Goal: Task Accomplishment & Management: Use online tool/utility

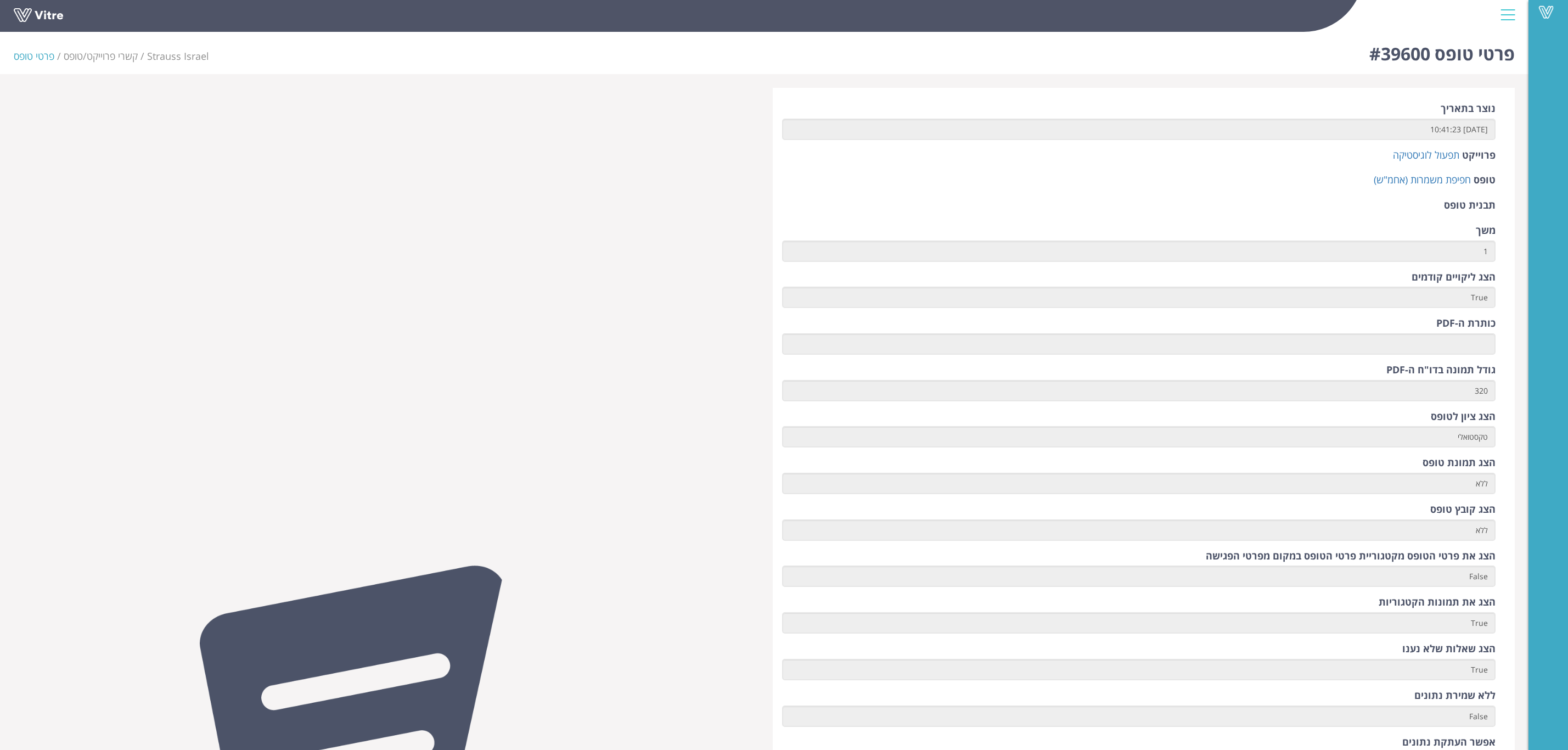
scroll to position [1136, 0]
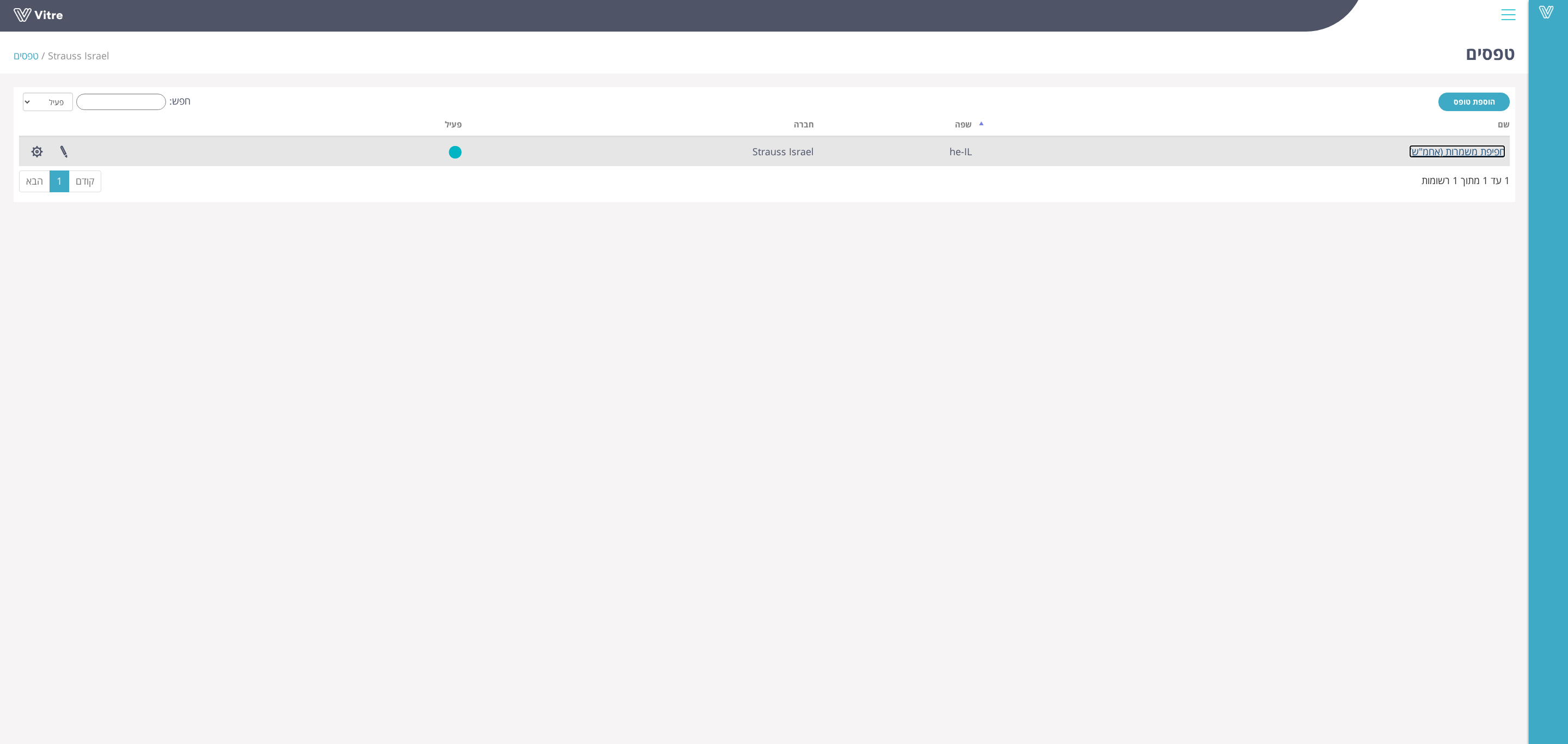
click at [1444, 151] on link "חפיפת משמרות (אחמ"ש)" at bounding box center [1456, 152] width 96 height 13
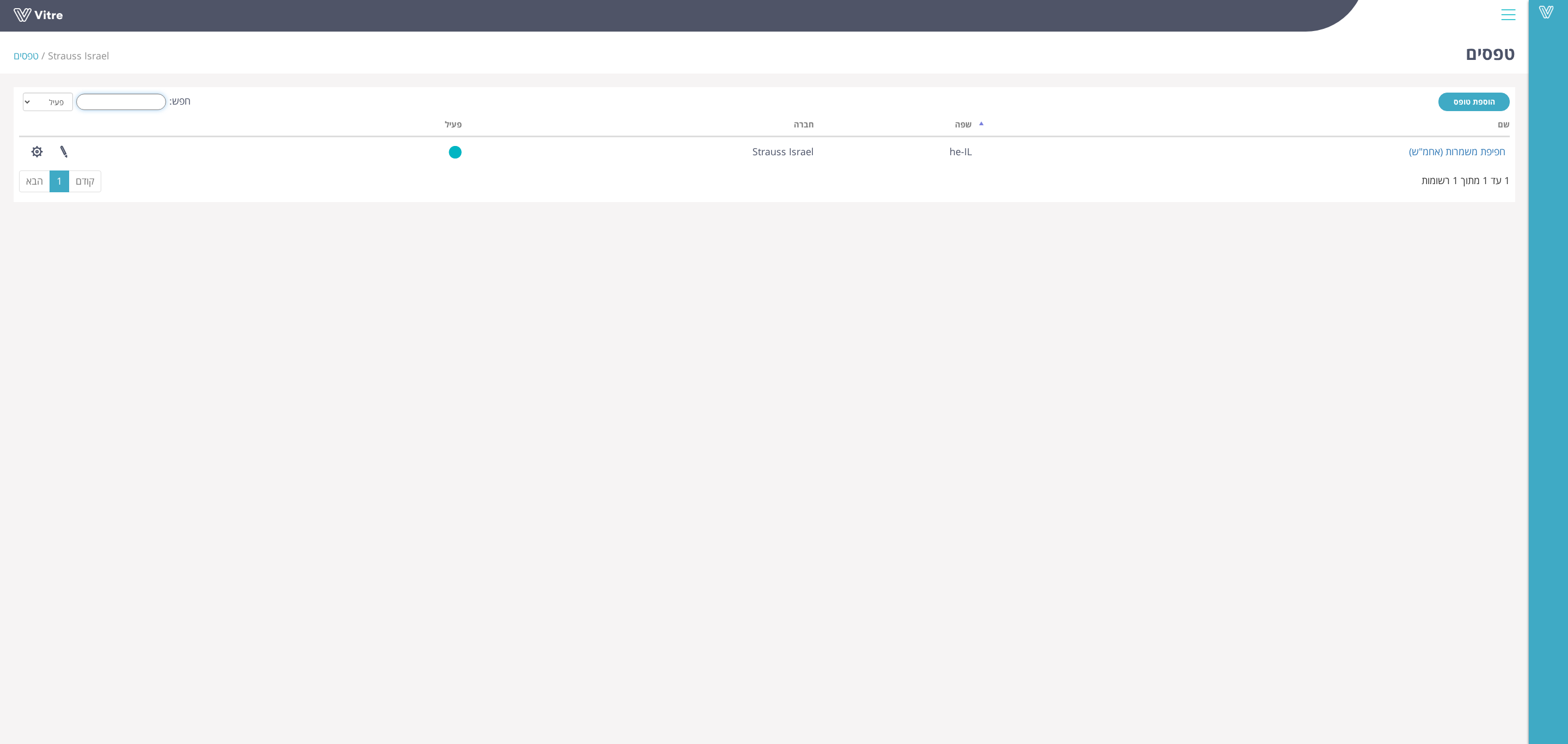
click at [123, 98] on input "חפש:" at bounding box center [121, 101] width 90 height 16
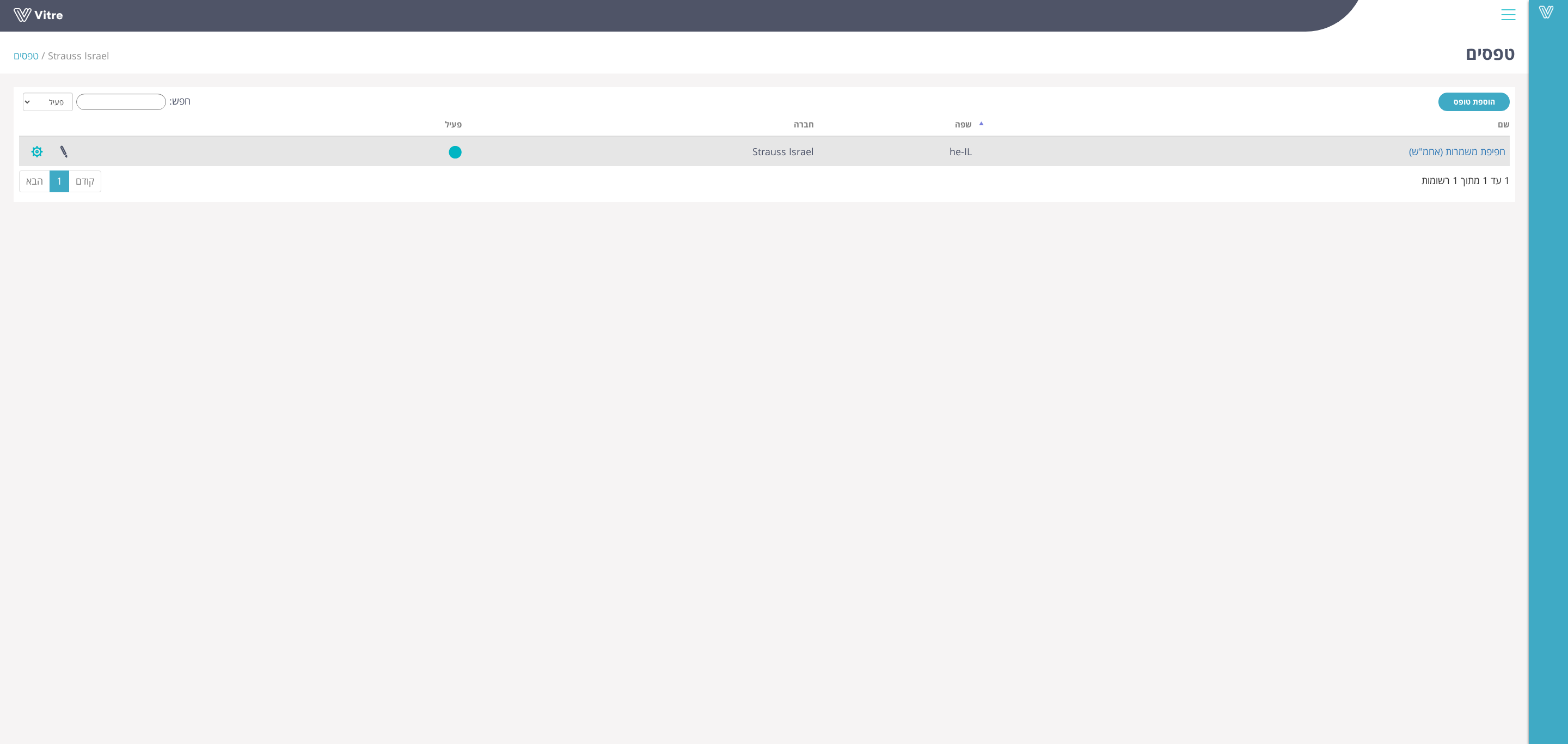
click at [28, 150] on button "button" at bounding box center [37, 152] width 27 height 29
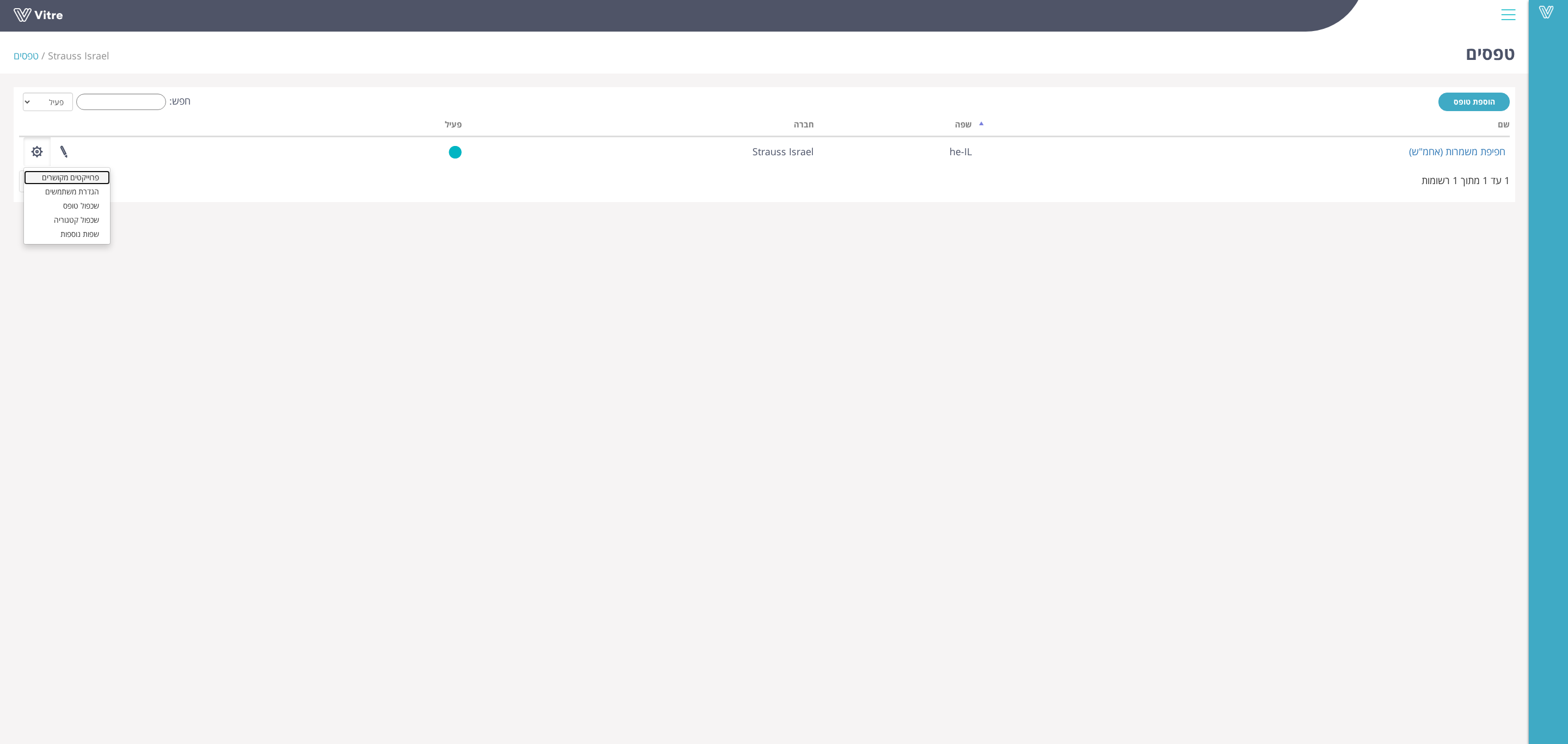
click at [61, 180] on link "פרוייקטים מקושרים" at bounding box center [66, 177] width 86 height 14
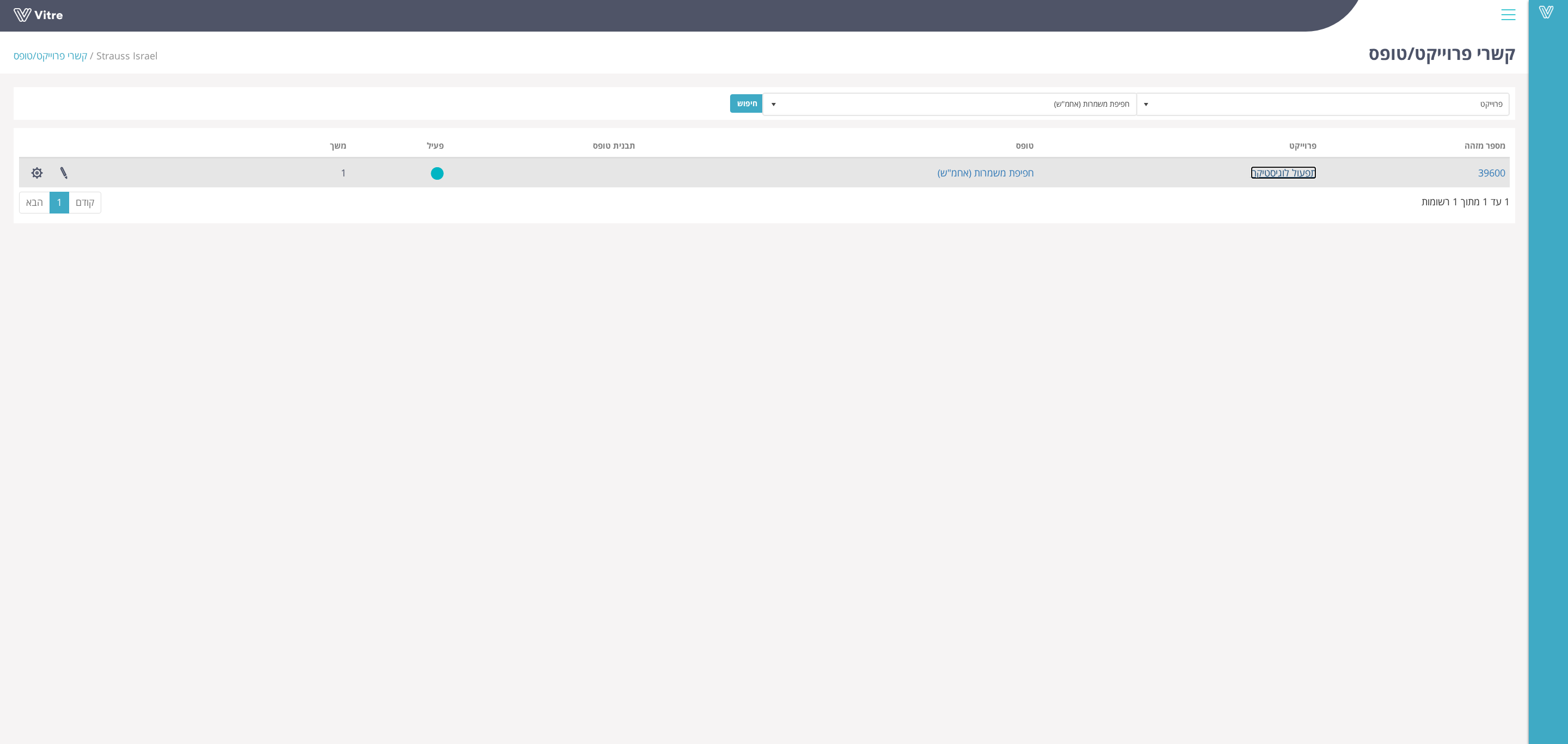
click at [1287, 176] on link "תפעול לוגיסטיקה" at bounding box center [1284, 172] width 66 height 13
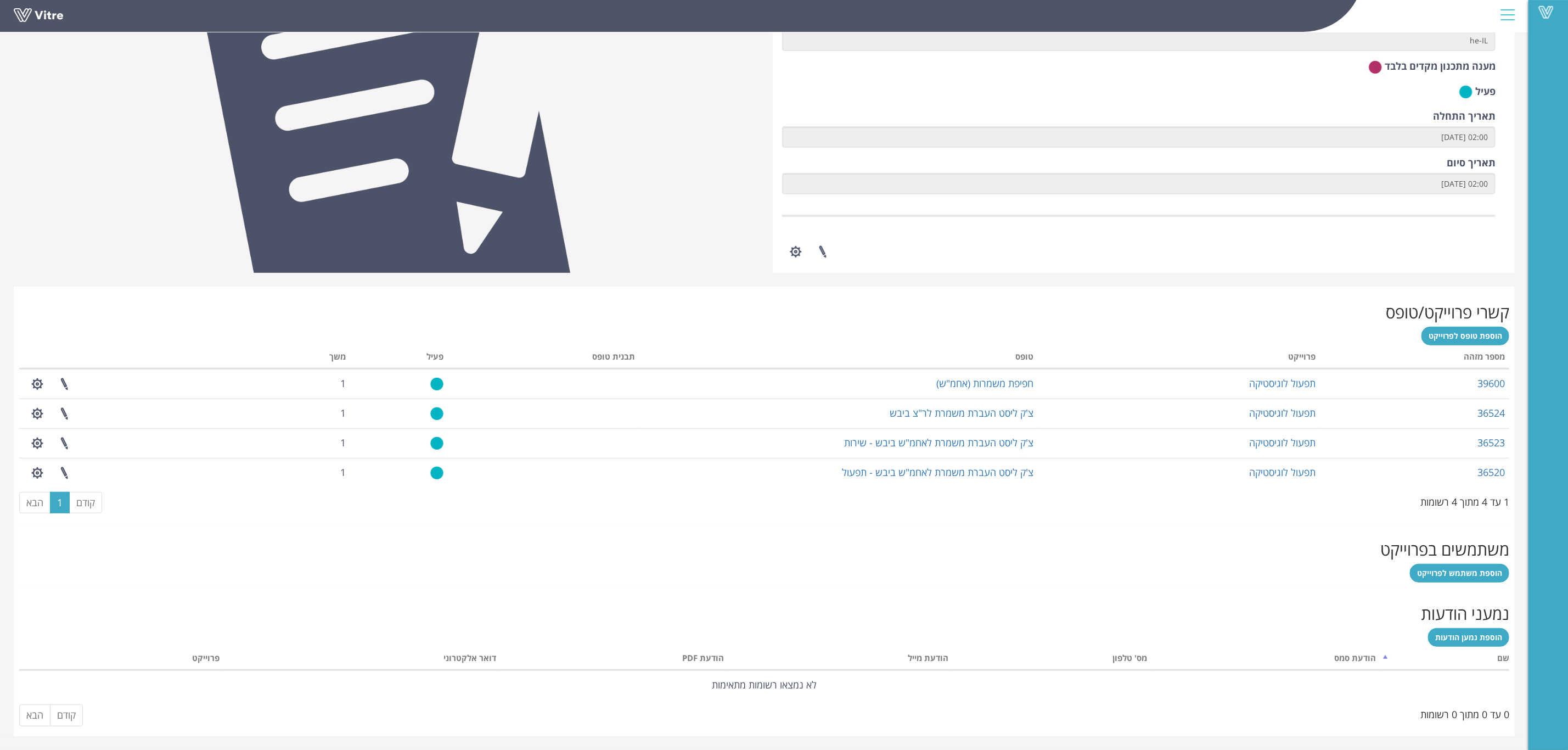
scroll to position [211, 0]
click at [1467, 576] on span "הוספת משתמש לפרוייקט" at bounding box center [1459, 573] width 85 height 10
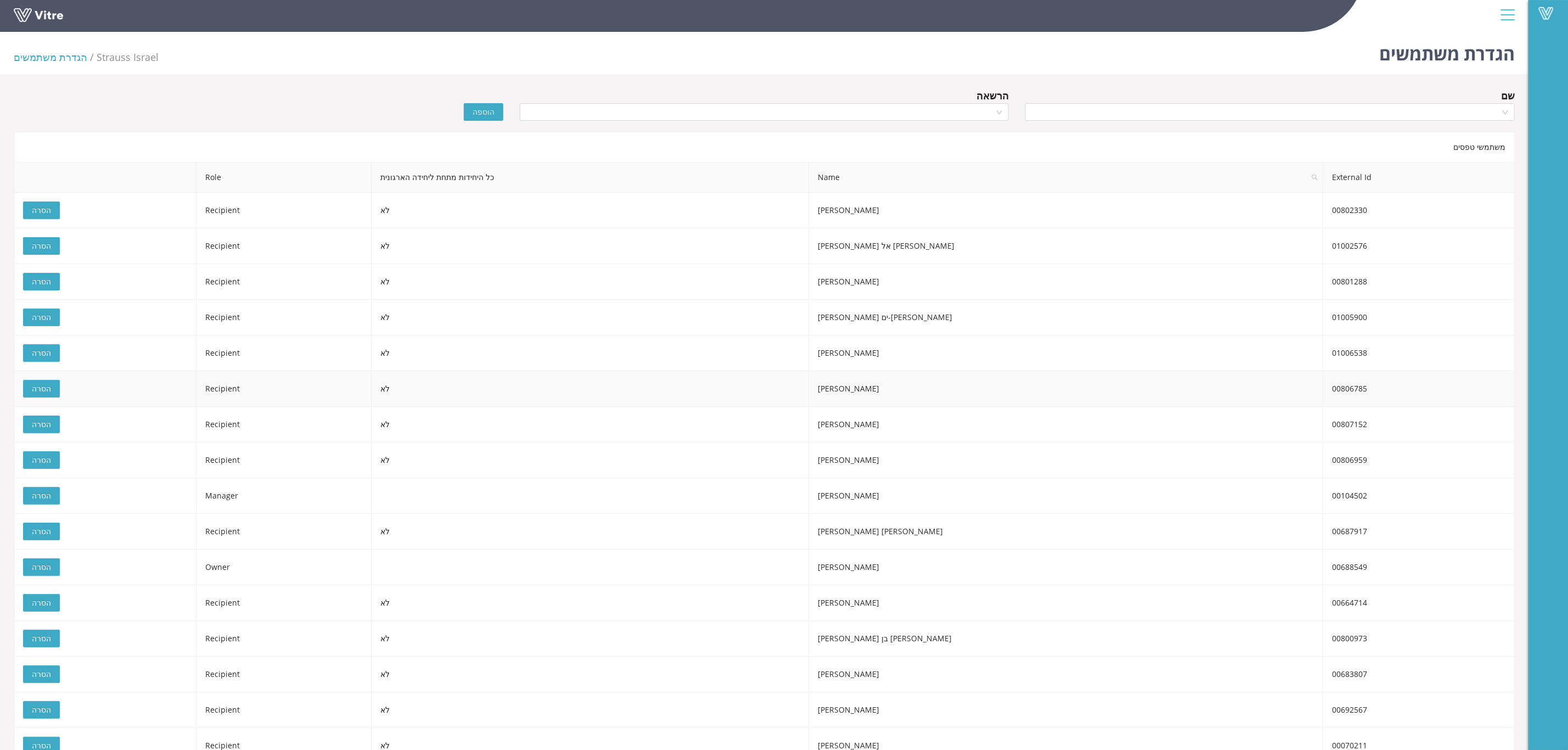
click at [46, 389] on span "הסרה" at bounding box center [42, 388] width 20 height 12
click at [44, 353] on span "הסרה" at bounding box center [42, 353] width 20 height 12
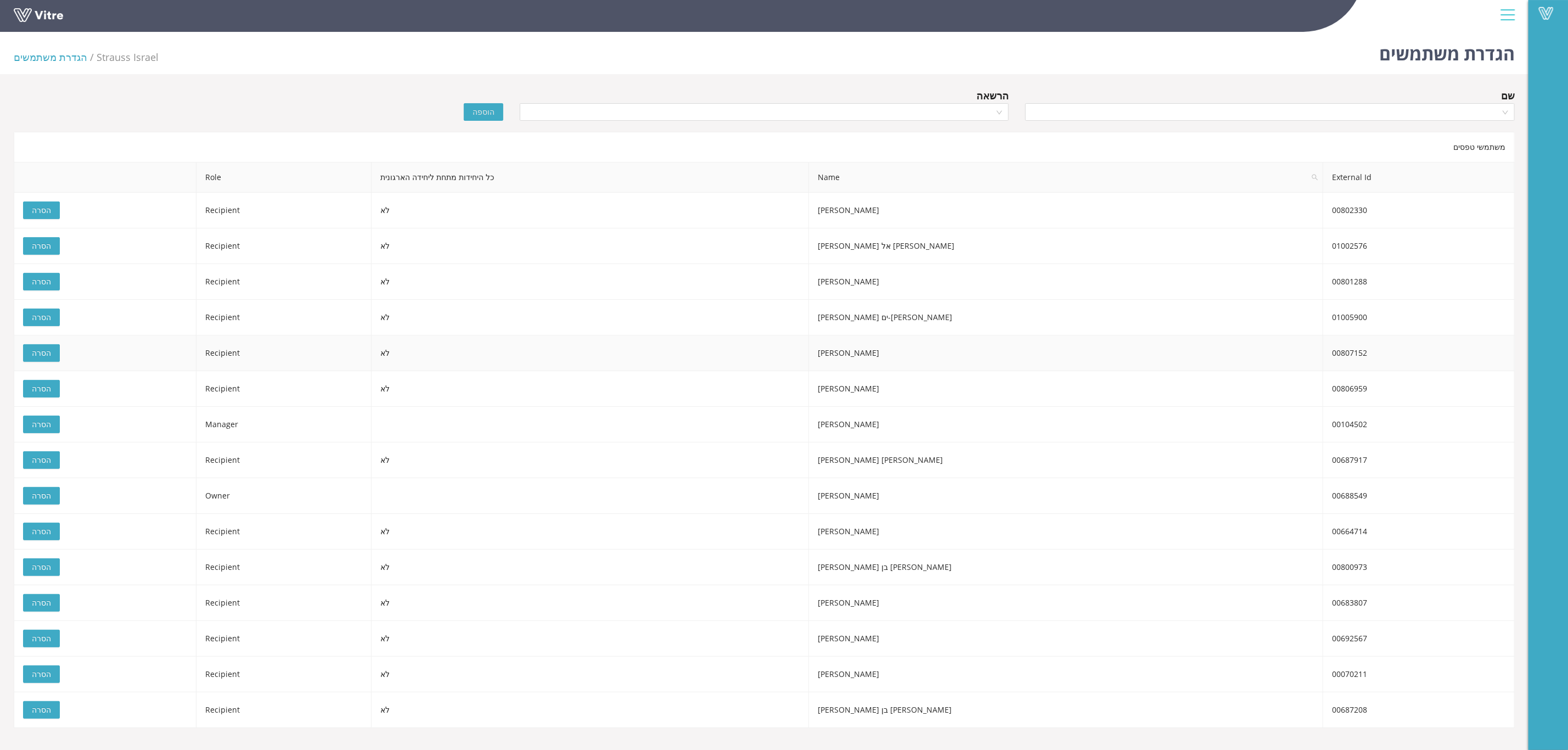
click at [44, 353] on span "הסרה" at bounding box center [42, 353] width 20 height 12
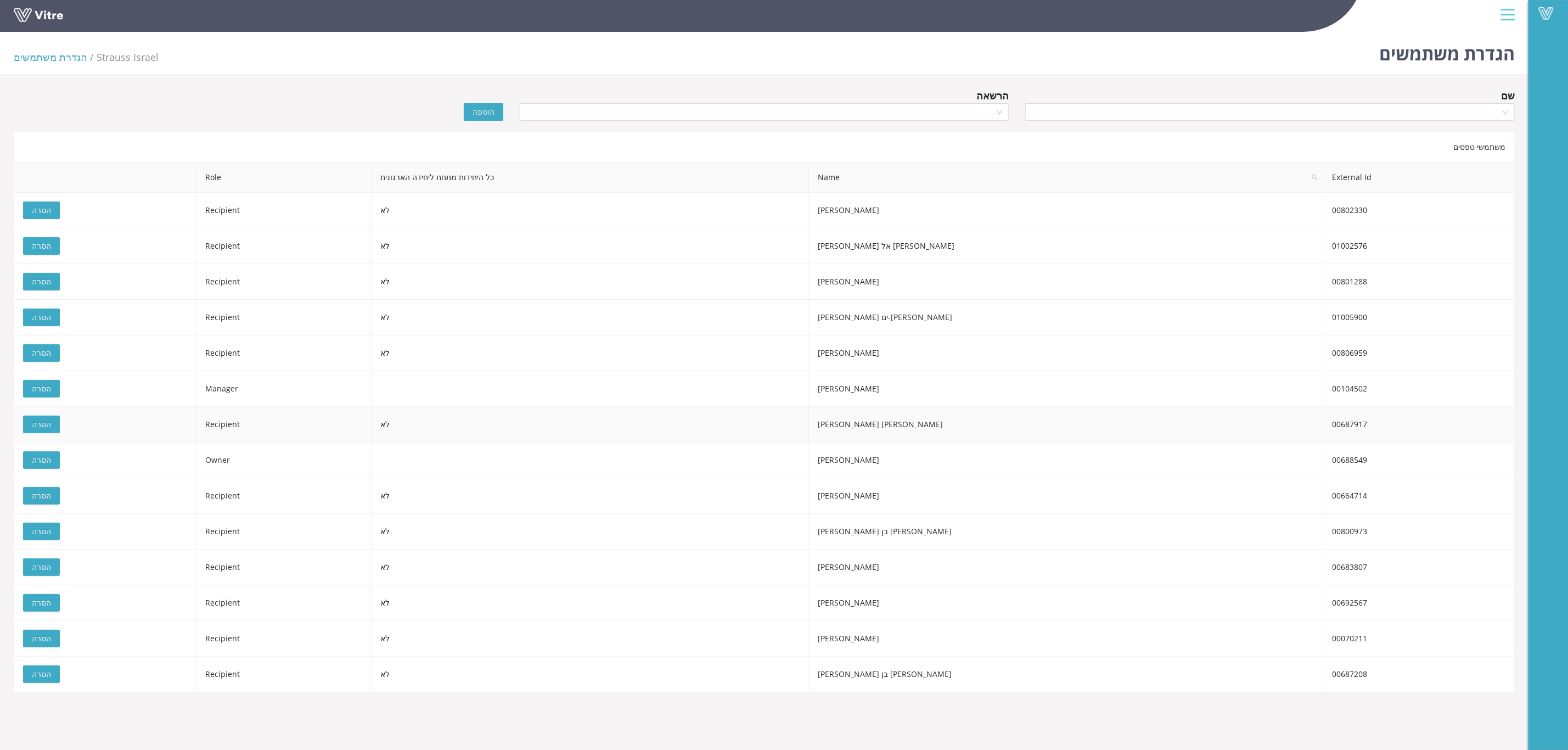
click at [38, 431] on span "הסרה" at bounding box center [42, 424] width 20 height 12
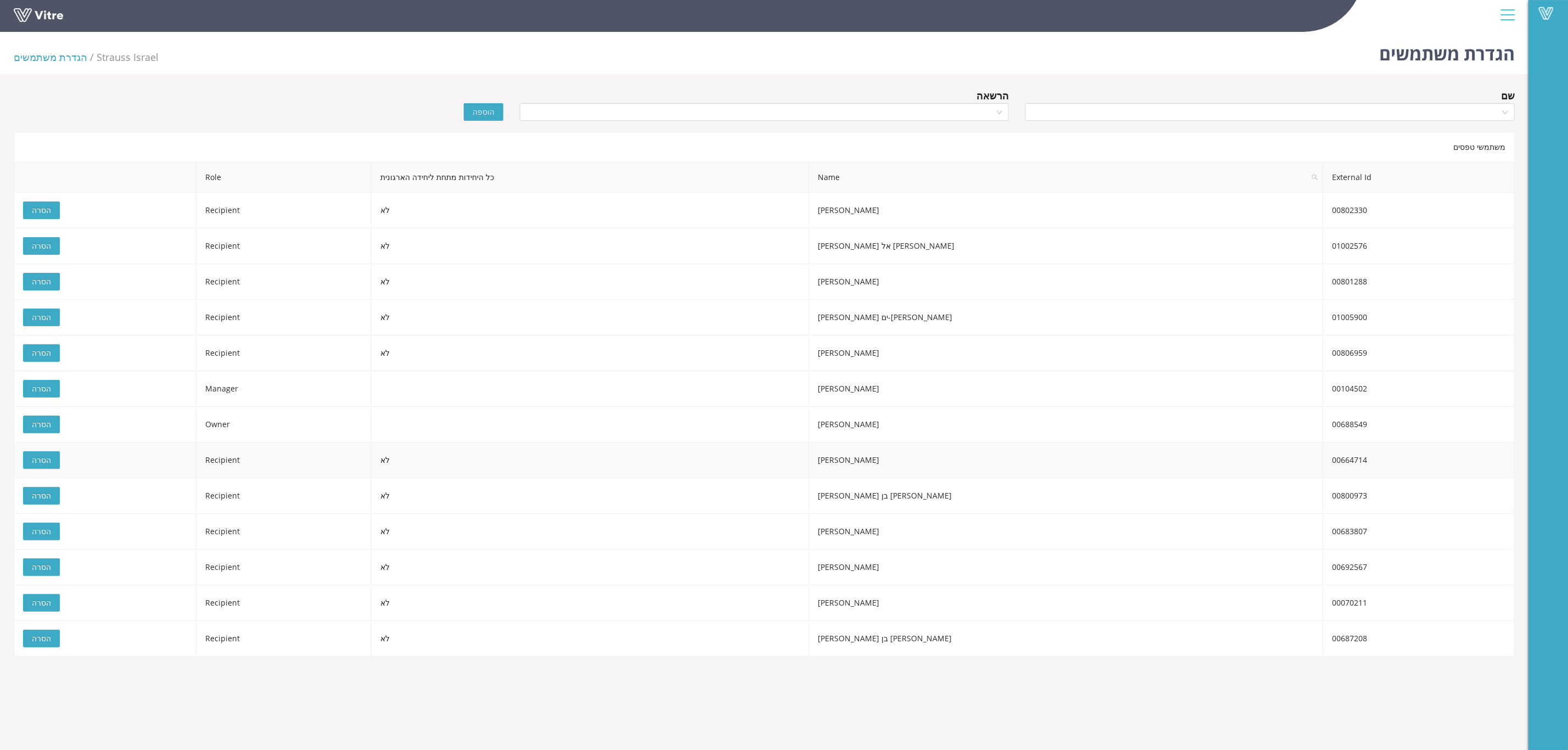
click at [41, 464] on span "הסרה" at bounding box center [42, 460] width 20 height 12
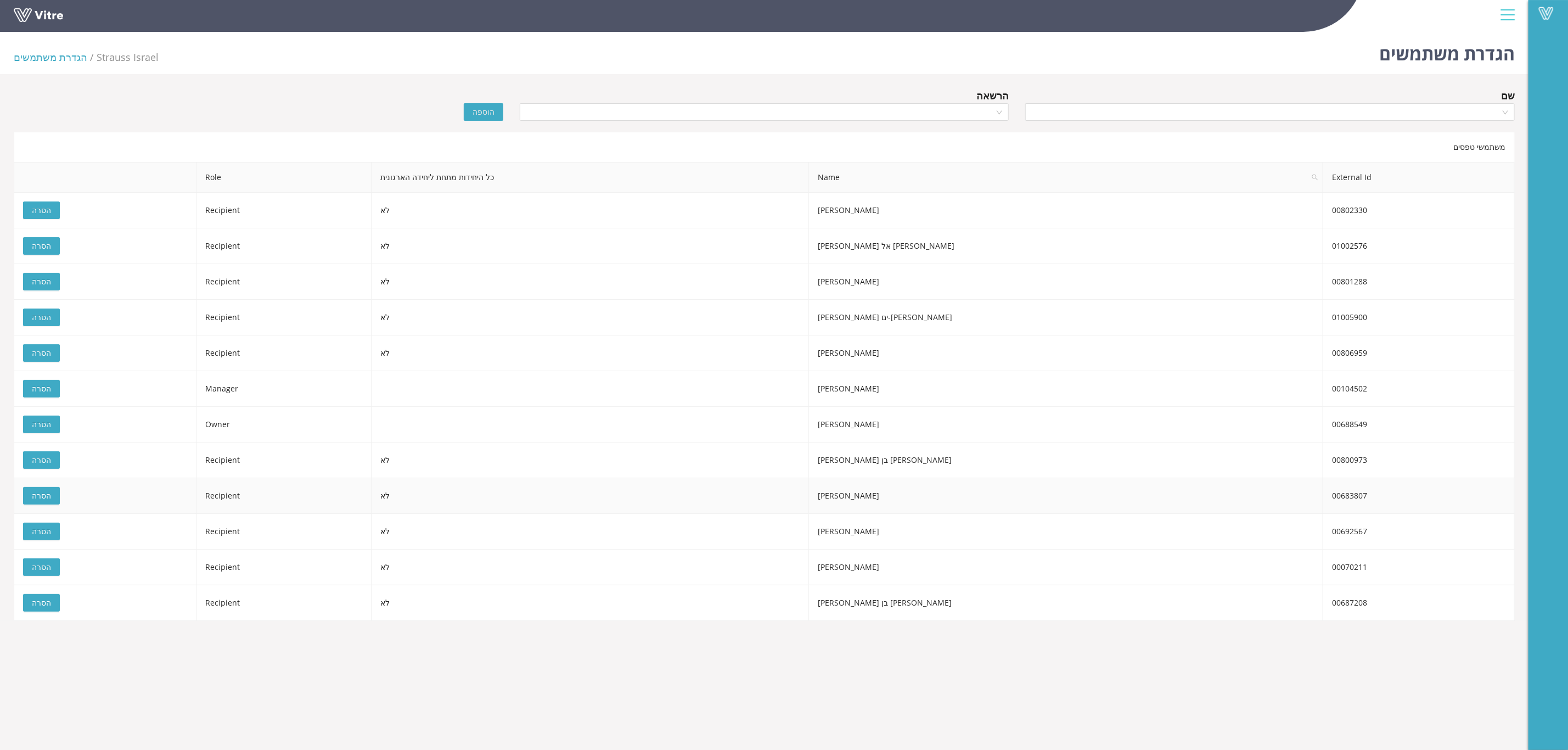
click at [41, 502] on span "הסרה" at bounding box center [42, 496] width 20 height 12
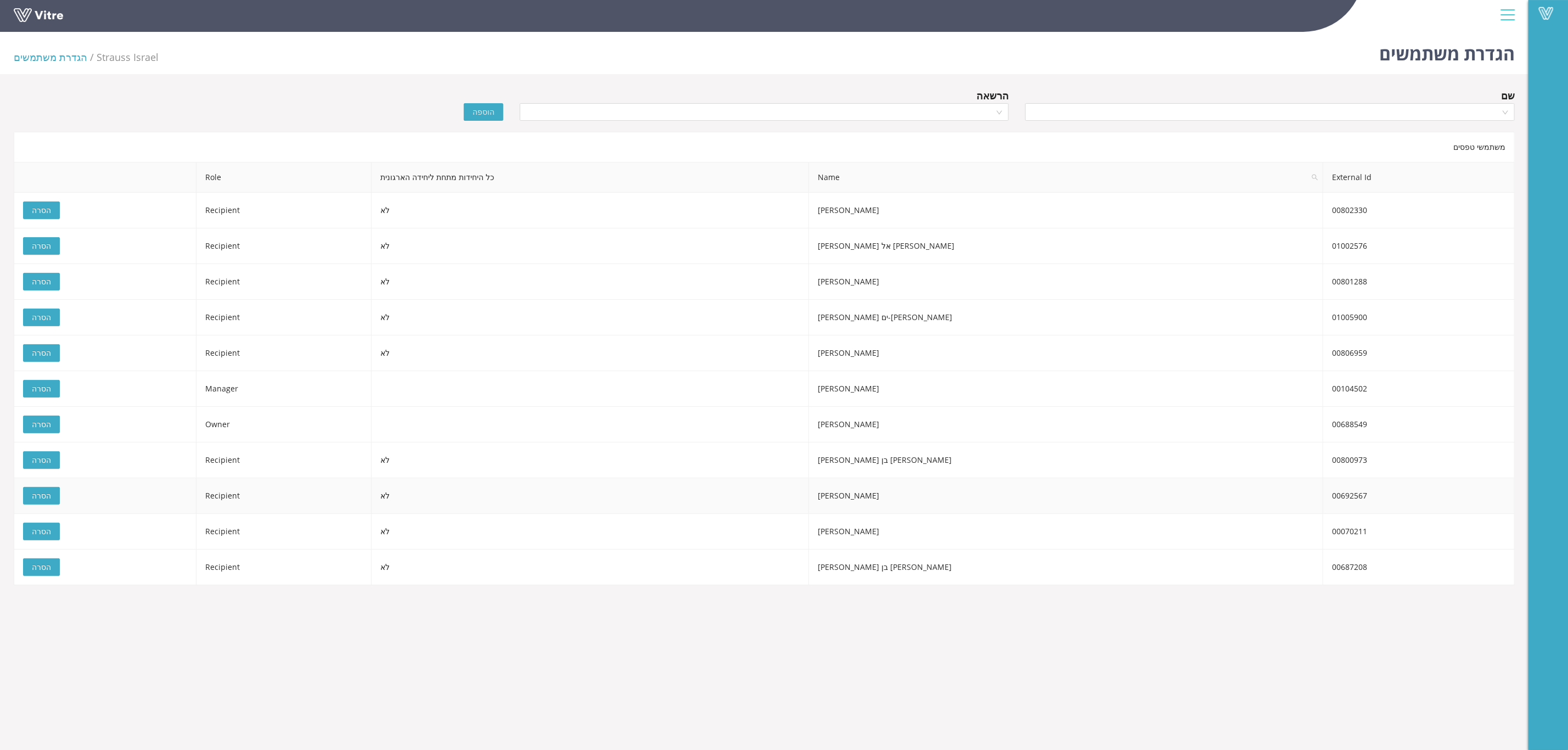
click at [44, 502] on span "הסרה" at bounding box center [42, 496] width 20 height 12
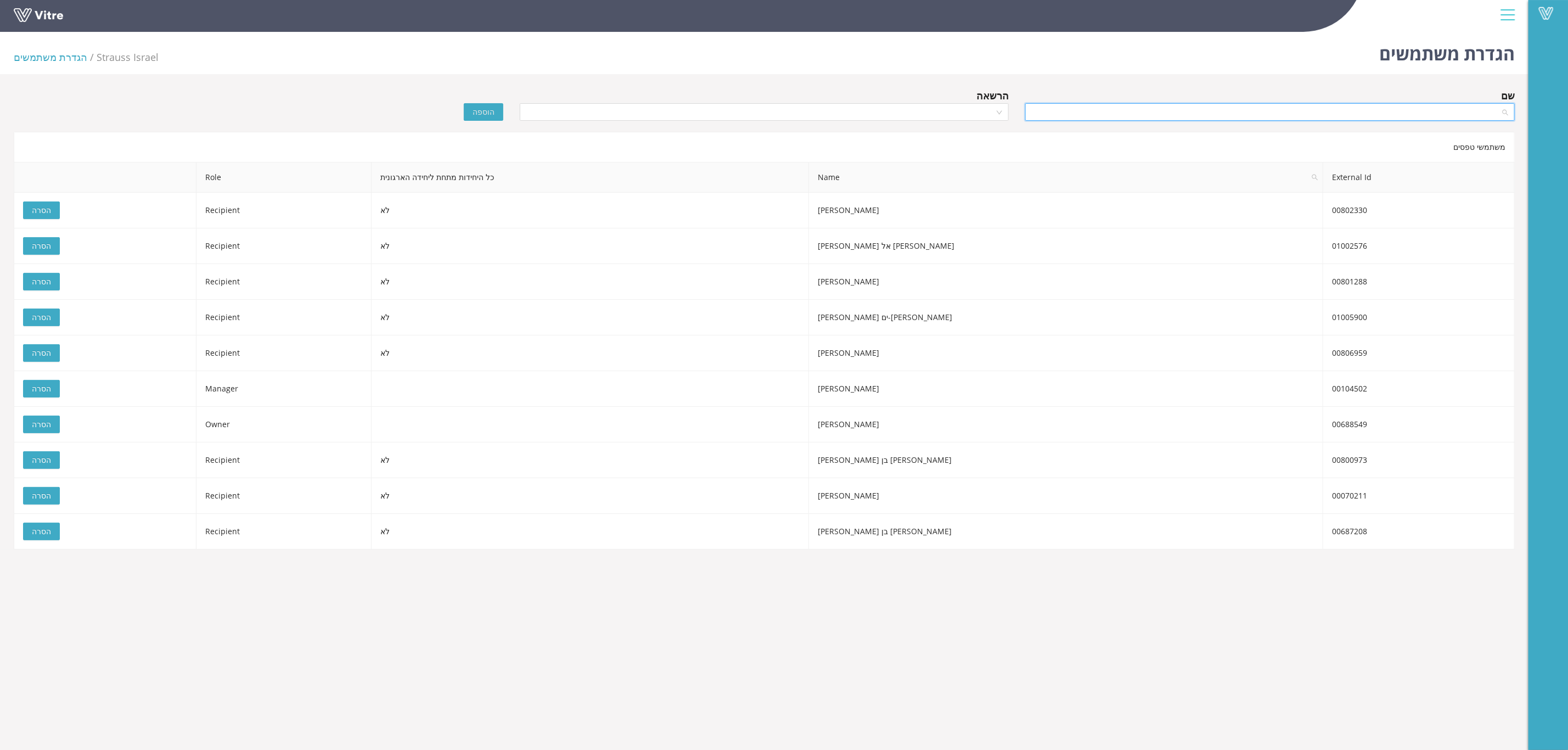
click at [1265, 116] on input "search" at bounding box center [1266, 112] width 469 height 16
type input "רותם"
click at [1464, 217] on div "רותם שומרון" at bounding box center [1270, 221] width 477 height 12
click at [955, 115] on input "search" at bounding box center [760, 112] width 469 height 16
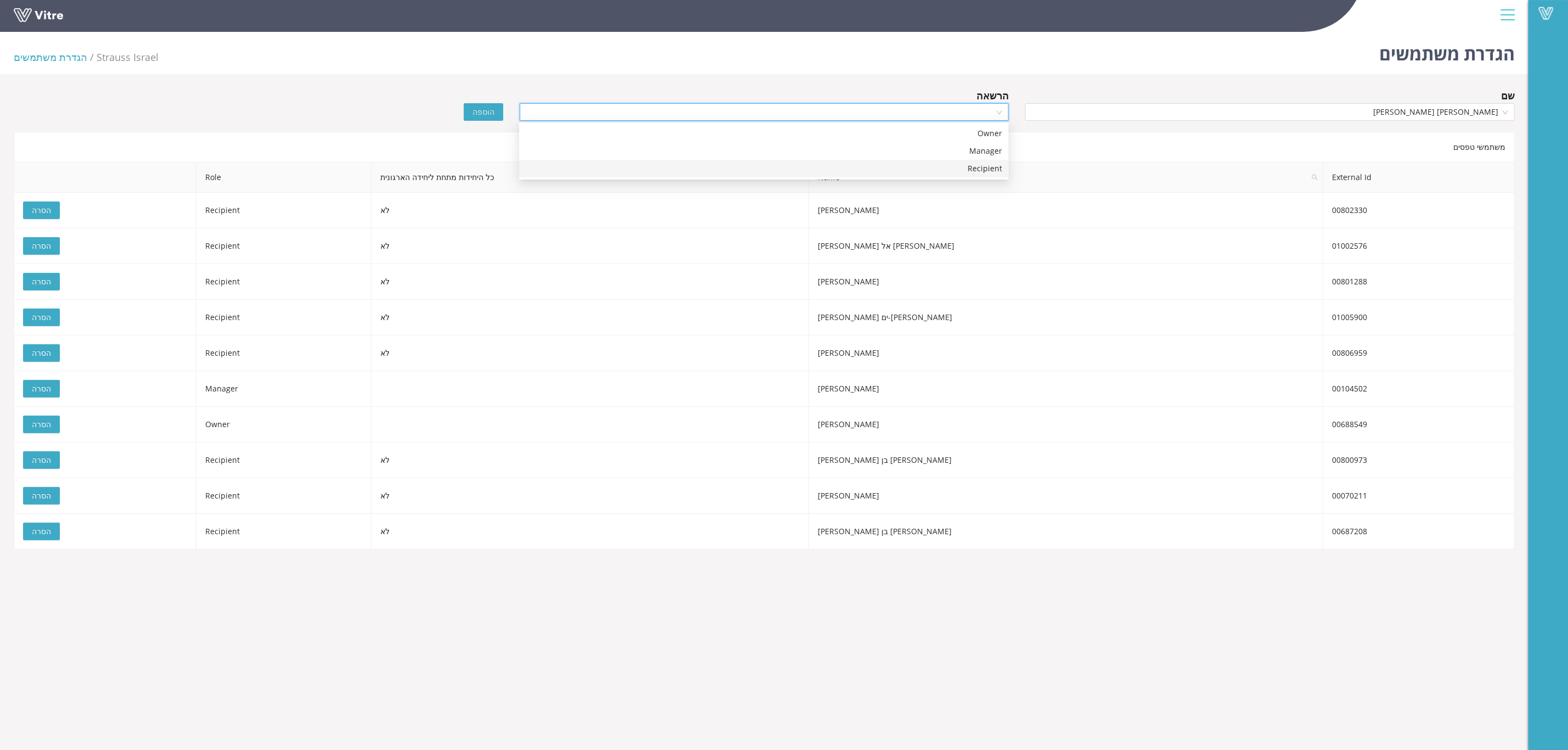
click at [955, 164] on div "Recipient" at bounding box center [764, 168] width 477 height 12
click at [493, 107] on span "הוספה" at bounding box center [484, 112] width 22 height 12
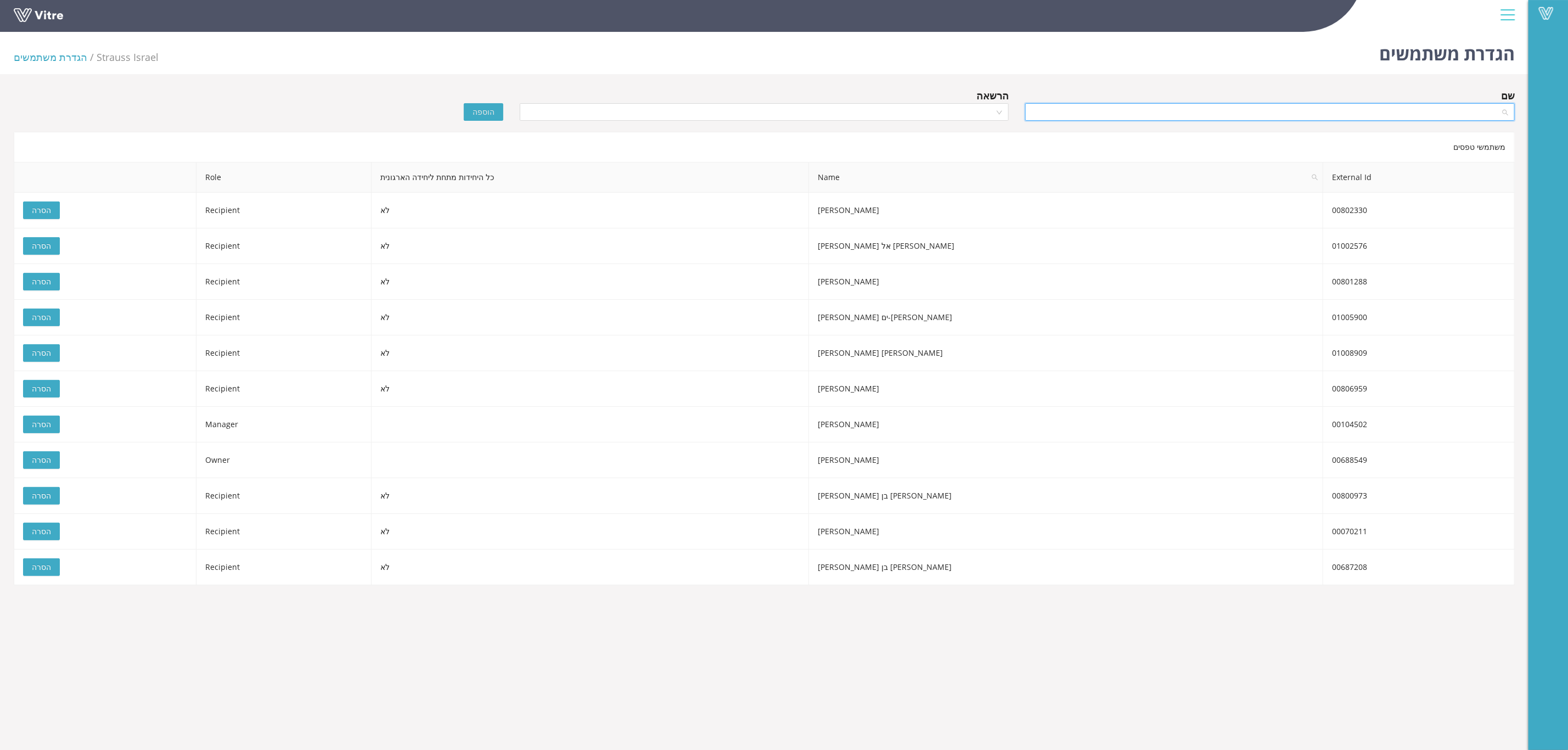
click at [1279, 113] on input "search" at bounding box center [1266, 112] width 469 height 16
type input "אסף"
click at [1474, 217] on div "[PERSON_NAME]" at bounding box center [1270, 212] width 477 height 12
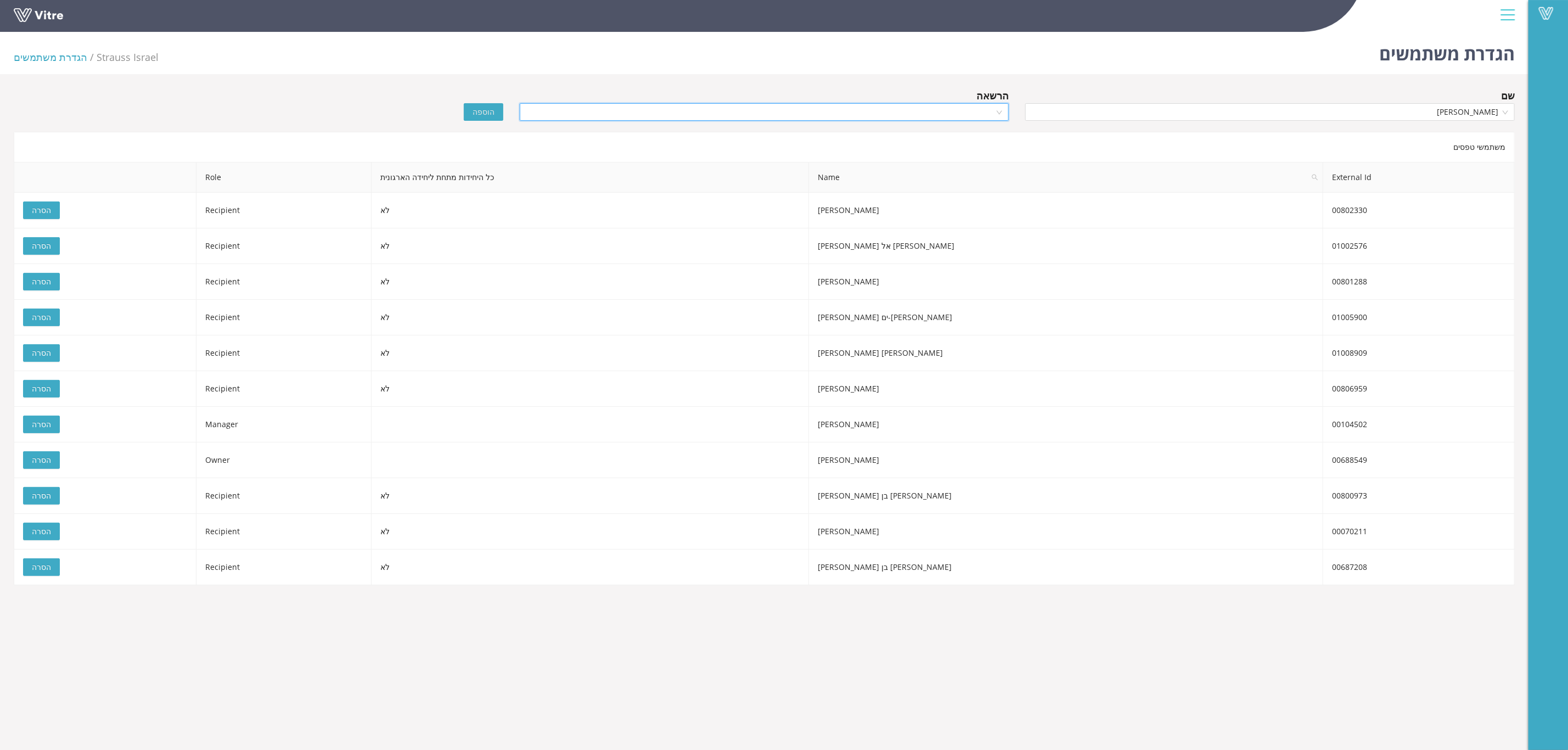
click at [976, 104] on input "search" at bounding box center [760, 112] width 469 height 16
click at [968, 165] on div "Recipient" at bounding box center [764, 168] width 477 height 12
click at [477, 119] on button "הוספה" at bounding box center [483, 112] width 40 height 18
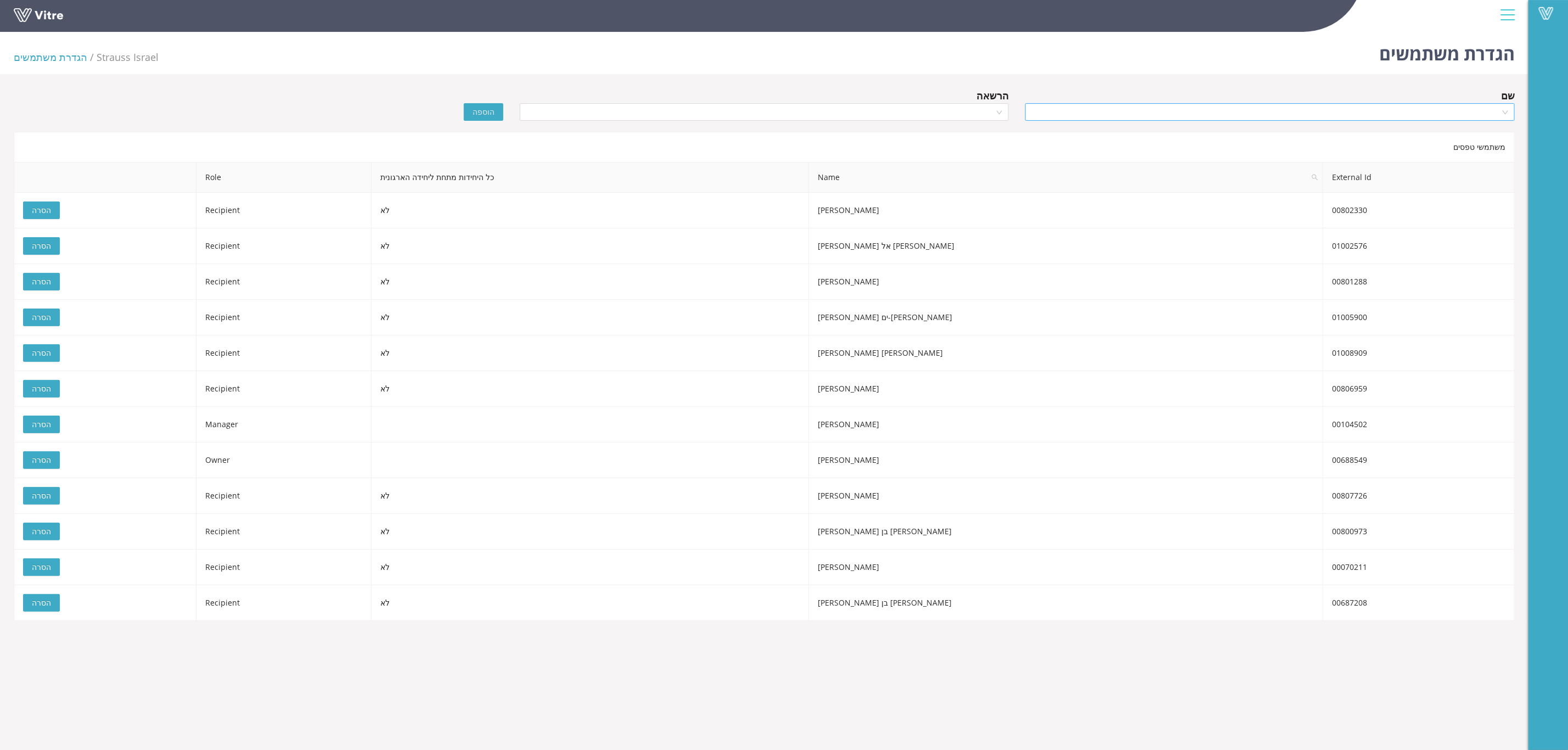
click at [1340, 115] on input "search" at bounding box center [1266, 112] width 469 height 16
type input "בן אד"
click at [1474, 149] on div "[PERSON_NAME]" at bounding box center [1270, 151] width 477 height 12
click at [994, 111] on input "search" at bounding box center [760, 112] width 469 height 16
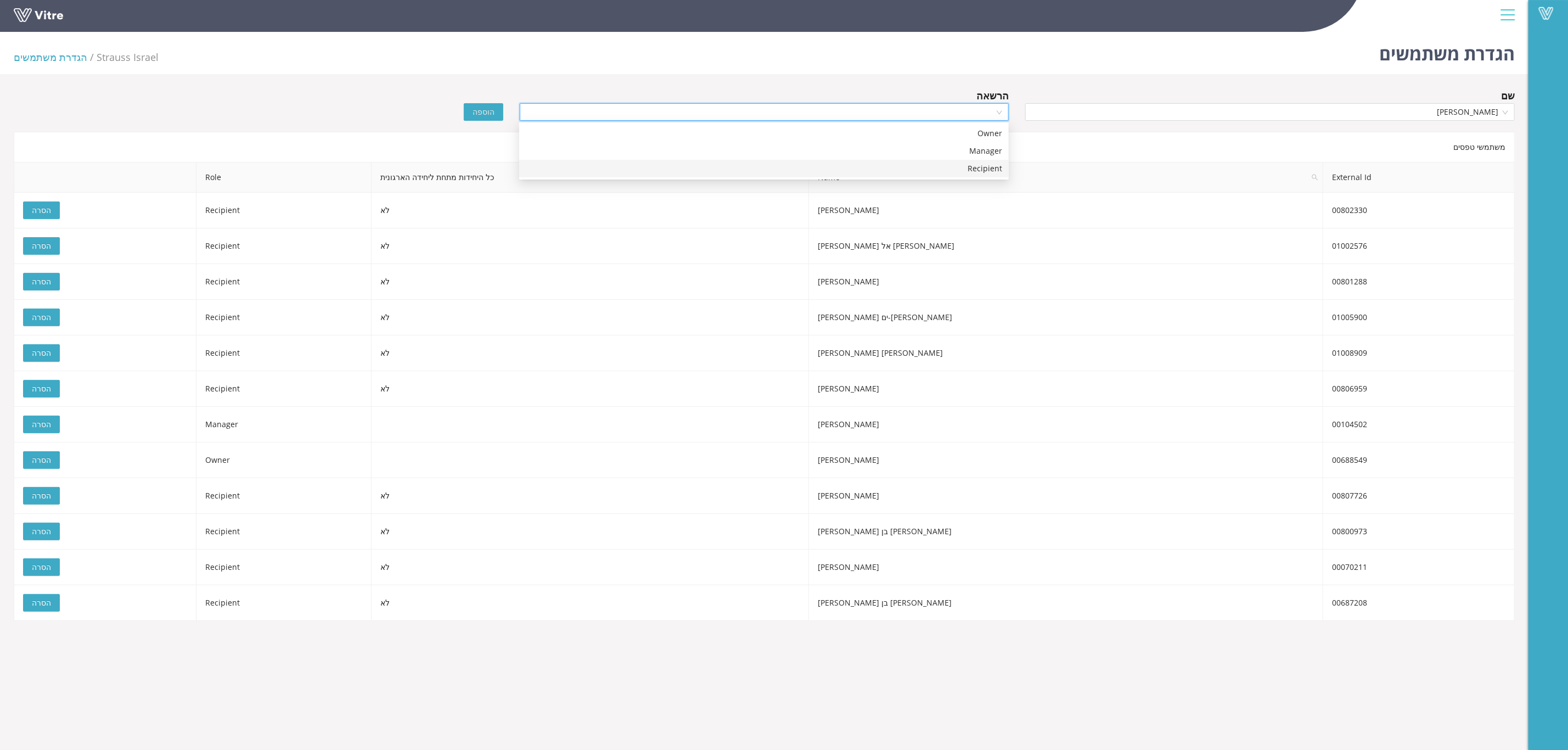
click at [954, 168] on div "Recipient" at bounding box center [764, 168] width 477 height 12
click at [491, 109] on span "הוספה" at bounding box center [484, 112] width 22 height 12
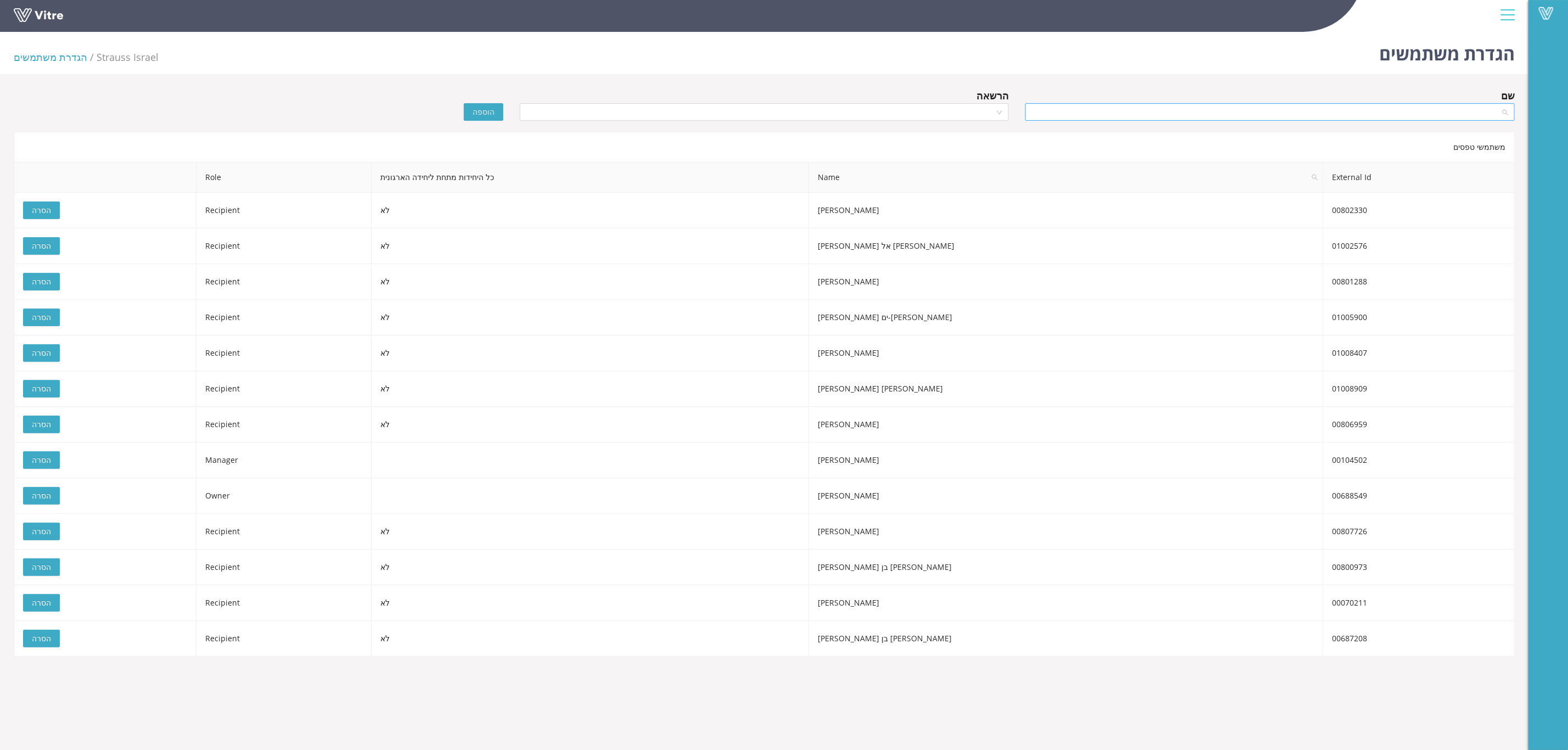
click at [1275, 111] on input "search" at bounding box center [1266, 112] width 469 height 16
type input "קרן א"
click at [995, 115] on div at bounding box center [764, 112] width 490 height 18
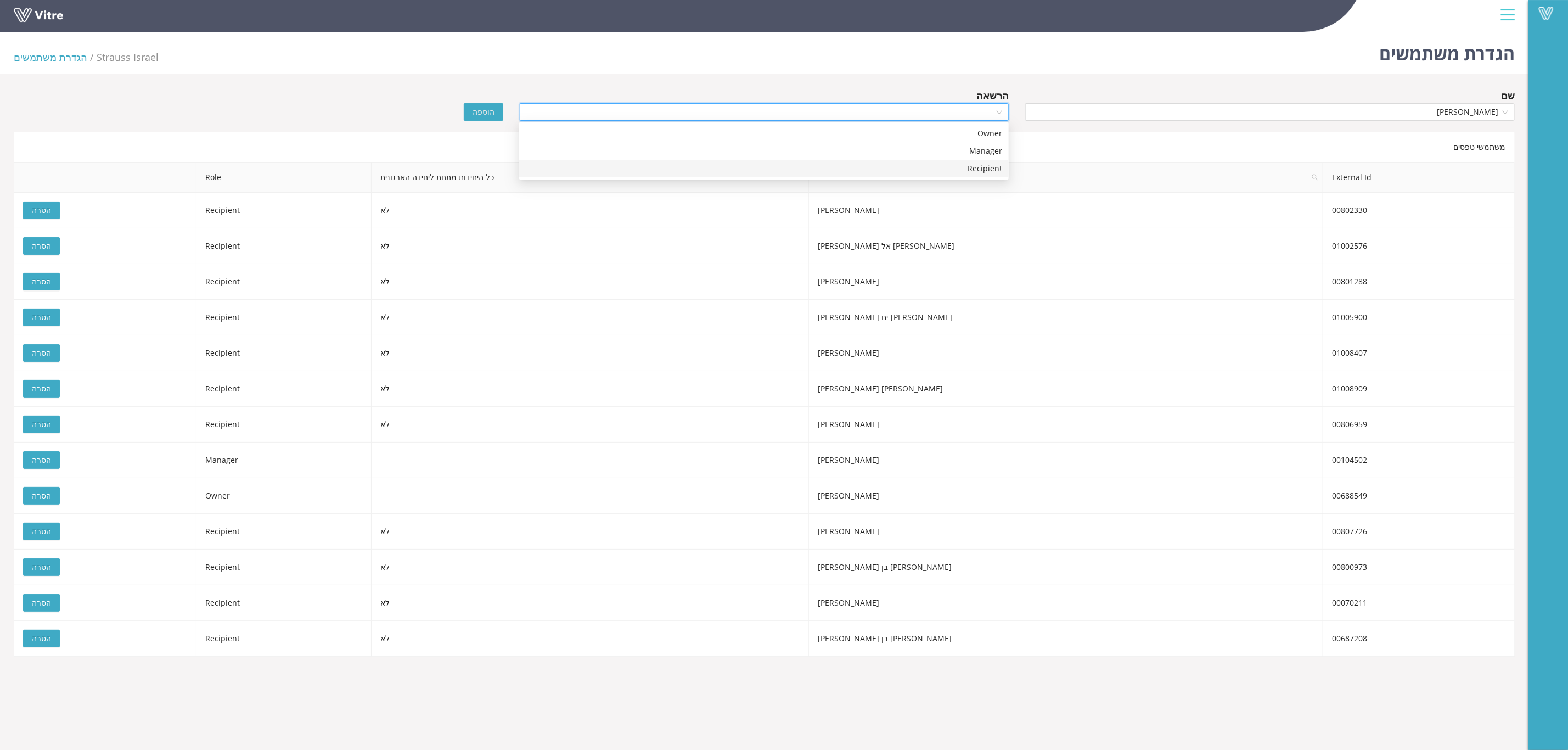
click at [982, 170] on div "Recipient" at bounding box center [764, 168] width 477 height 12
click at [481, 117] on span "הוספה" at bounding box center [484, 112] width 22 height 12
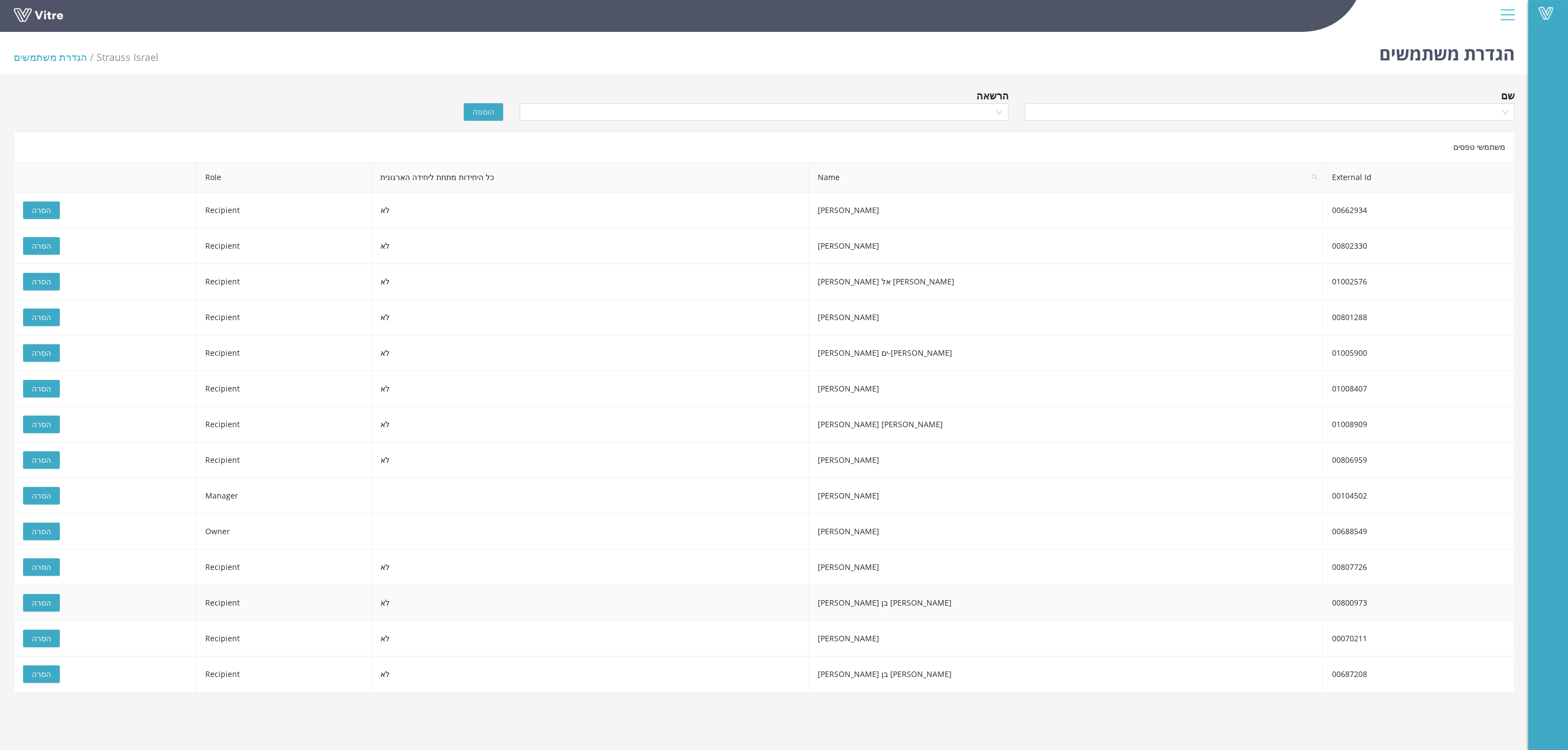
click at [47, 605] on span "הסרה" at bounding box center [42, 602] width 20 height 12
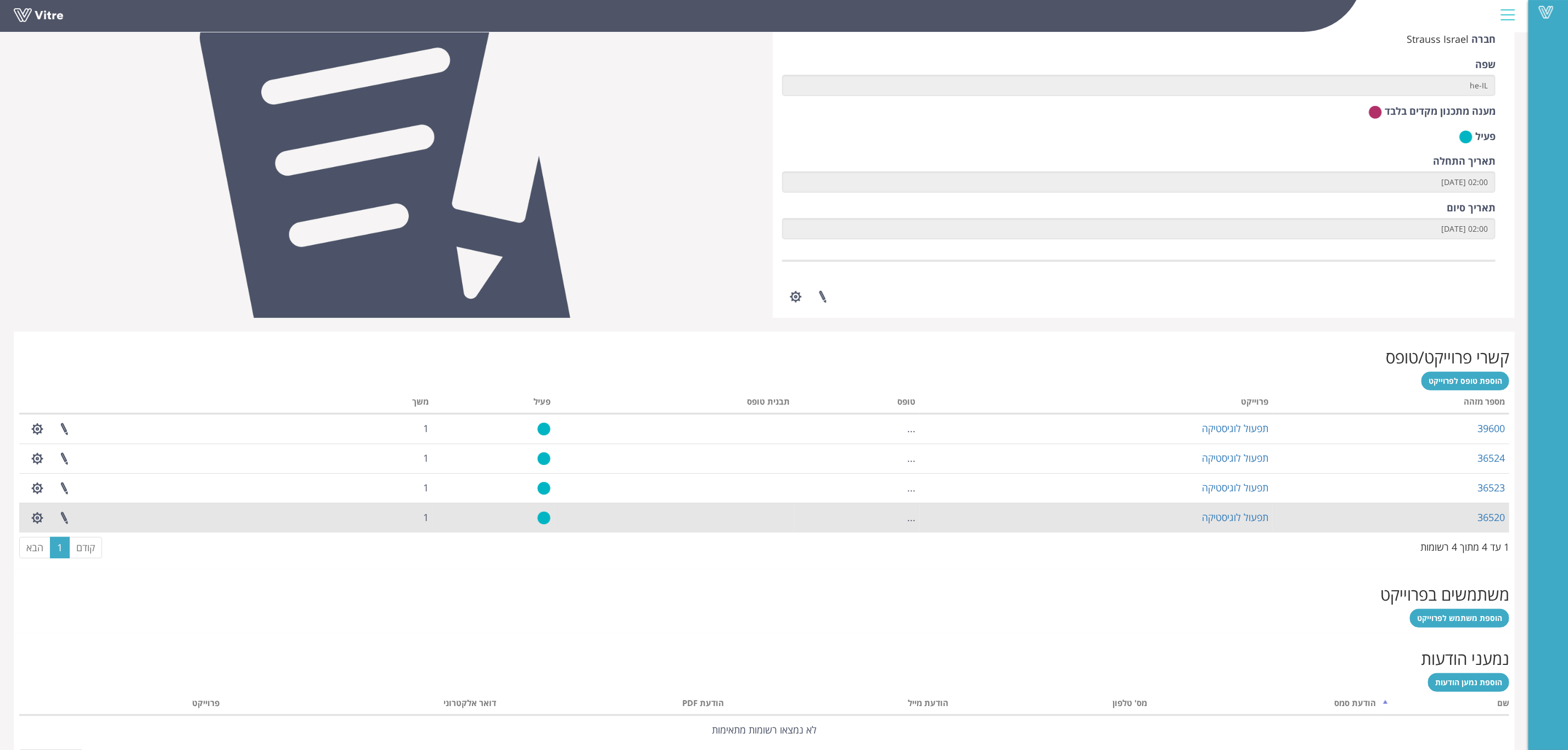
scroll to position [211, 0]
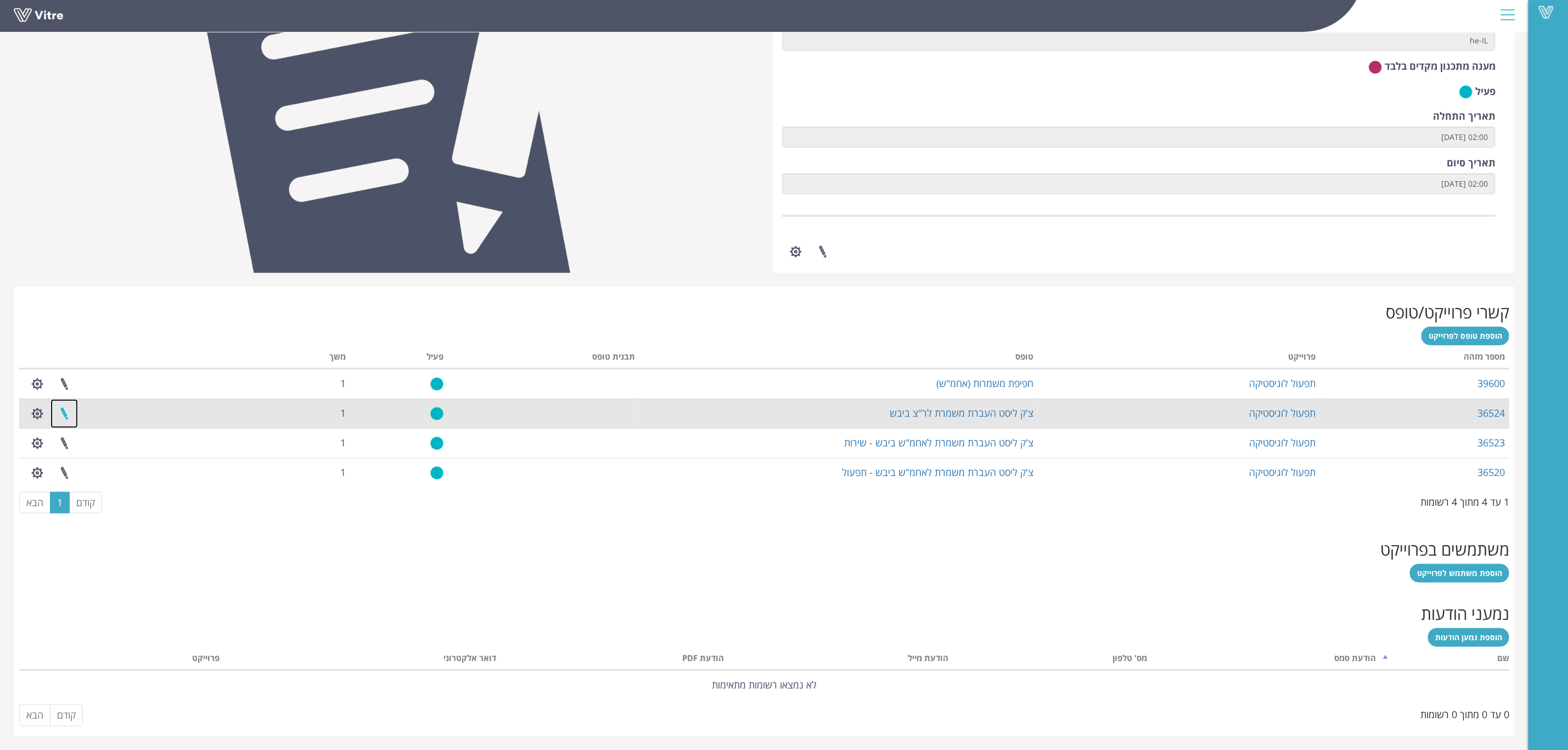
click at [64, 412] on link at bounding box center [64, 414] width 27 height 29
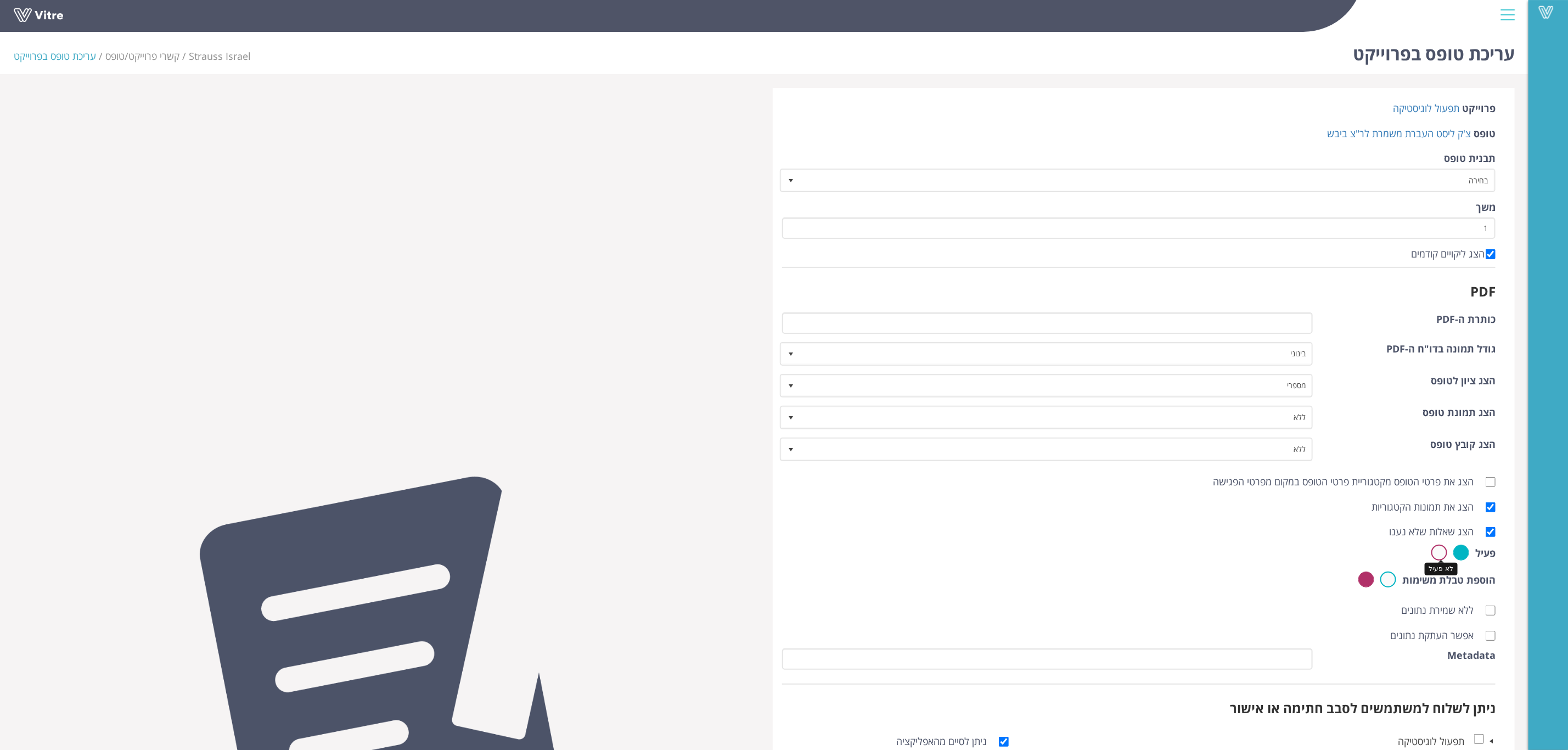
click at [1442, 550] on label at bounding box center [1439, 552] width 16 height 16
click at [0, 0] on input "radio" at bounding box center [0, 0] width 0 height 0
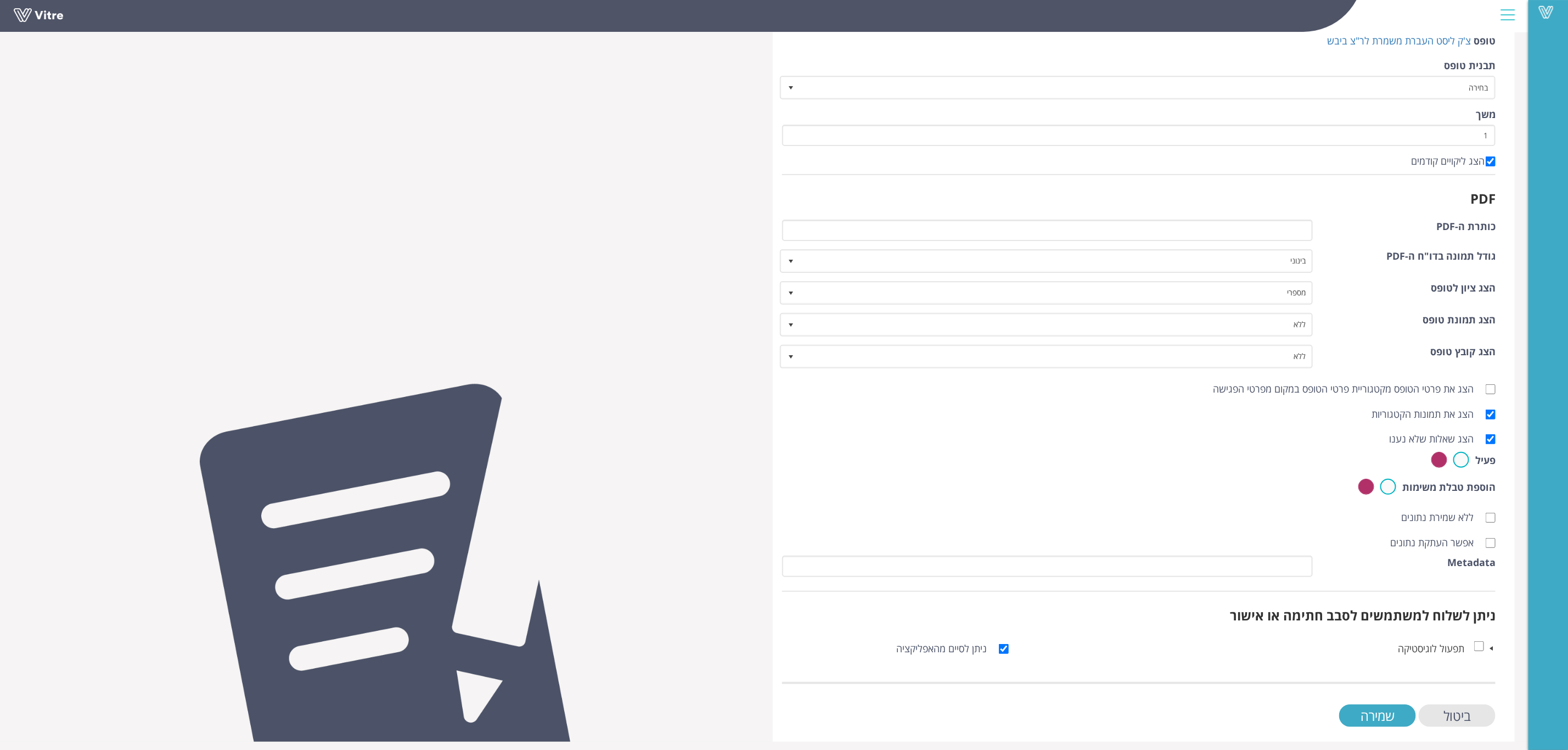
scroll to position [94, 0]
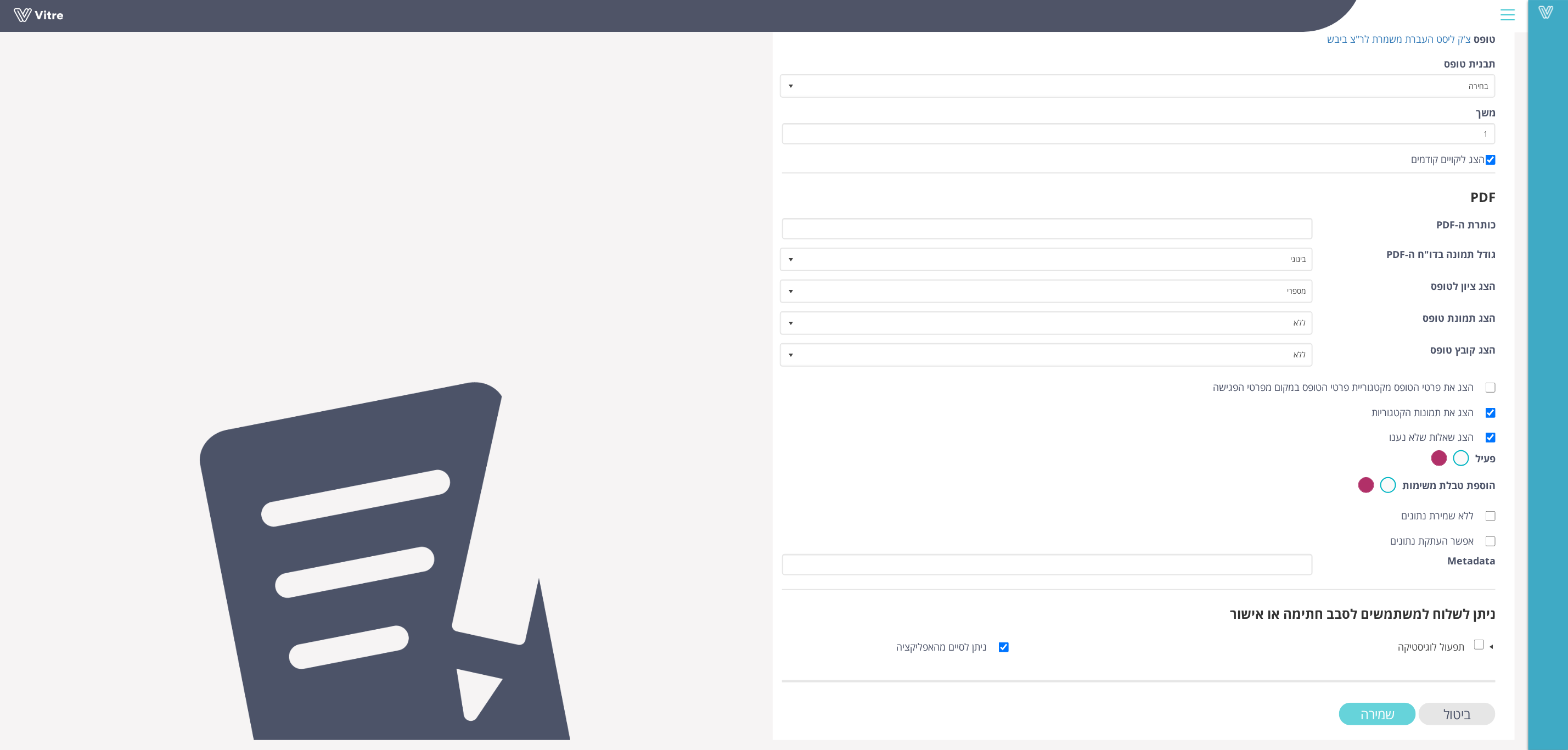
click at [1383, 710] on input "שמירה" at bounding box center [1377, 714] width 77 height 23
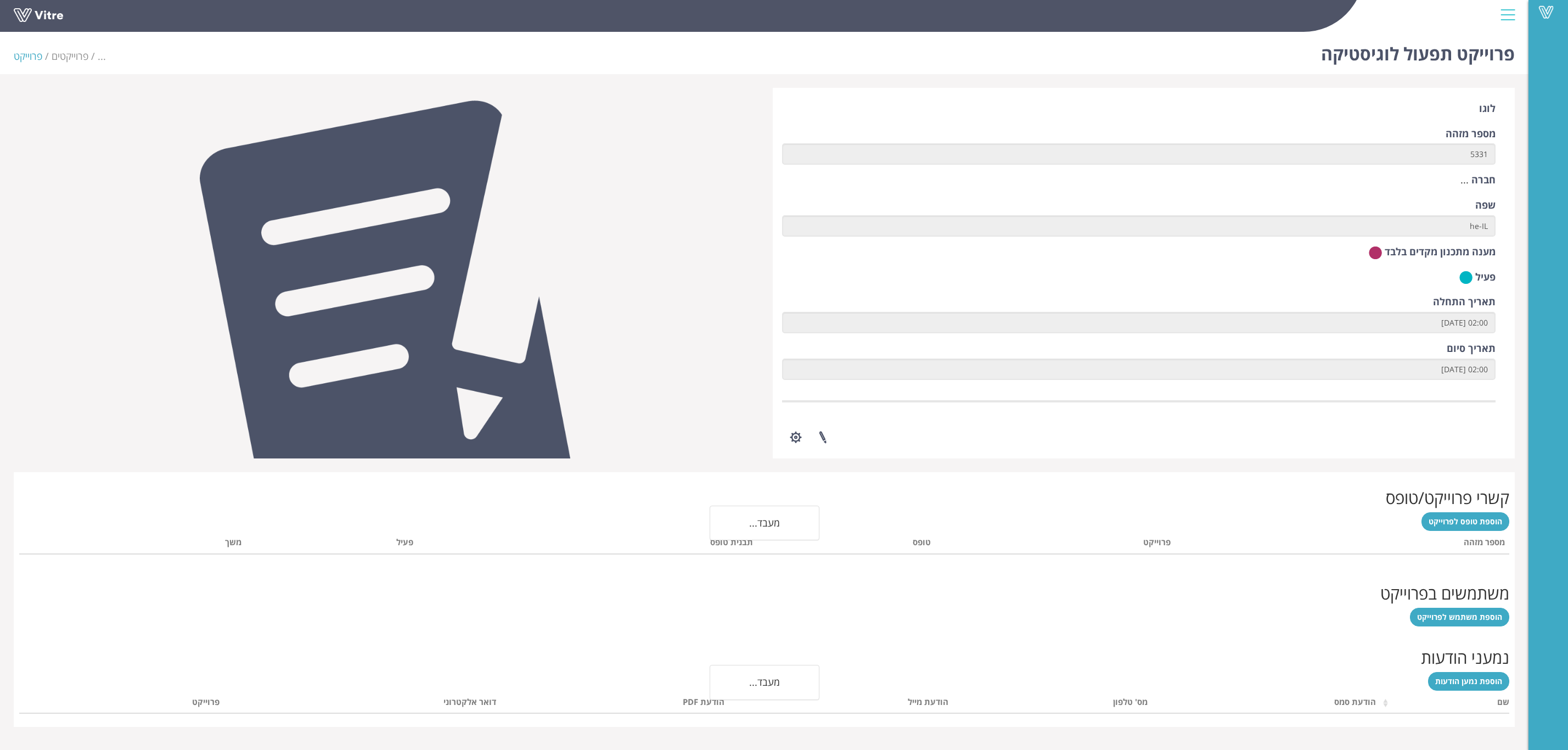
scroll to position [15, 0]
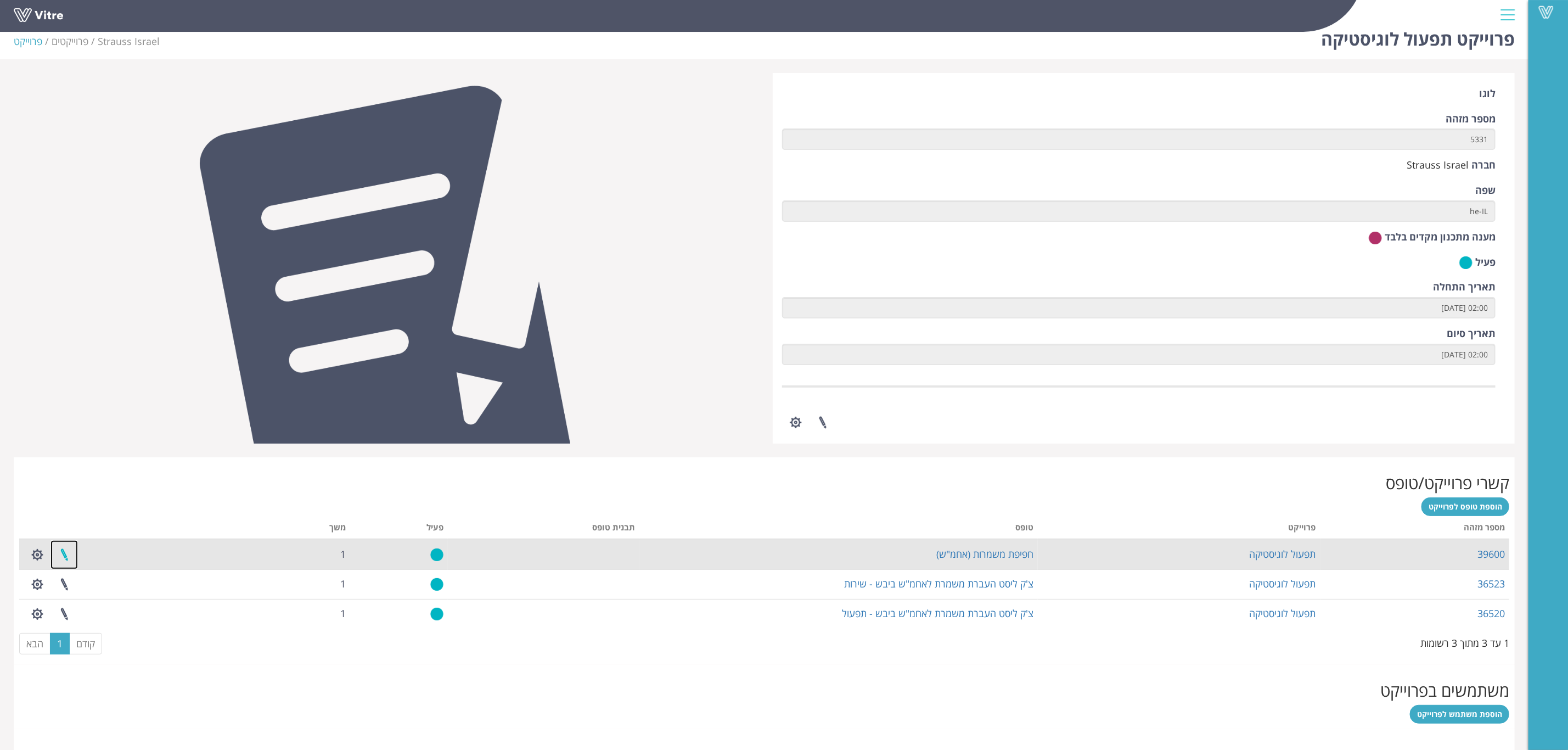
click at [66, 569] on link at bounding box center [64, 555] width 27 height 29
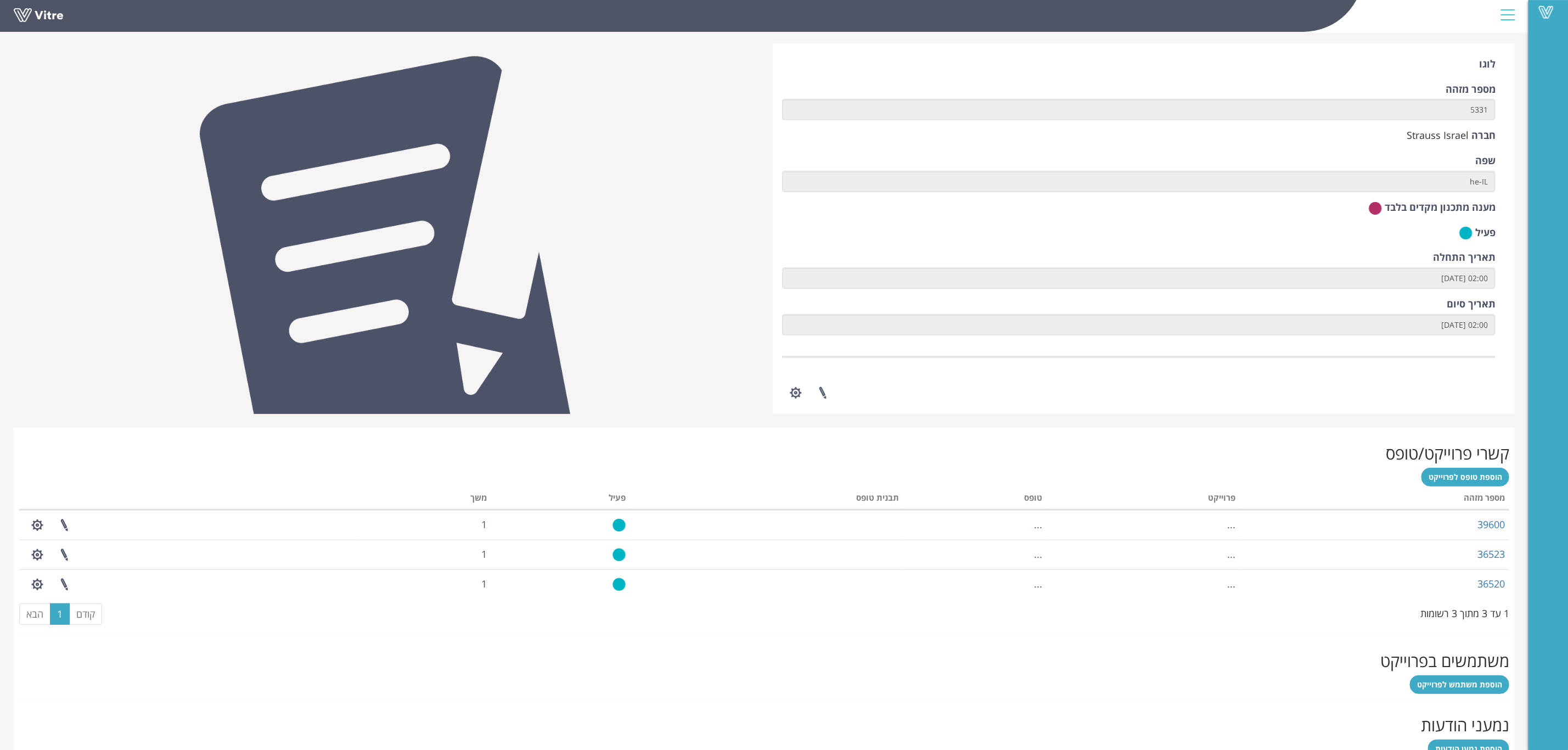
scroll to position [83, 0]
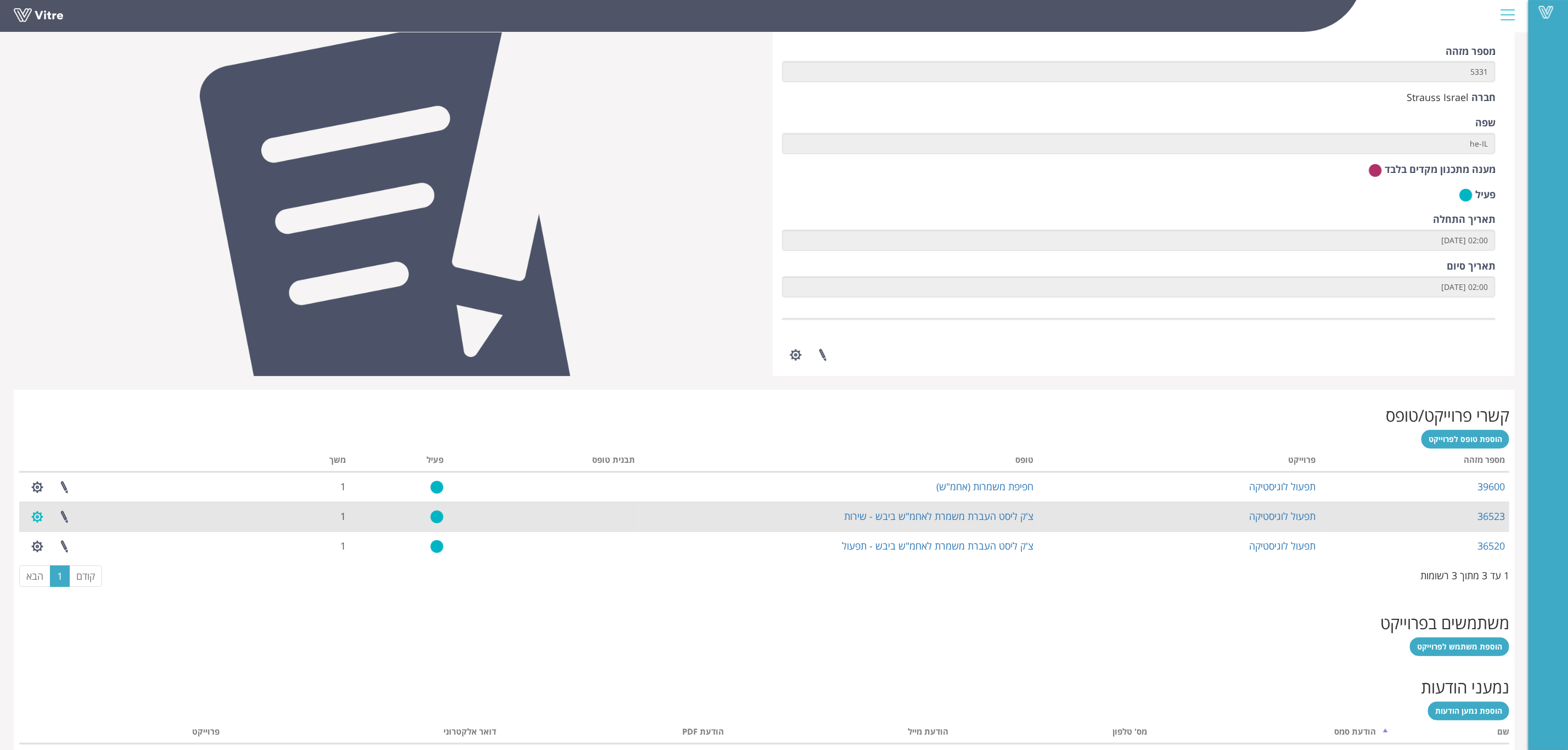
click at [38, 531] on button "button" at bounding box center [37, 516] width 27 height 29
click at [68, 531] on link at bounding box center [64, 516] width 27 height 29
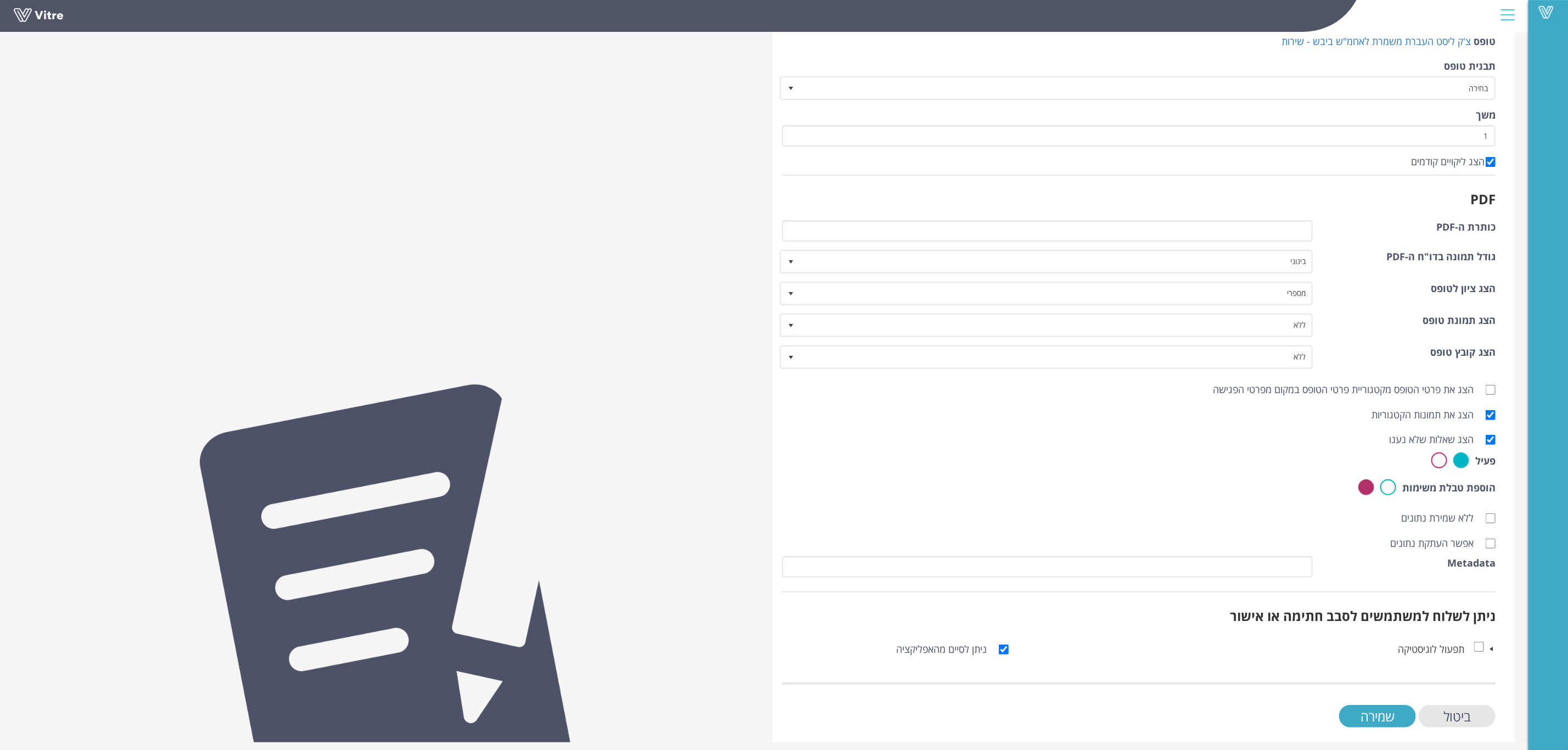
scroll to position [94, 0]
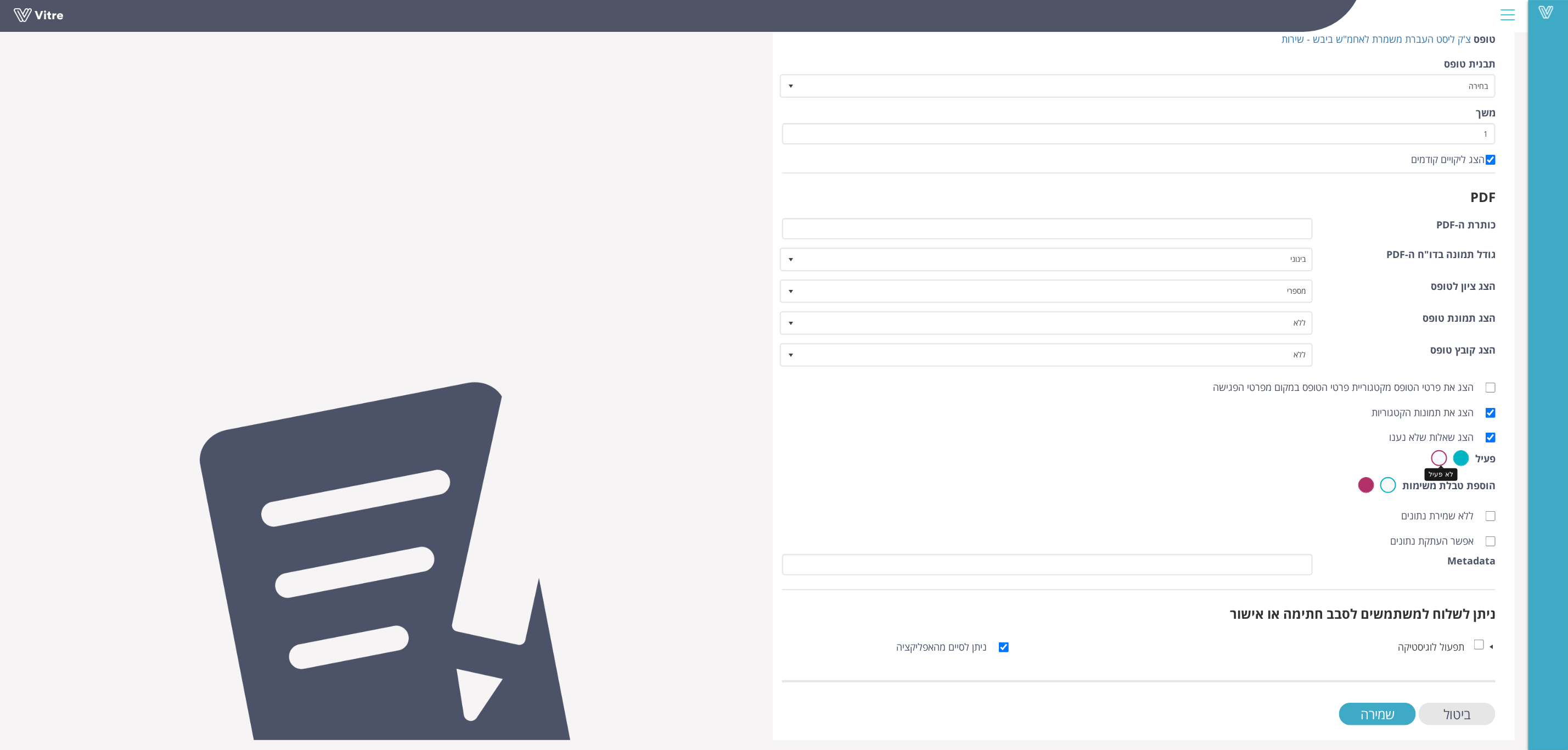
click at [1441, 460] on label at bounding box center [1439, 458] width 16 height 16
click at [0, 0] on input "radio" at bounding box center [0, 0] width 0 height 0
click at [1381, 710] on input "שמירה" at bounding box center [1377, 714] width 77 height 23
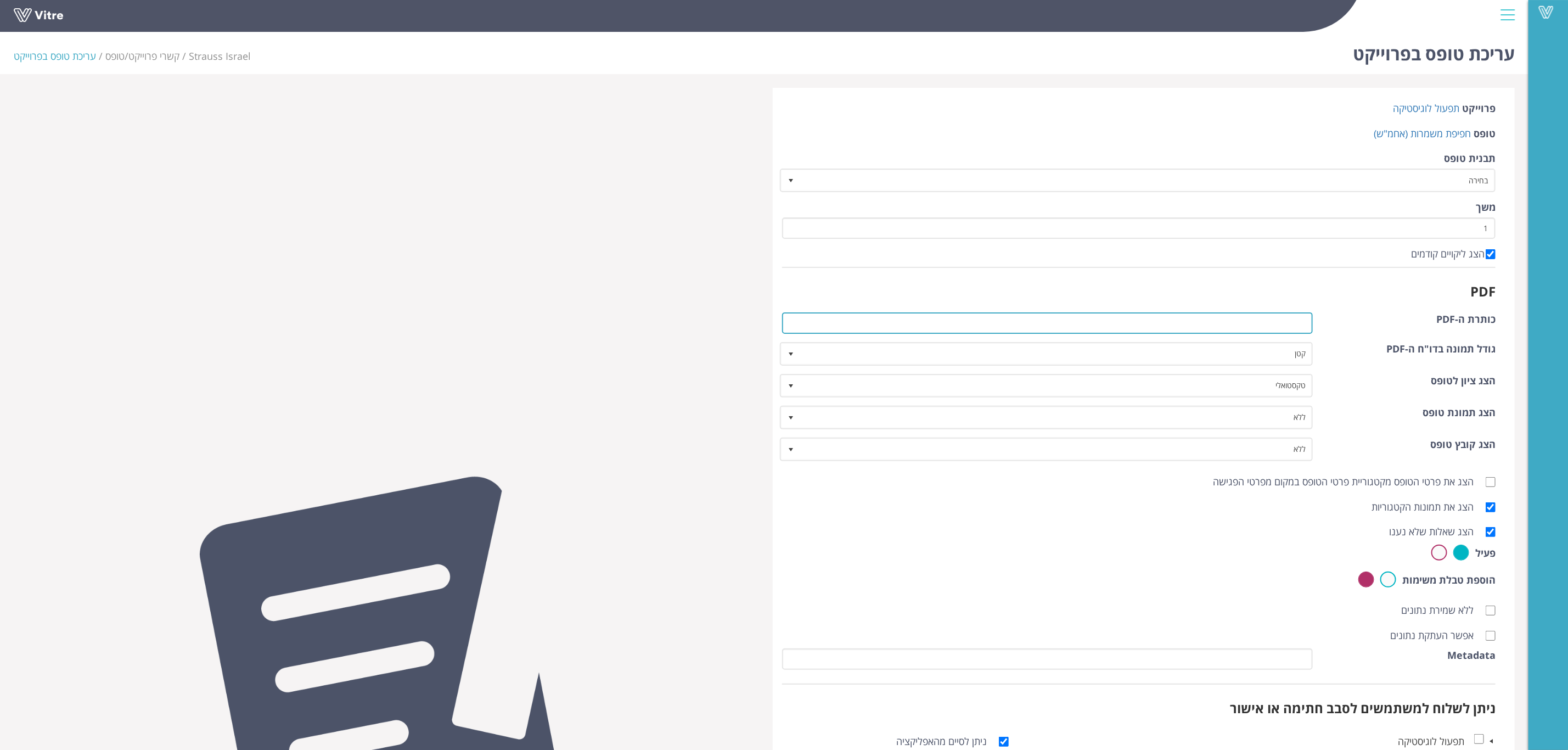
click at [1272, 321] on input "כותרת ה-PDF" at bounding box center [1048, 323] width 531 height 21
type input "חפיפת משמרת - שירות ותפעול"
click at [1217, 386] on span "טקסטואלי" at bounding box center [1056, 385] width 512 height 20
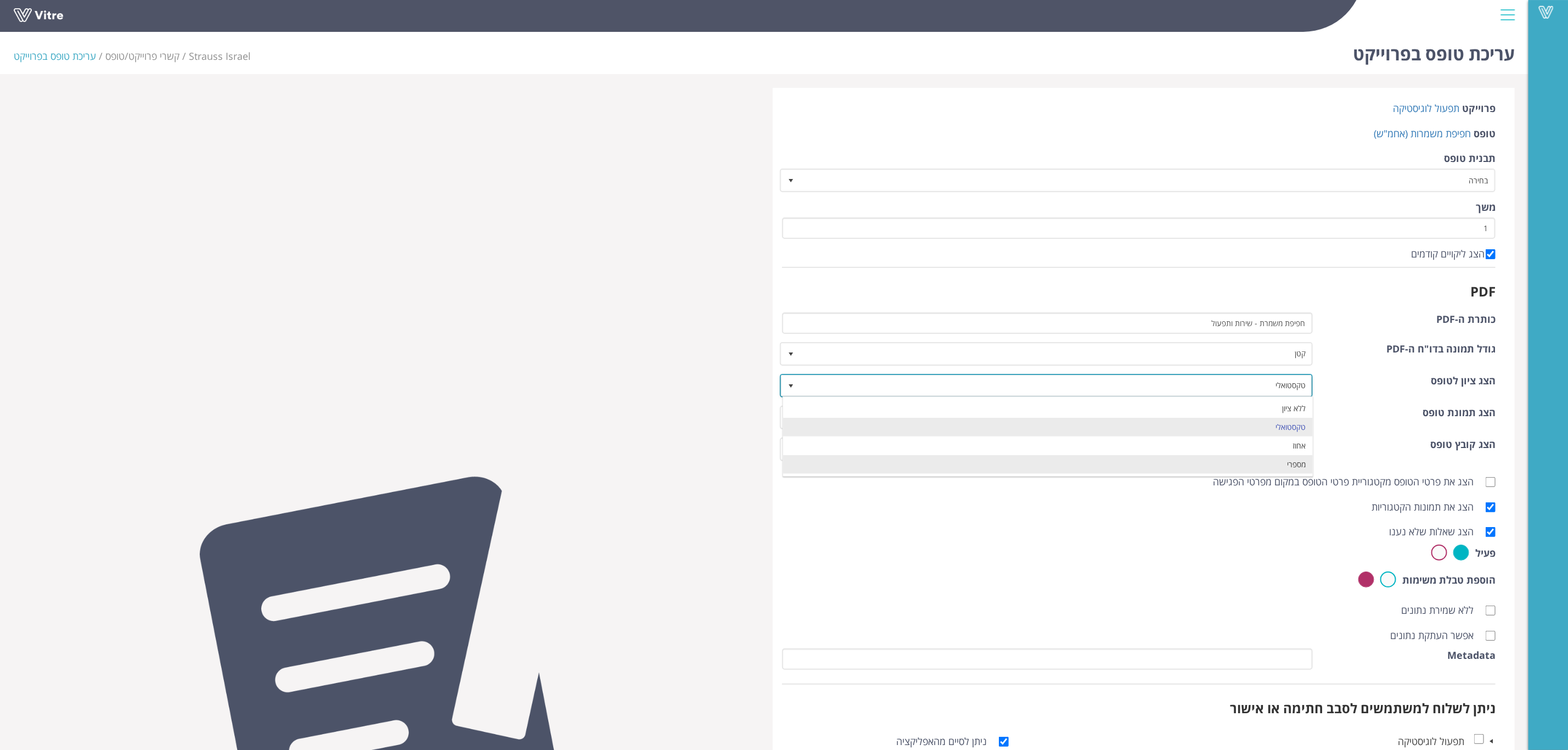
click at [1216, 459] on li "מספרי" at bounding box center [1048, 464] width 529 height 19
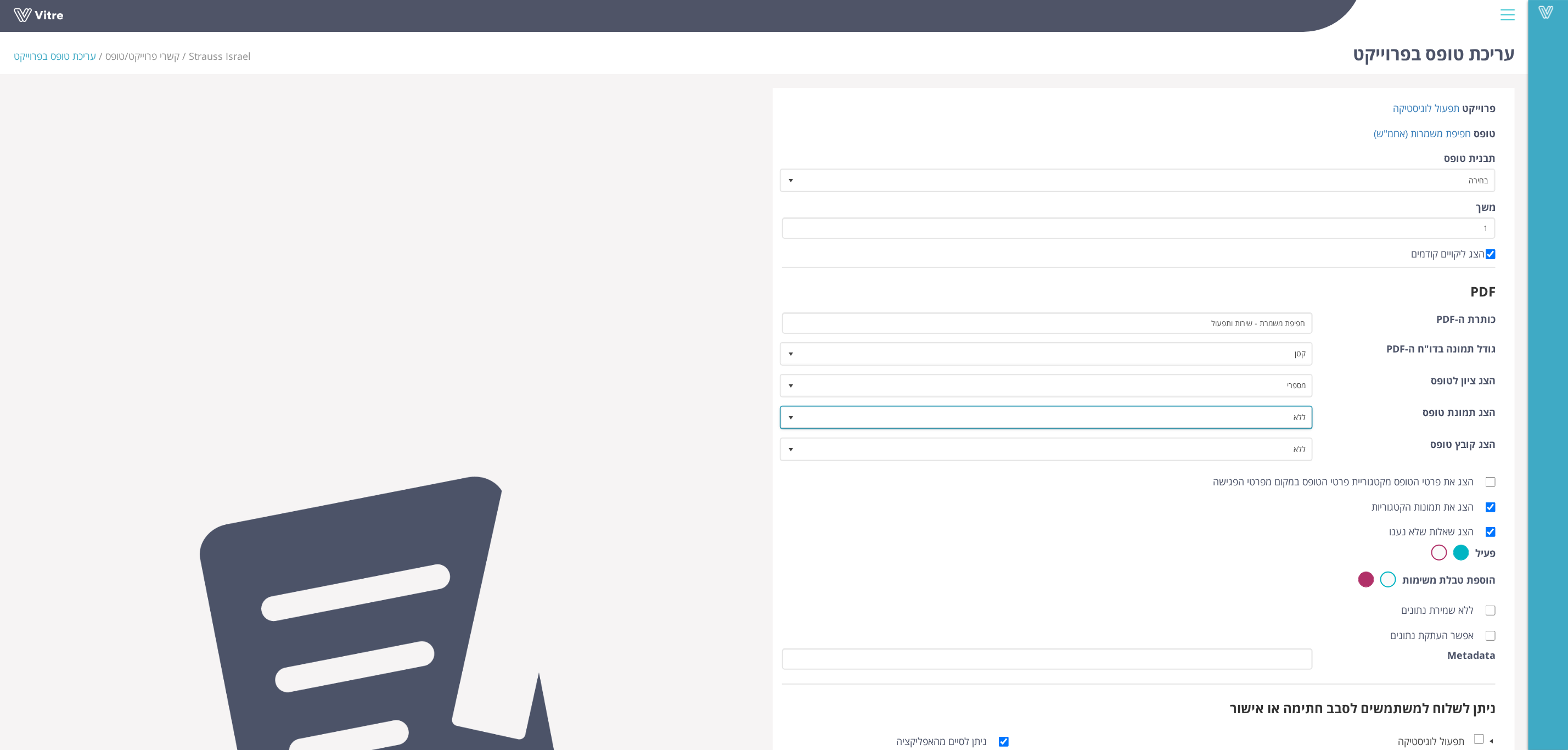
click at [1242, 424] on span "ללא" at bounding box center [1056, 417] width 512 height 20
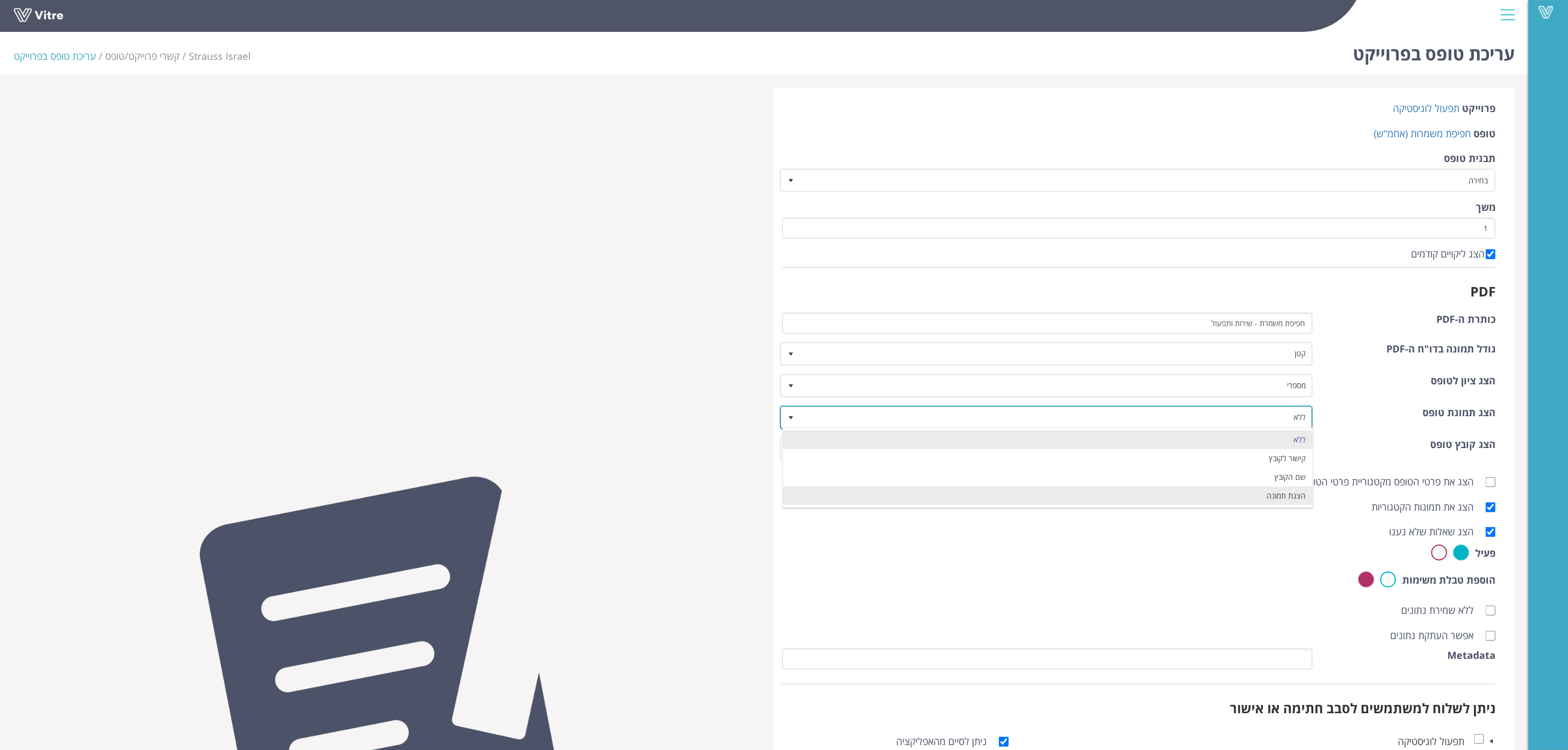
click at [1237, 490] on li "הצגת תמונה" at bounding box center [1048, 496] width 529 height 19
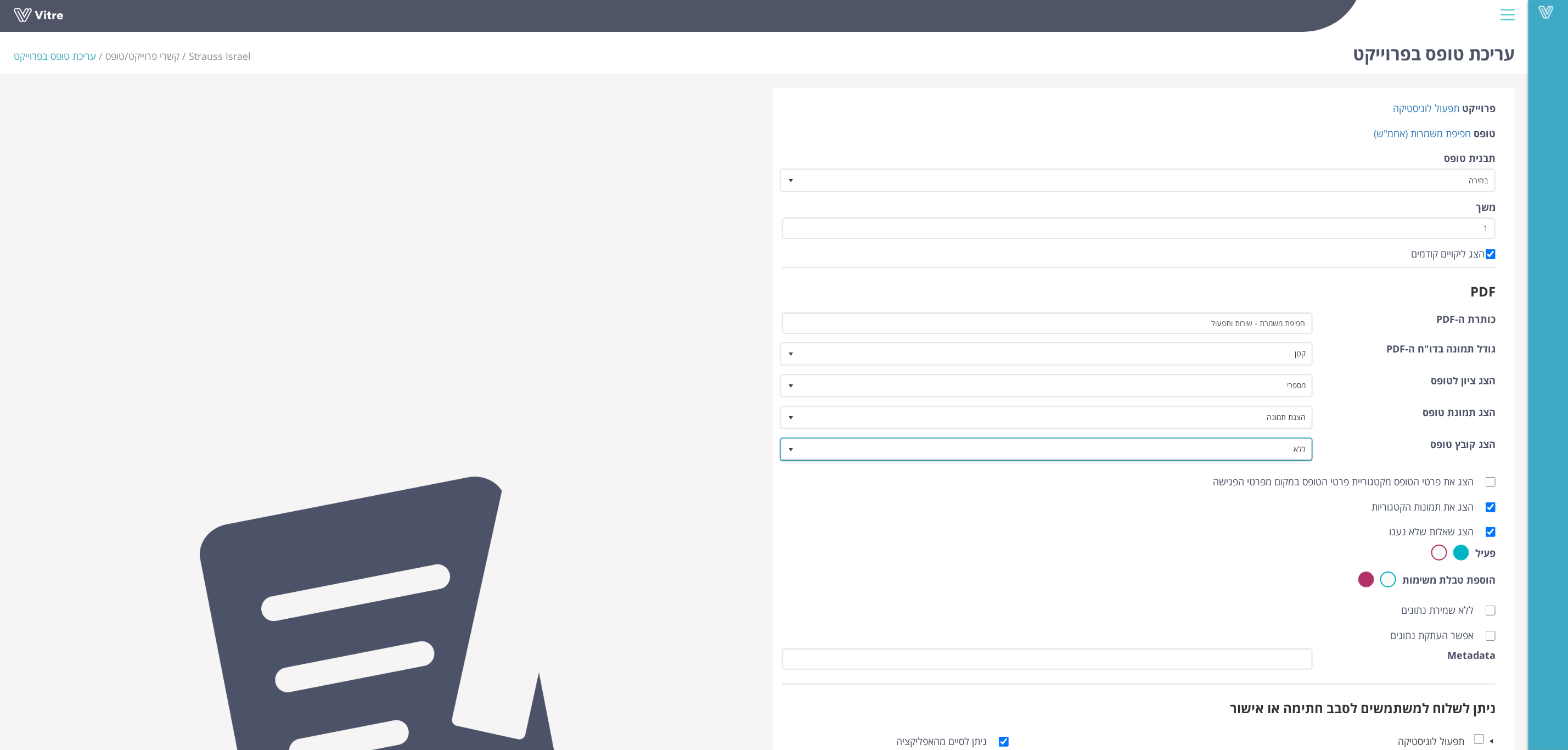
click at [1252, 444] on span "ללא" at bounding box center [1056, 449] width 512 height 20
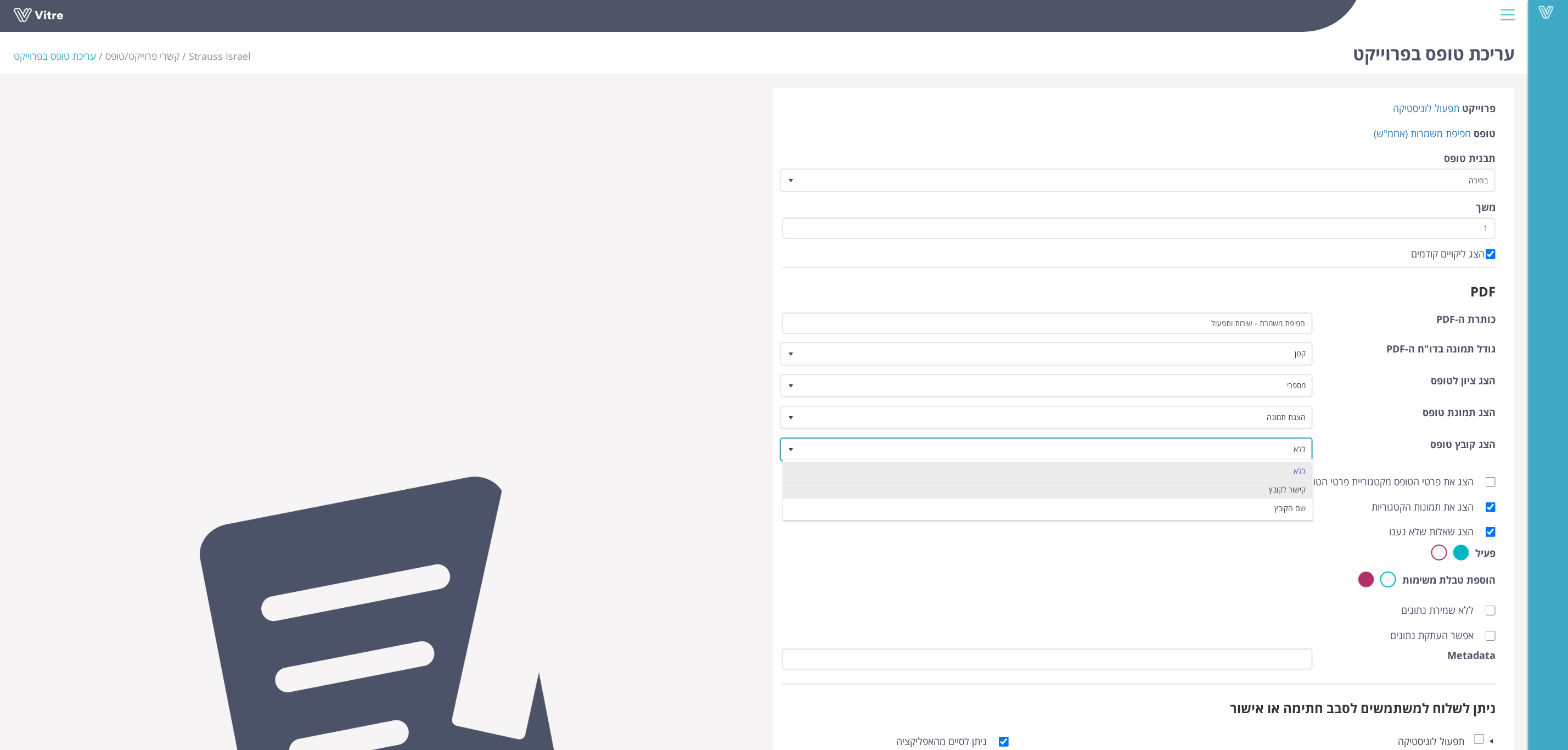
click at [1227, 493] on li "קישור לקובץ" at bounding box center [1048, 490] width 529 height 19
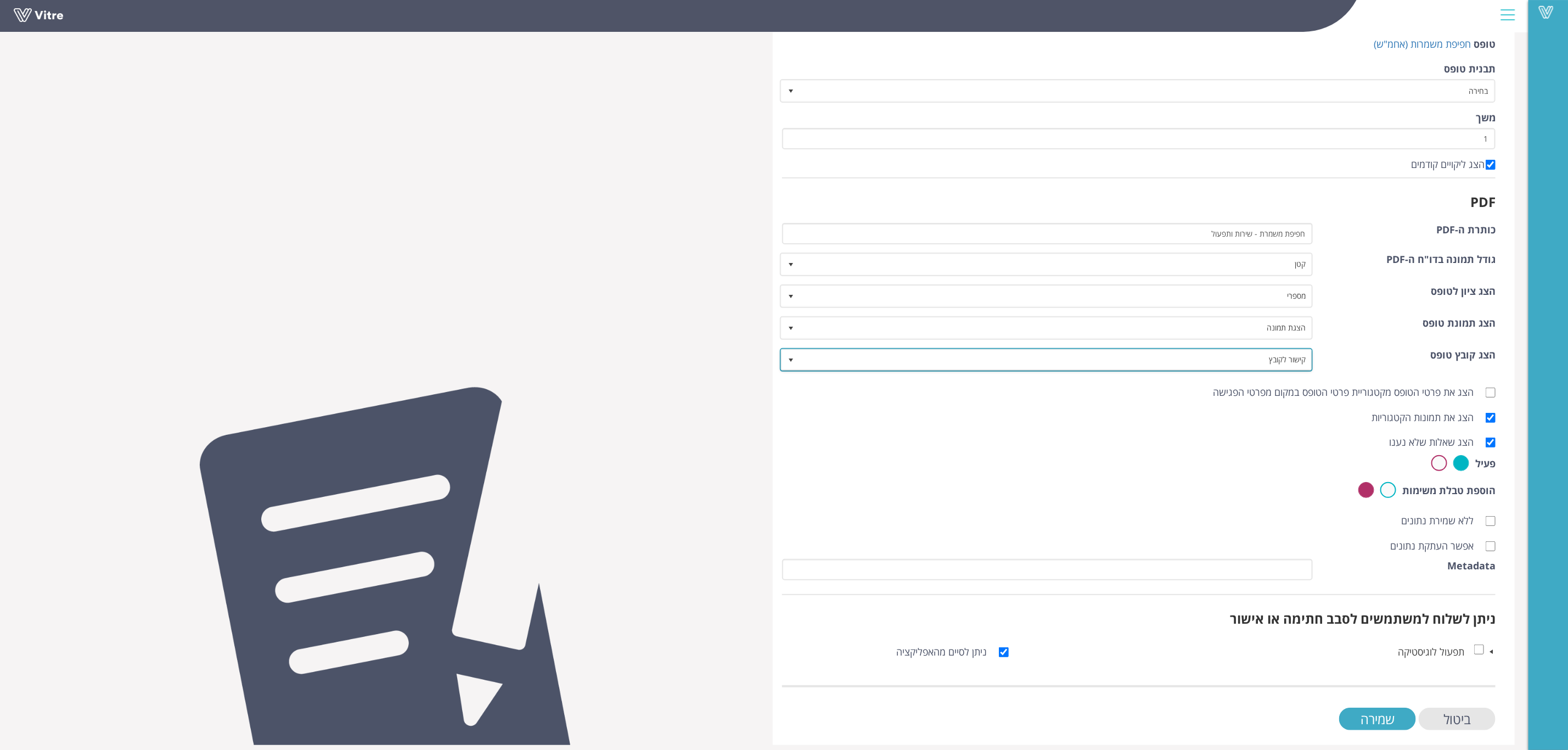
scroll to position [94, 0]
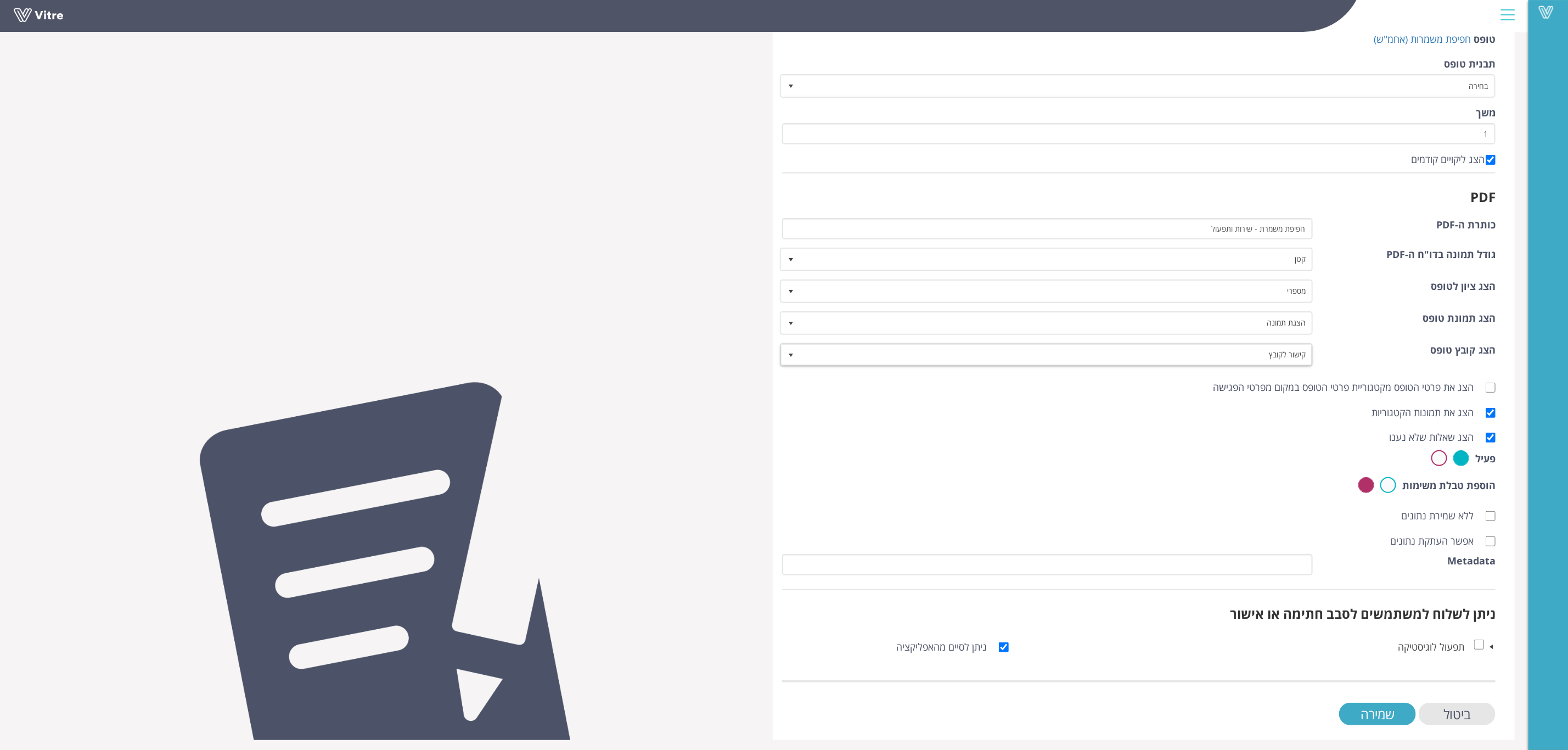
click at [1494, 643] on span at bounding box center [1491, 647] width 9 height 9
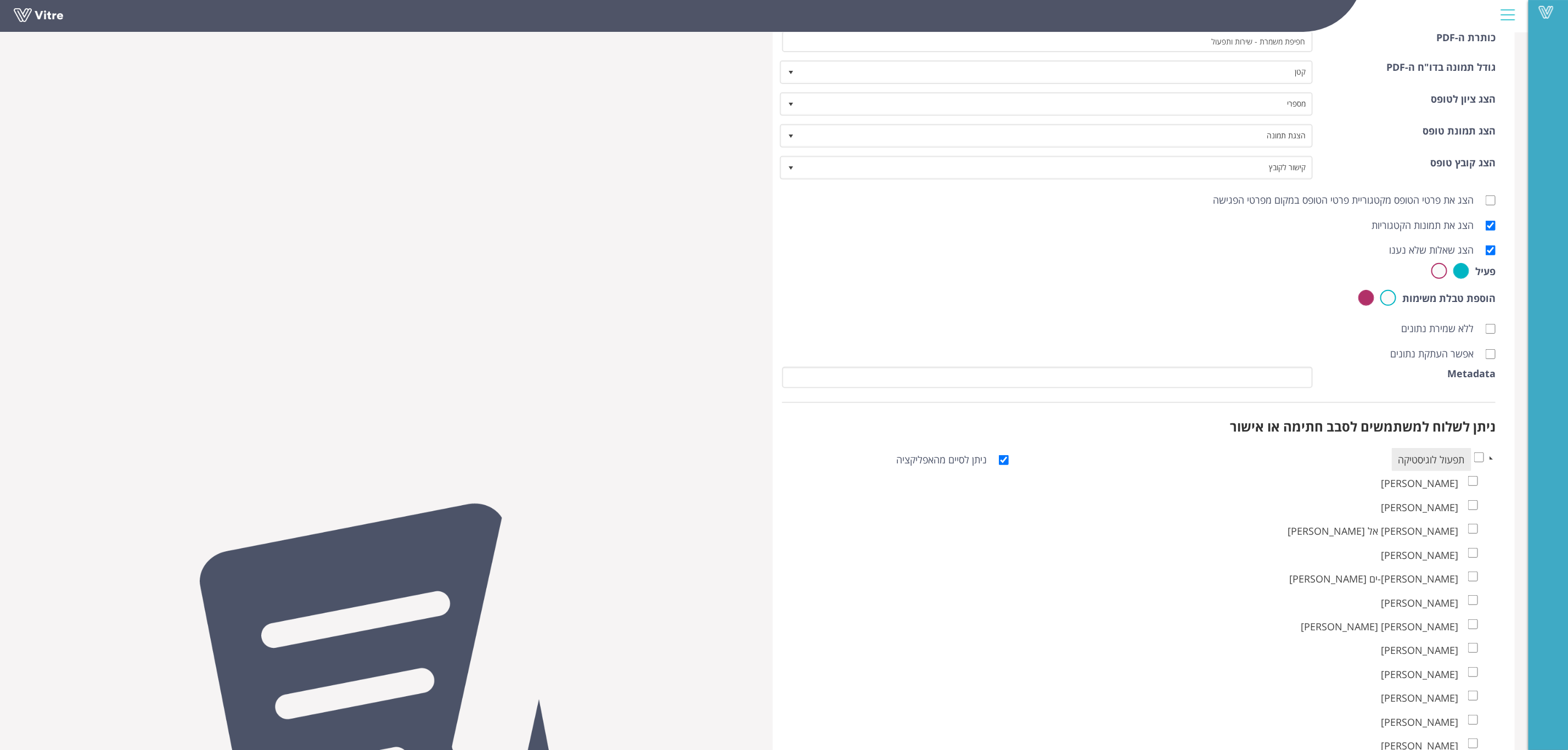
scroll to position [342, 0]
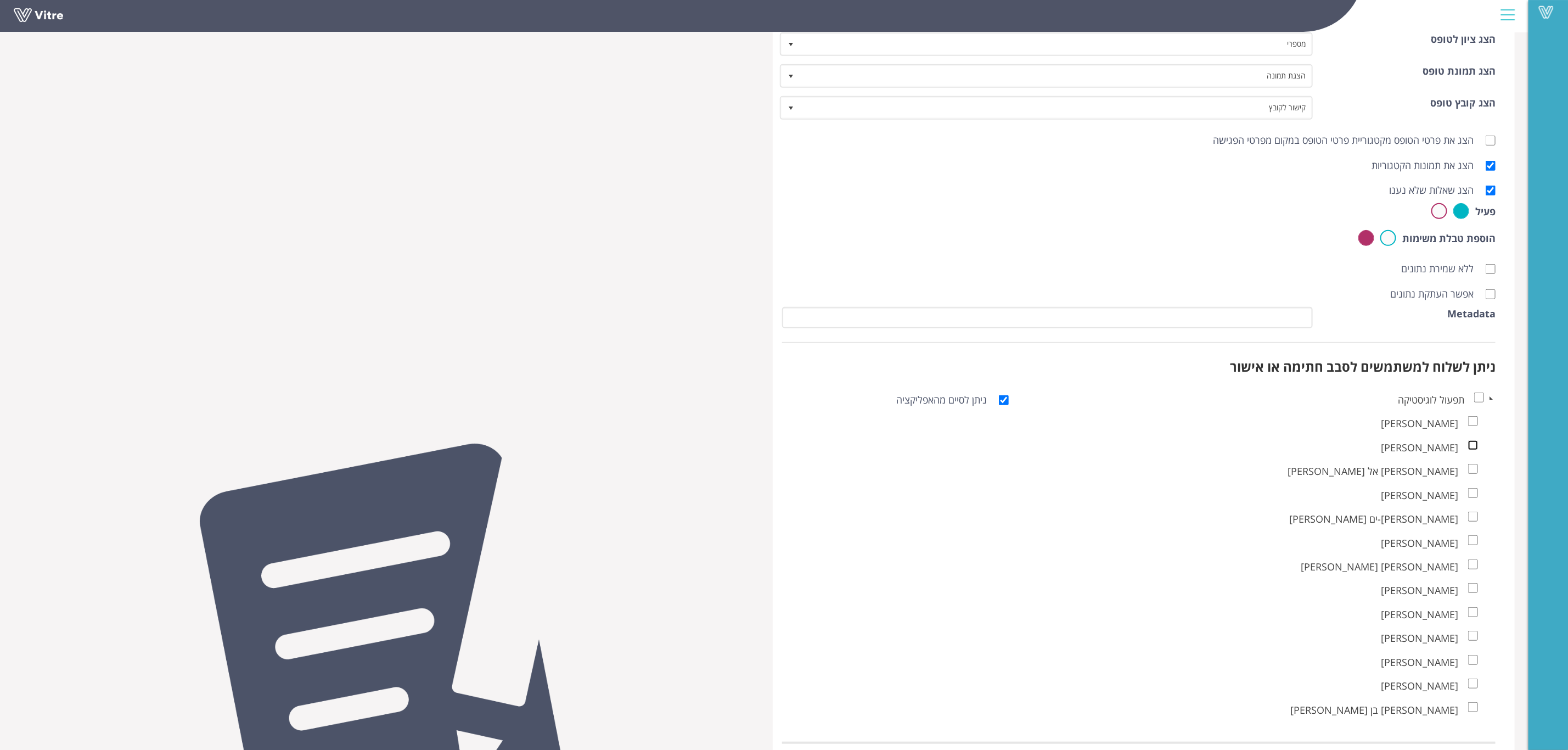
click at [1469, 448] on input "checkbox" at bounding box center [1473, 445] width 10 height 10
checkbox input "true"
click at [1473, 518] on input "checkbox" at bounding box center [1473, 516] width 10 height 10
checkbox input "true"
click at [1474, 589] on input "checkbox" at bounding box center [1473, 587] width 10 height 10
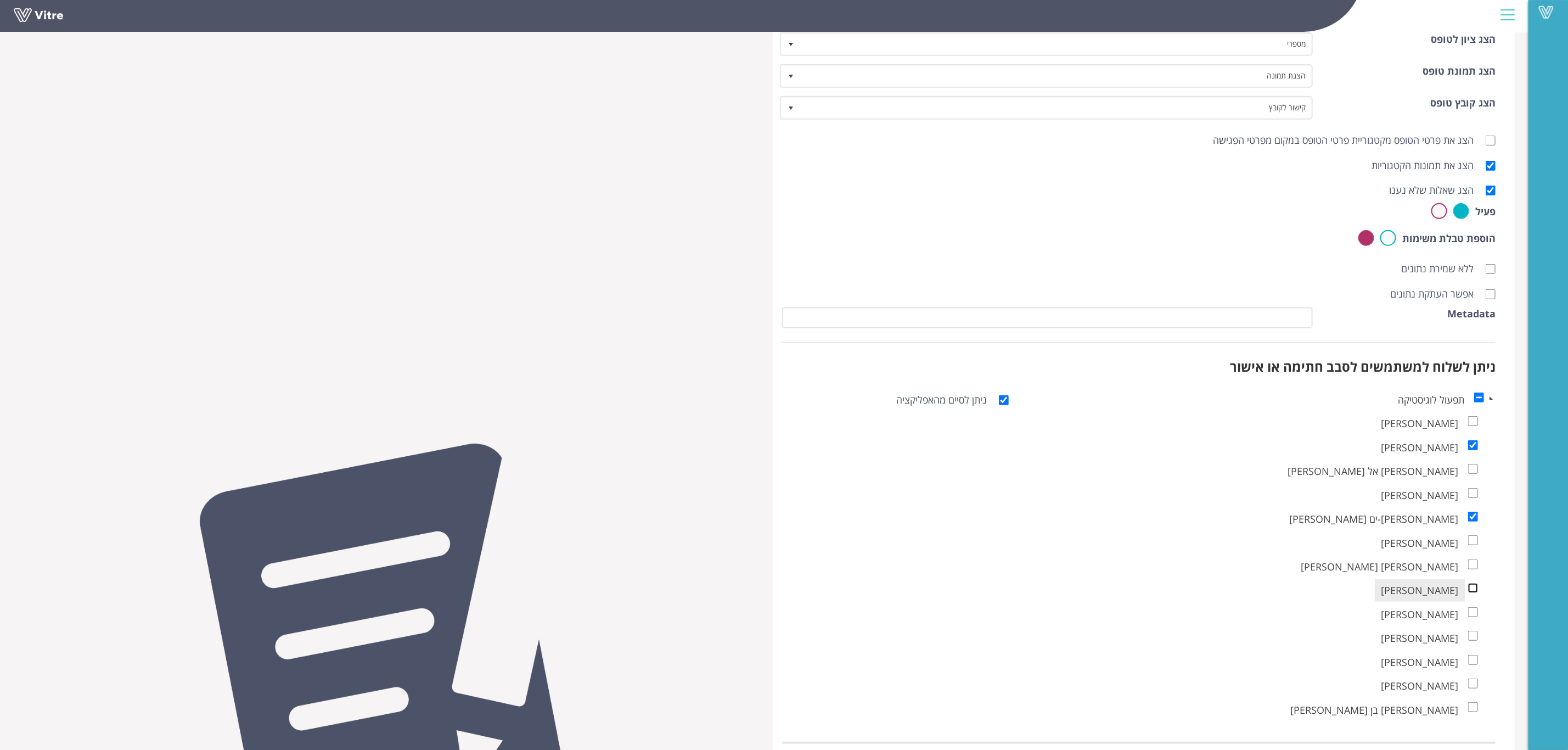
checkbox input "true"
click at [1474, 639] on input "checkbox" at bounding box center [1473, 636] width 10 height 10
checkbox input "true"
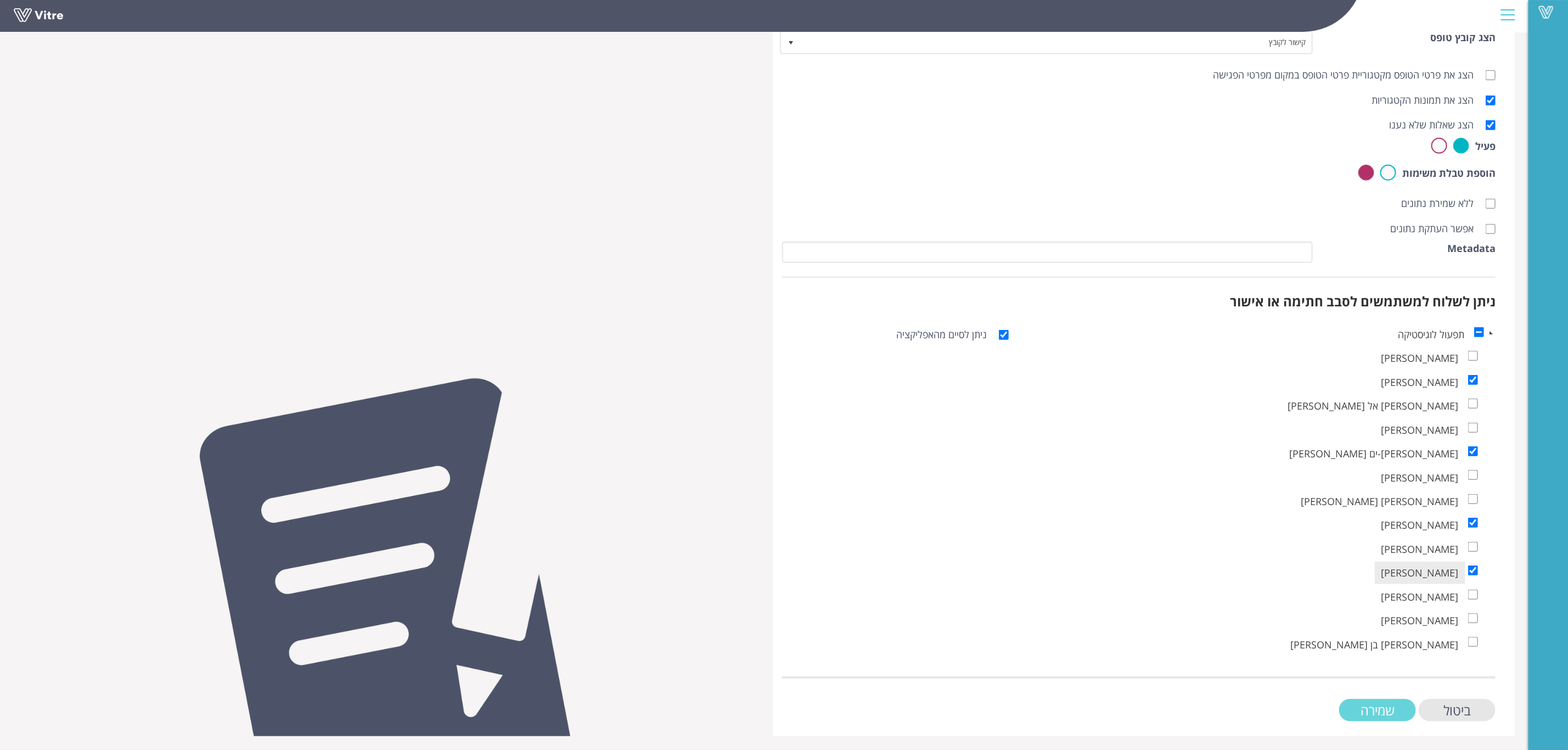
click at [1381, 710] on input "שמירה" at bounding box center [1377, 710] width 77 height 23
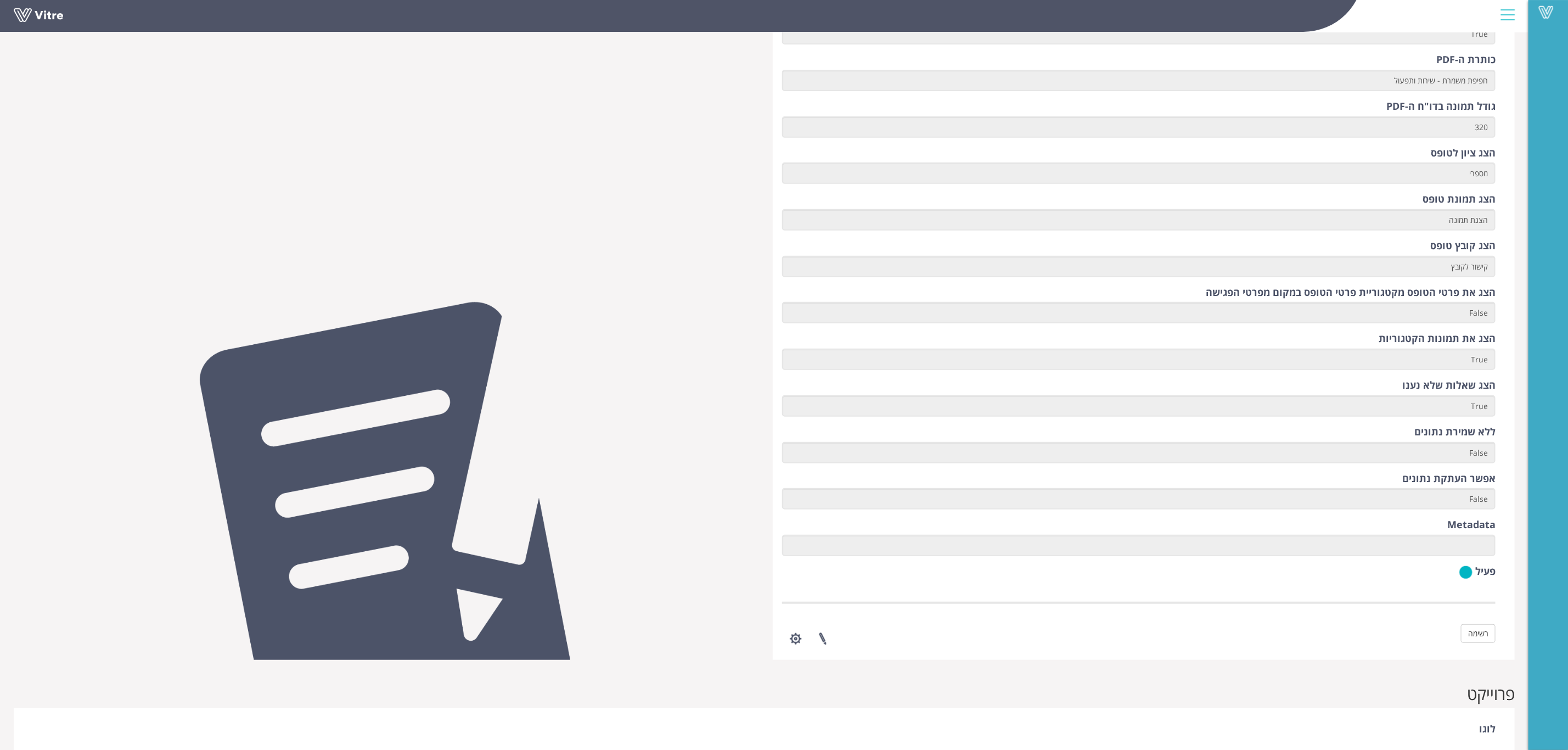
scroll to position [329, 0]
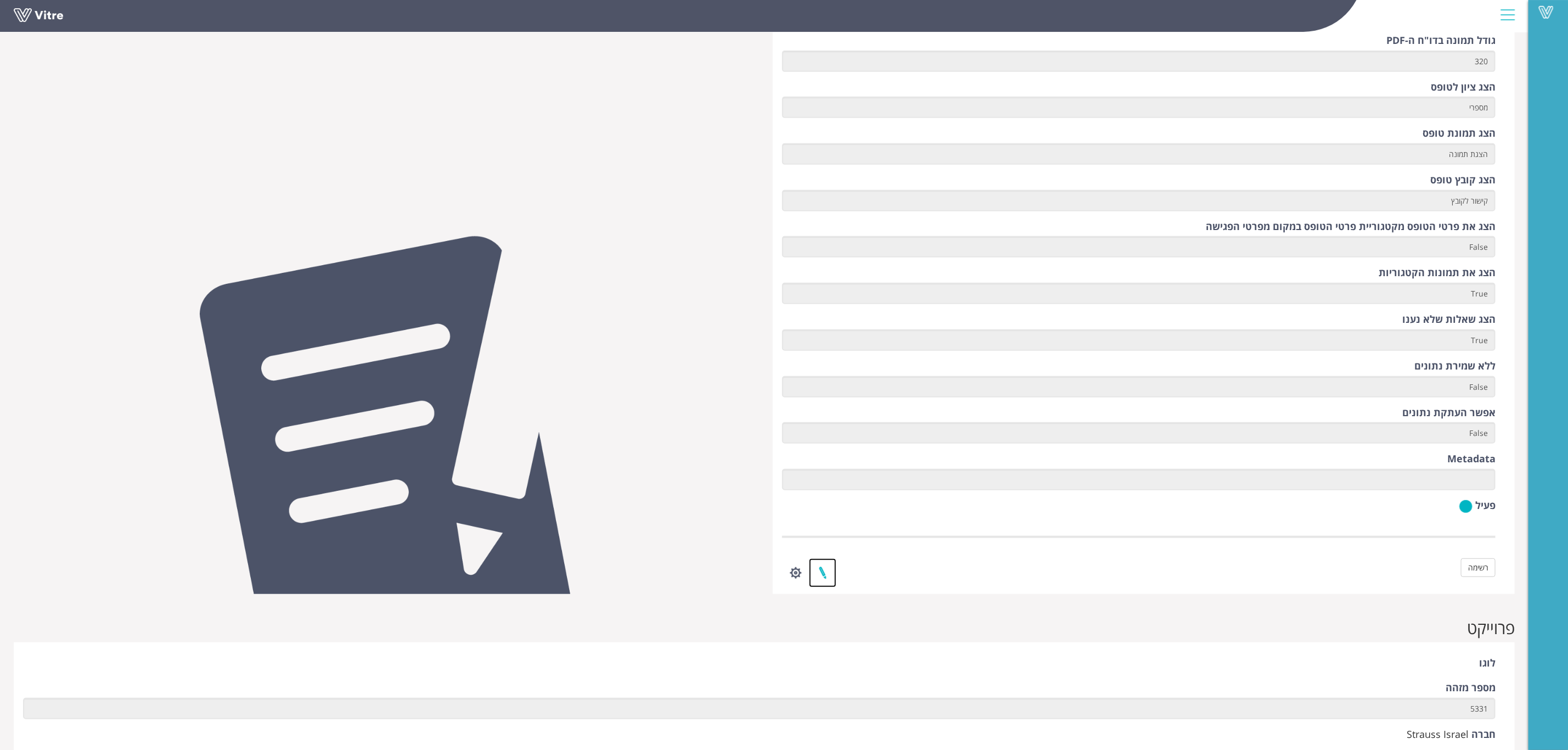
click at [827, 572] on link at bounding box center [823, 572] width 27 height 29
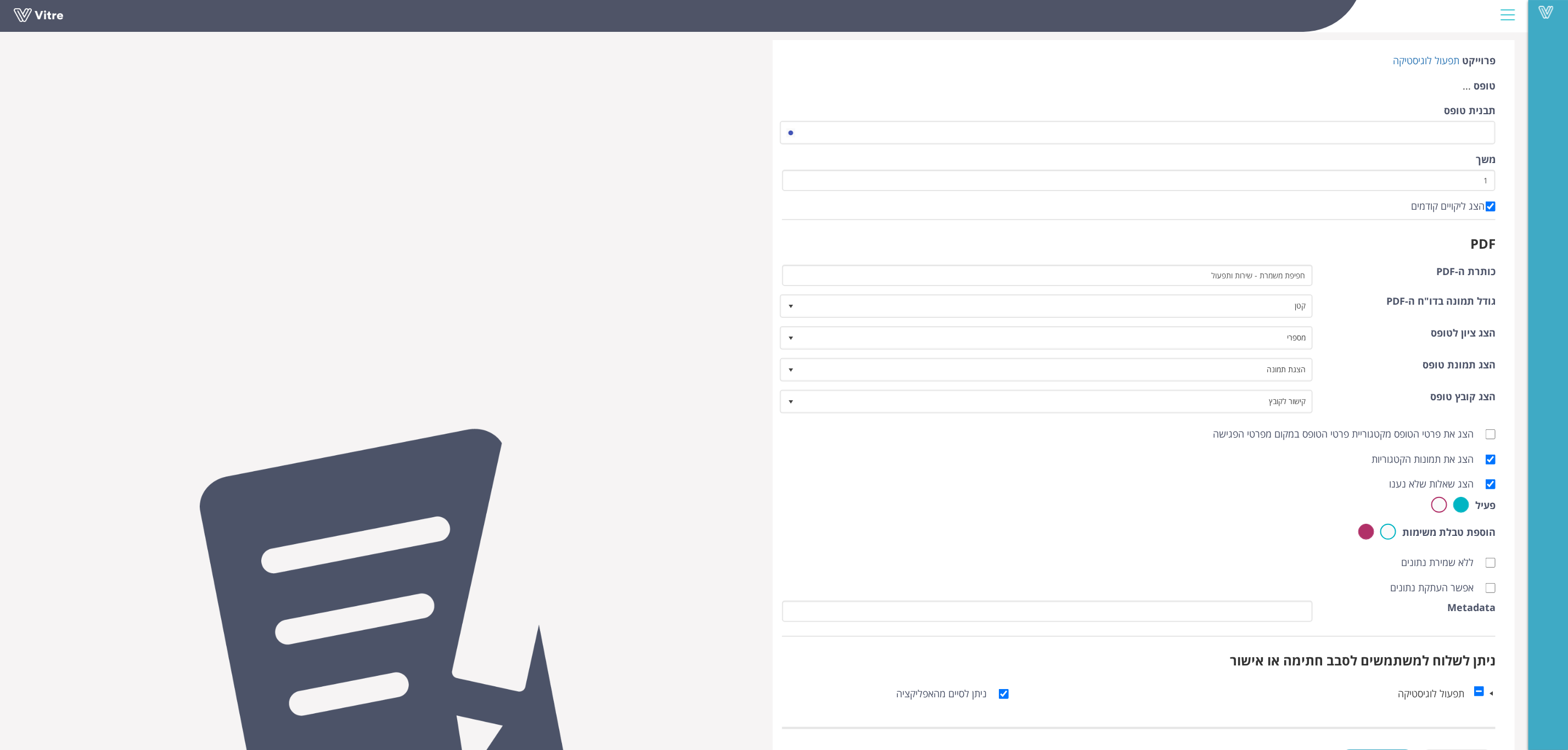
scroll to position [94, 0]
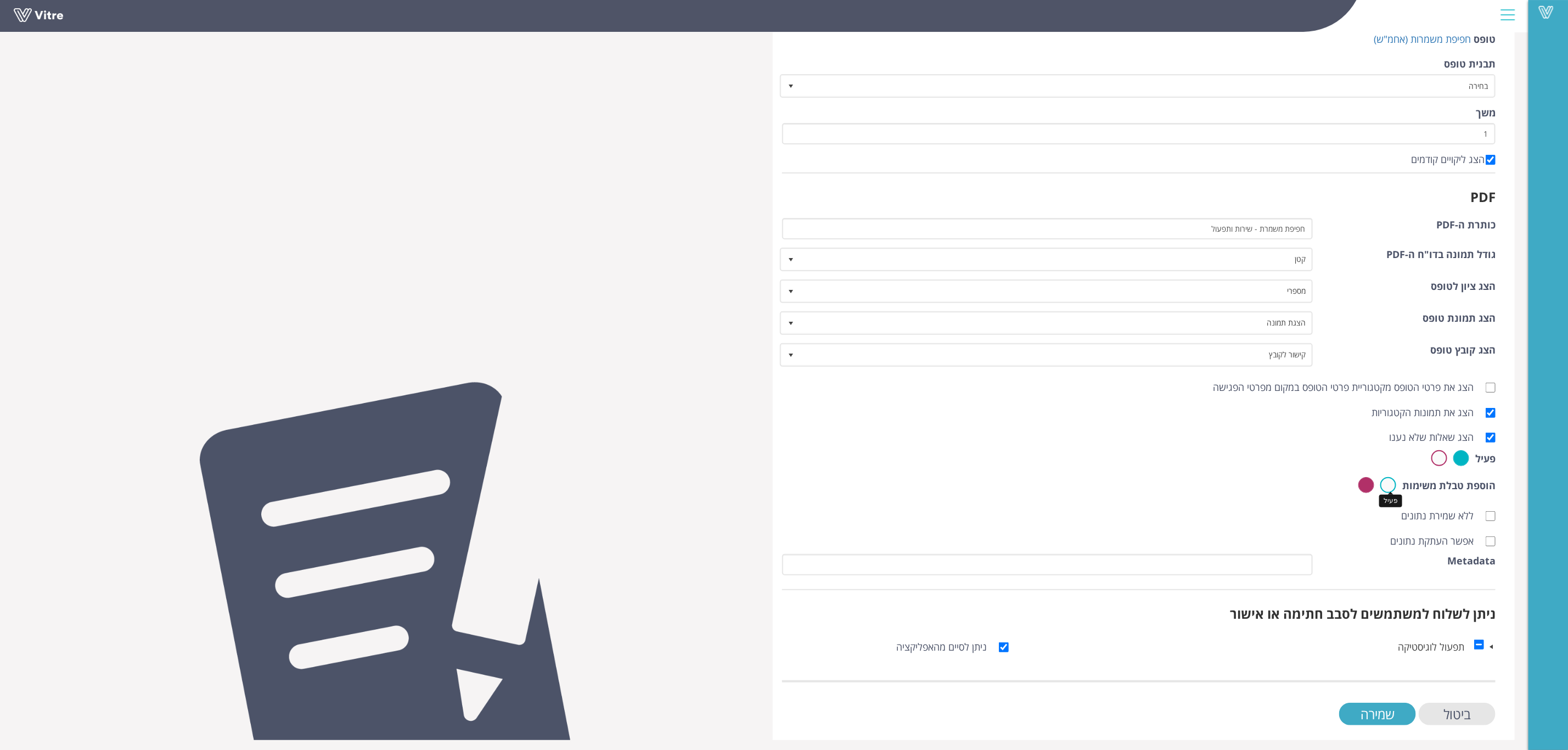
click at [1389, 484] on label at bounding box center [1389, 485] width 16 height 16
click at [0, 0] on input "radio" at bounding box center [0, 0] width 0 height 0
click at [1369, 487] on label at bounding box center [1366, 485] width 16 height 16
click at [0, 0] on input "radio" at bounding box center [0, 0] width 0 height 0
click at [1394, 485] on label at bounding box center [1389, 485] width 16 height 16
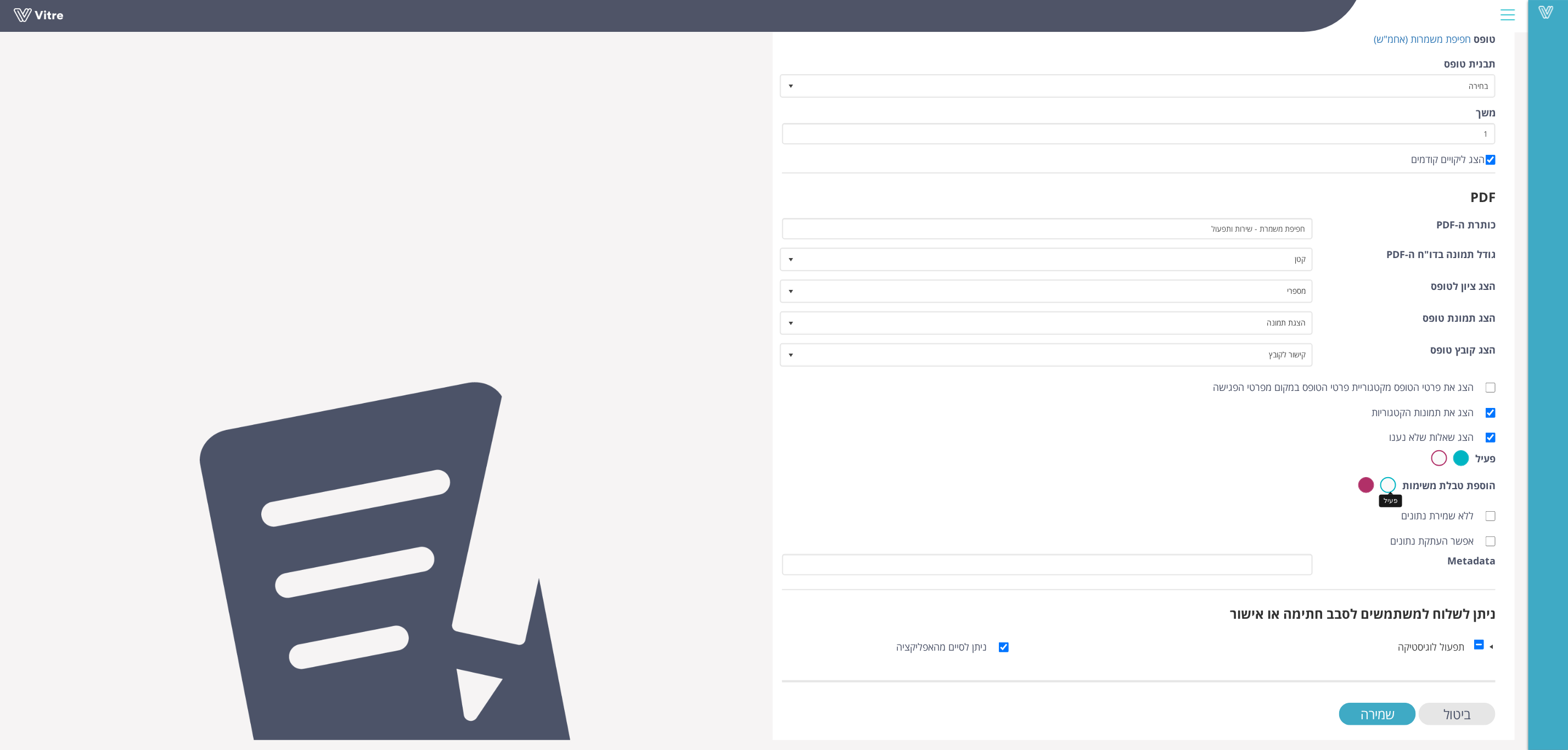
click at [0, 0] on input "radio" at bounding box center [0, 0] width 0 height 0
click at [1381, 704] on input "שמירה" at bounding box center [1377, 714] width 77 height 23
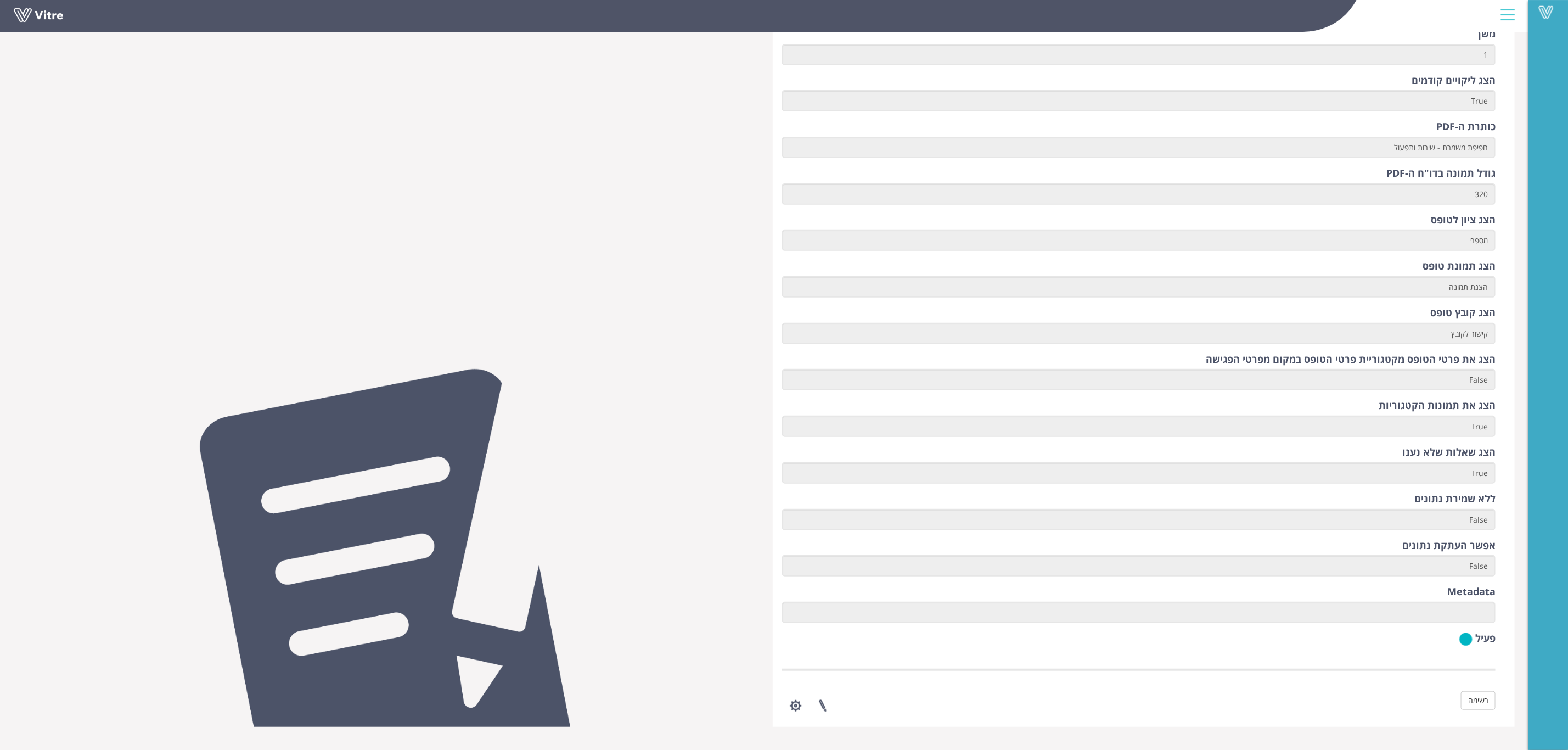
scroll to position [494, 0]
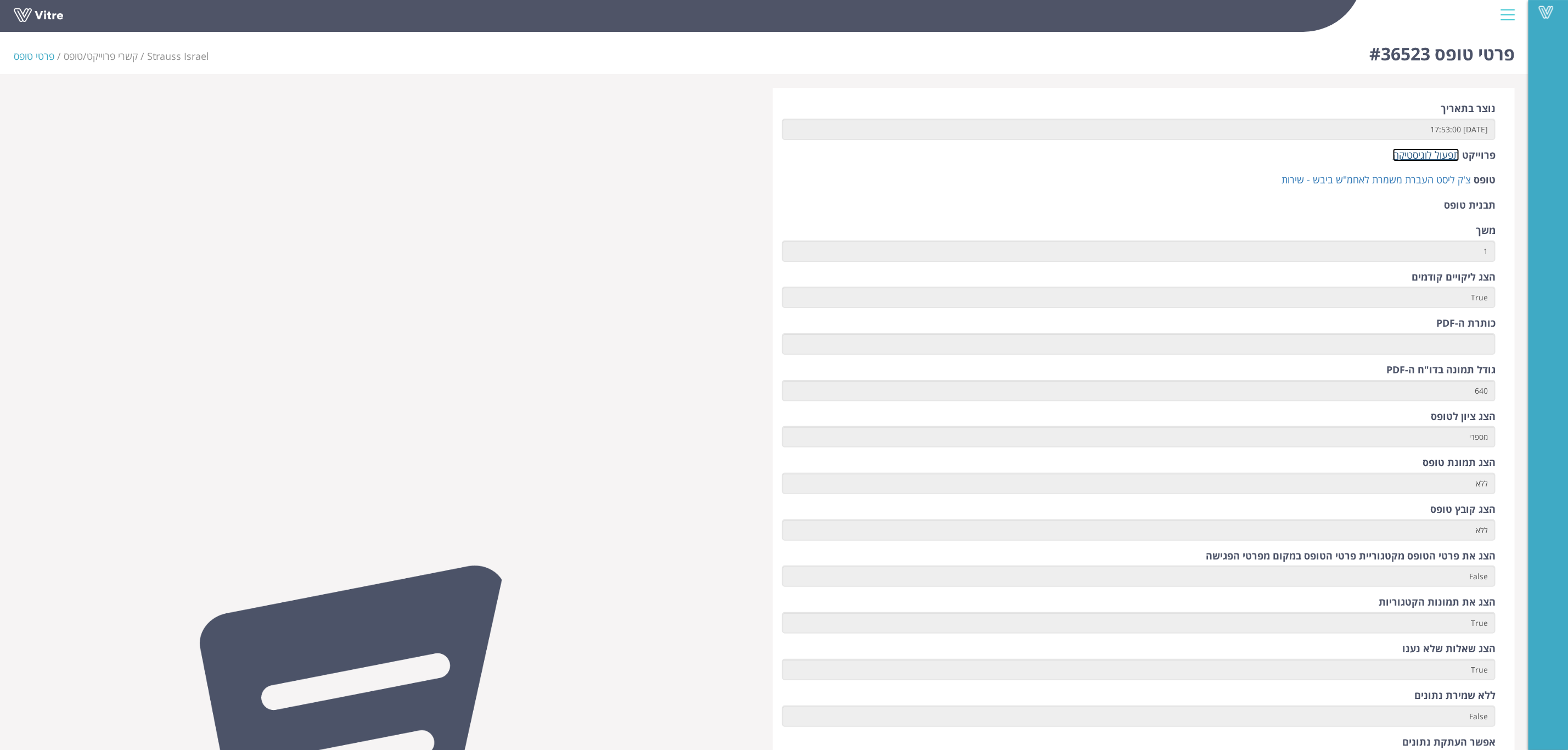
click at [1429, 155] on link "תפעול לוגיסטיקה" at bounding box center [1426, 155] width 66 height 13
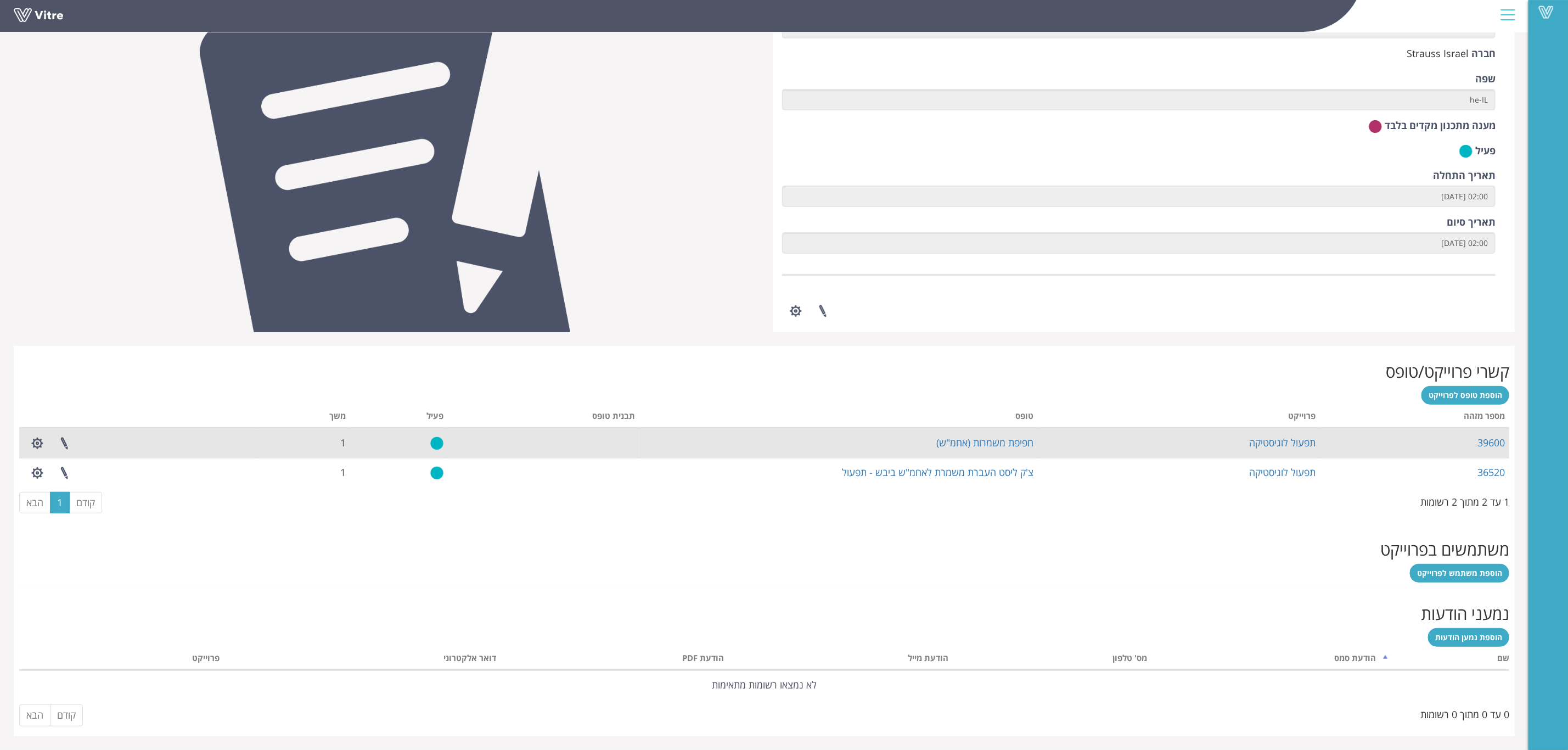
scroll to position [152, 0]
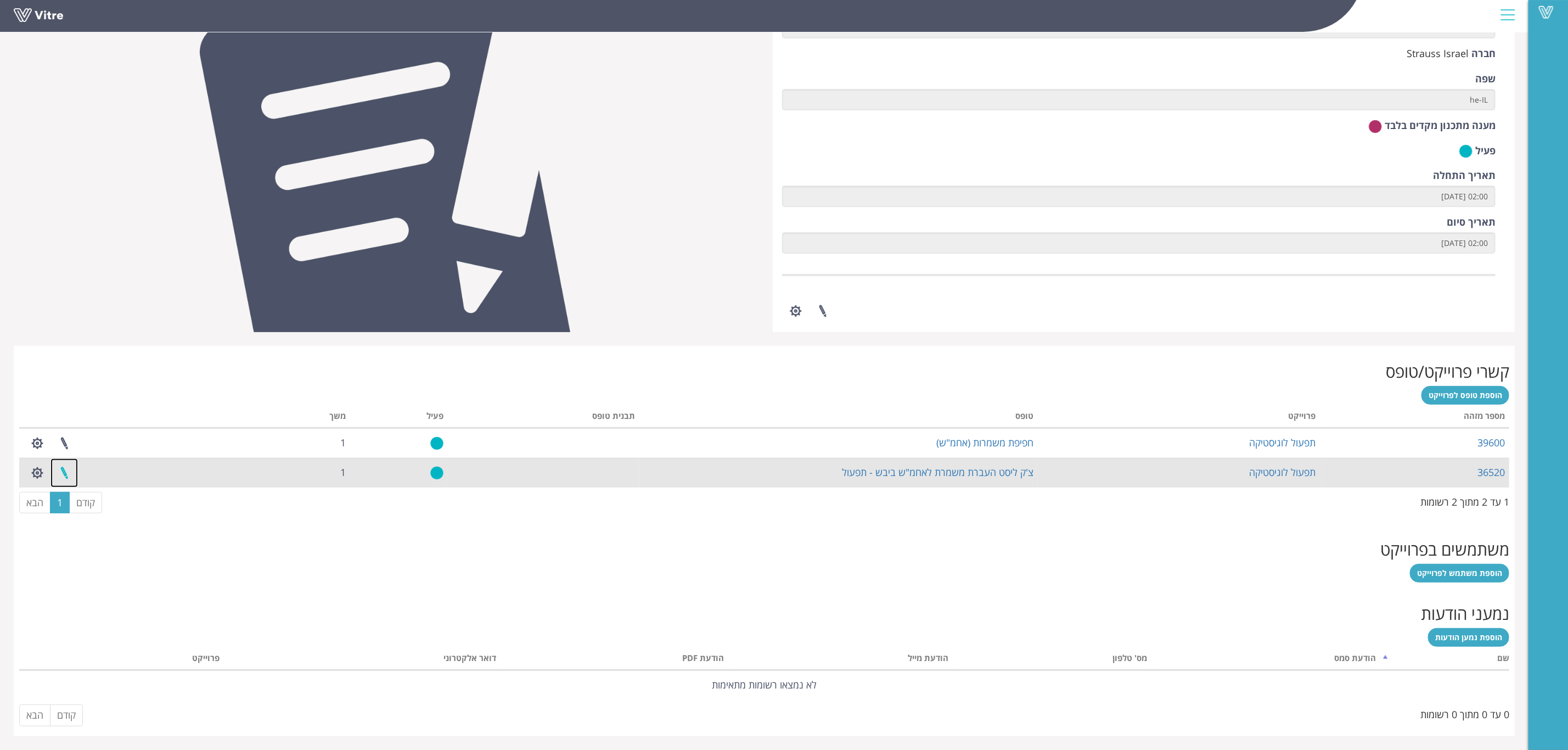
click at [62, 470] on link at bounding box center [64, 473] width 27 height 29
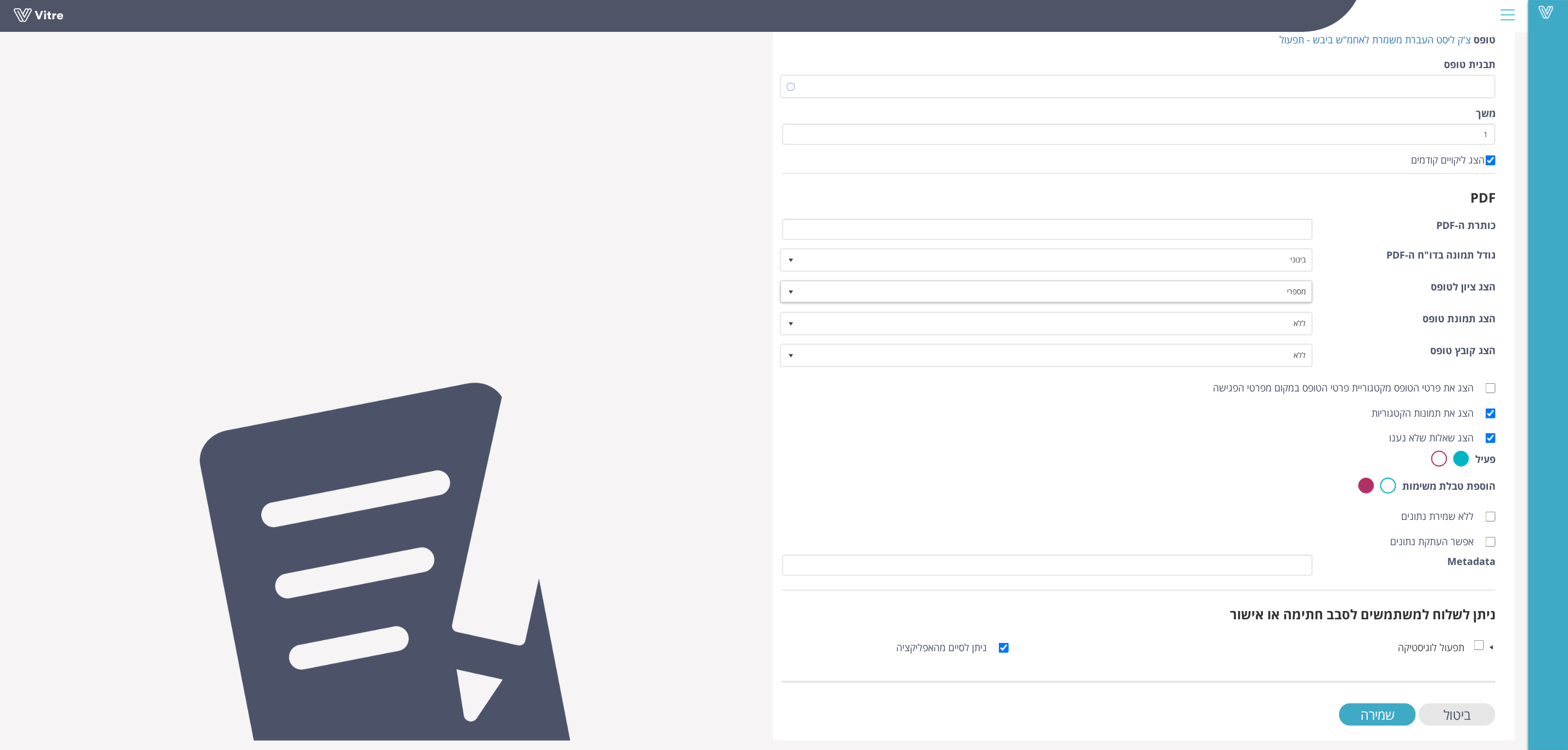
scroll to position [94, 0]
click at [1443, 452] on label at bounding box center [1439, 458] width 16 height 16
click at [0, 0] on input "radio" at bounding box center [0, 0] width 0 height 0
click at [1383, 710] on input "שמירה" at bounding box center [1377, 714] width 77 height 23
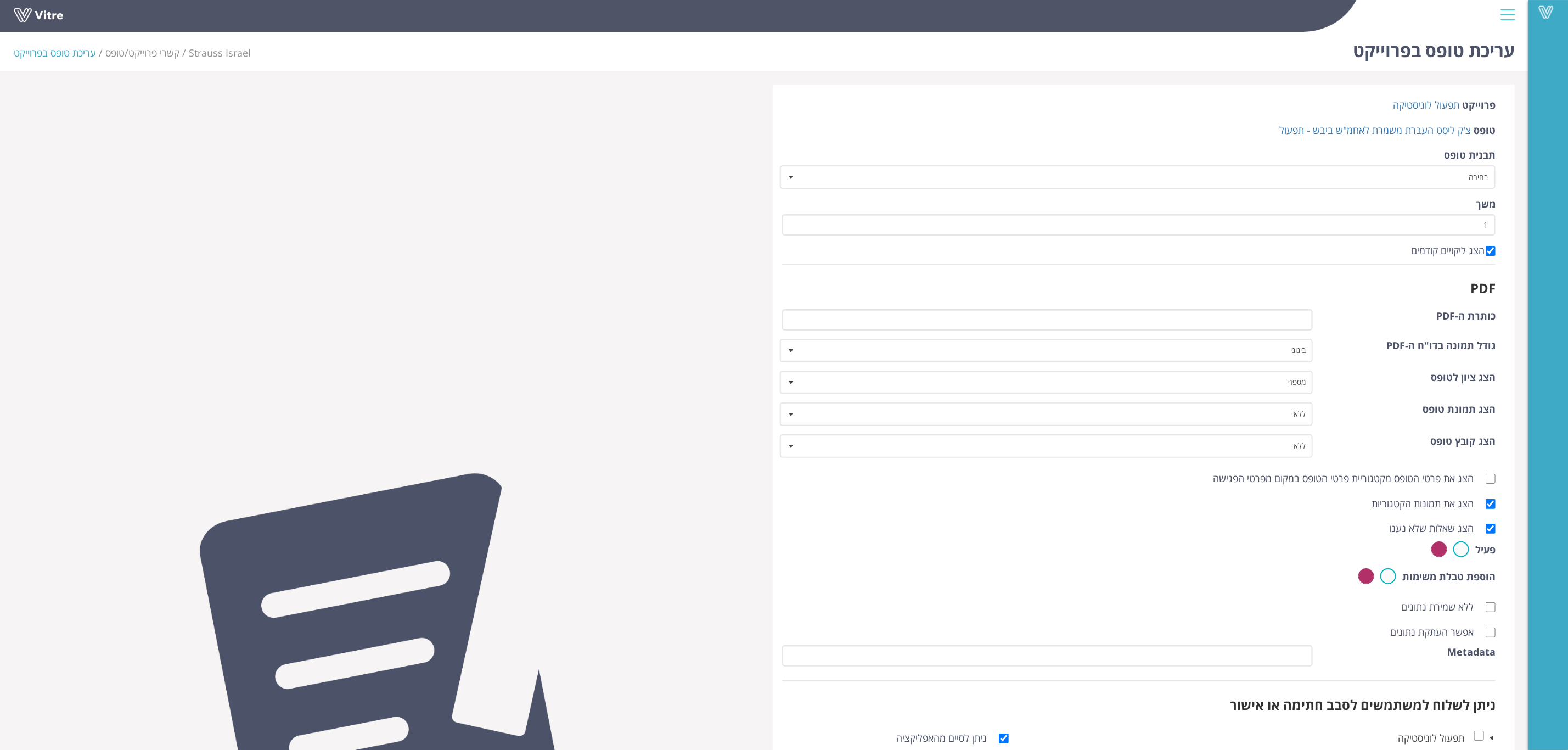
scroll to position [0, 0]
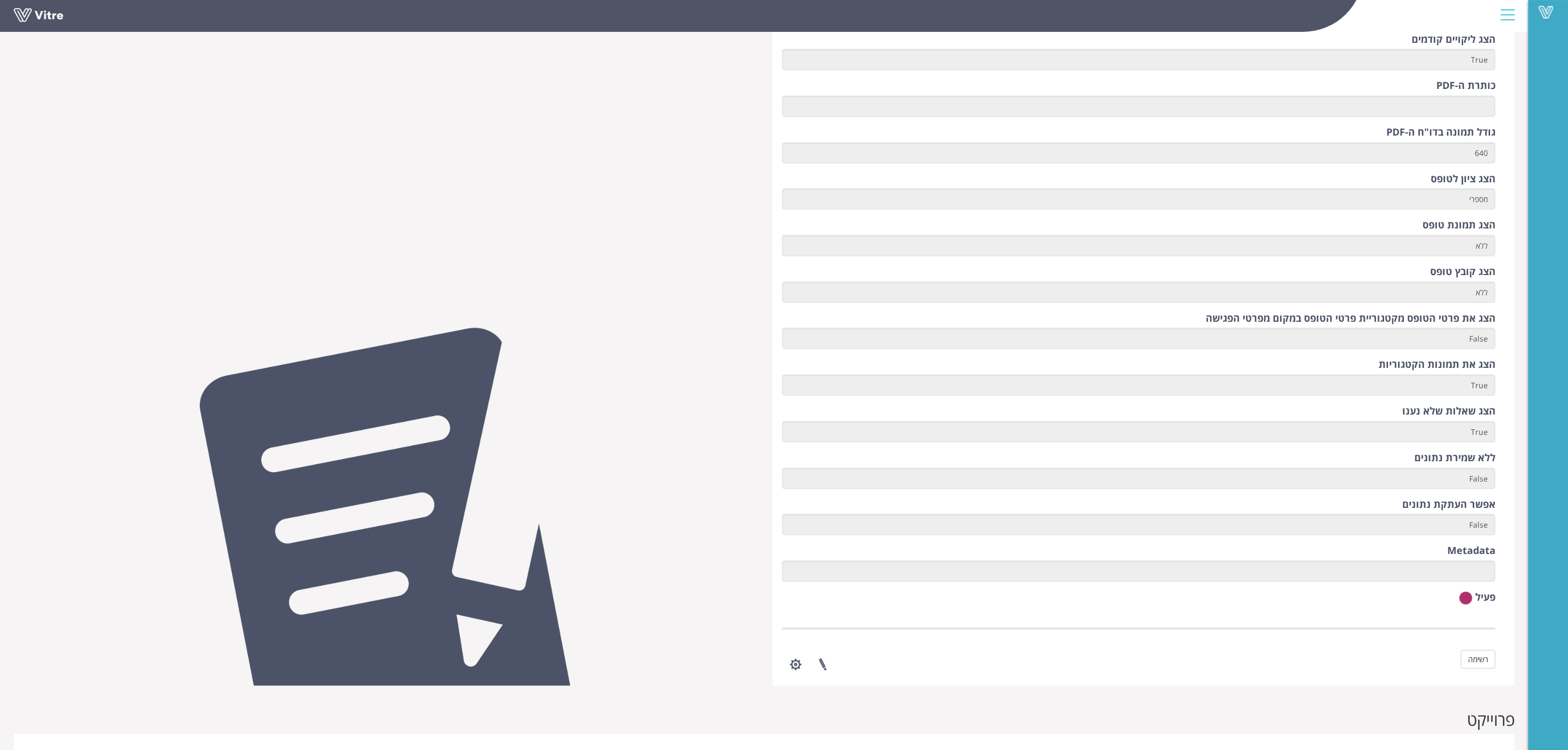
scroll to position [83, 0]
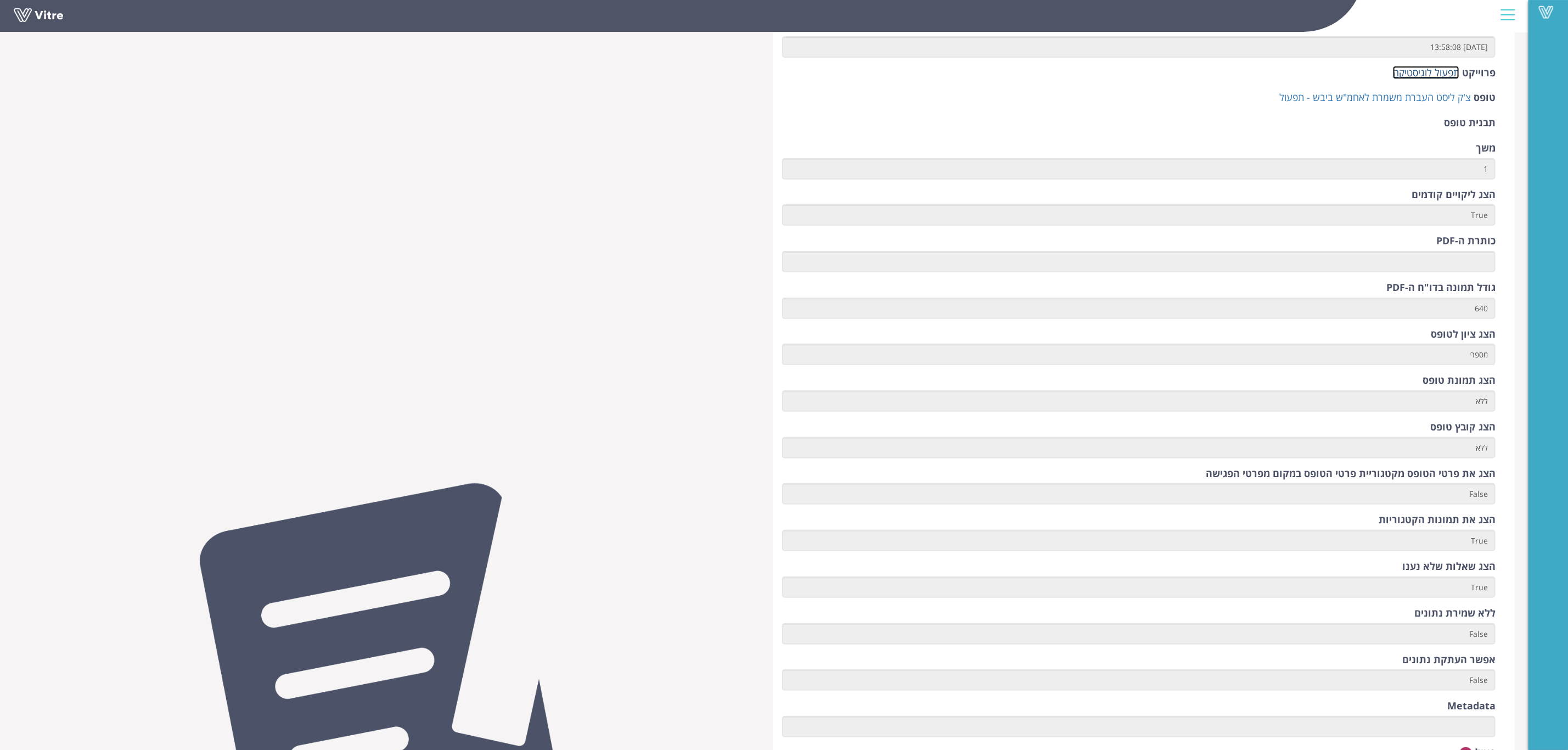
click at [1418, 75] on link "תפעול לוגיסטיקה" at bounding box center [1426, 72] width 66 height 13
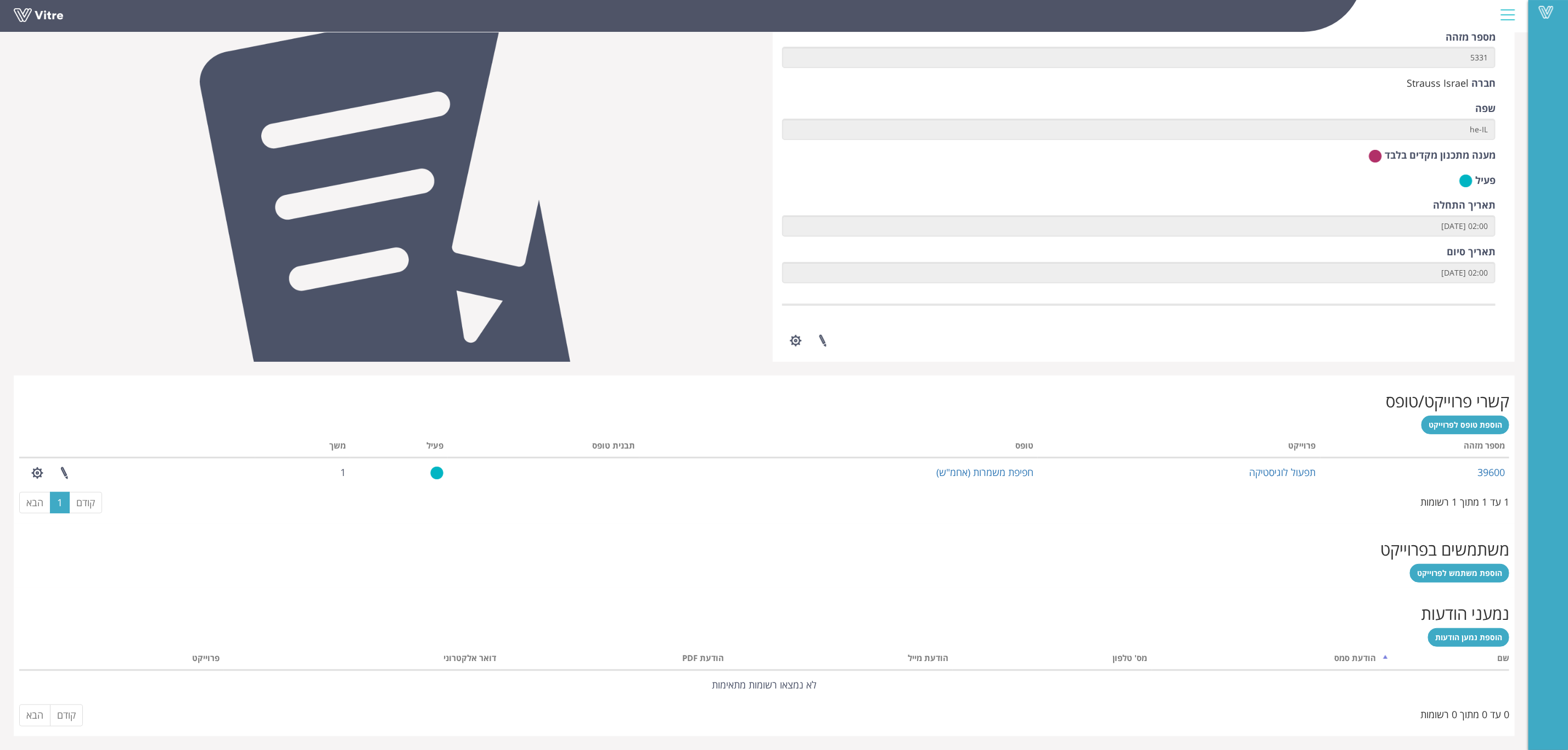
scroll to position [122, 0]
click at [1428, 401] on h2 "קשרי פרוייקט/טופס" at bounding box center [765, 401] width 1491 height 18
click at [1448, 401] on h2 "קשרי פרוייקט/טופס" at bounding box center [765, 401] width 1491 height 18
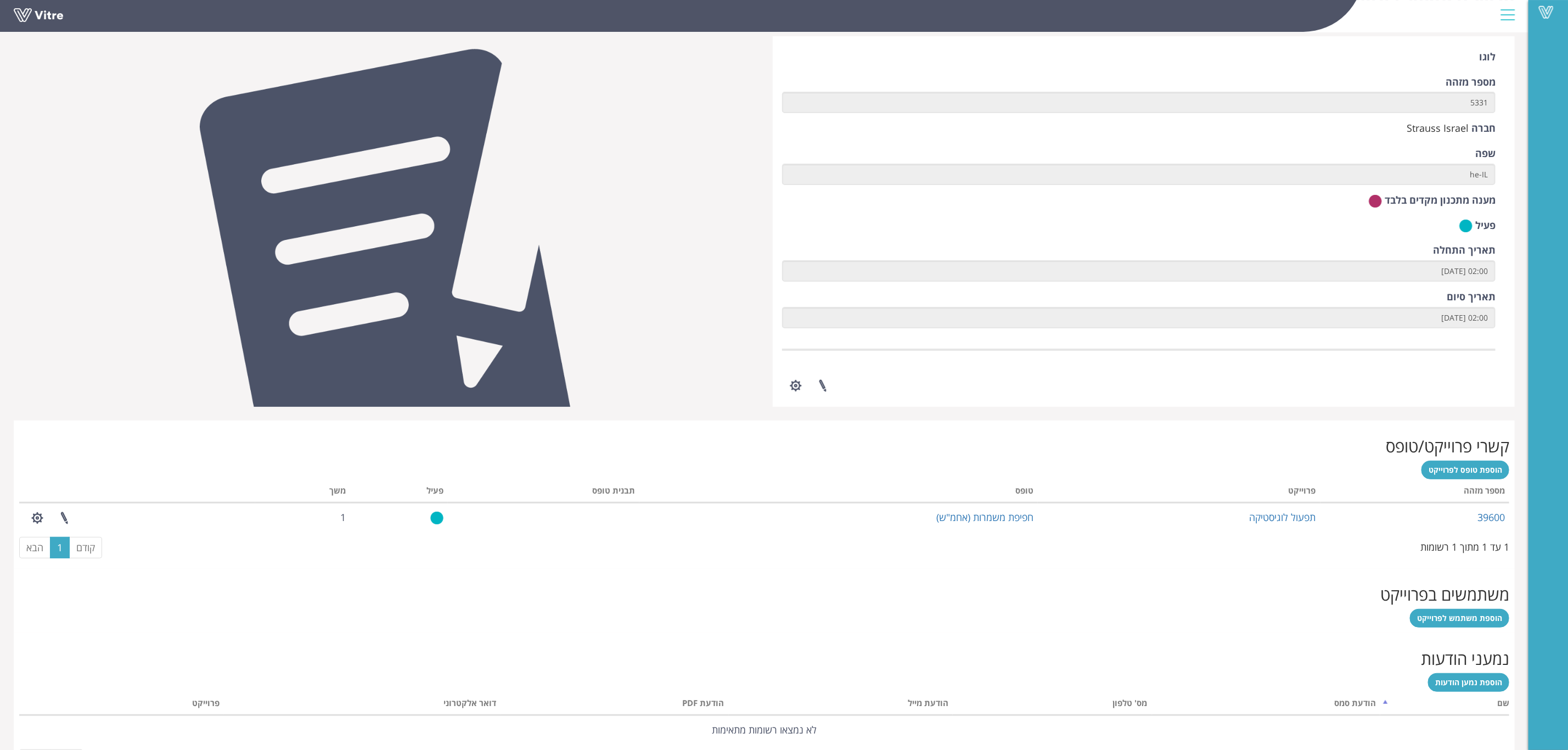
scroll to position [0, 0]
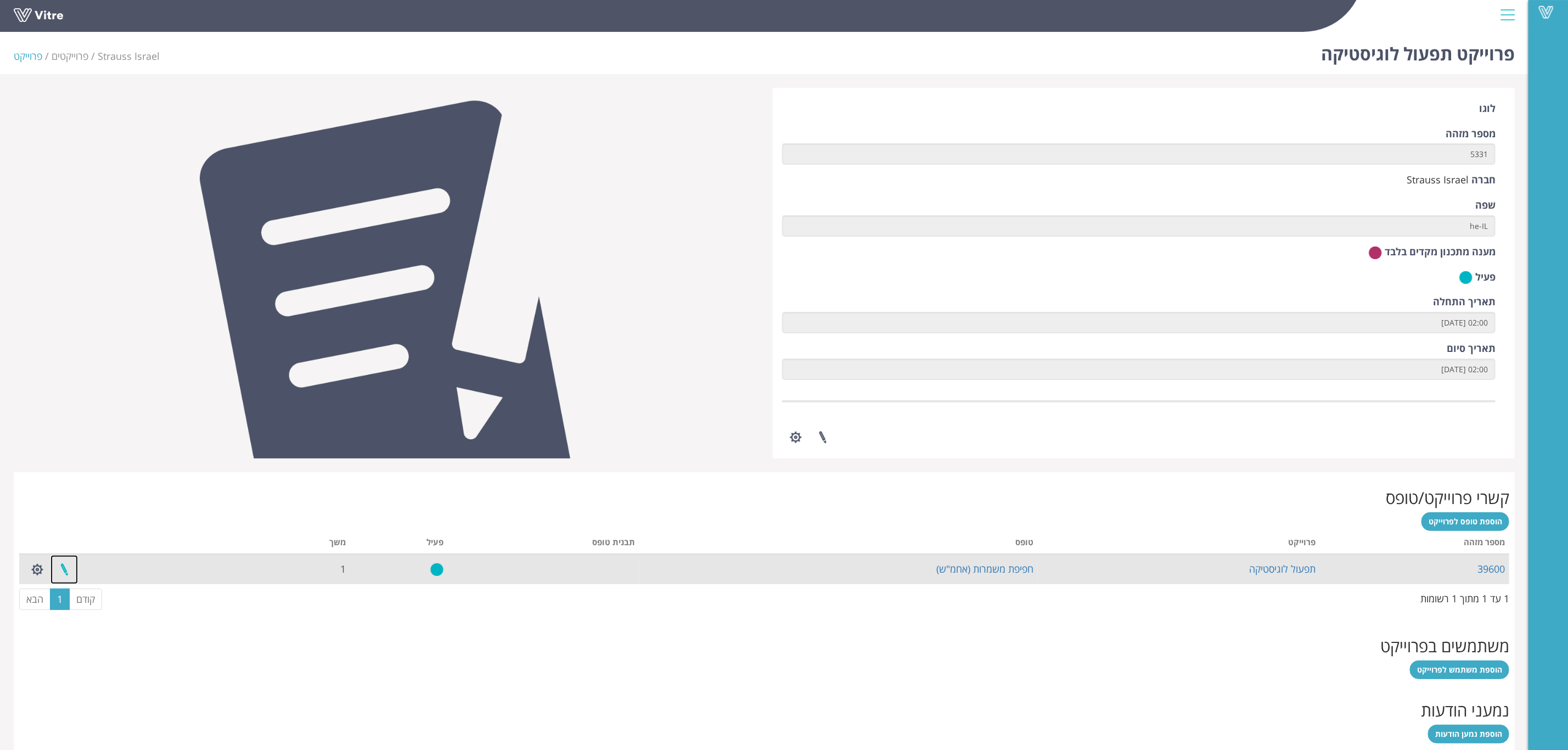
click at [64, 584] on link at bounding box center [64, 569] width 27 height 29
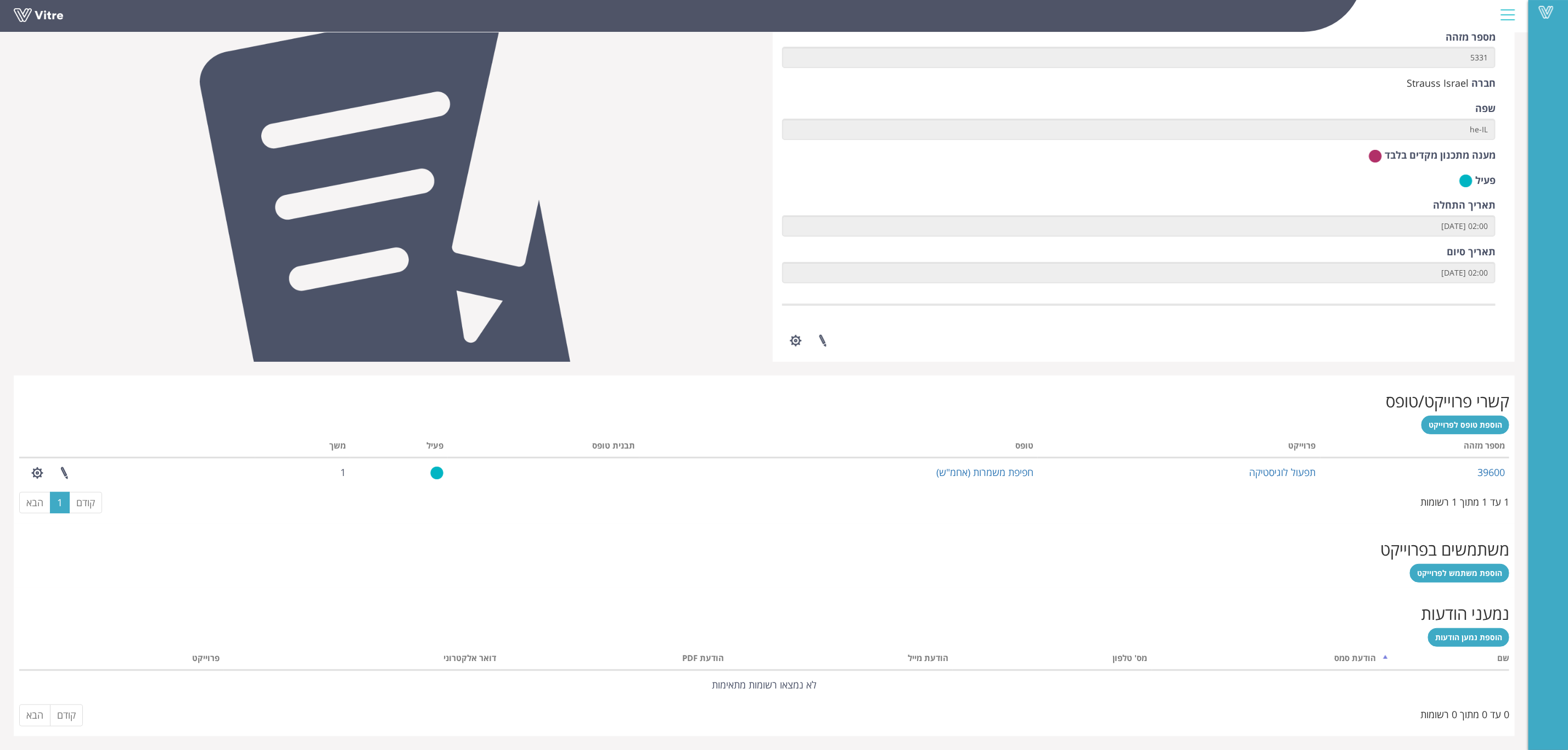
scroll to position [122, 0]
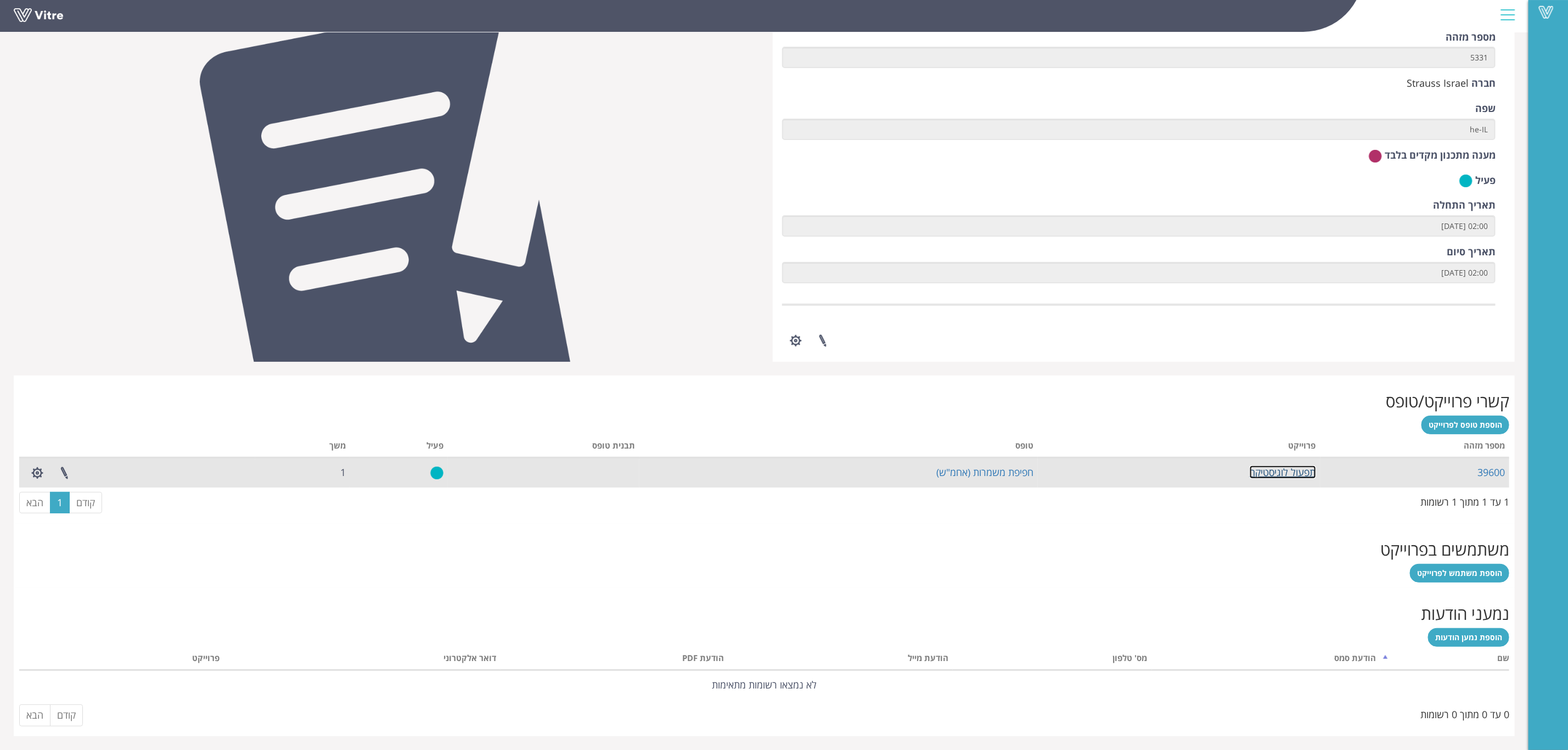
click at [1296, 473] on link "תפעול לוגיסטיקה" at bounding box center [1283, 472] width 66 height 13
click at [967, 473] on link "חפיפת משמרות (אחמ"ש)" at bounding box center [985, 472] width 97 height 13
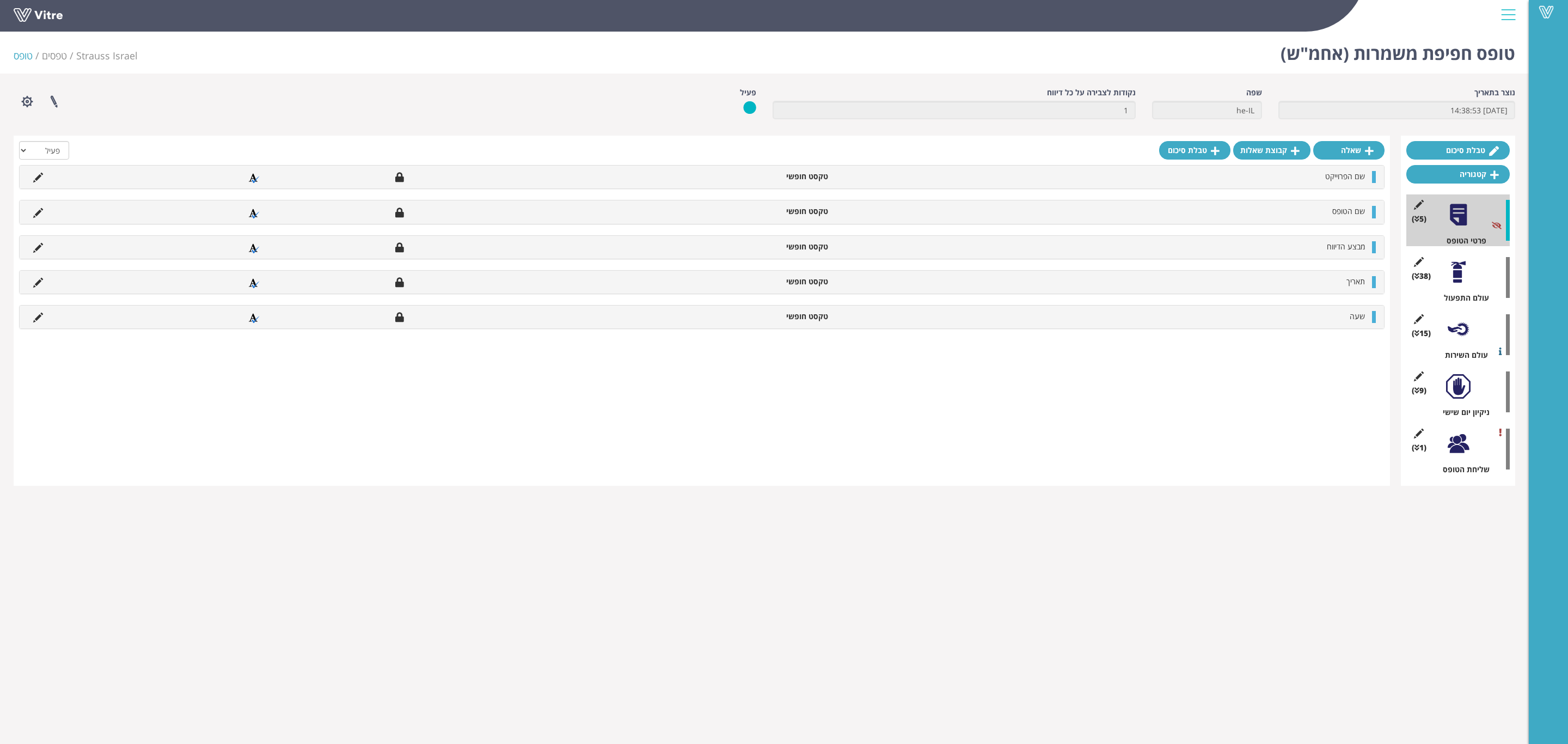
click at [1455, 272] on div at bounding box center [1458, 272] width 25 height 25
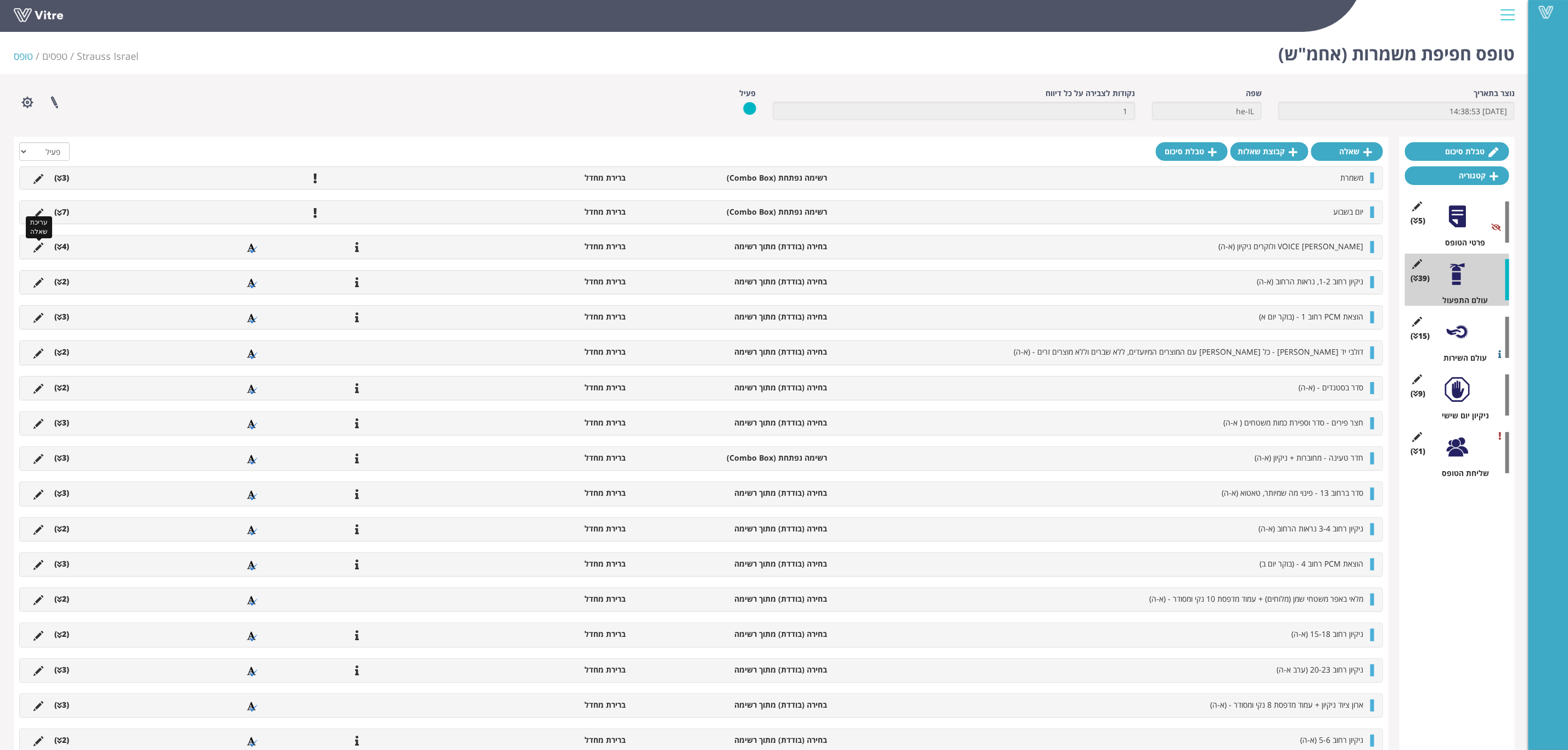
click at [36, 246] on icon at bounding box center [38, 247] width 10 height 10
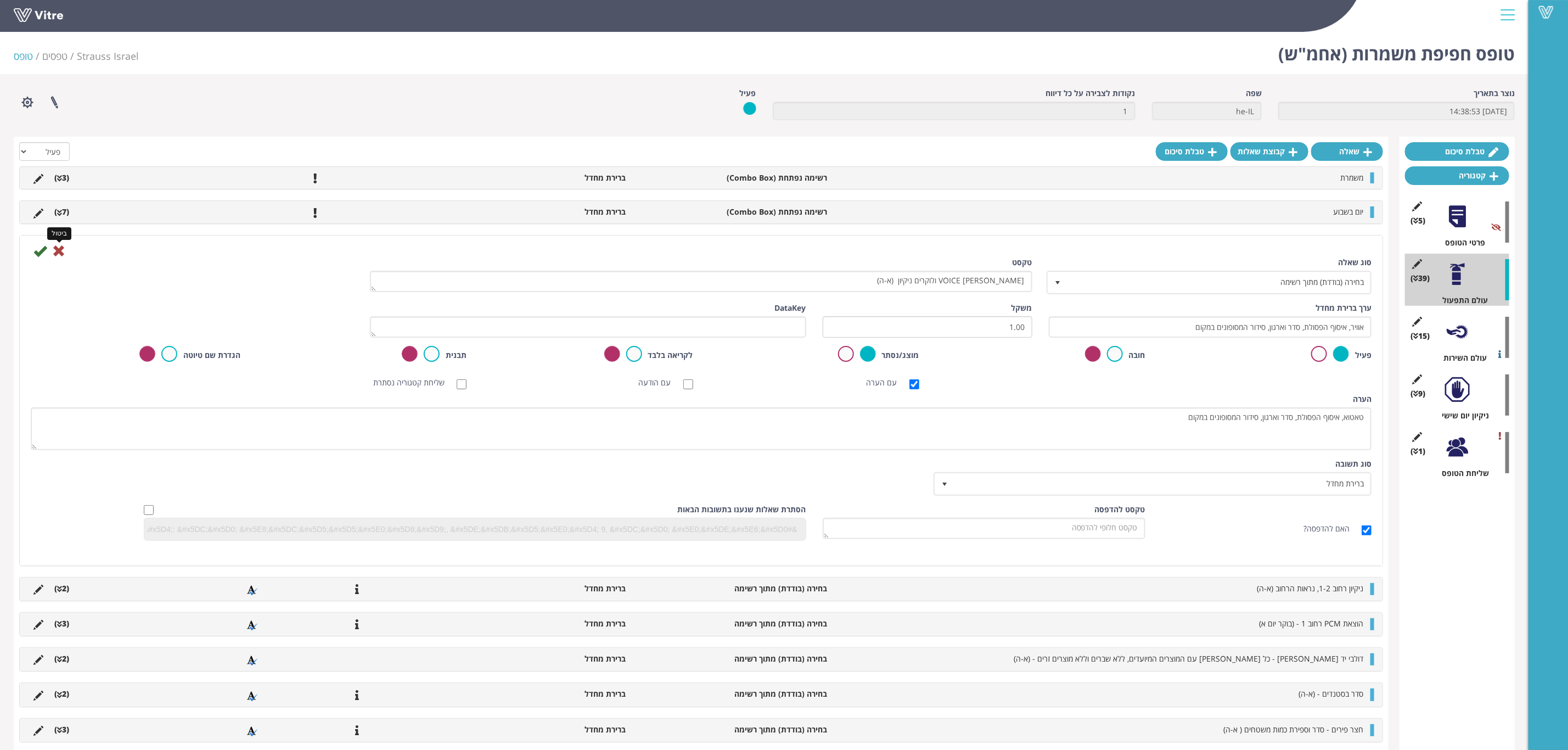
click at [58, 247] on icon at bounding box center [59, 251] width 13 height 13
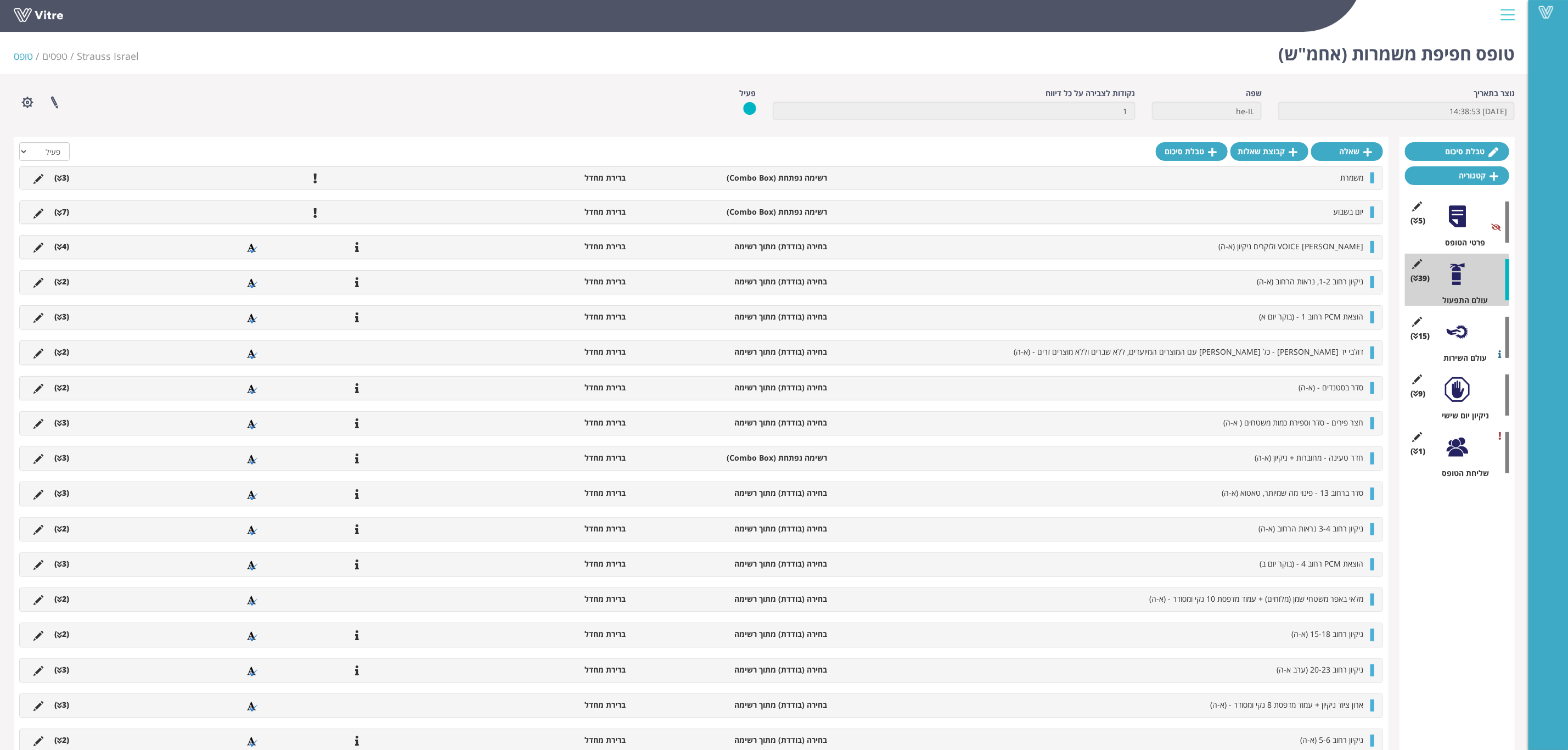
click at [63, 249] on li "(4 )" at bounding box center [62, 247] width 26 height 11
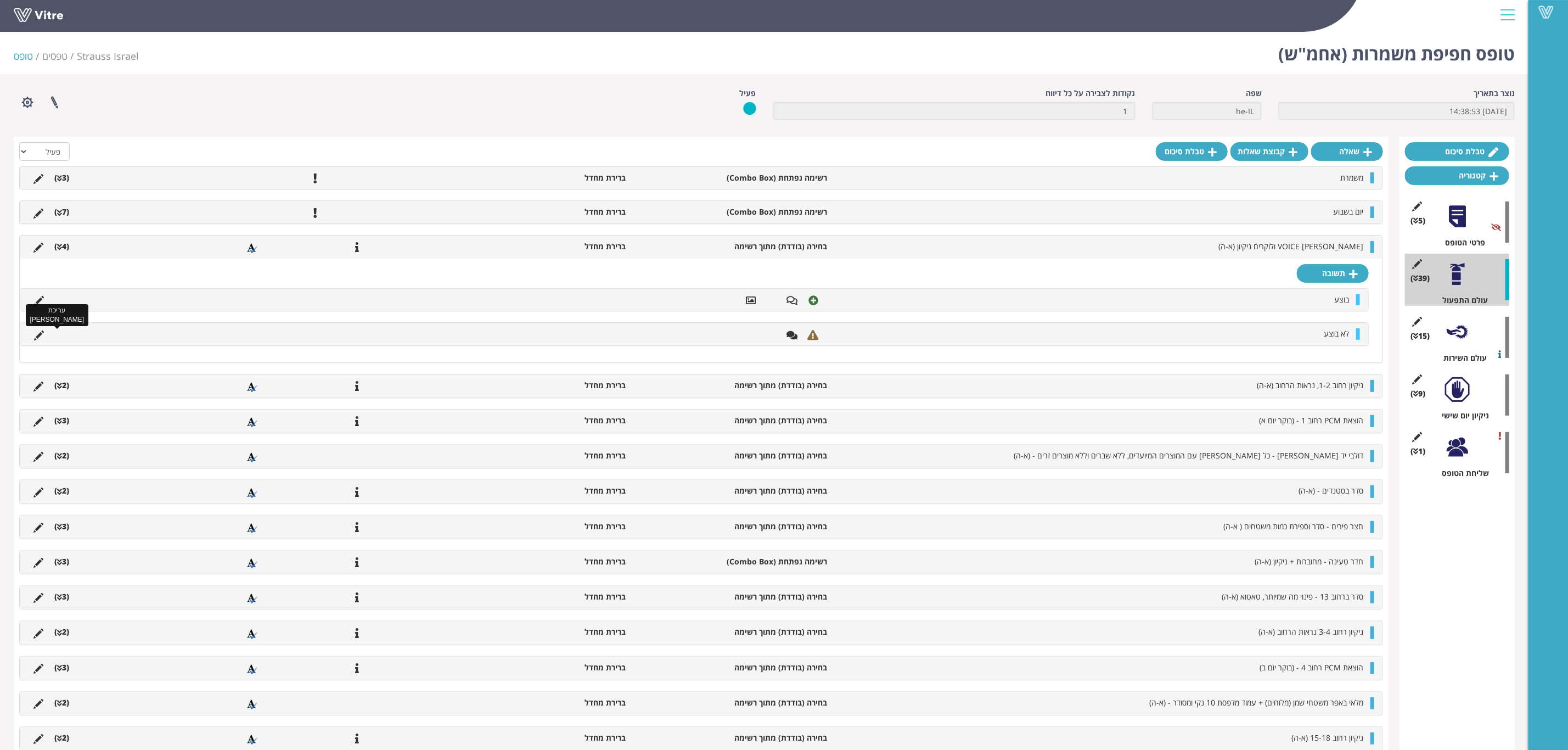
click at [35, 338] on icon at bounding box center [38, 335] width 10 height 10
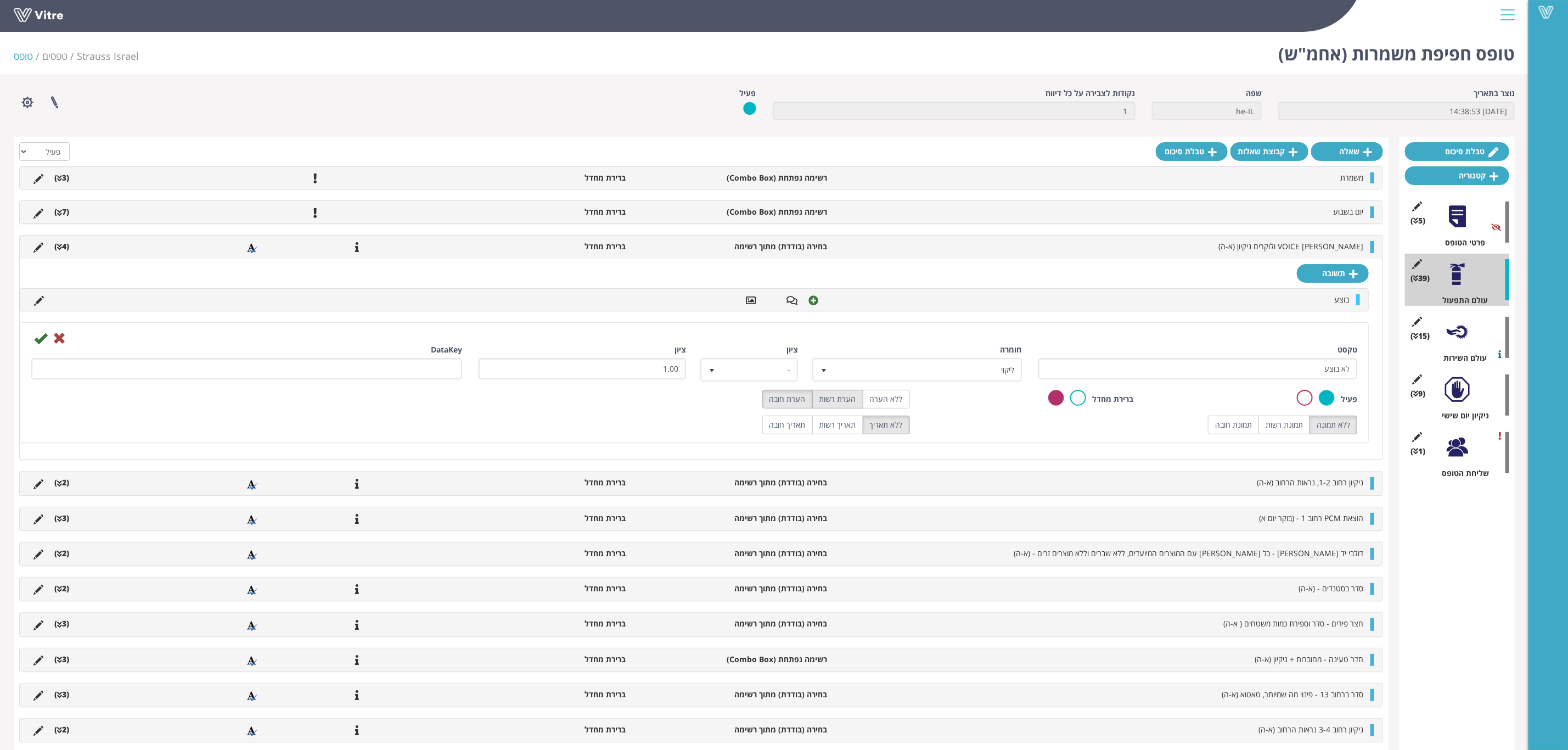
click at [847, 407] on label "הערת רשות" at bounding box center [838, 399] width 51 height 19
radio input "true"
click at [1270, 430] on label "תמונת רשות" at bounding box center [1284, 425] width 51 height 19
radio input "true"
click at [40, 342] on icon at bounding box center [40, 338] width 13 height 13
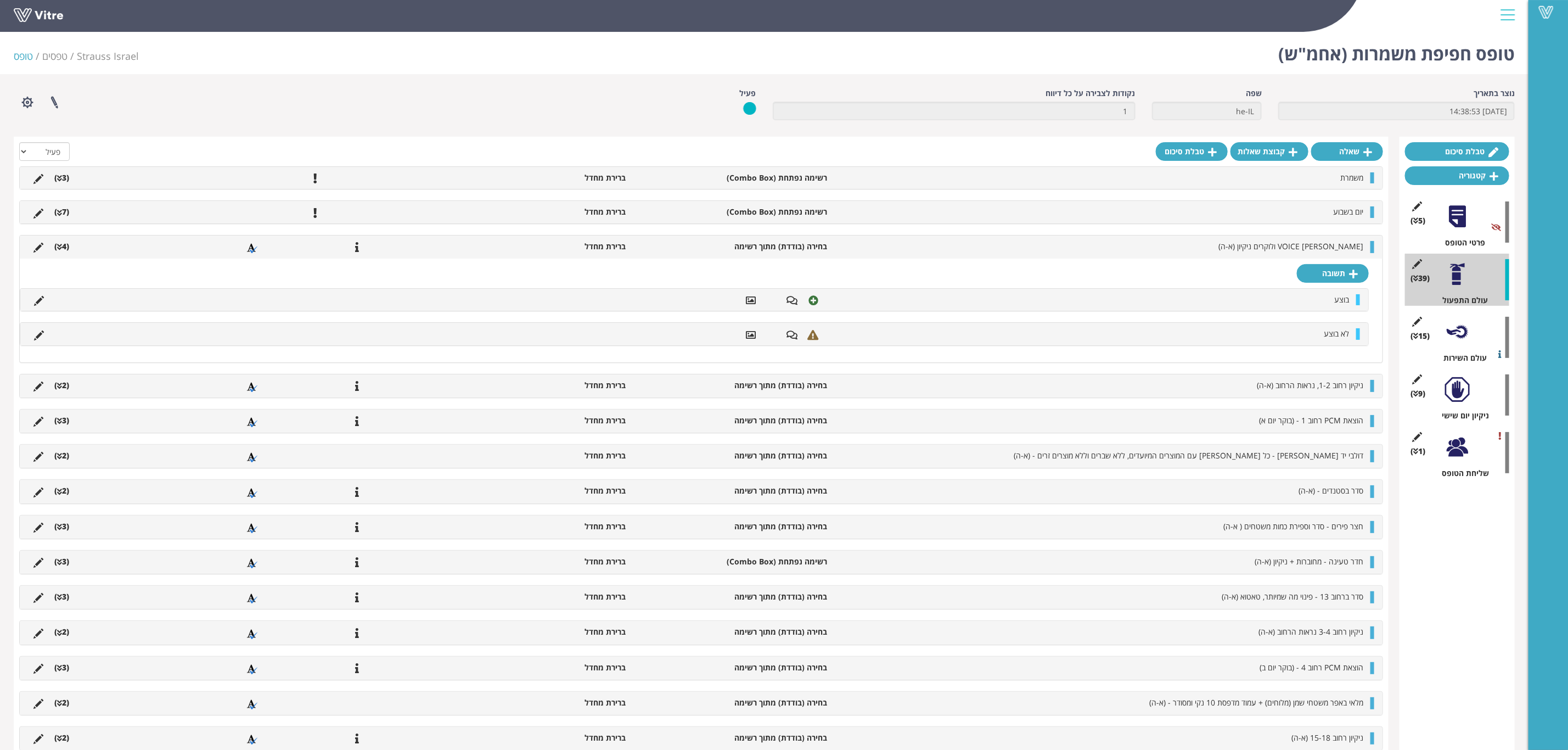
click at [1464, 333] on div at bounding box center [1457, 332] width 25 height 25
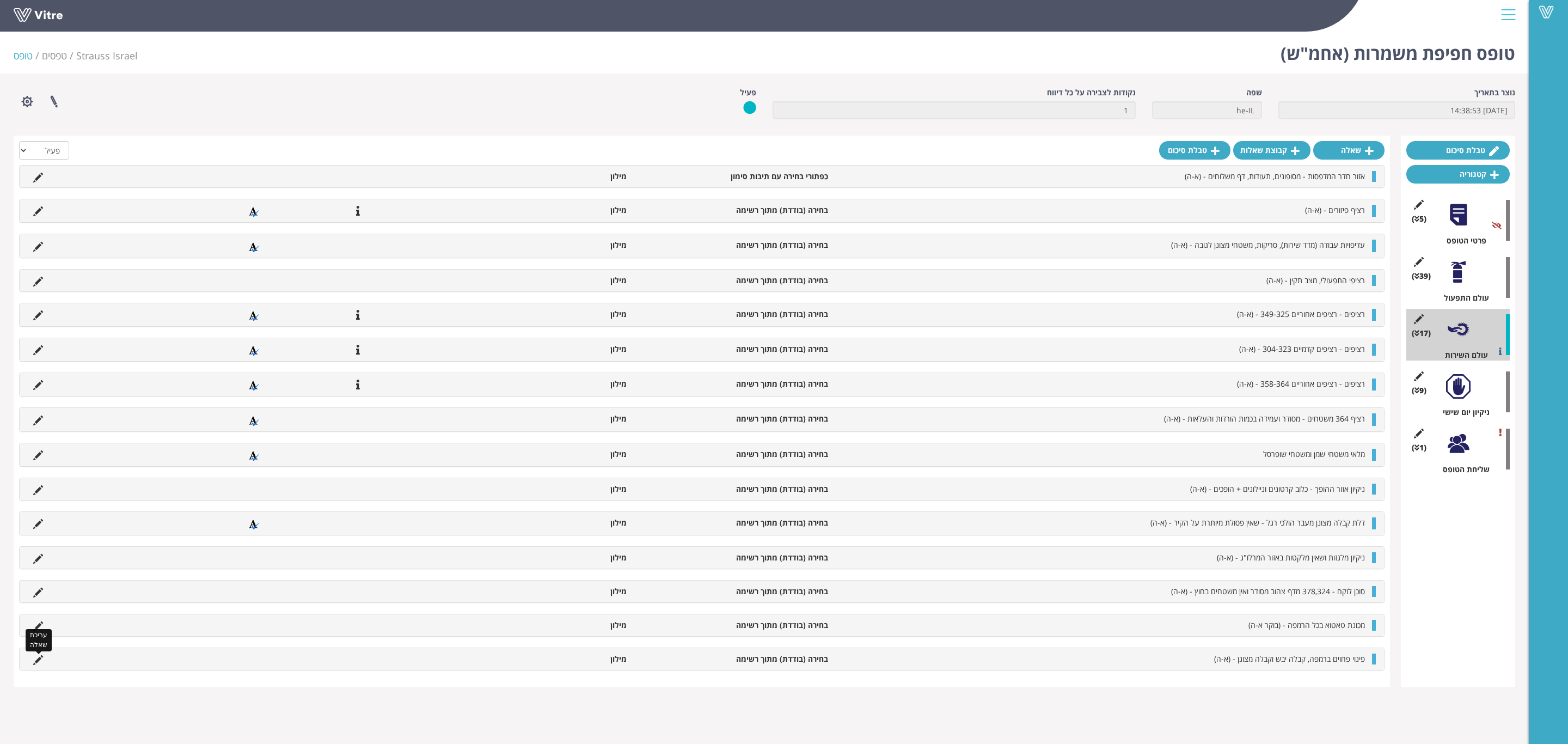
click at [38, 663] on icon at bounding box center [37, 659] width 10 height 10
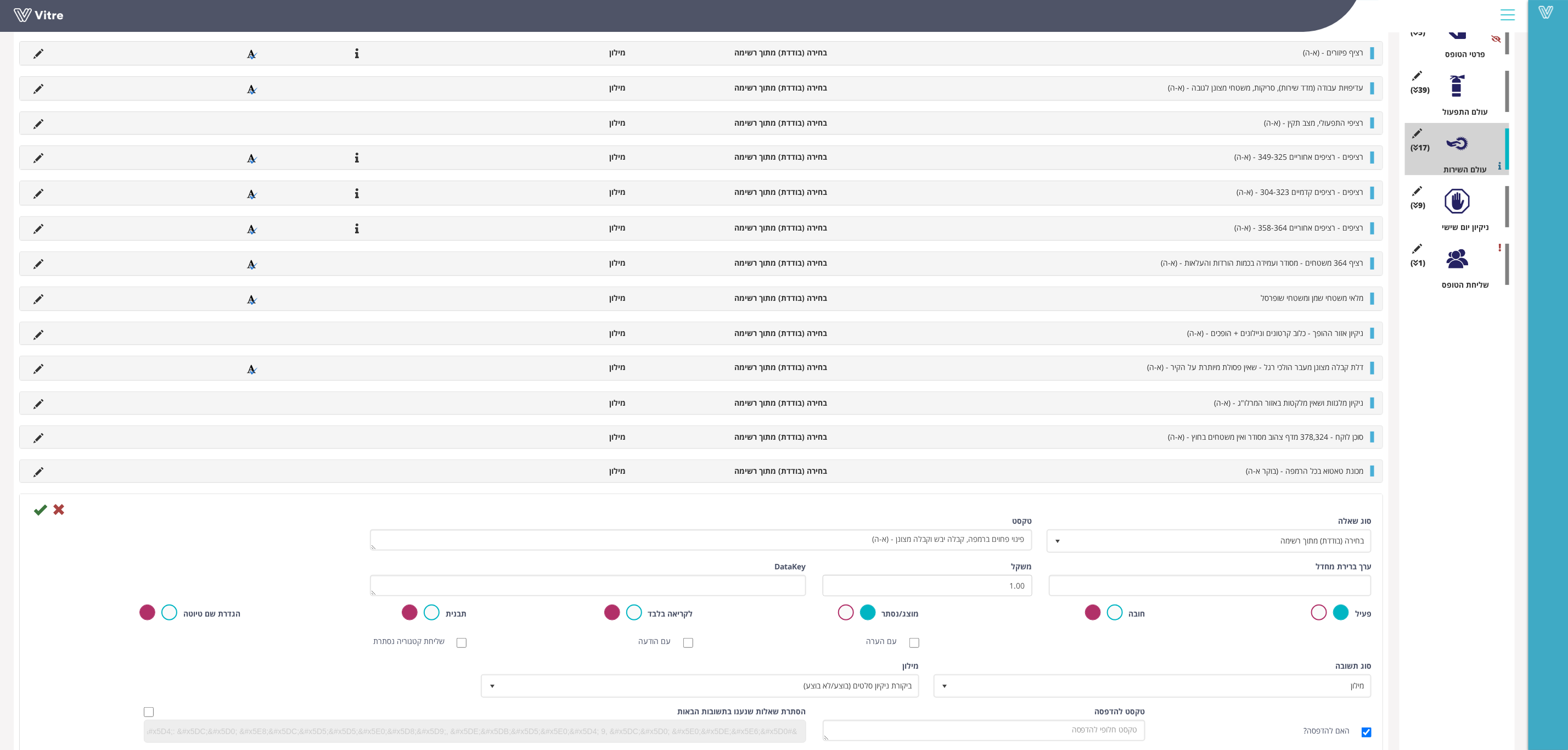
scroll to position [215, 0]
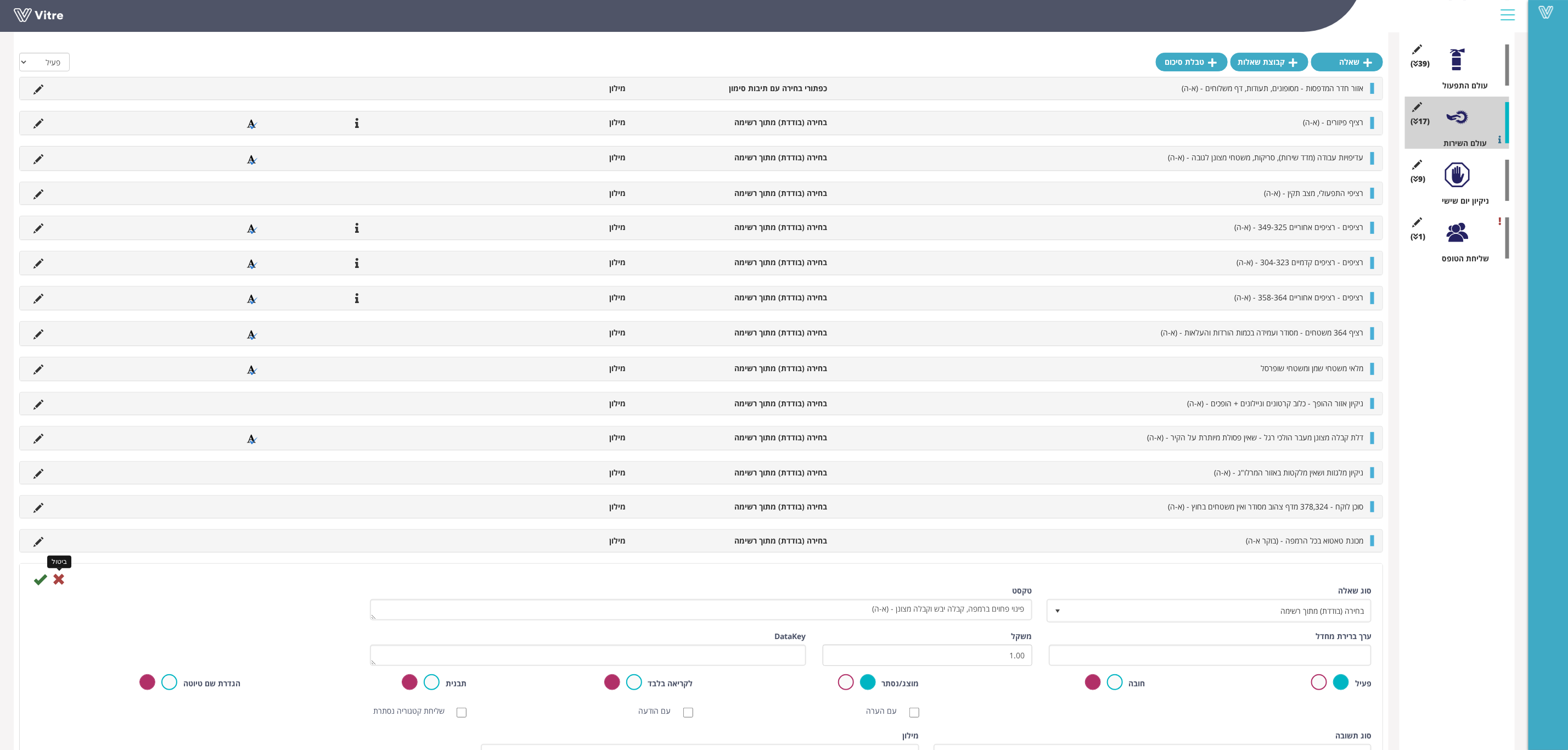
click at [56, 583] on icon at bounding box center [59, 579] width 13 height 13
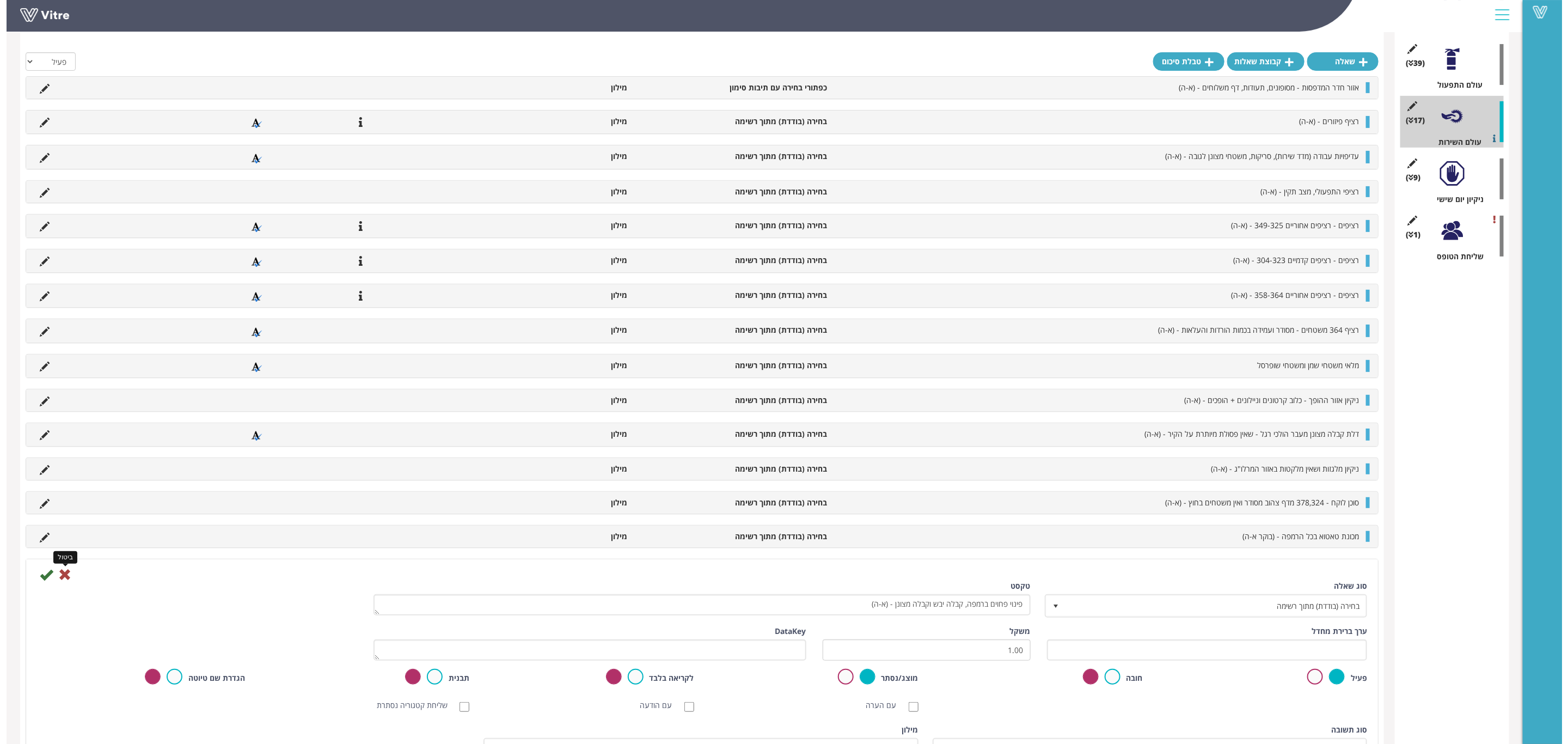
scroll to position [0, 0]
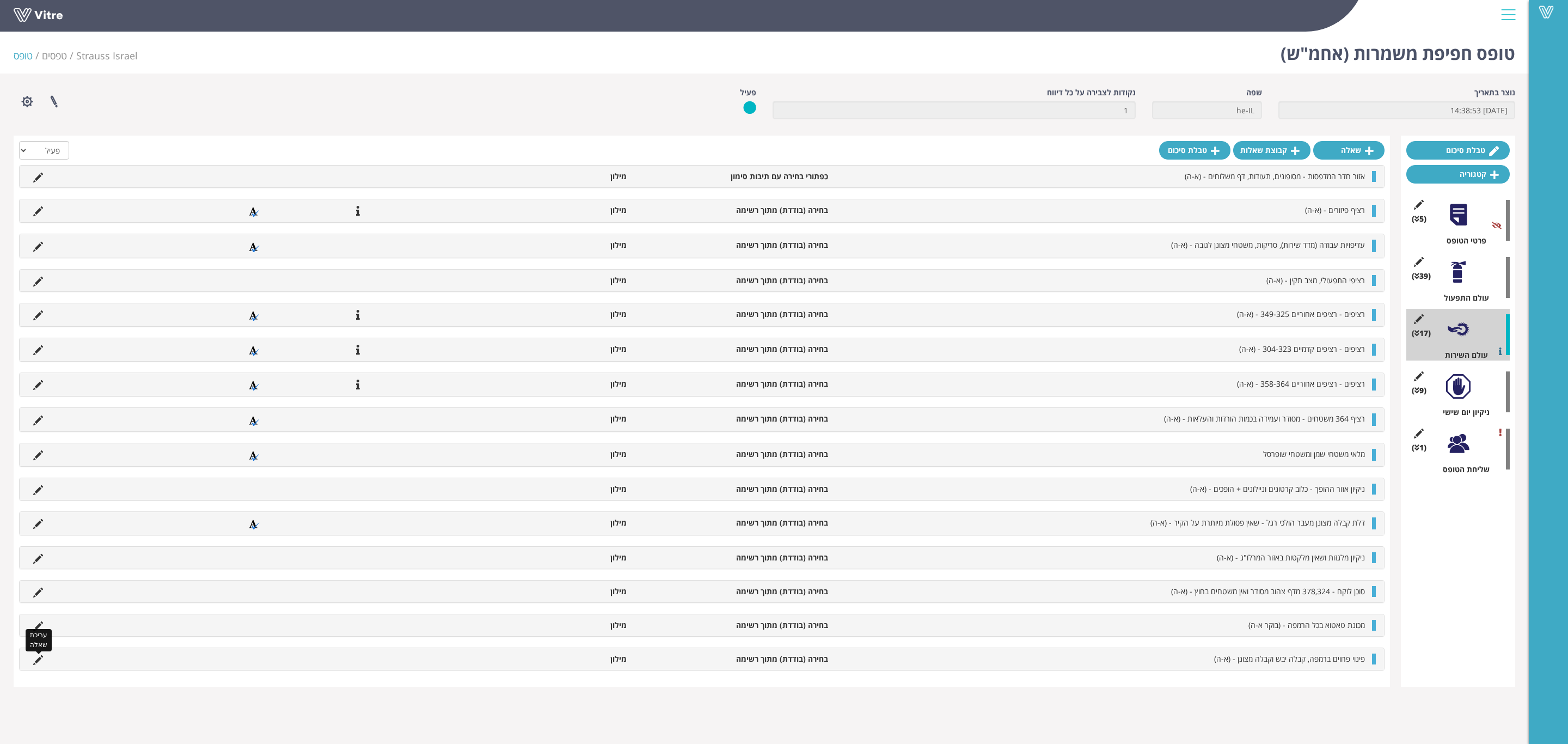
click at [34, 665] on icon at bounding box center [37, 659] width 10 height 10
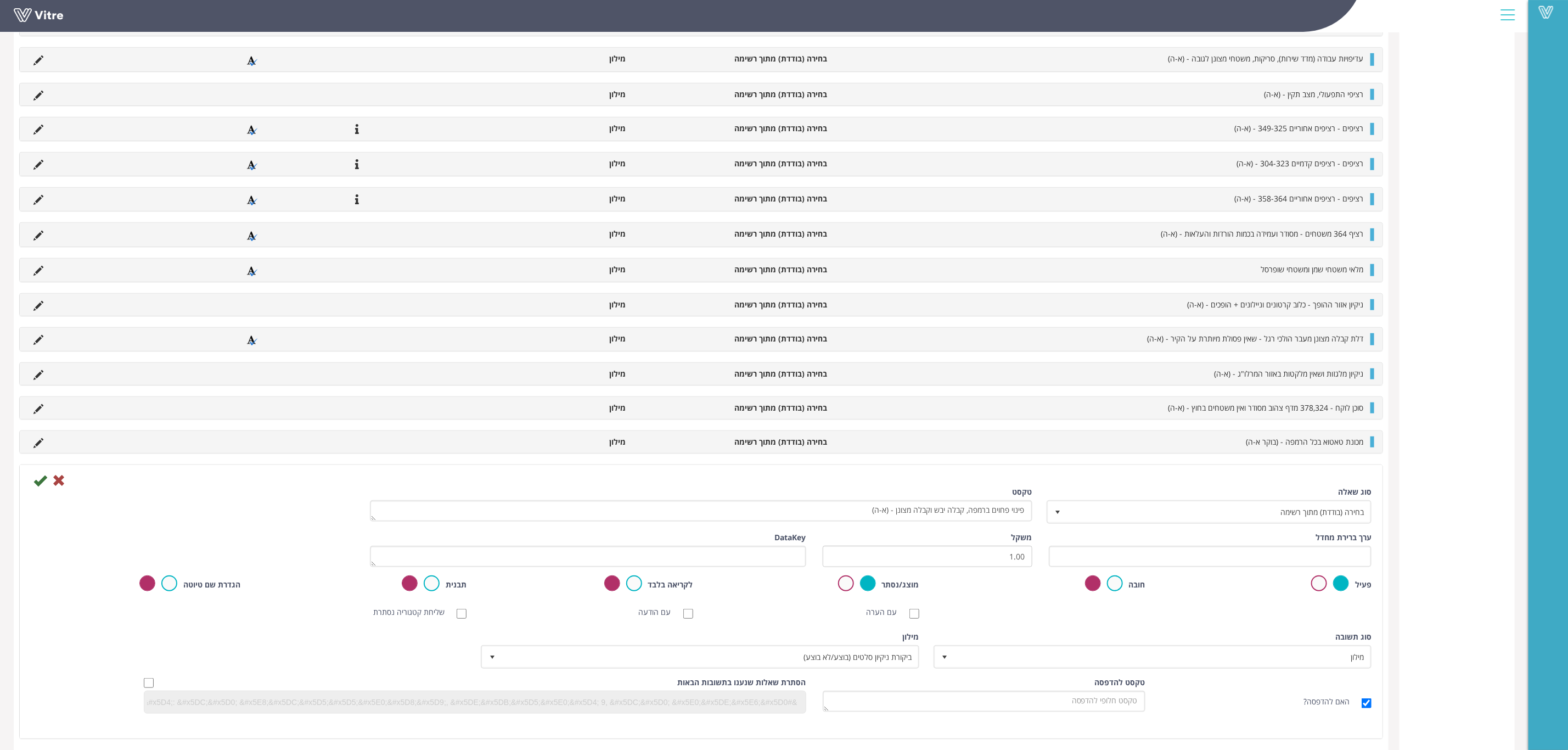
scroll to position [506, 0]
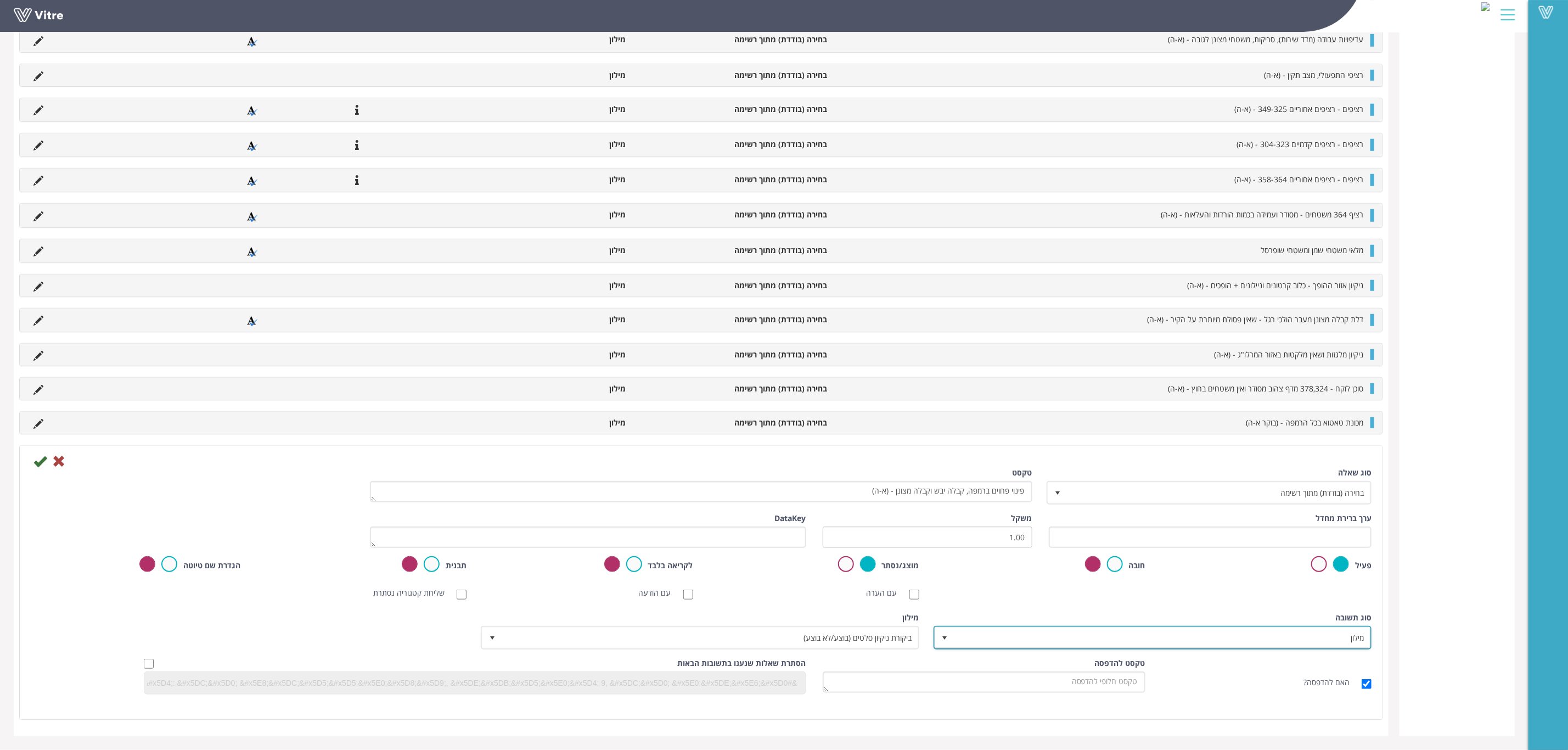
click at [1050, 637] on span "מילון" at bounding box center [1163, 637] width 416 height 20
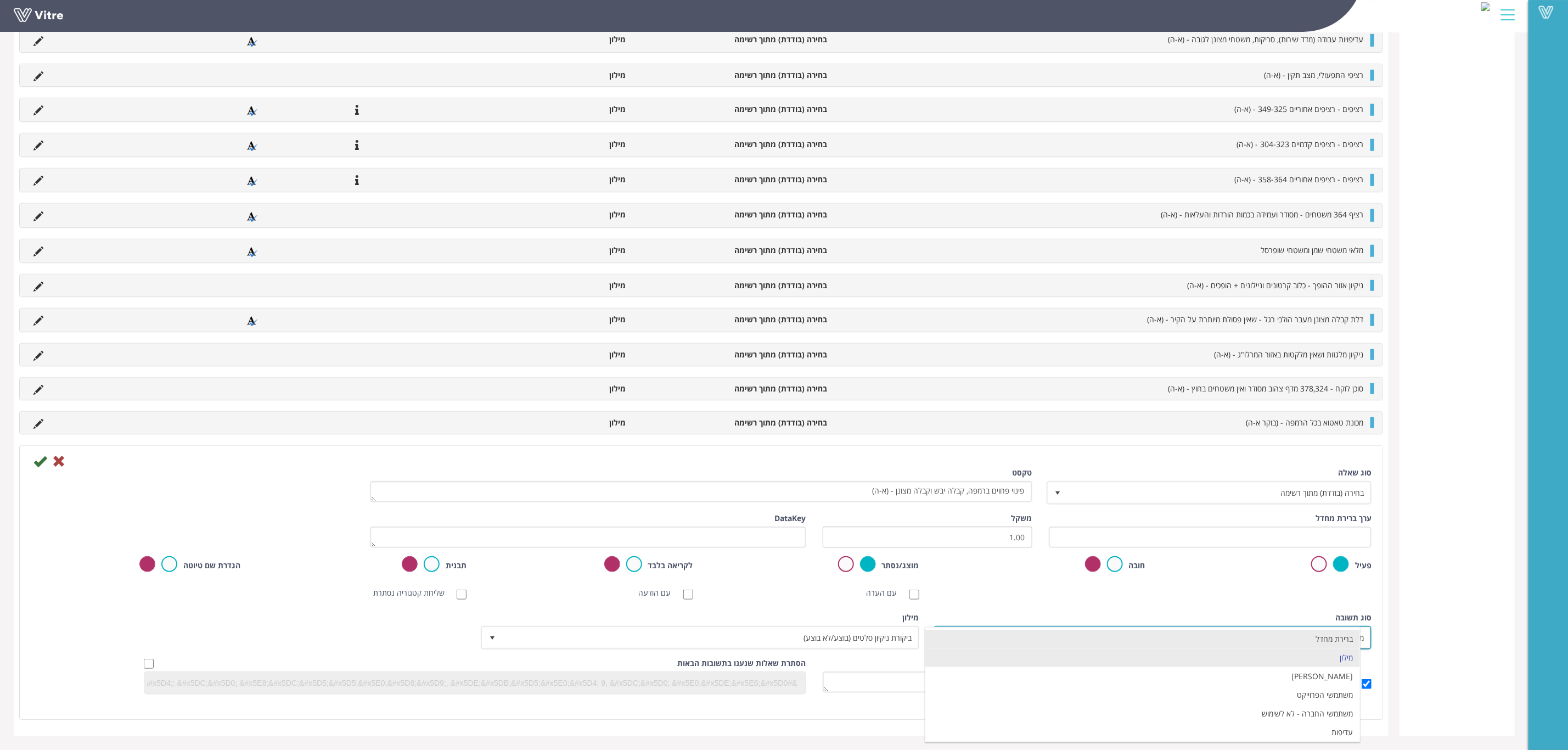
click at [1179, 641] on li "ברירת מחדל" at bounding box center [1143, 639] width 434 height 19
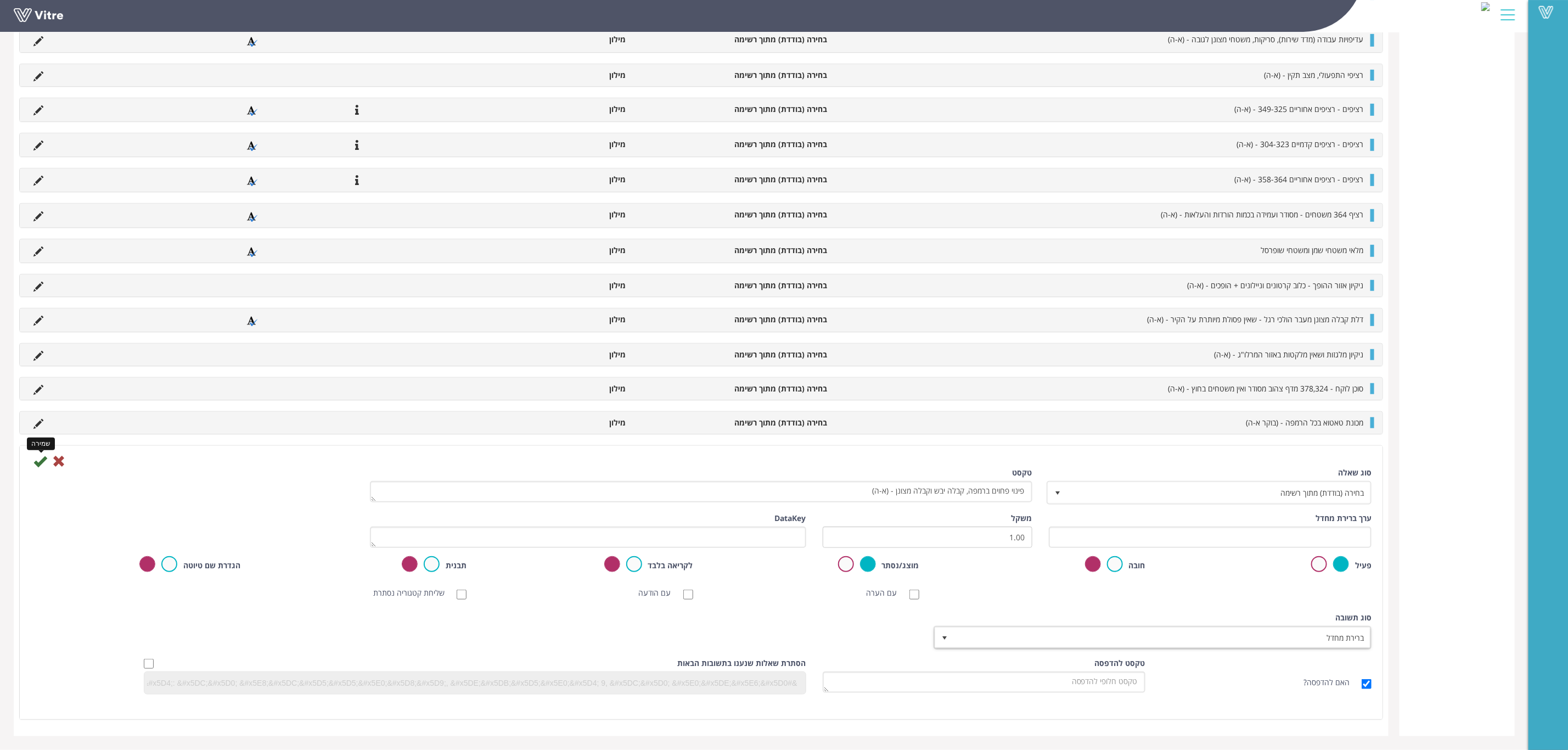
click at [40, 463] on icon at bounding box center [40, 461] width 13 height 13
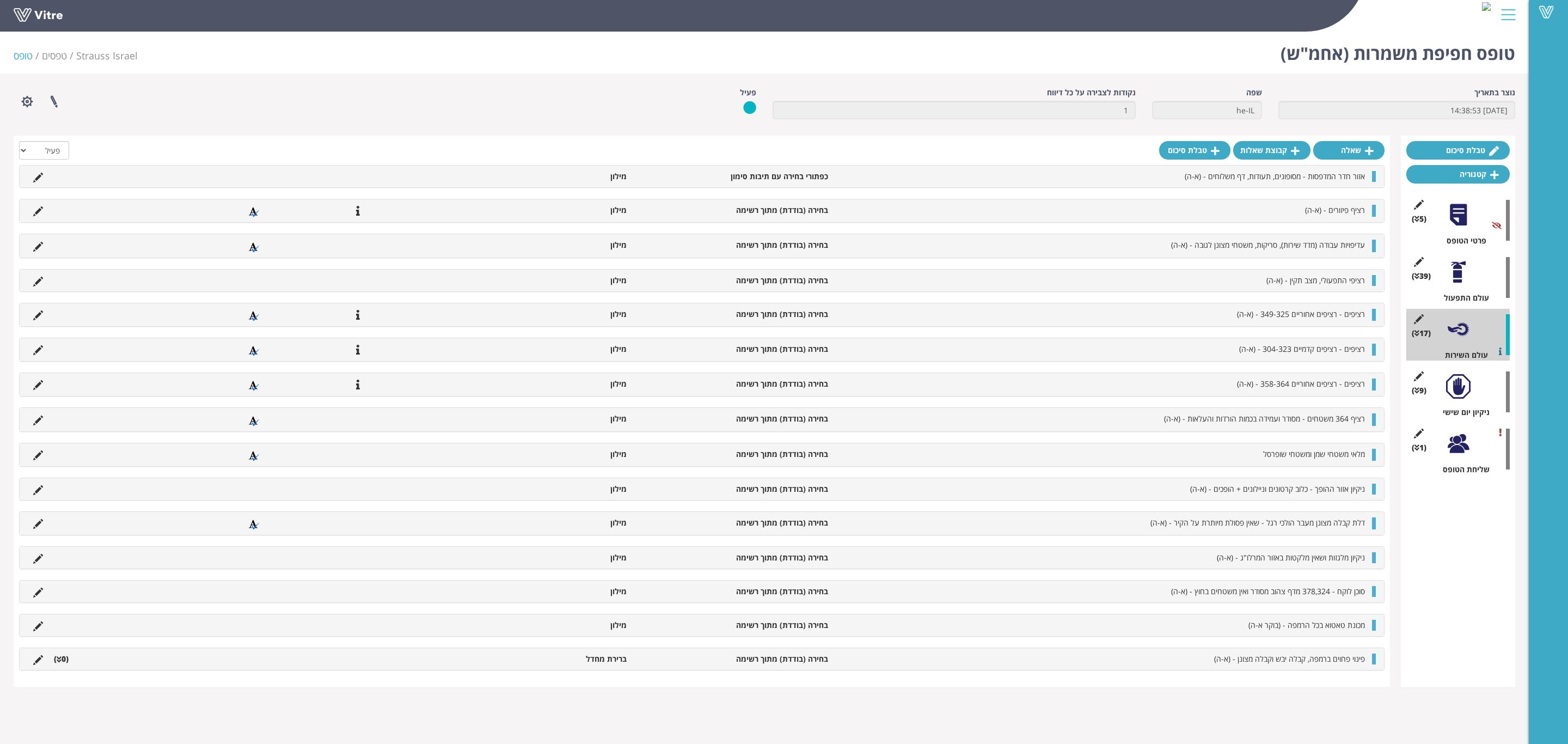
click at [65, 665] on li "(0 )" at bounding box center [61, 659] width 26 height 11
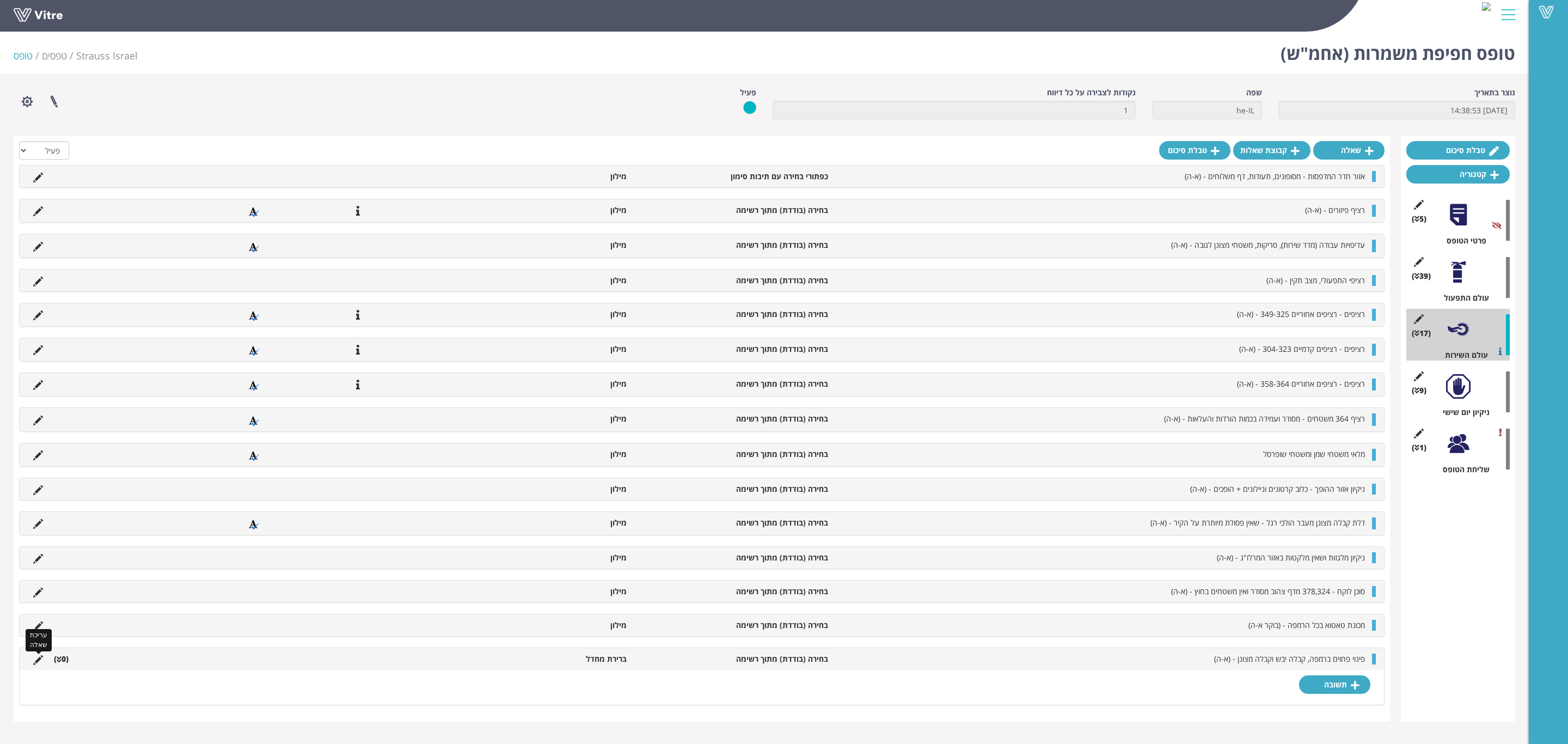
click at [36, 665] on icon at bounding box center [37, 659] width 10 height 10
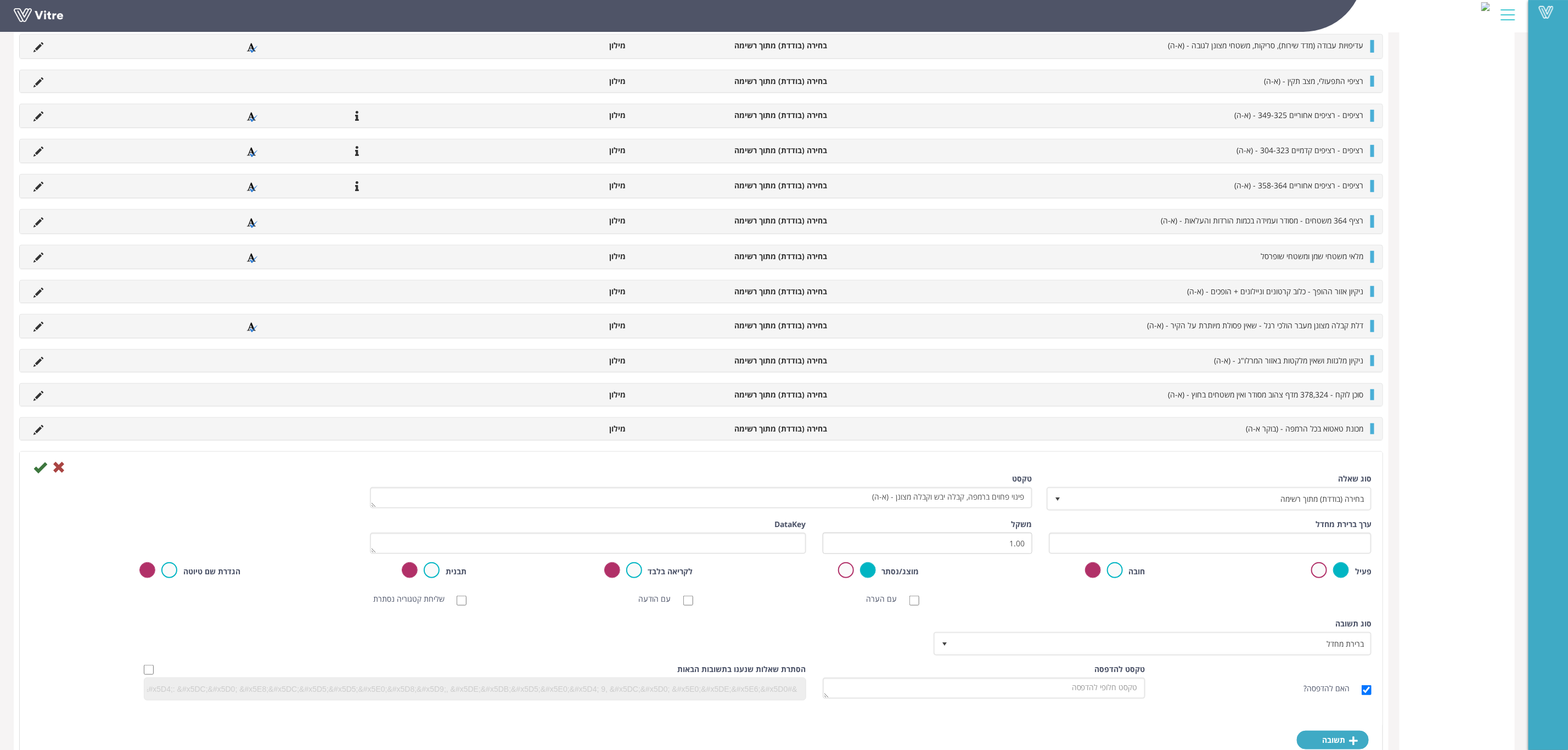
scroll to position [530, 0]
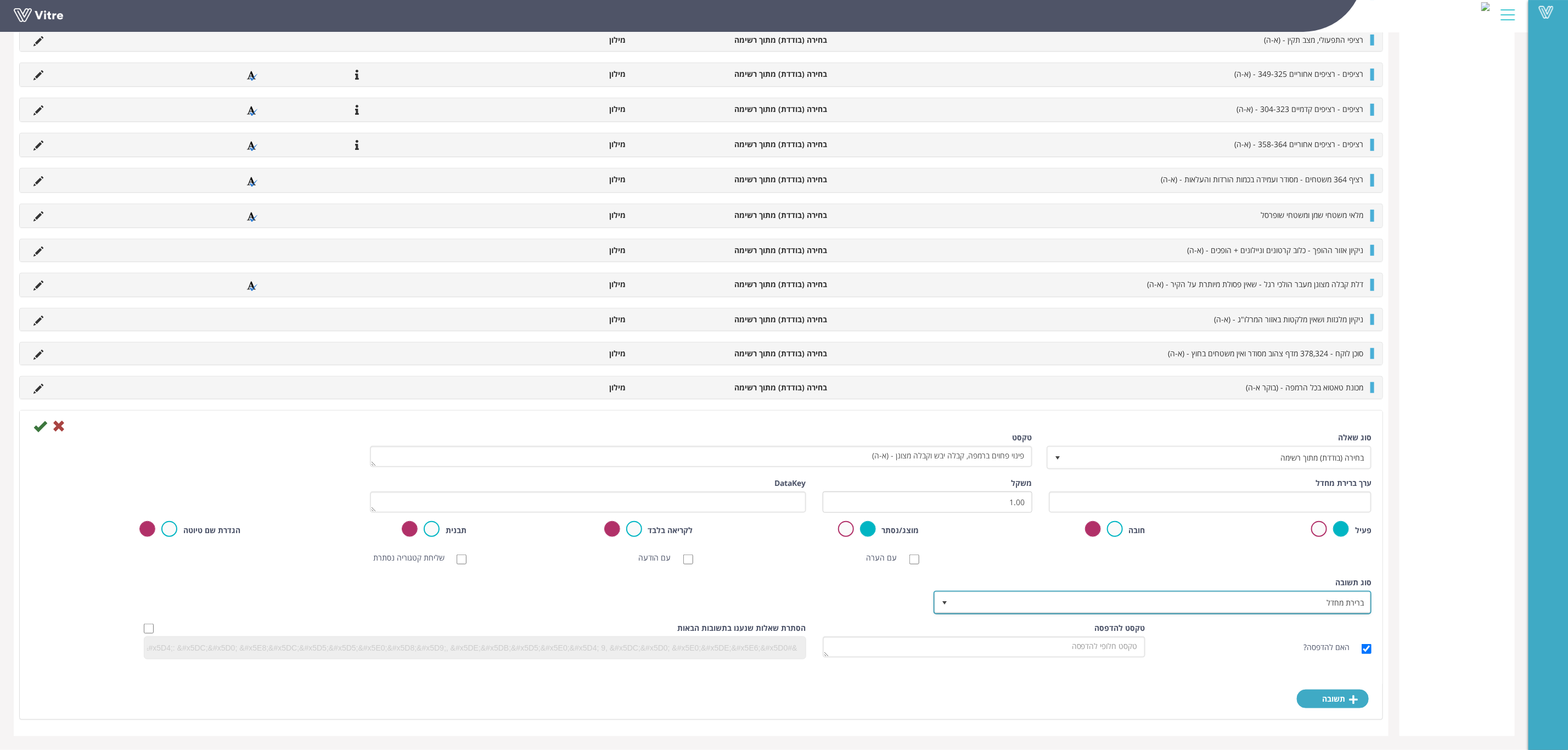
click at [1079, 604] on span "ברירת מחדל" at bounding box center [1163, 602] width 416 height 20
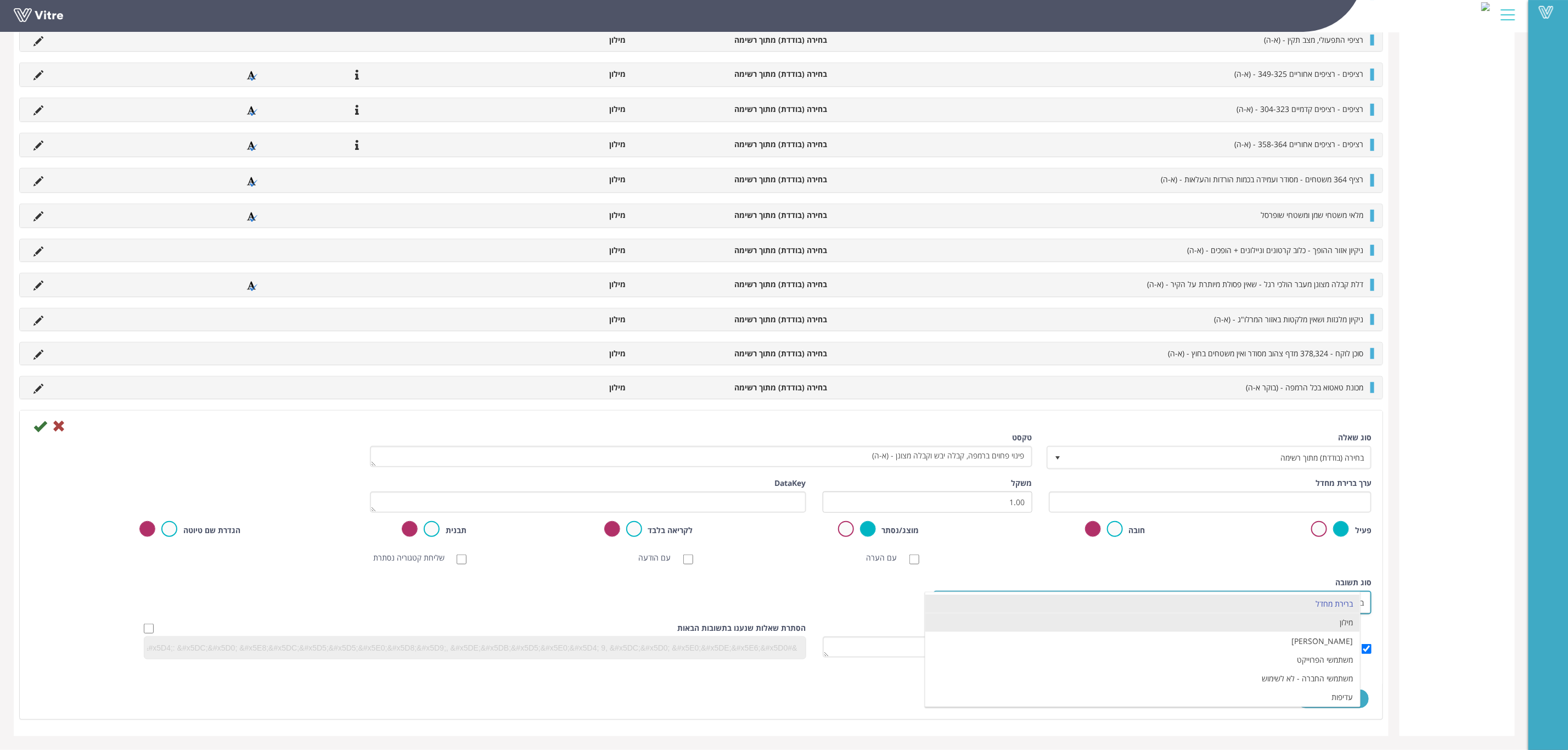
click at [1078, 620] on li "מילון" at bounding box center [1143, 623] width 434 height 19
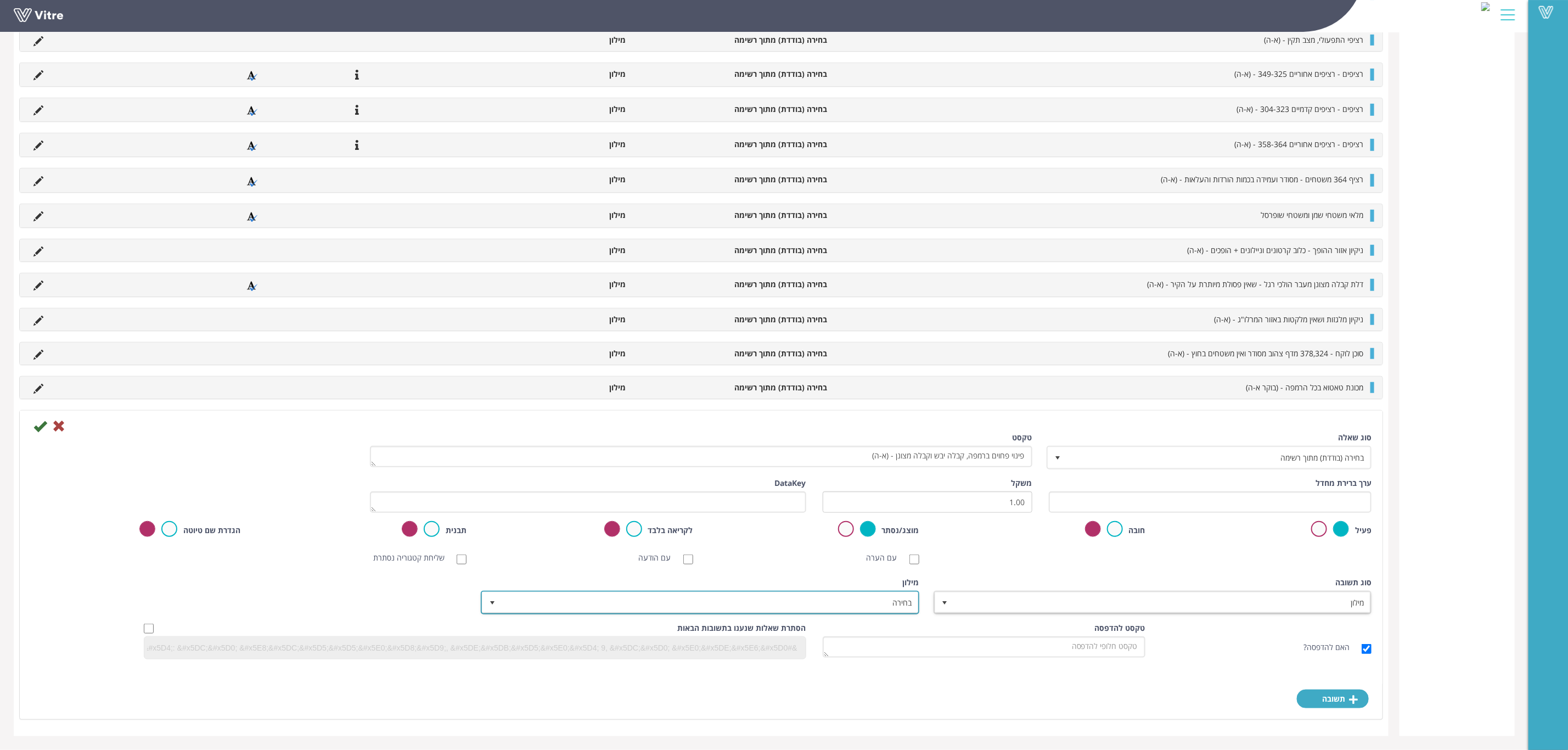
click at [804, 608] on span "בחירה" at bounding box center [710, 602] width 416 height 20
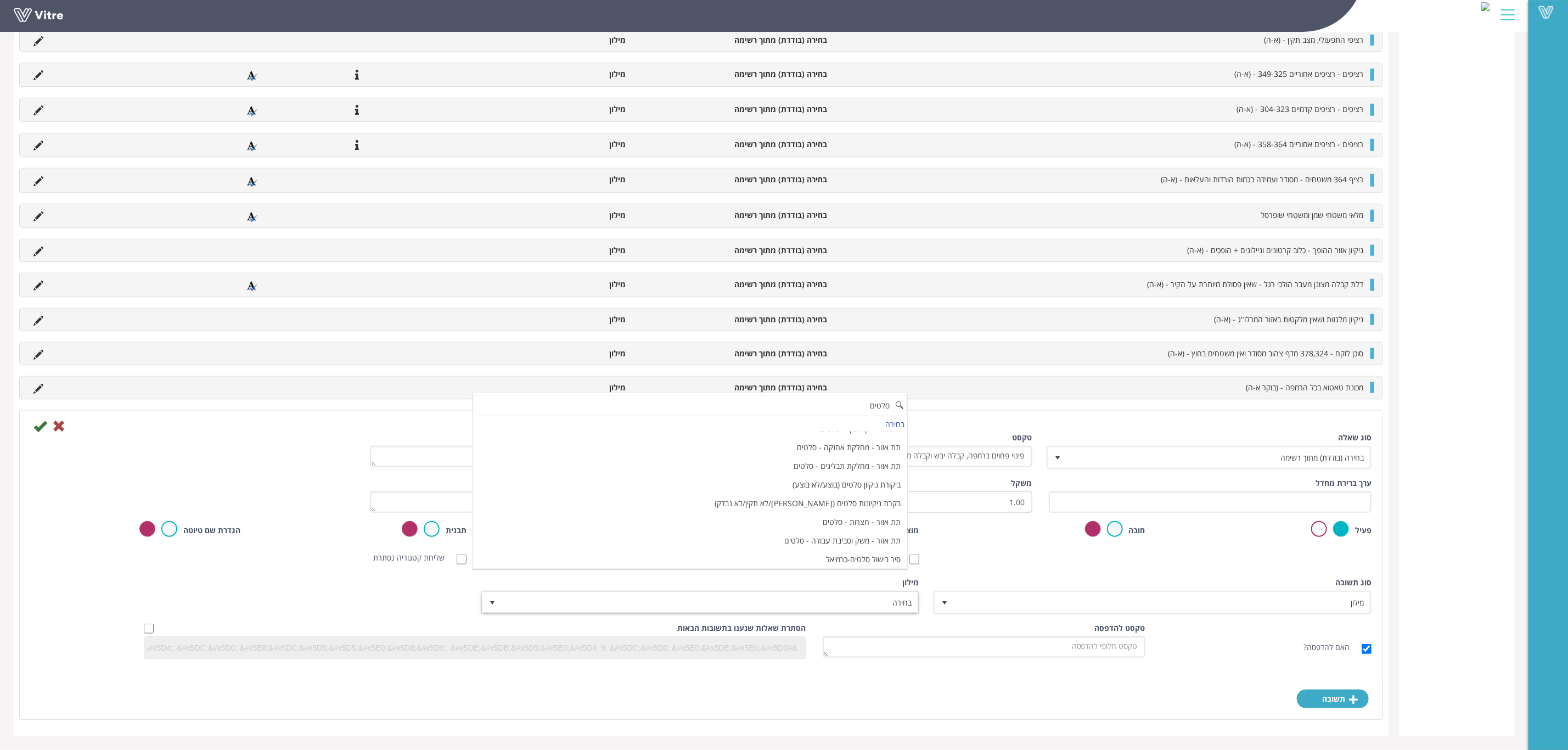
scroll to position [329, 0]
click at [767, 457] on li "ביקורת ניקיון סלטים (בוצע/לא בוצע)" at bounding box center [691, 448] width 434 height 19
type input "סלטים"
click at [145, 625] on input "checkbox" at bounding box center [148, 628] width 10 height 10
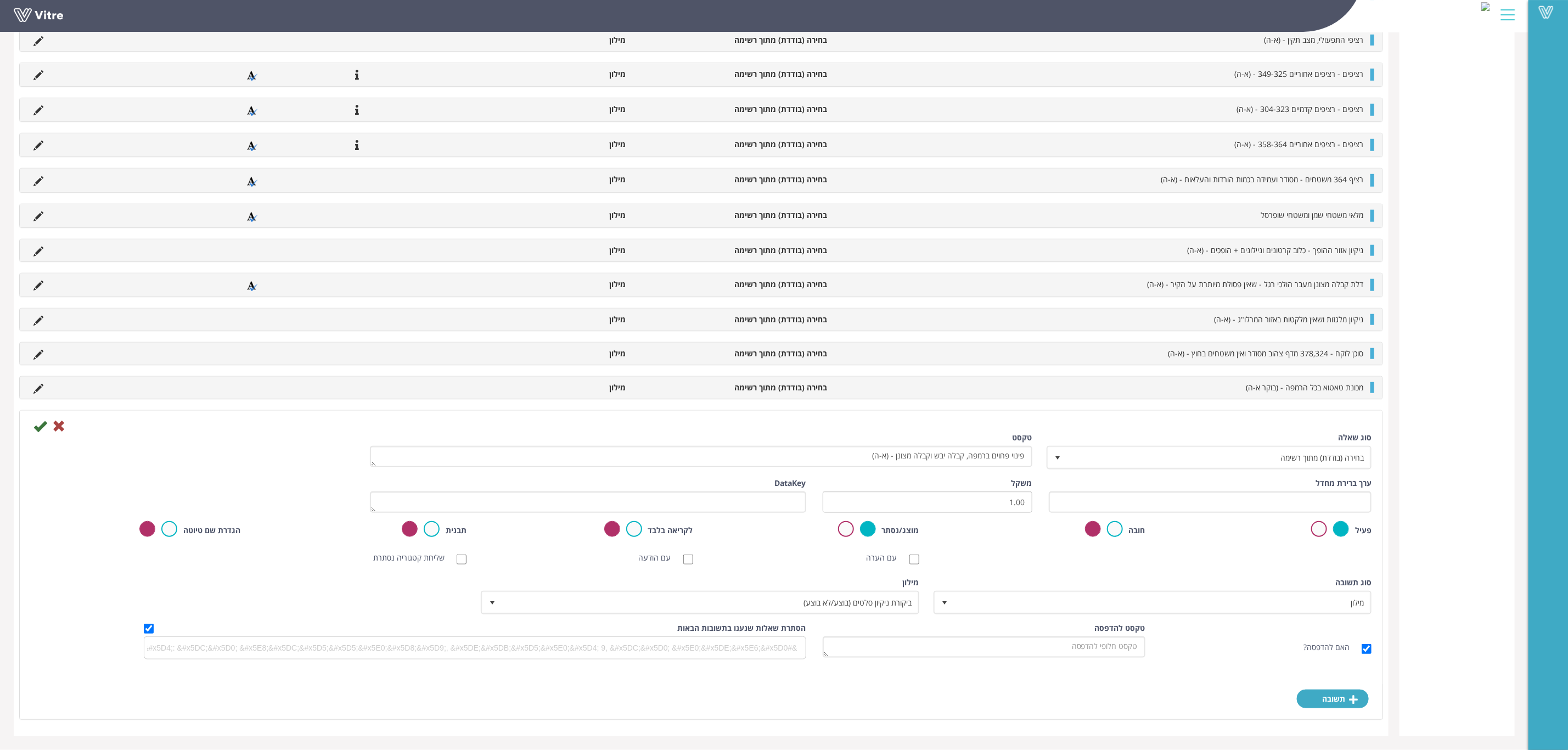
click at [496, 644] on input at bounding box center [472, 647] width 656 height 16
click at [146, 628] on input "checkbox" at bounding box center [148, 628] width 10 height 10
checkbox input "false"
click at [40, 424] on icon at bounding box center [40, 426] width 13 height 13
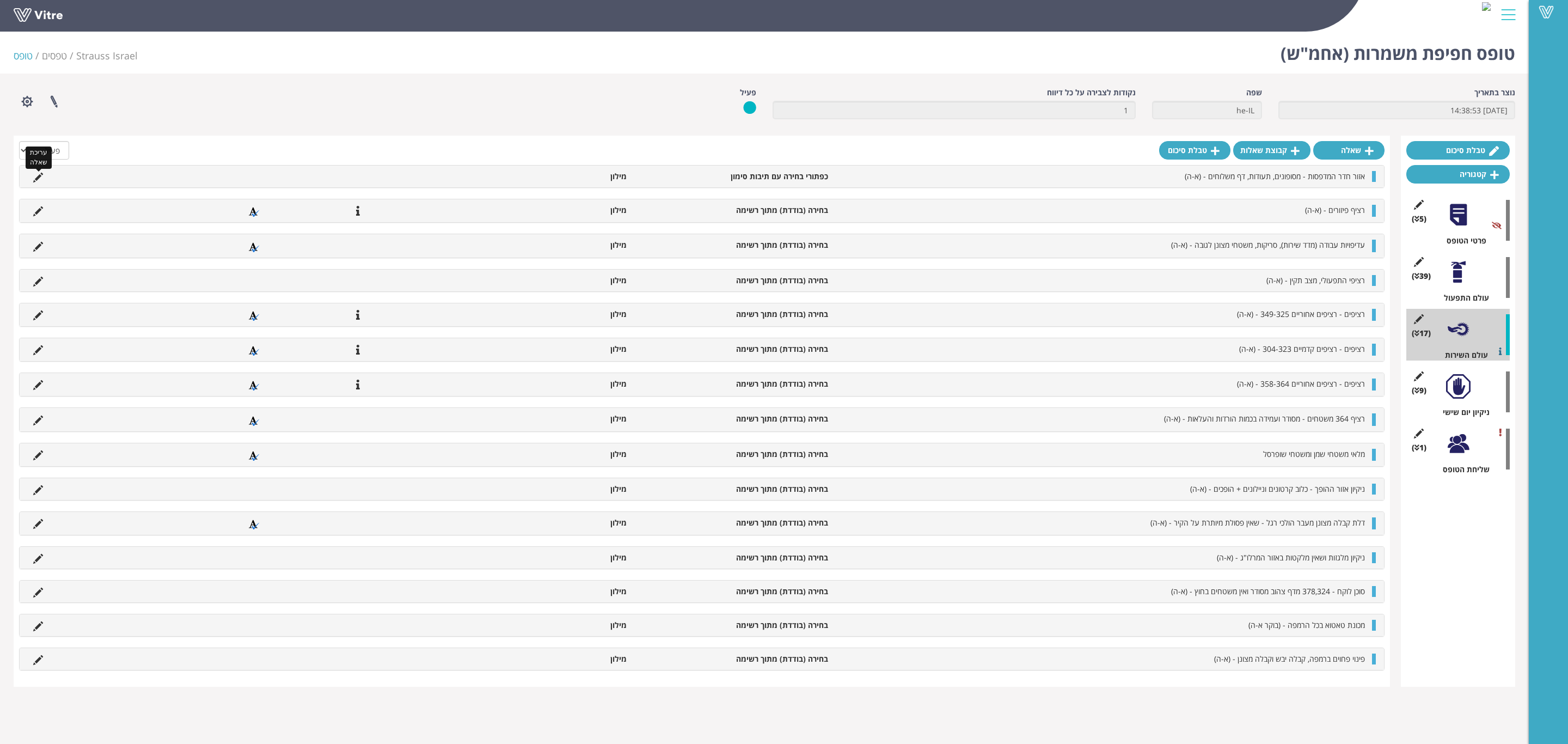
click at [35, 179] on icon at bounding box center [37, 177] width 10 height 10
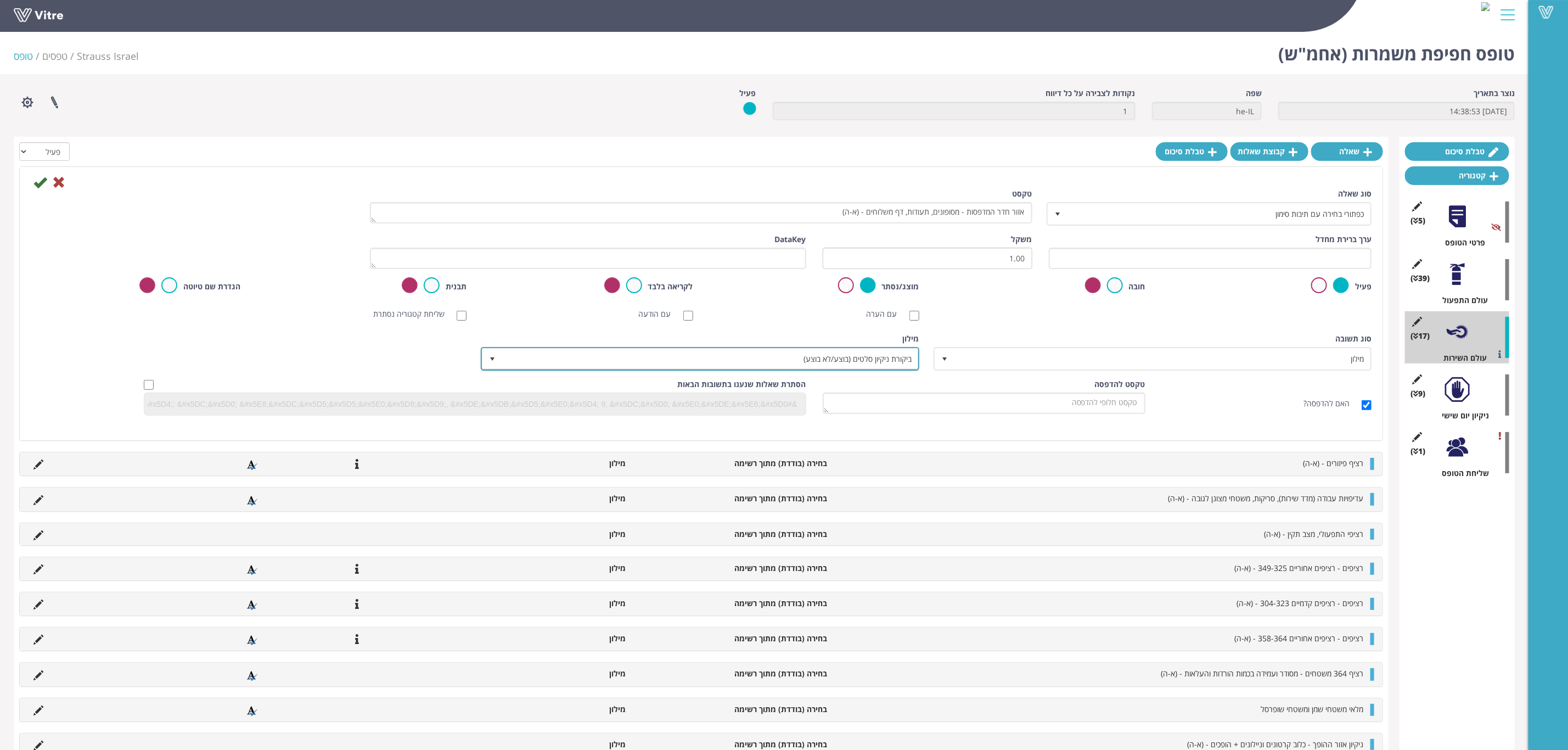
click at [850, 364] on span "ביקורת ניקיון סלטים (בוצע/לא בוצע)" at bounding box center [710, 358] width 416 height 20
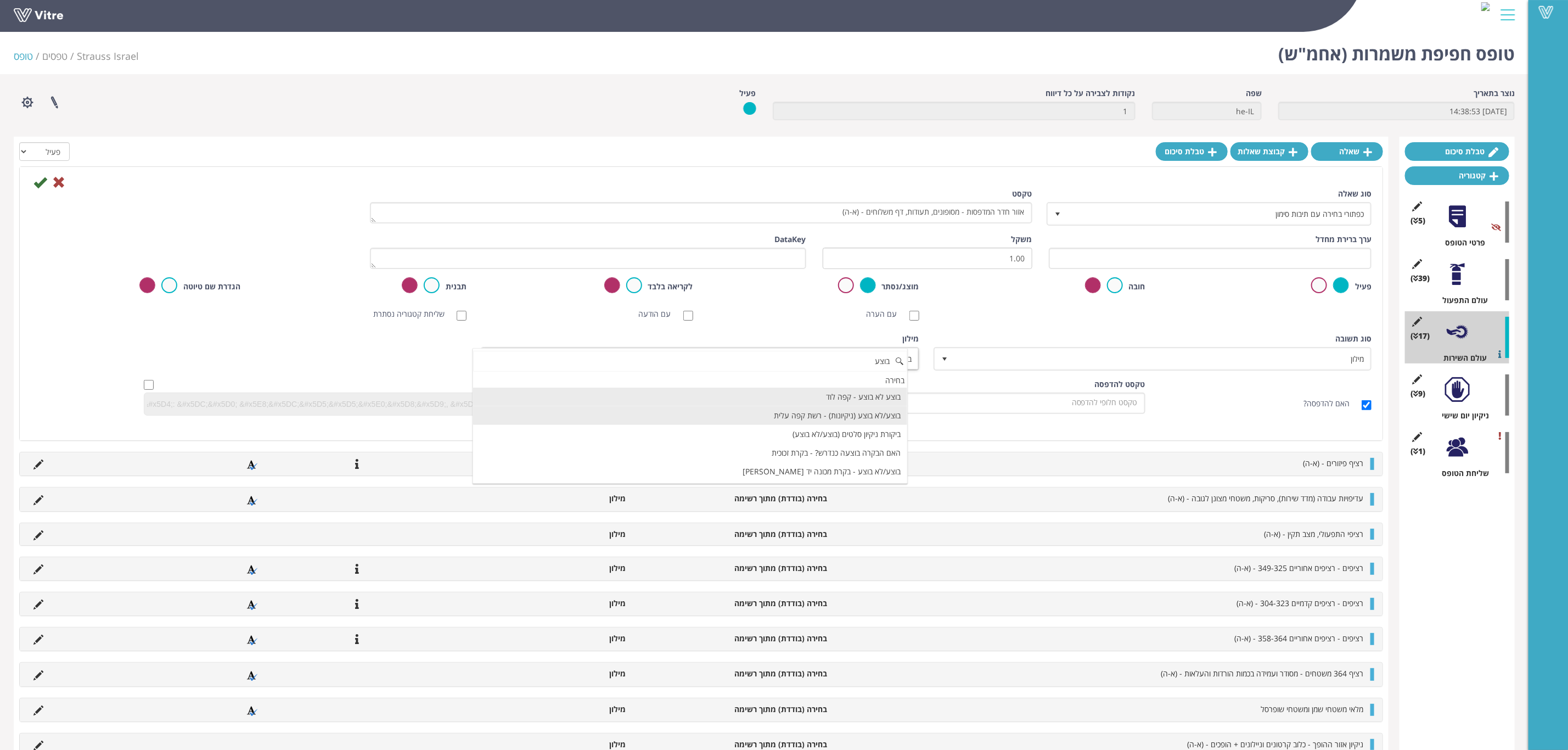
click at [803, 420] on li "בוצע/לא בוצע (ניקיונות) - רשת קפה עלית" at bounding box center [691, 416] width 434 height 19
type input "בוצע"
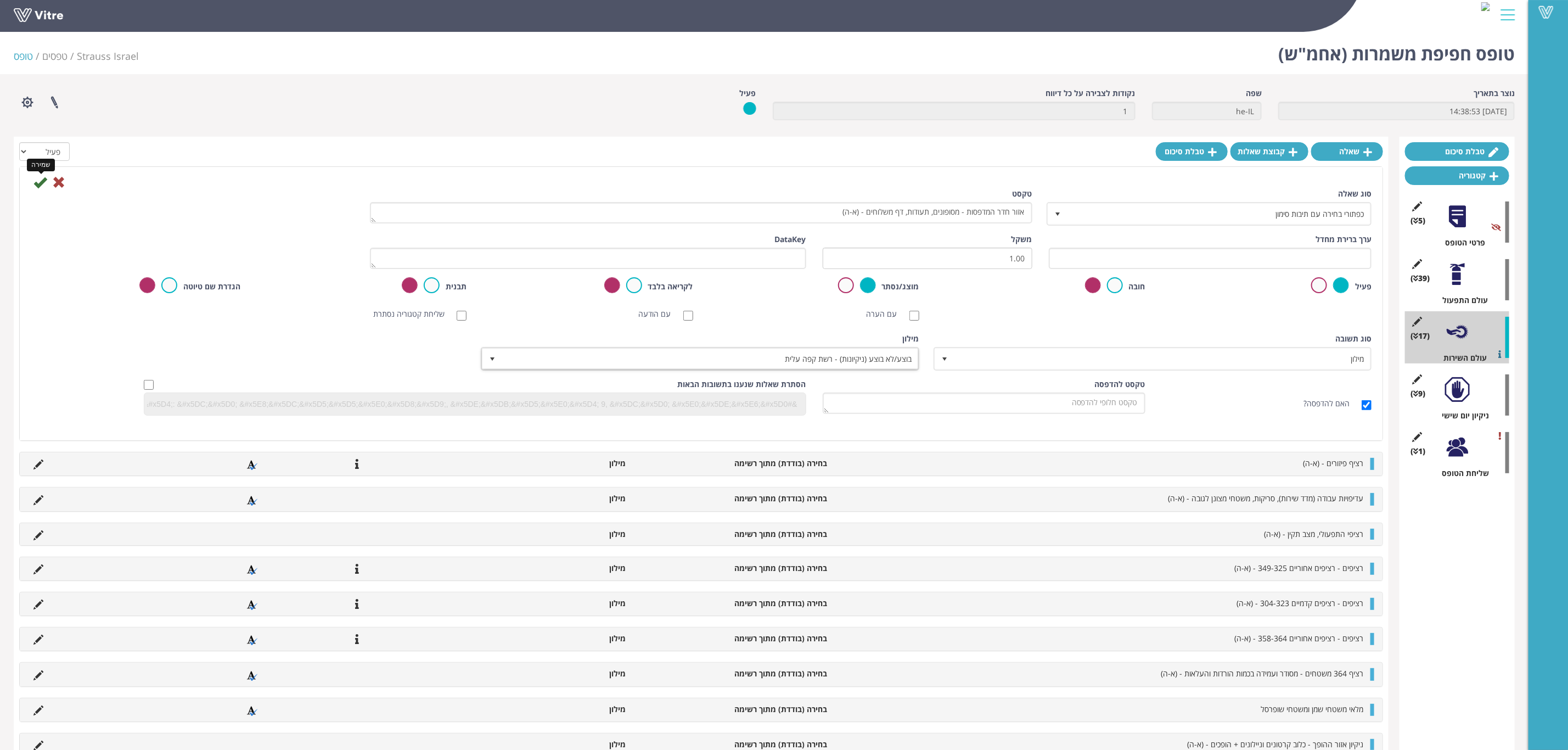
click at [42, 180] on icon at bounding box center [40, 182] width 13 height 13
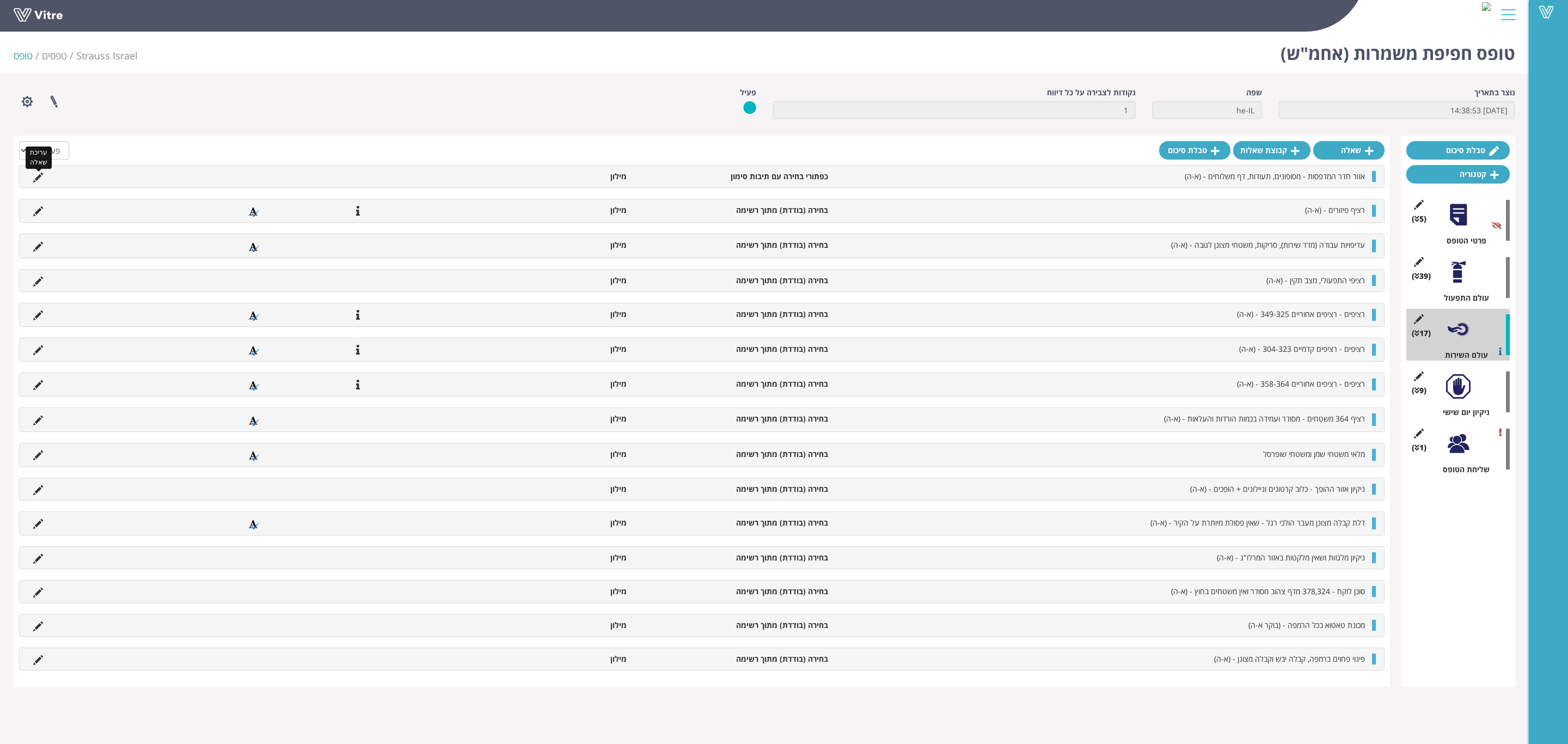
click at [36, 177] on icon at bounding box center [37, 177] width 10 height 10
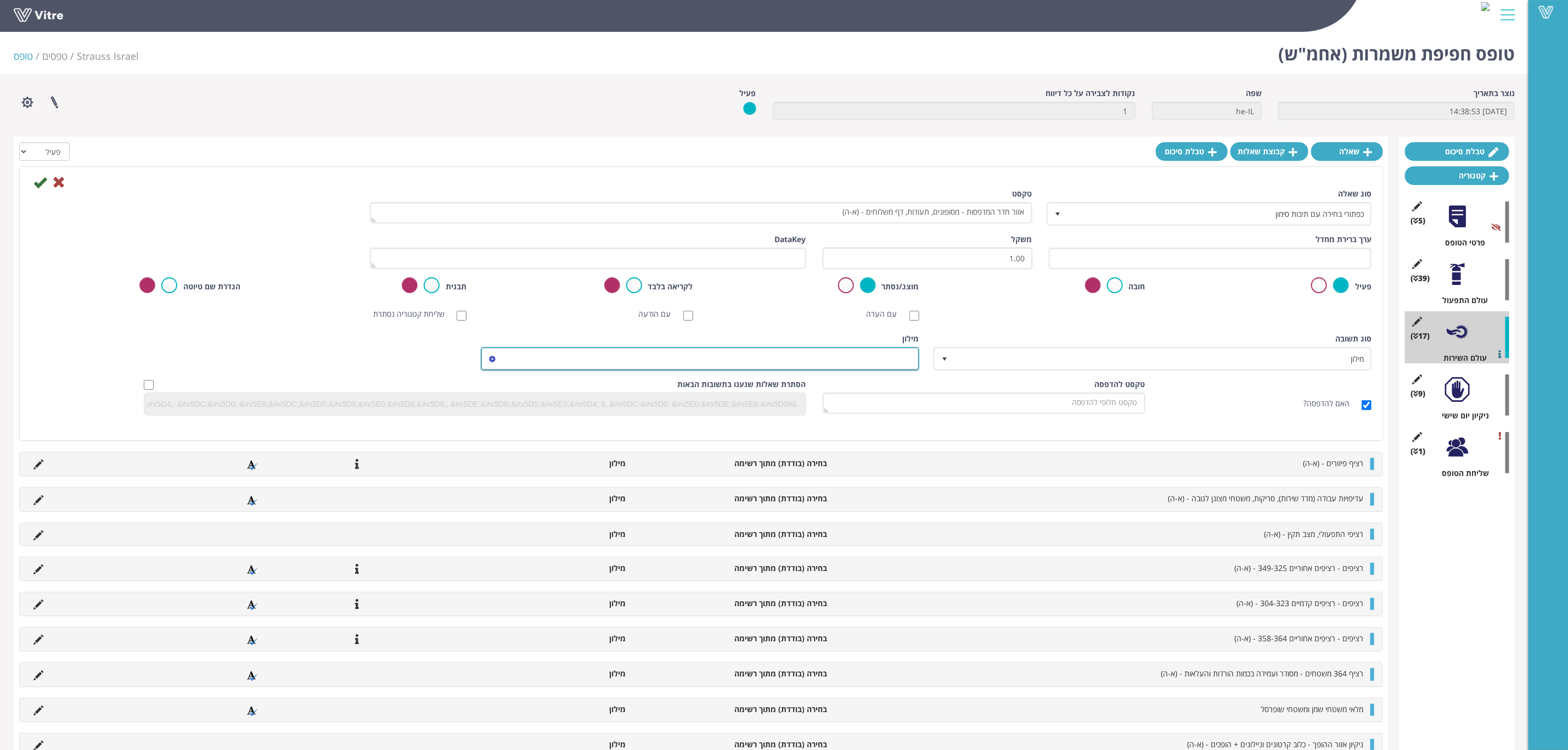
click at [774, 356] on span at bounding box center [710, 358] width 416 height 20
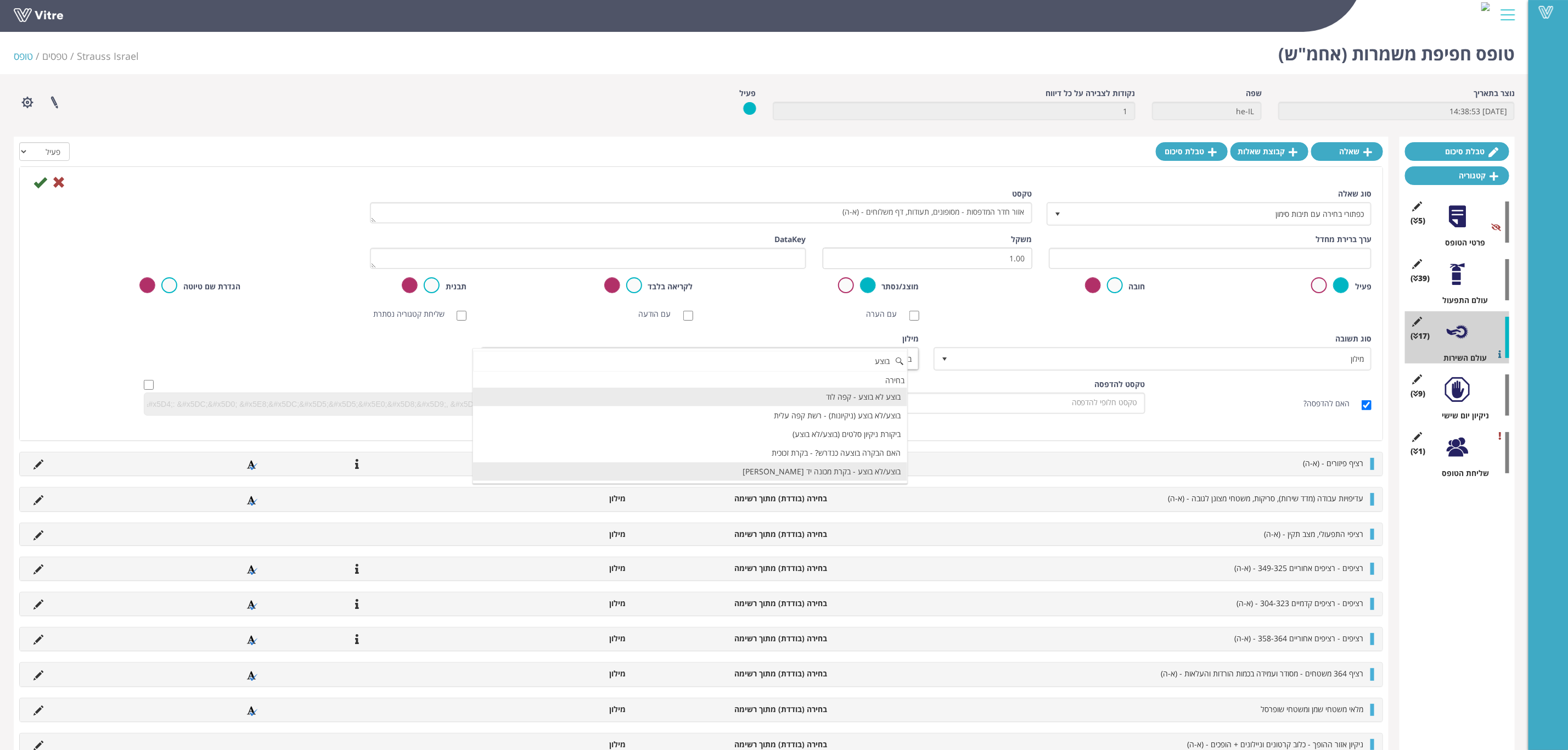
click at [860, 471] on li "בוצע/לא בוצע - בקרת מכונה יד מרדכי" at bounding box center [691, 472] width 434 height 19
type input "בוצע"
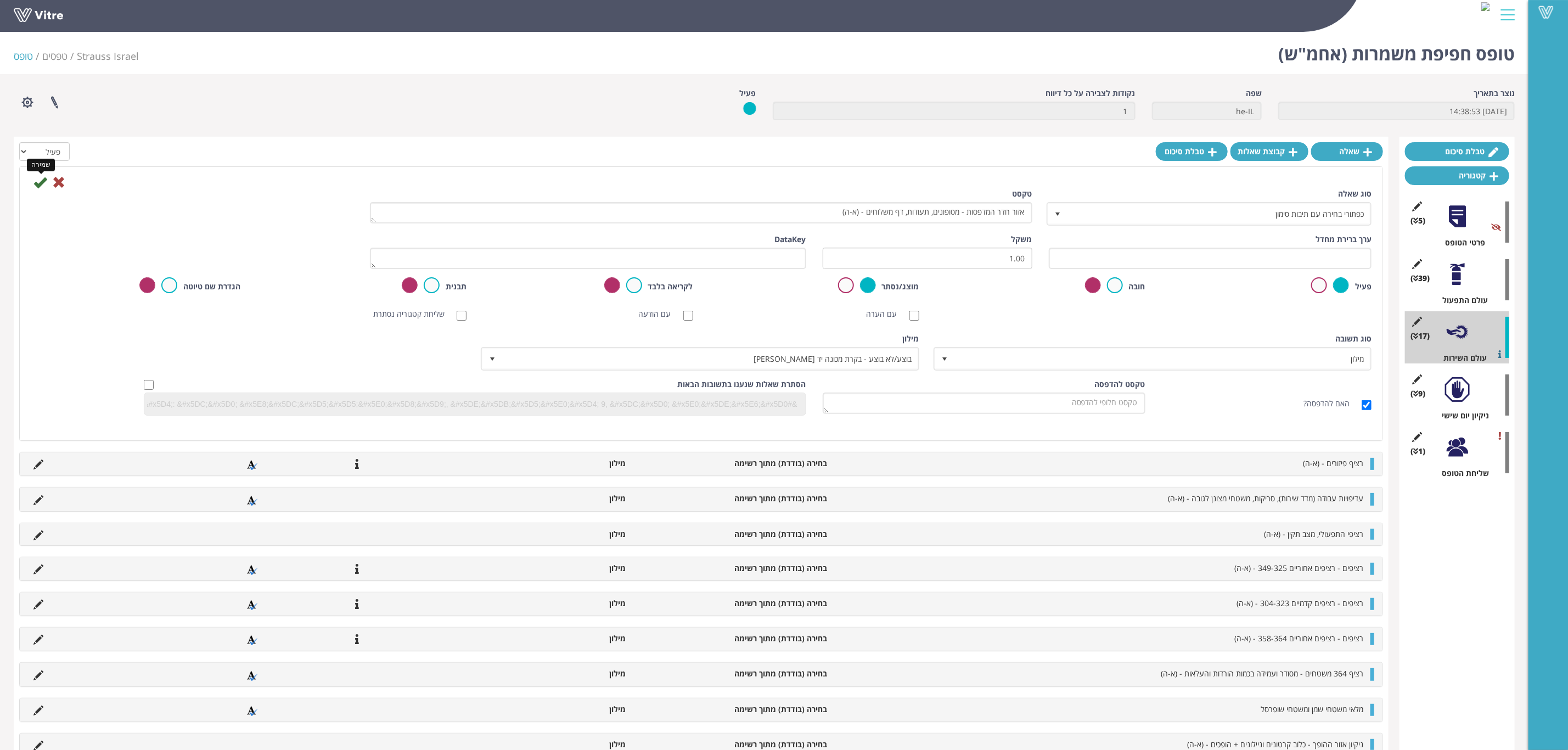
click at [38, 178] on icon at bounding box center [40, 182] width 13 height 13
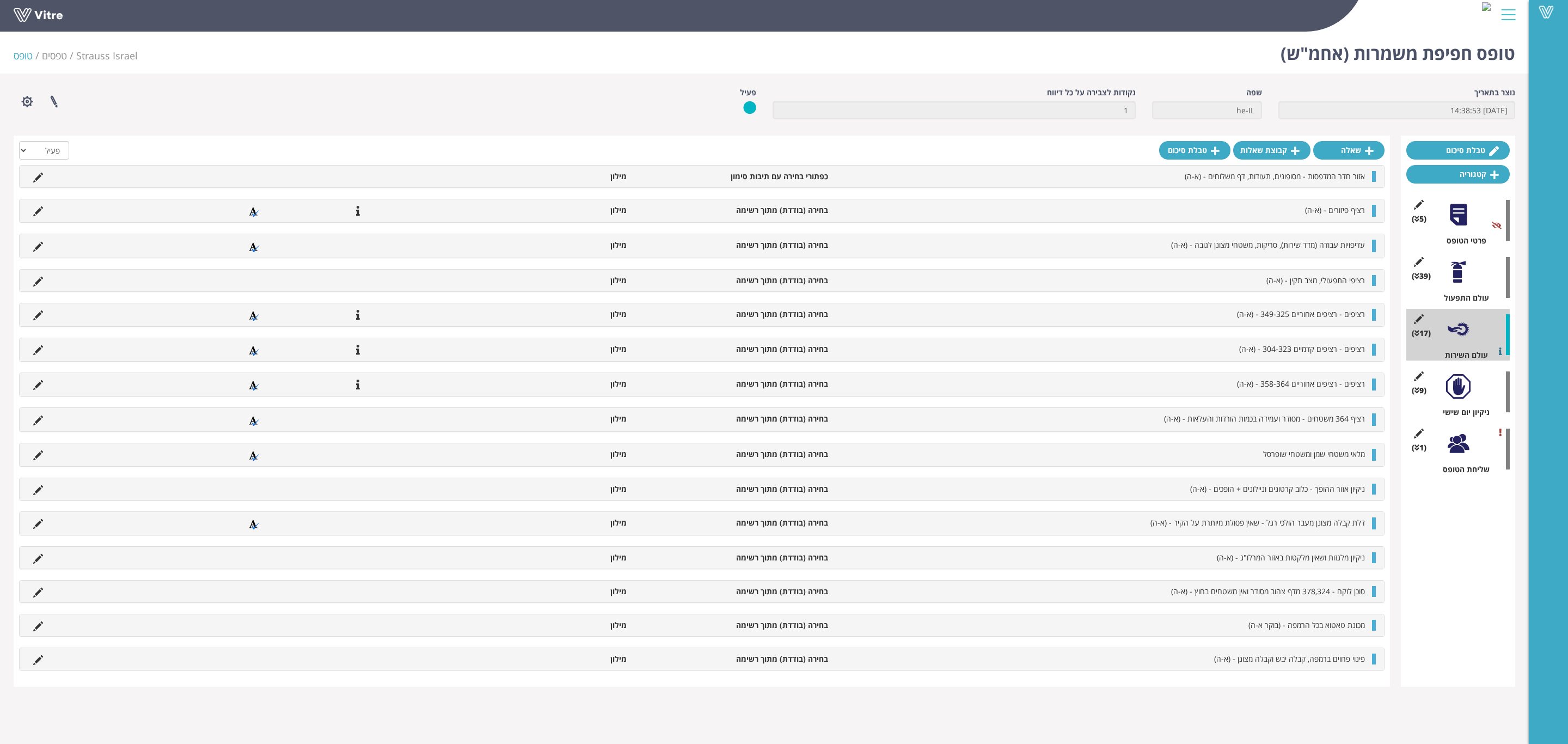
click at [36, 181] on icon at bounding box center [37, 177] width 10 height 10
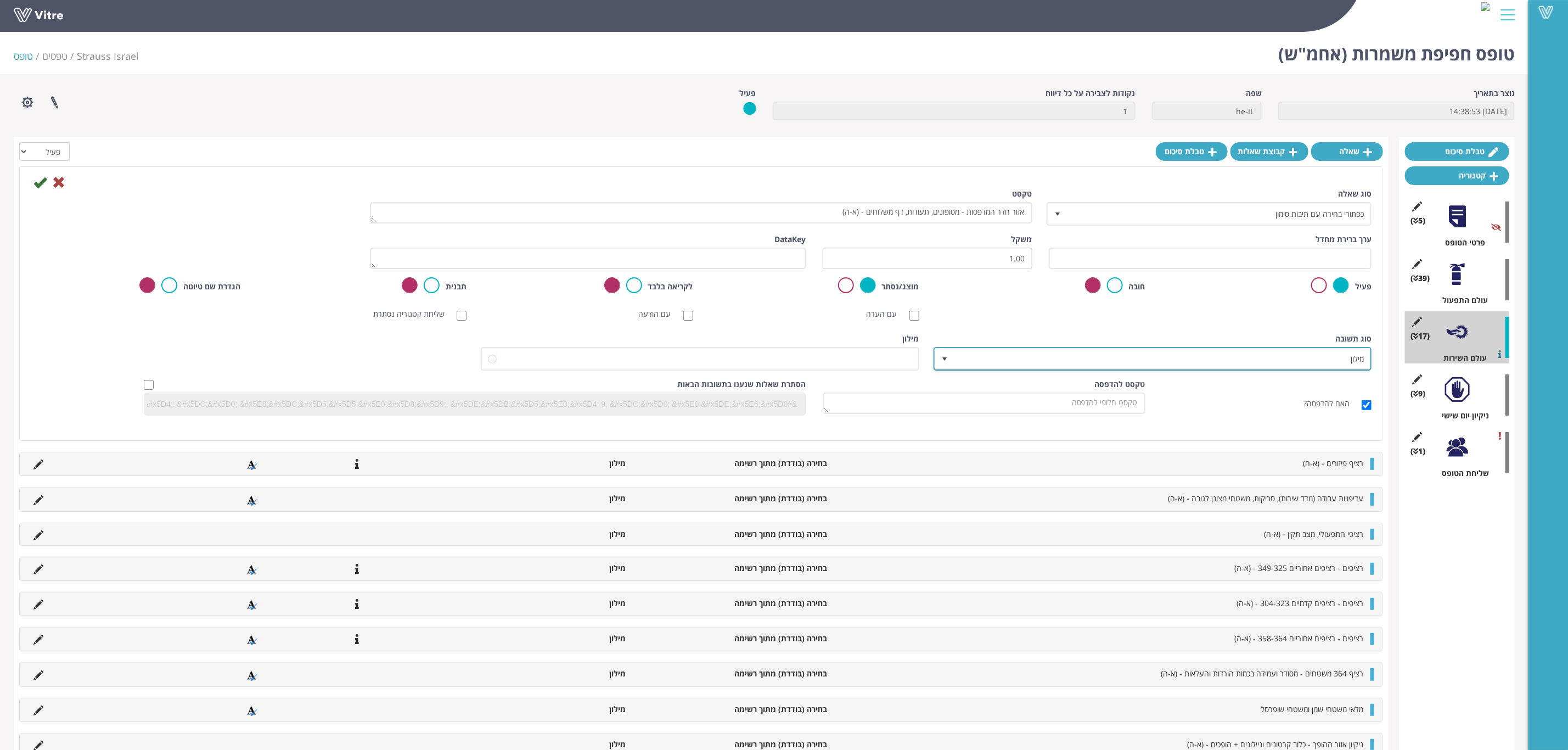
click at [1096, 353] on span "מילון" at bounding box center [1163, 358] width 416 height 20
click at [1278, 399] on li "מילון בן" at bounding box center [1143, 397] width 434 height 19
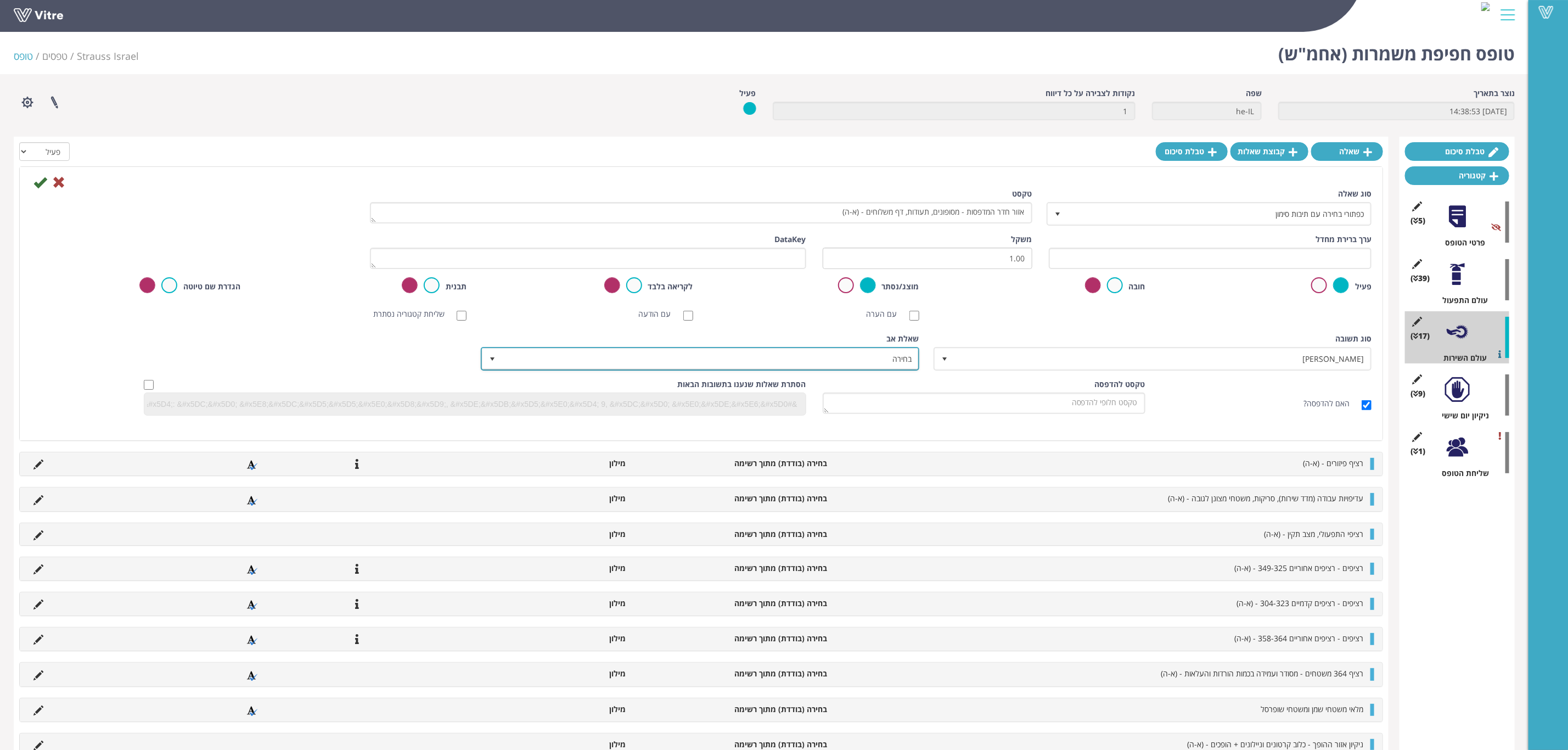
click at [769, 359] on span "בחירה" at bounding box center [710, 358] width 416 height 20
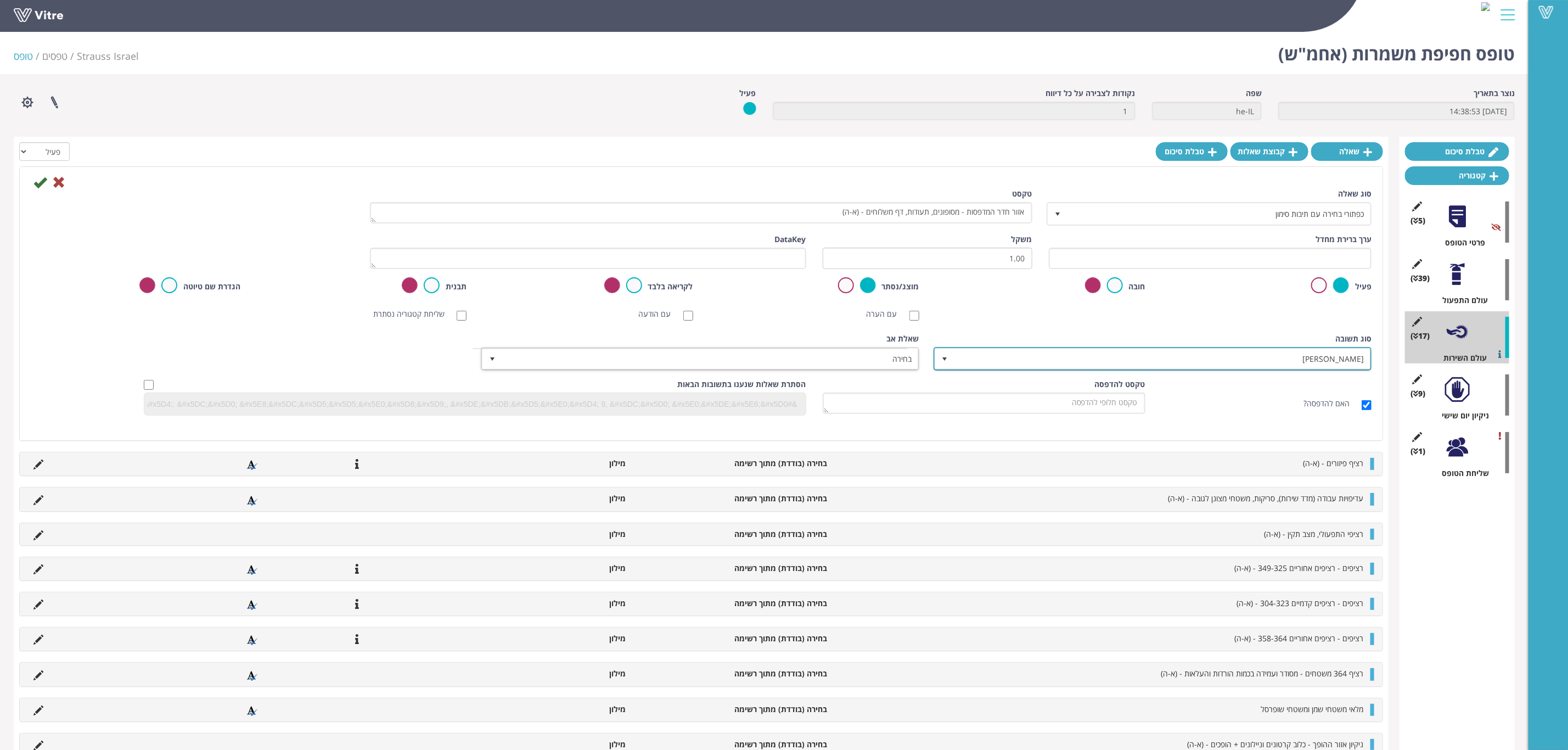
click at [1227, 357] on span "מילון בן" at bounding box center [1163, 358] width 416 height 20
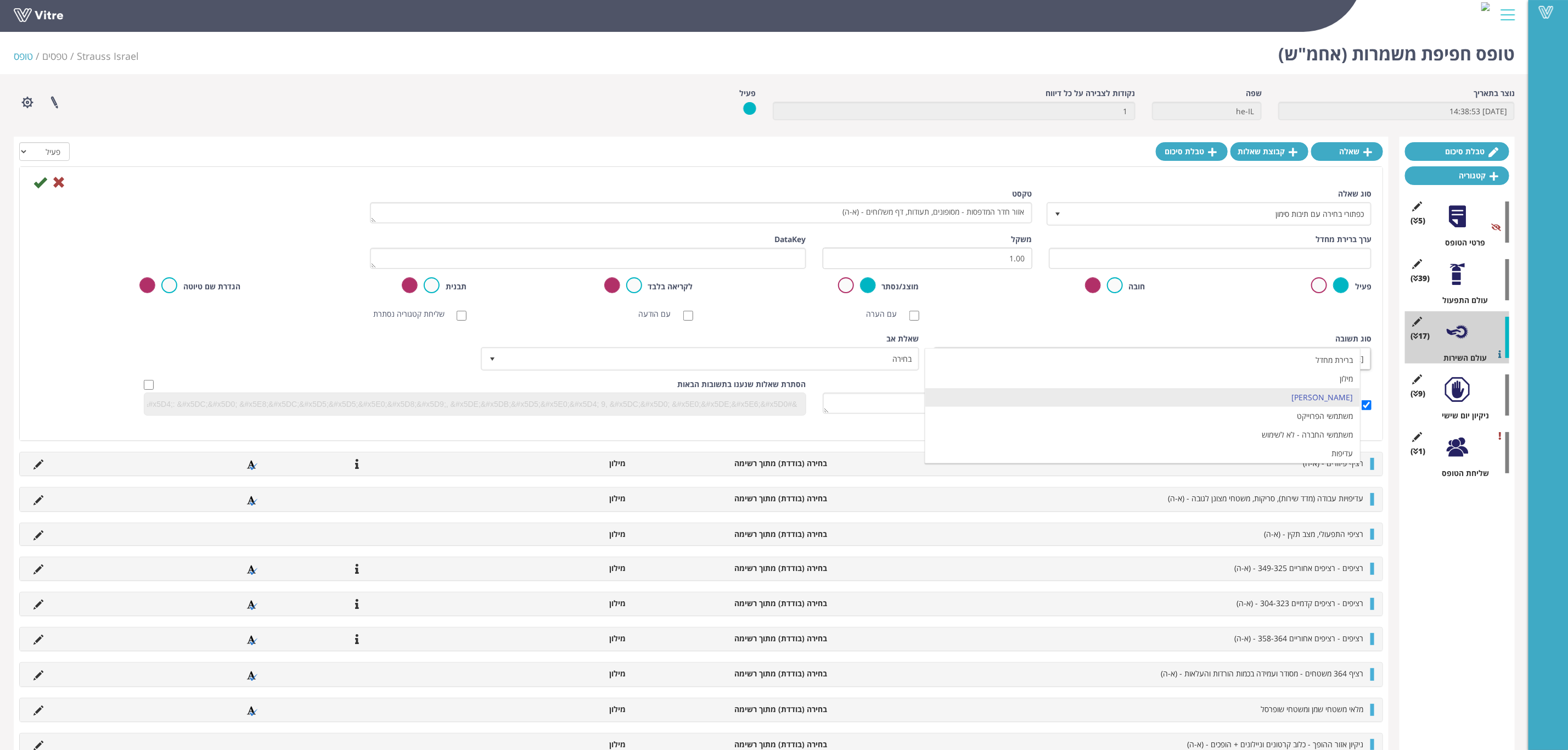
click at [1255, 330] on div "סוג שאלה כפתורי בחירה עם תיבות סימון 12 טקסט אזור חדר המדפסות - מסופונים, תעודו…" at bounding box center [701, 306] width 1341 height 235
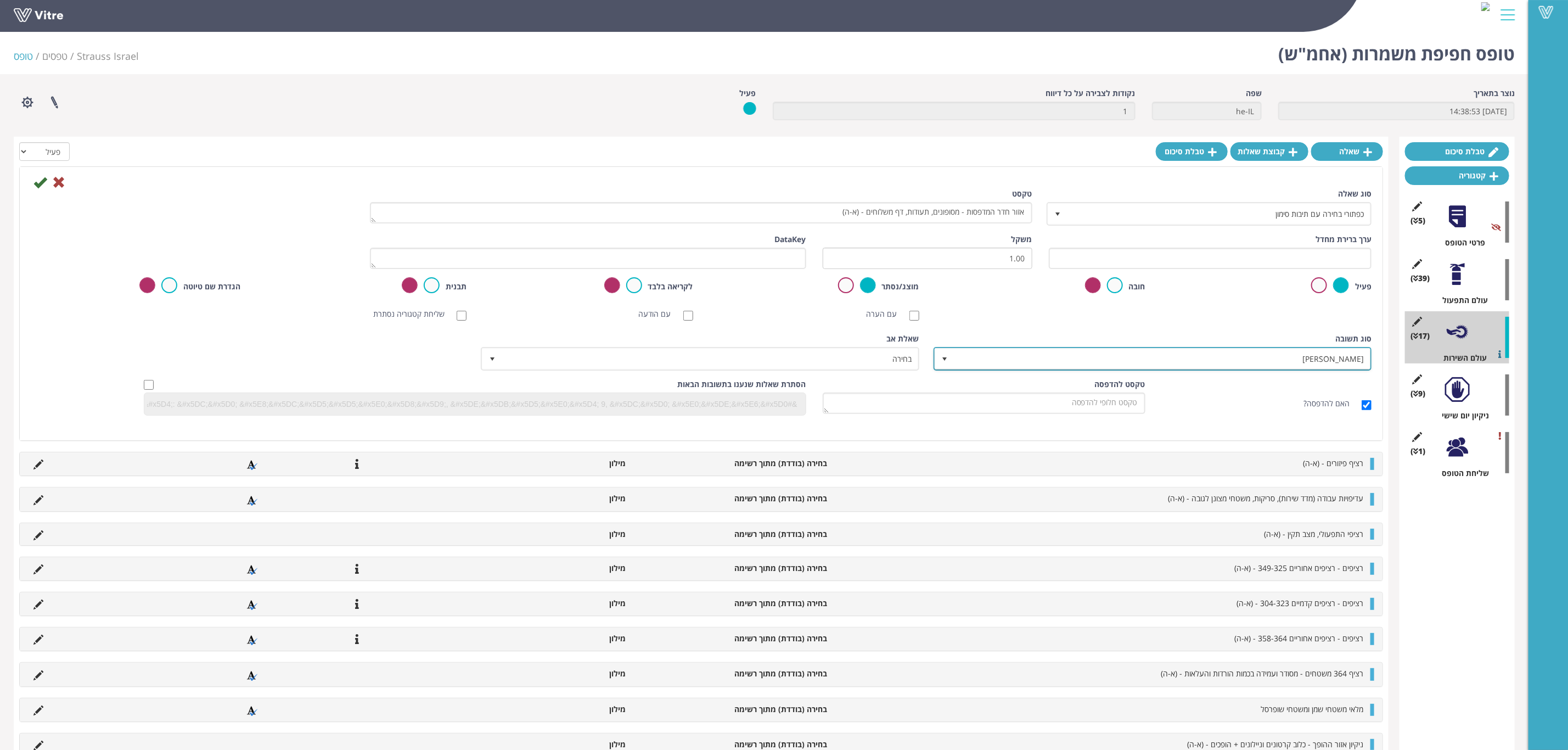
click at [1238, 351] on span "מילון בן" at bounding box center [1163, 358] width 416 height 20
click at [1237, 394] on li "מילון בן" at bounding box center [1143, 397] width 434 height 19
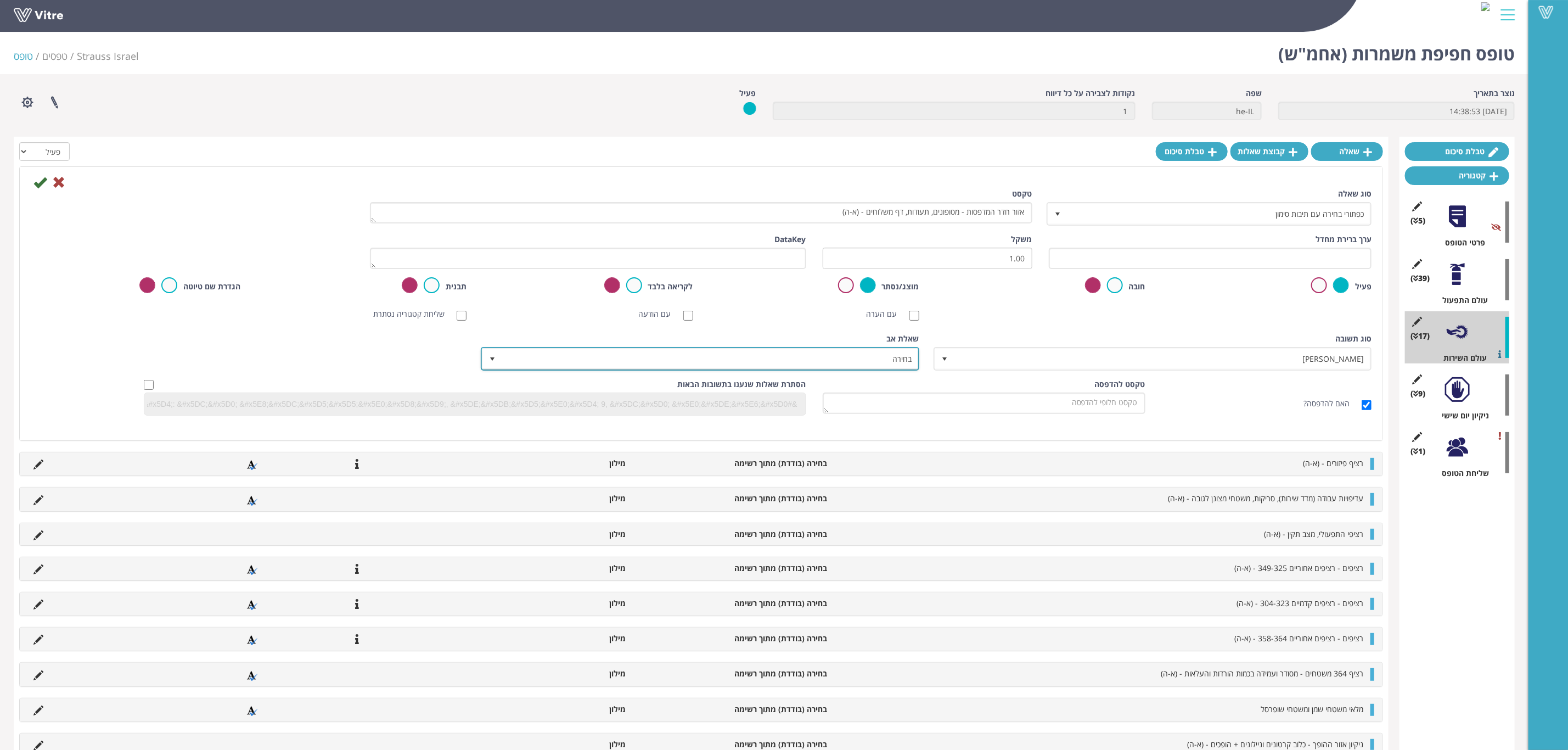
click at [883, 360] on span "בחירה" at bounding box center [710, 358] width 416 height 20
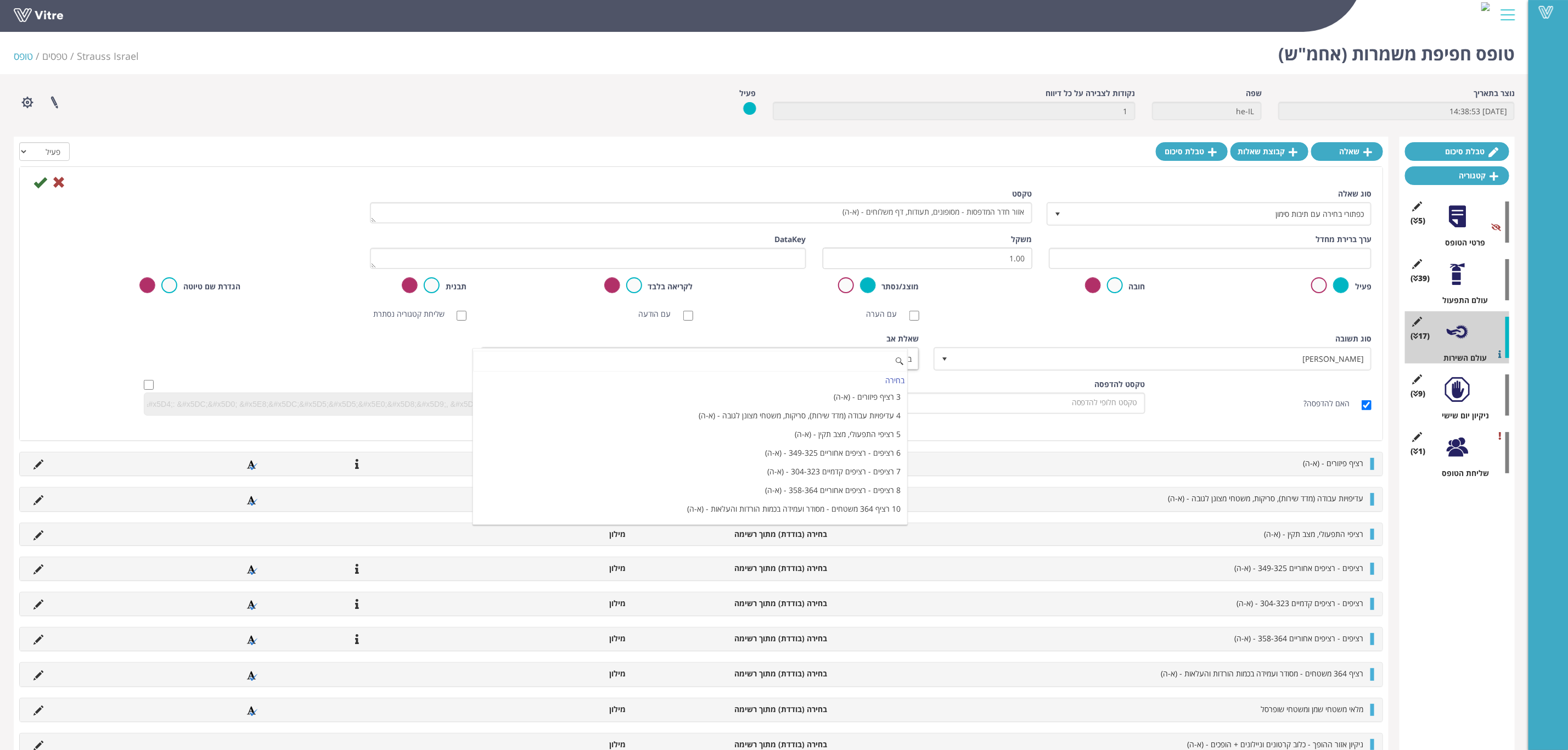
click at [827, 363] on input at bounding box center [691, 361] width 434 height 21
type input "ב"
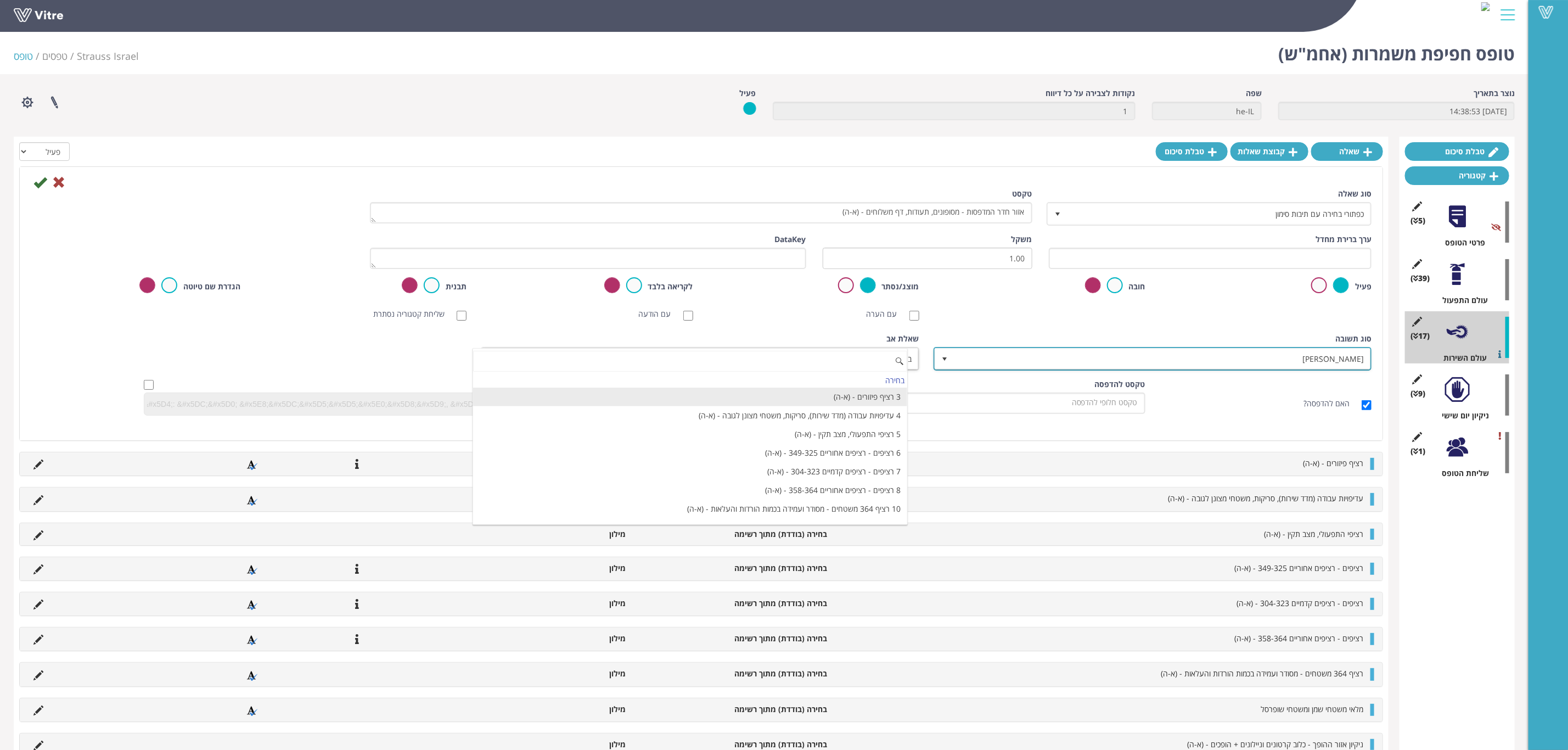
click at [1030, 349] on span "מילון בן" at bounding box center [1163, 358] width 416 height 20
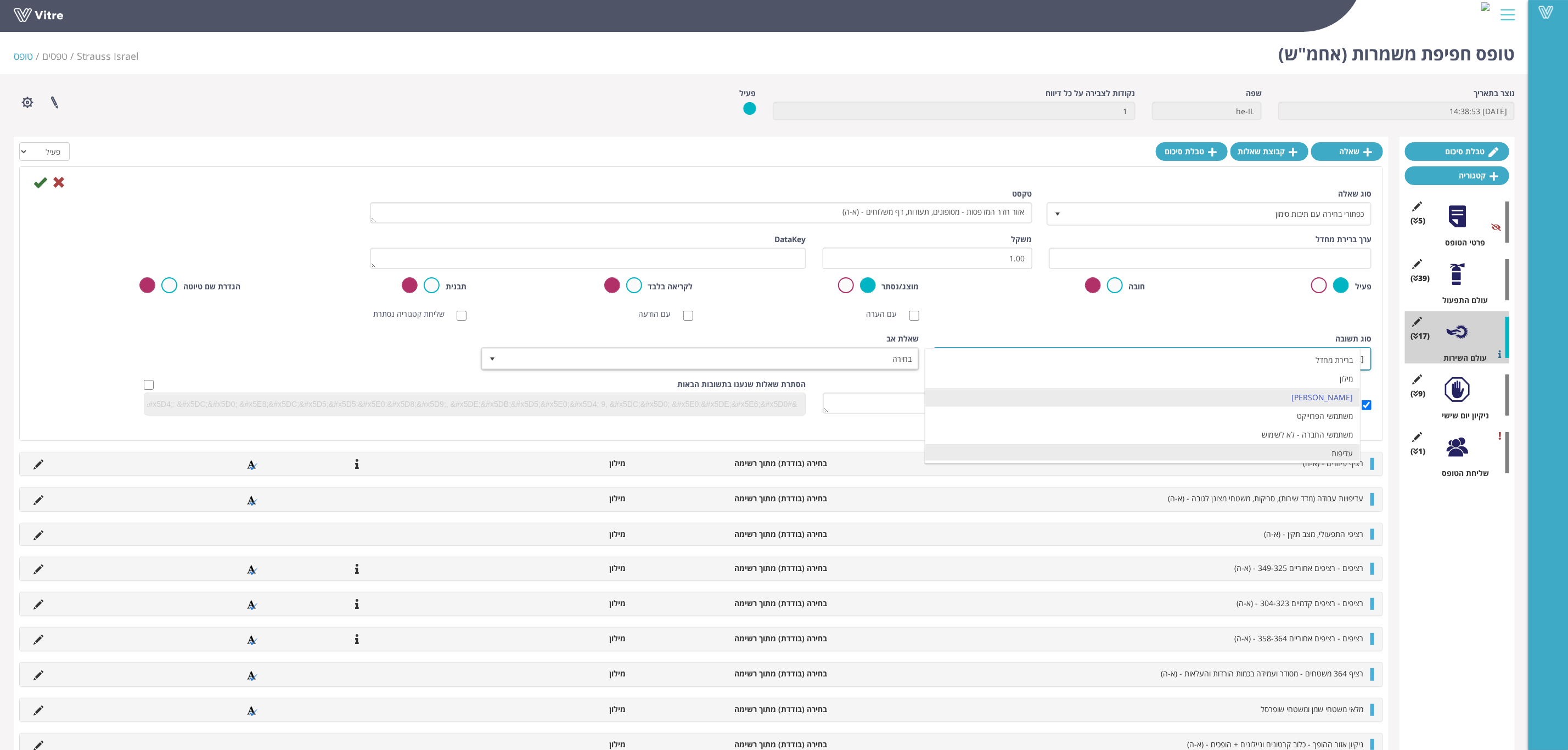
click at [1239, 450] on li "עדיפות" at bounding box center [1143, 453] width 434 height 19
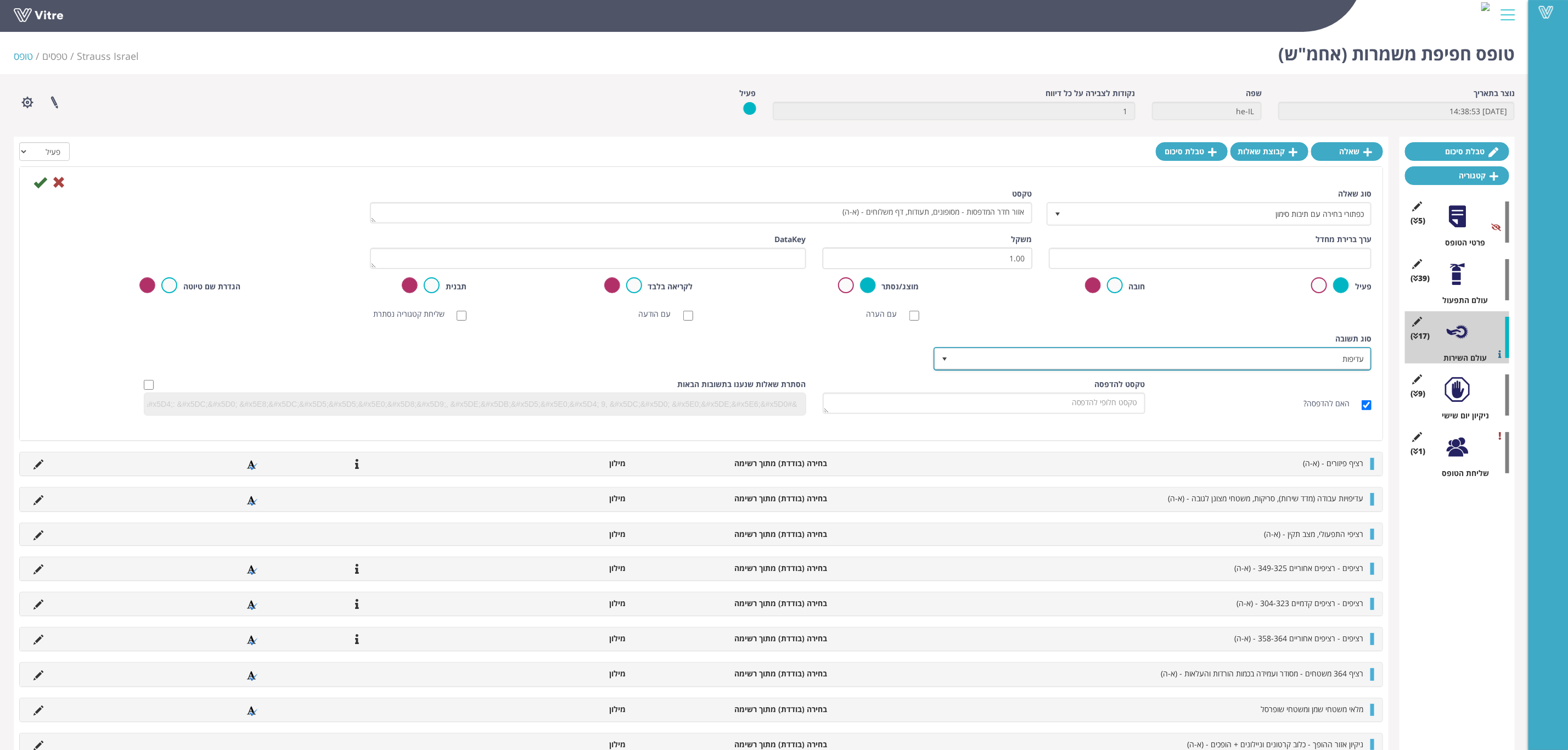
click at [998, 362] on span "עדיפות" at bounding box center [1163, 358] width 416 height 20
click at [1002, 338] on div "סוג תשובה עדיפות 10" at bounding box center [1154, 351] width 436 height 37
click at [38, 180] on icon at bounding box center [40, 182] width 13 height 13
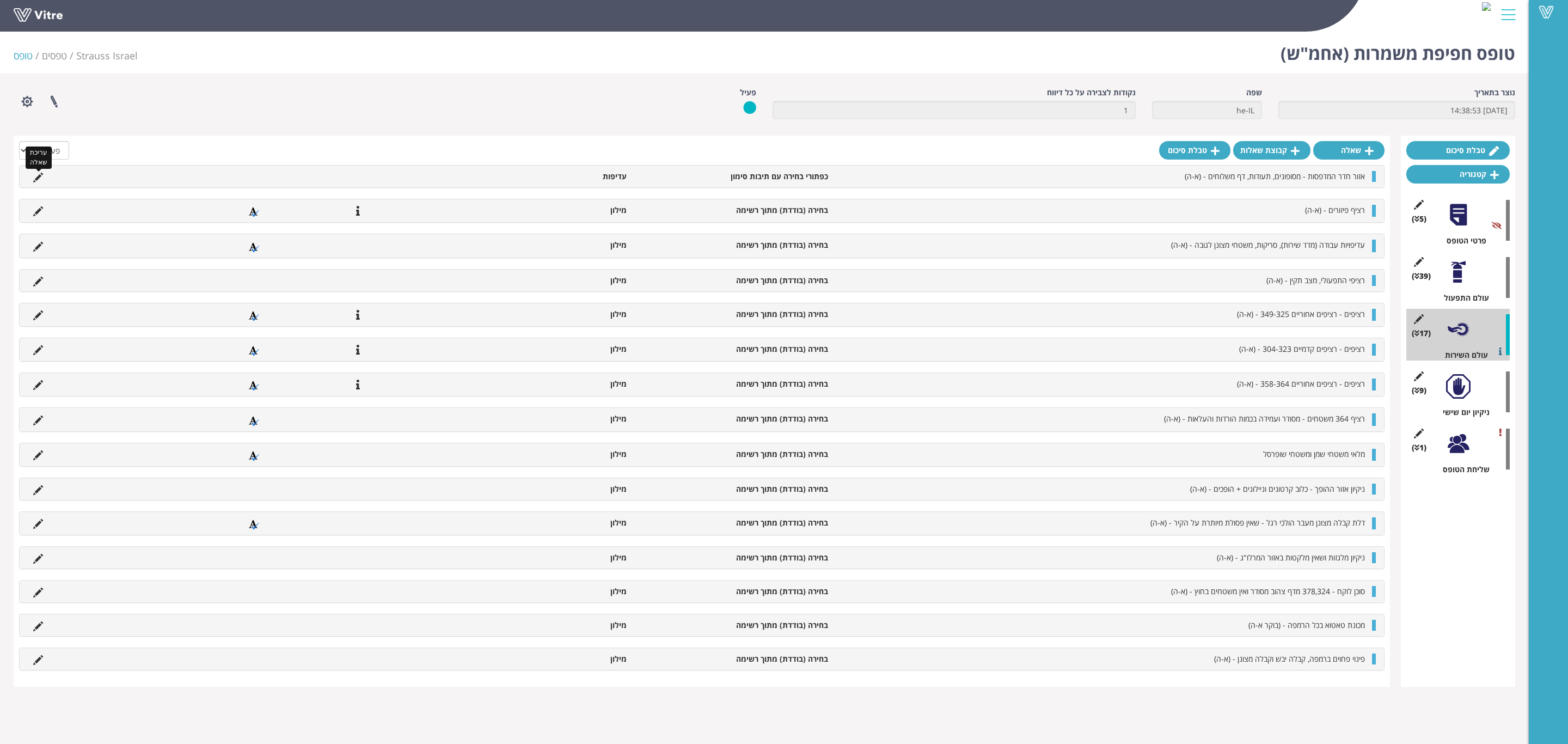
click at [38, 177] on icon at bounding box center [37, 177] width 10 height 10
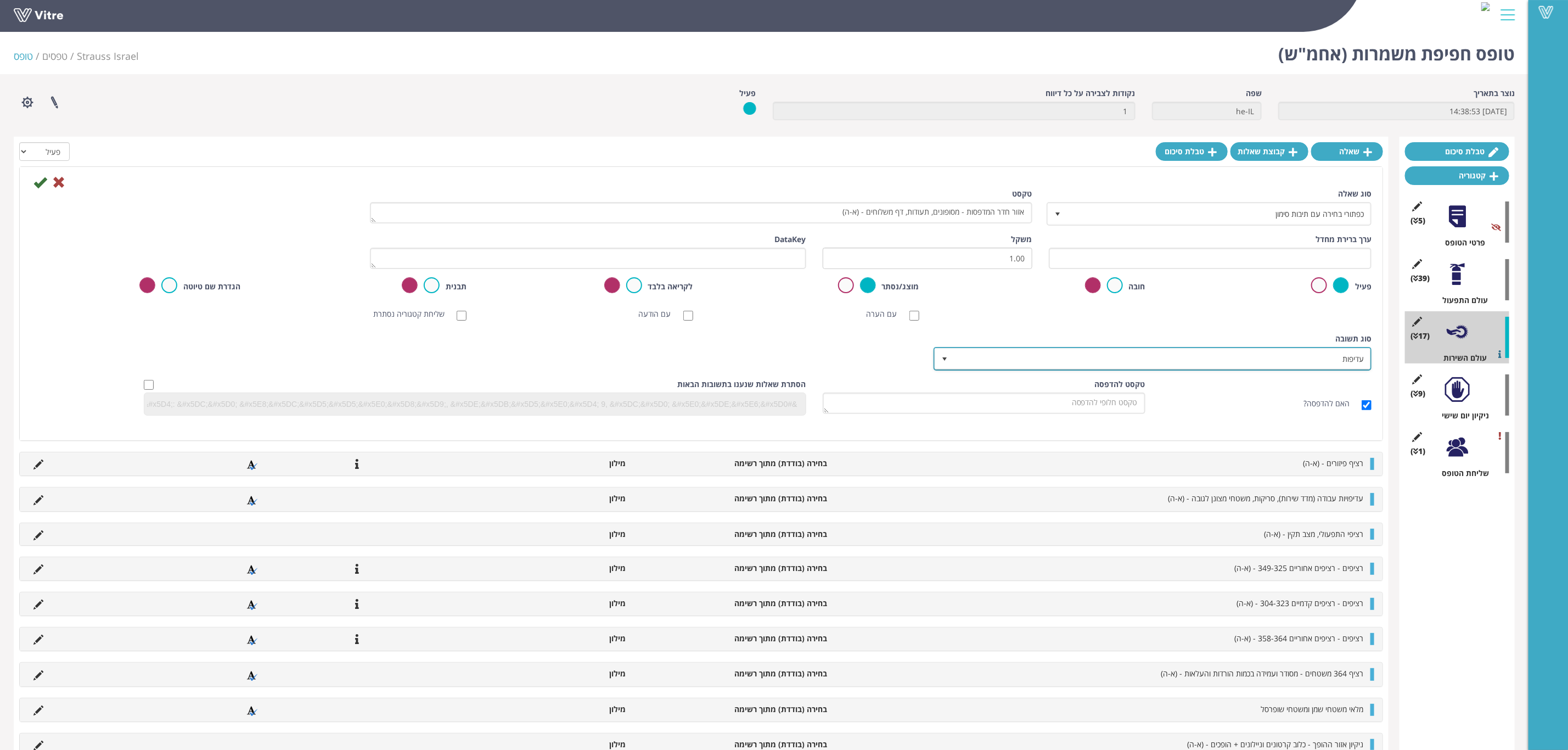
click at [1203, 364] on span "עדיפות" at bounding box center [1163, 358] width 416 height 20
click at [1296, 386] on li "מילון" at bounding box center [1143, 379] width 434 height 19
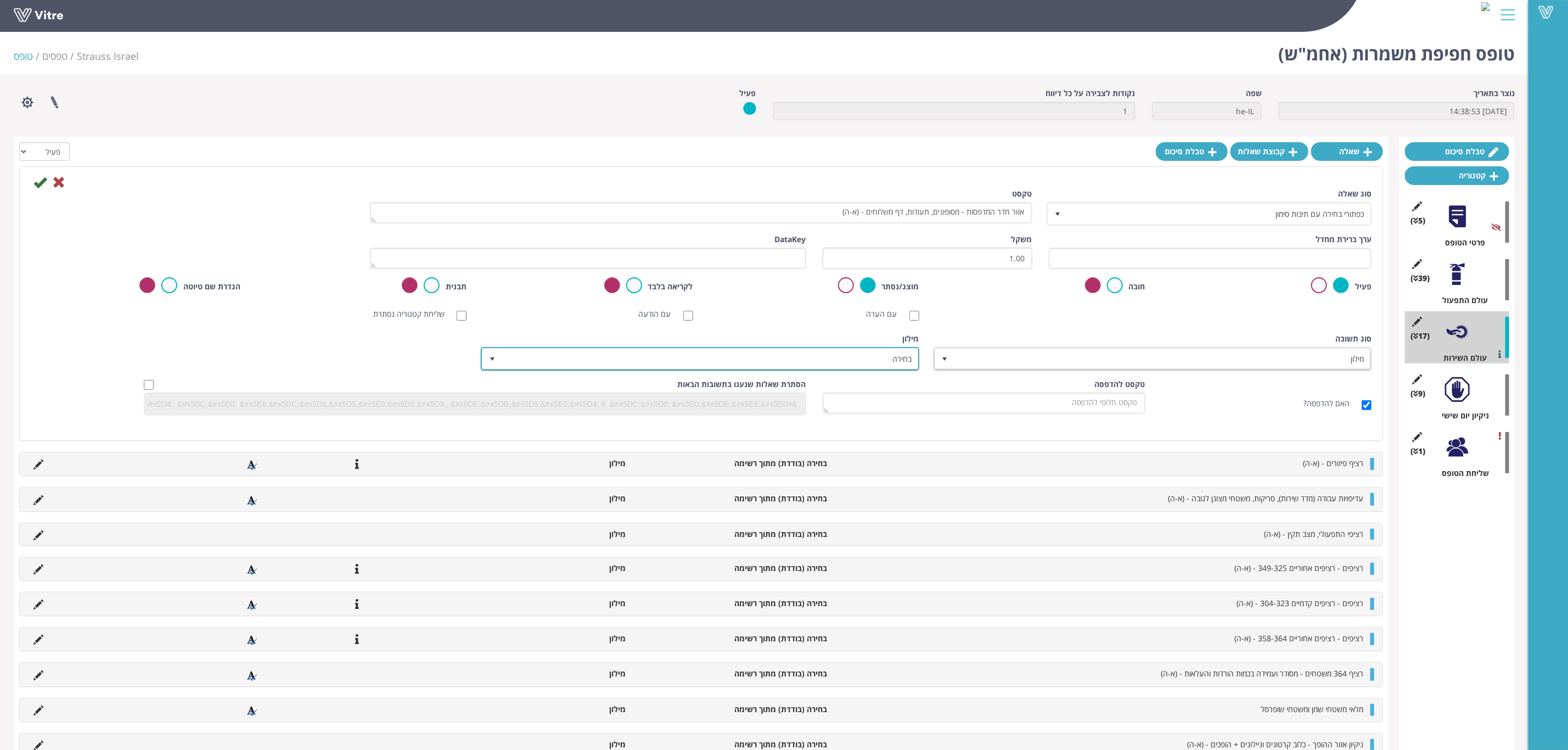
click at [868, 364] on span "בחירה" at bounding box center [710, 358] width 416 height 20
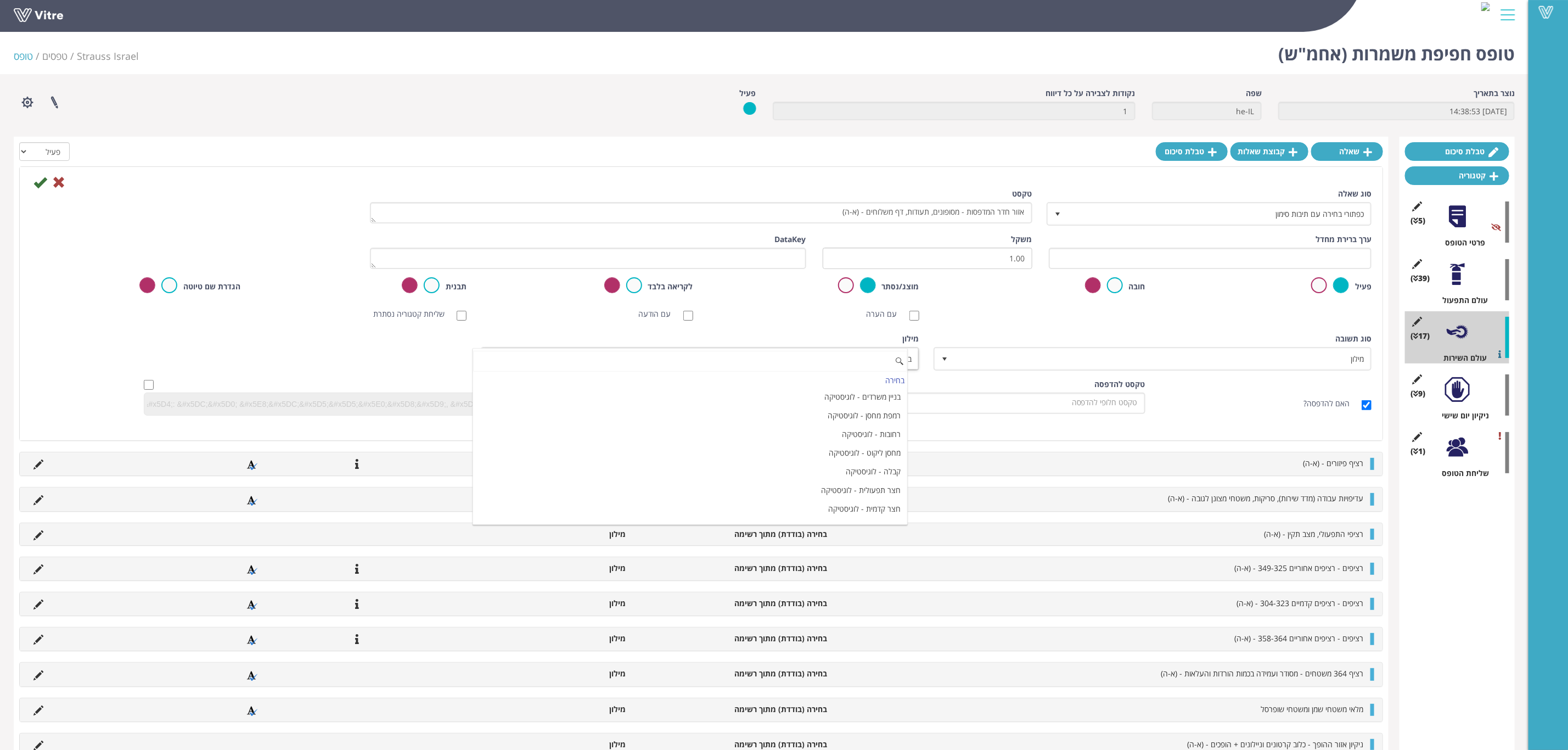
click at [870, 362] on input at bounding box center [691, 361] width 434 height 21
type input "א"
drag, startPoint x: 842, startPoint y: 361, endPoint x: 948, endPoint y: 361, distance: 106.0
click at [948, 361] on div "סוג שאלה כפתורי בחירה עם תיבות סימון 12 טקסט אזור חדר המדפסות - מסופונים, תעודו…" at bounding box center [701, 306] width 1341 height 235
type input "כן/לא"
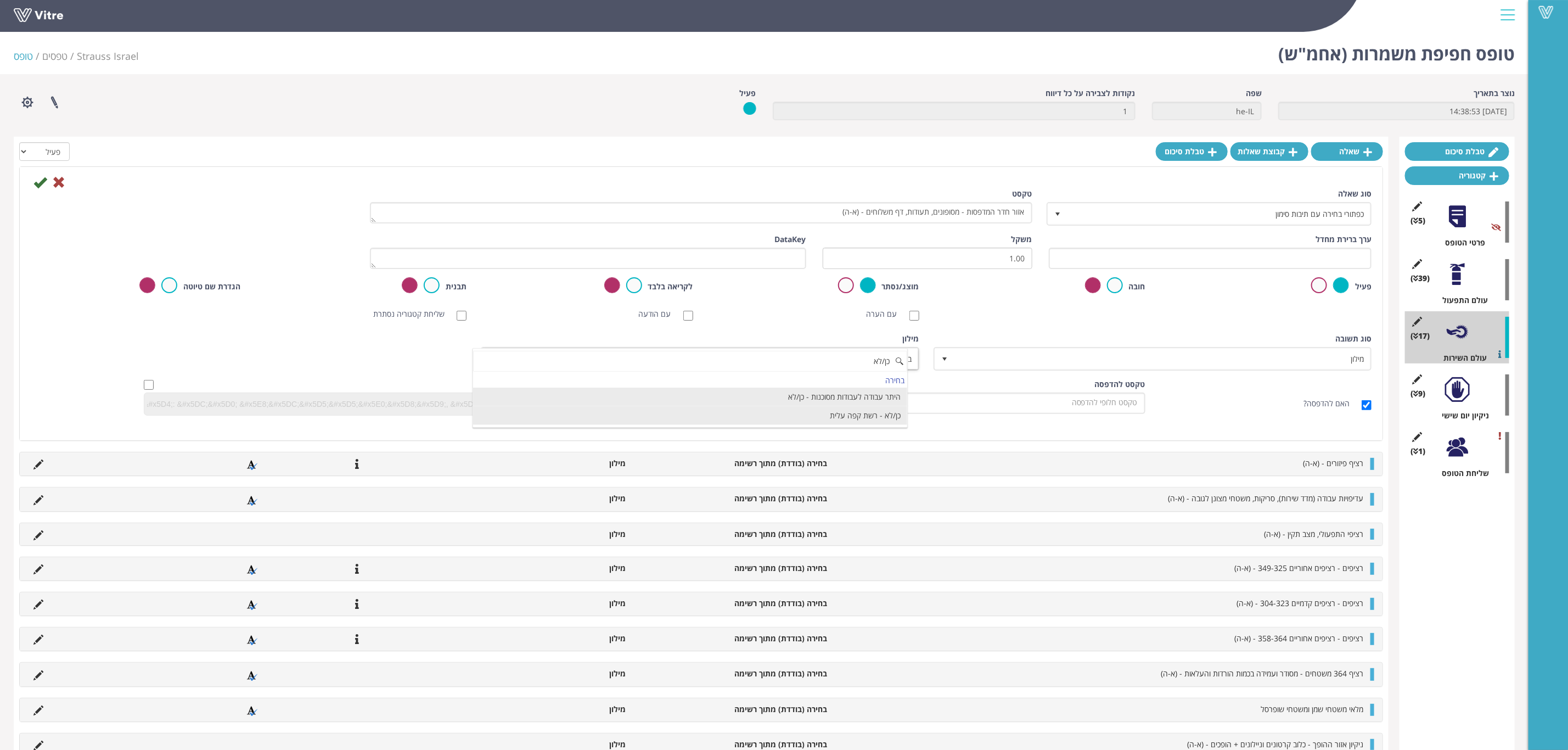
click at [849, 423] on li "כן/לא - רשת קפה עלית" at bounding box center [691, 416] width 434 height 19
type input "כן/לא"
click at [40, 181] on icon at bounding box center [40, 182] width 13 height 13
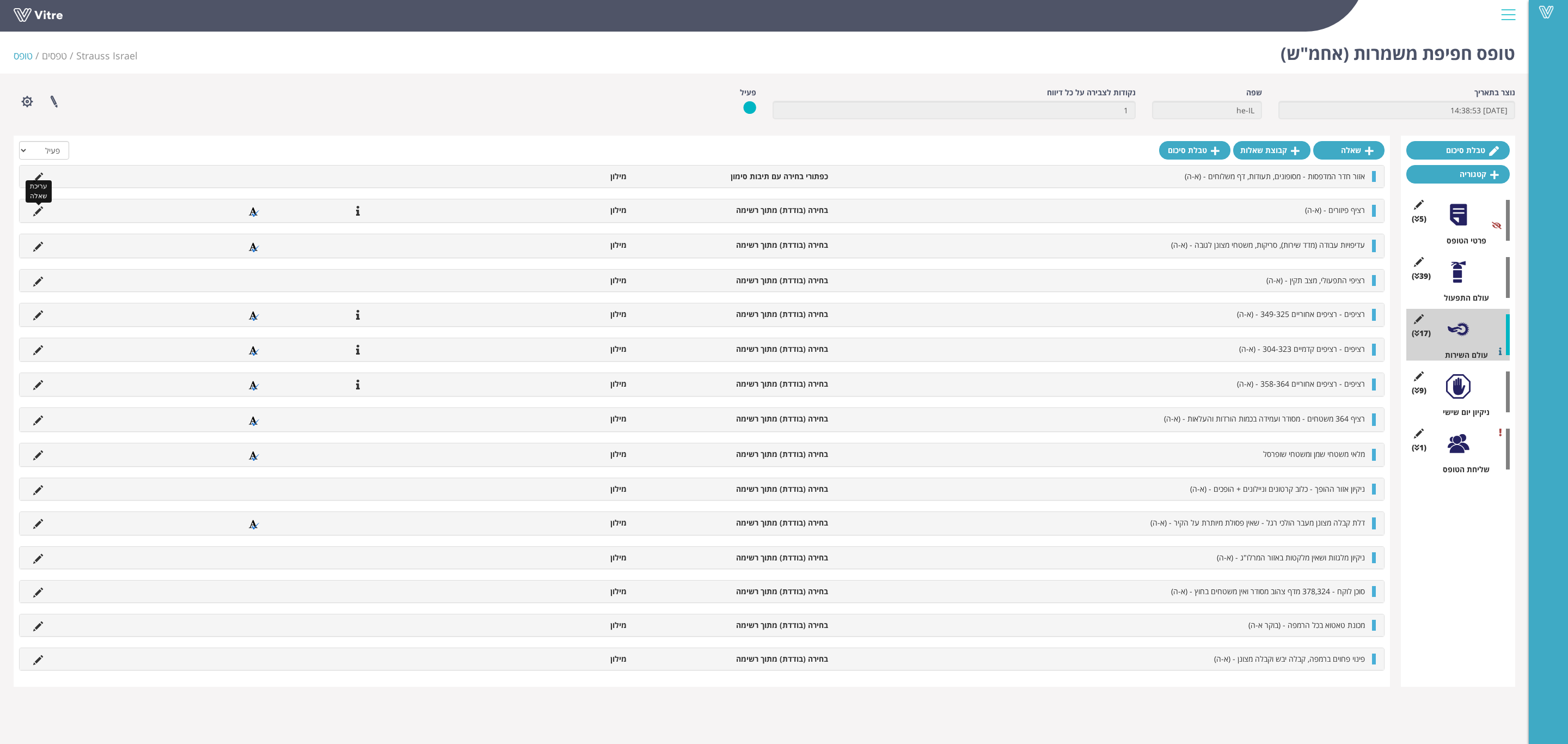
click at [43, 210] on icon at bounding box center [37, 211] width 10 height 10
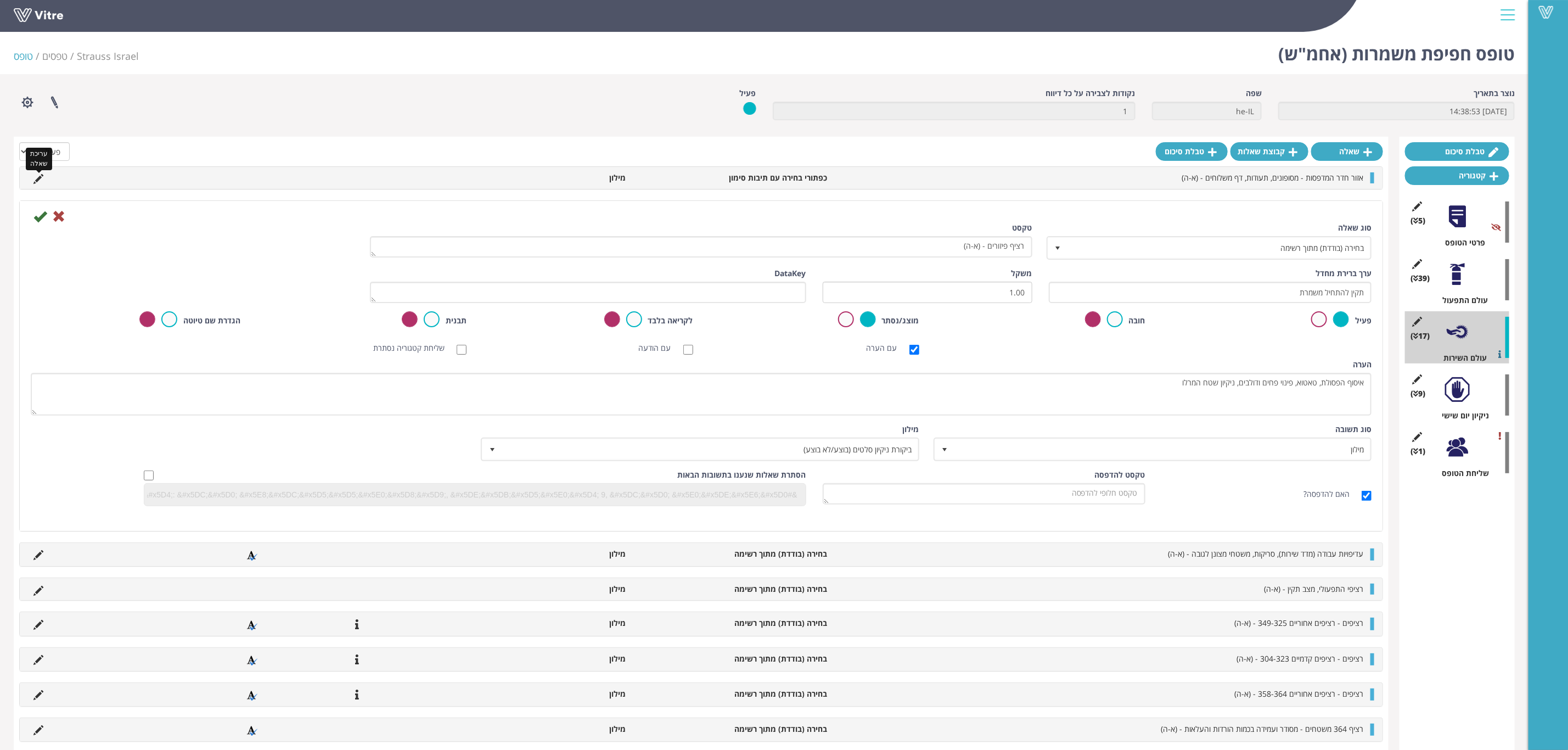
click at [38, 180] on icon at bounding box center [38, 179] width 10 height 10
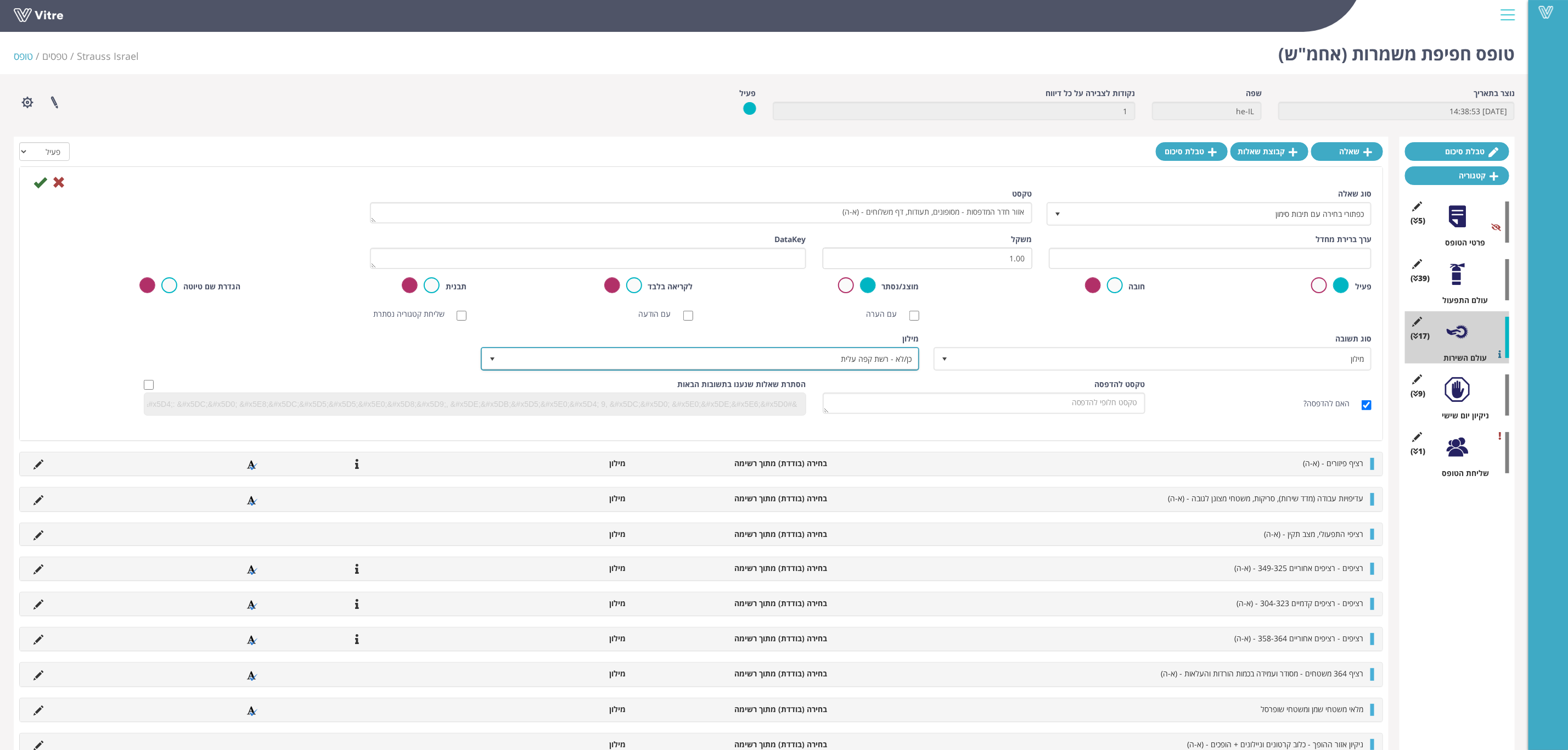
click at [890, 361] on span "כן/לא - רשת קפה עלית" at bounding box center [710, 358] width 416 height 20
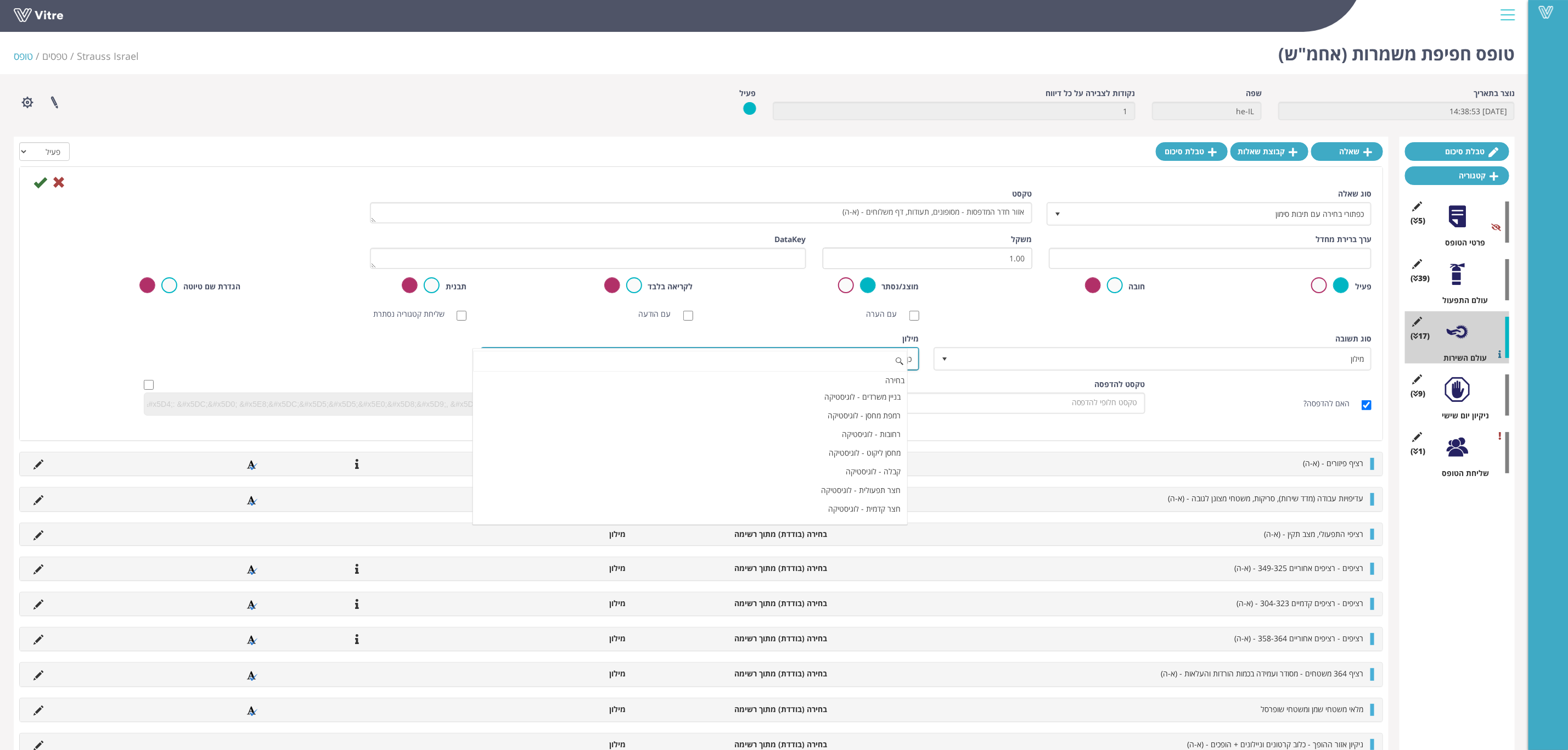
scroll to position [36304, 0]
click at [962, 328] on div "סוג שאלה כפתורי בחירה עם תיבות סימון 12 טקסט אזור חדר המדפסות - מסופונים, תעודו…" at bounding box center [701, 306] width 1341 height 235
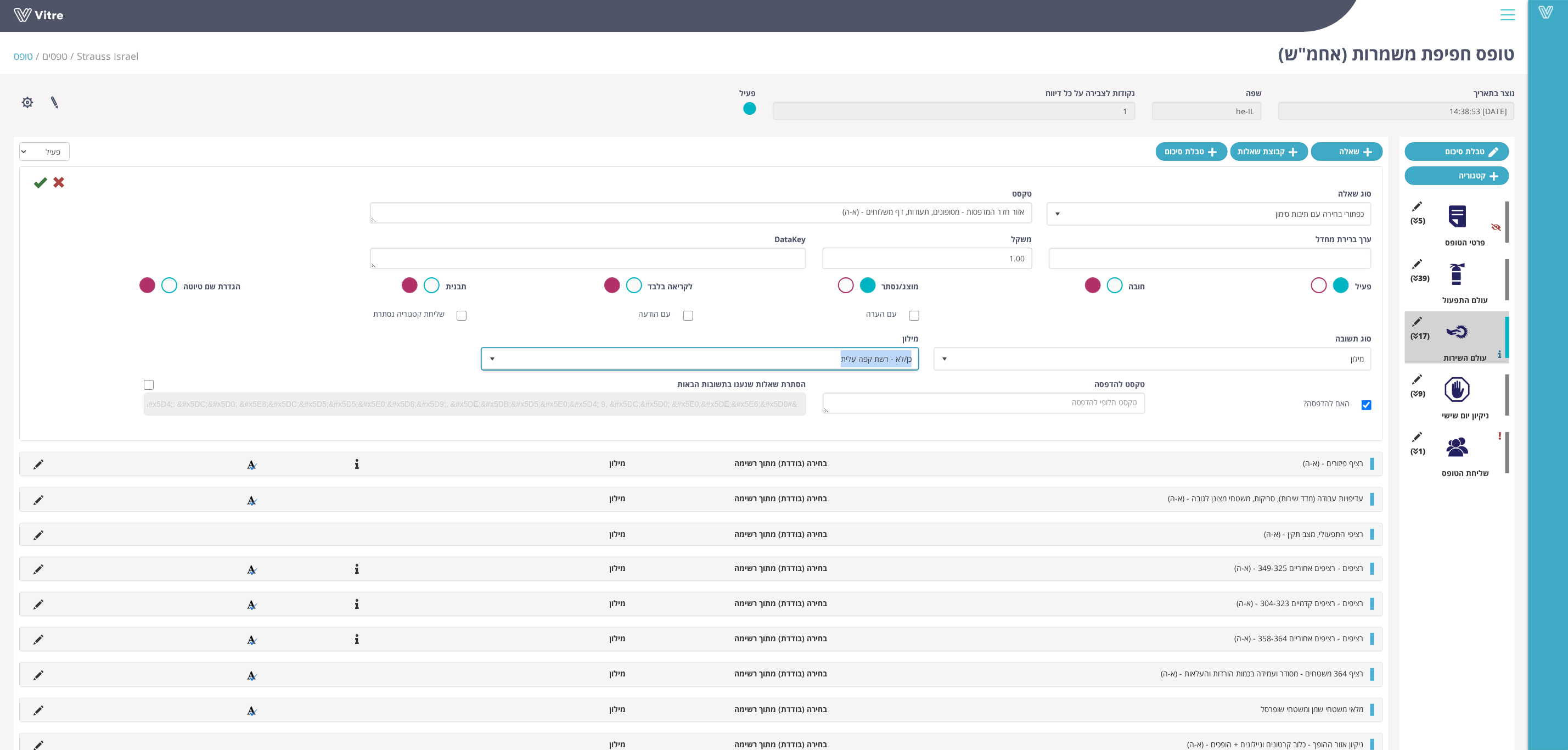
drag, startPoint x: 808, startPoint y: 357, endPoint x: 922, endPoint y: 366, distance: 114.4
click at [922, 366] on div "מילון כן/לא - רשת קפה עלית 8781" at bounding box center [700, 356] width 452 height 46
copy span "כן/לא - רשת קפה עלית"
click at [62, 186] on icon at bounding box center [59, 182] width 13 height 13
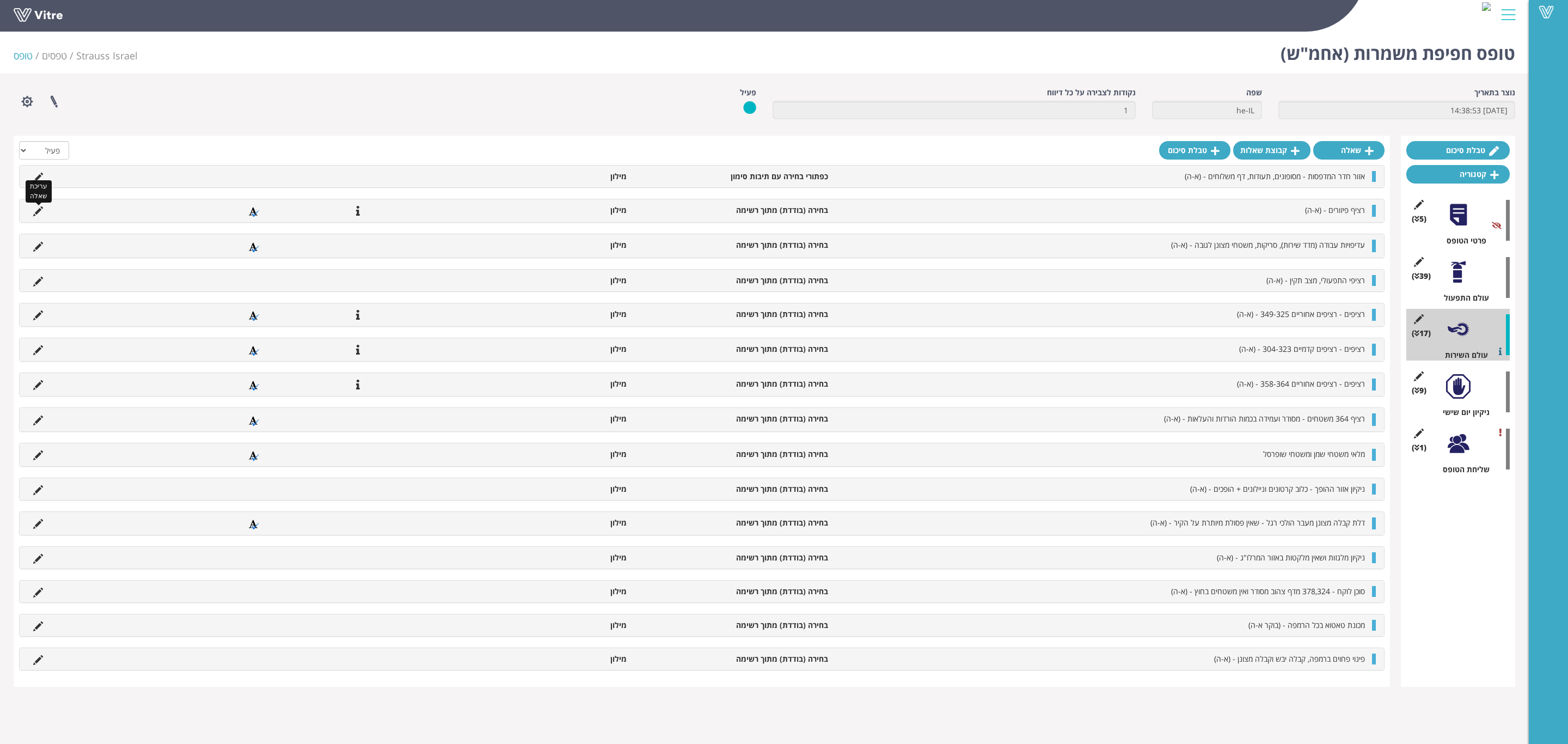
click at [37, 209] on icon at bounding box center [37, 211] width 10 height 10
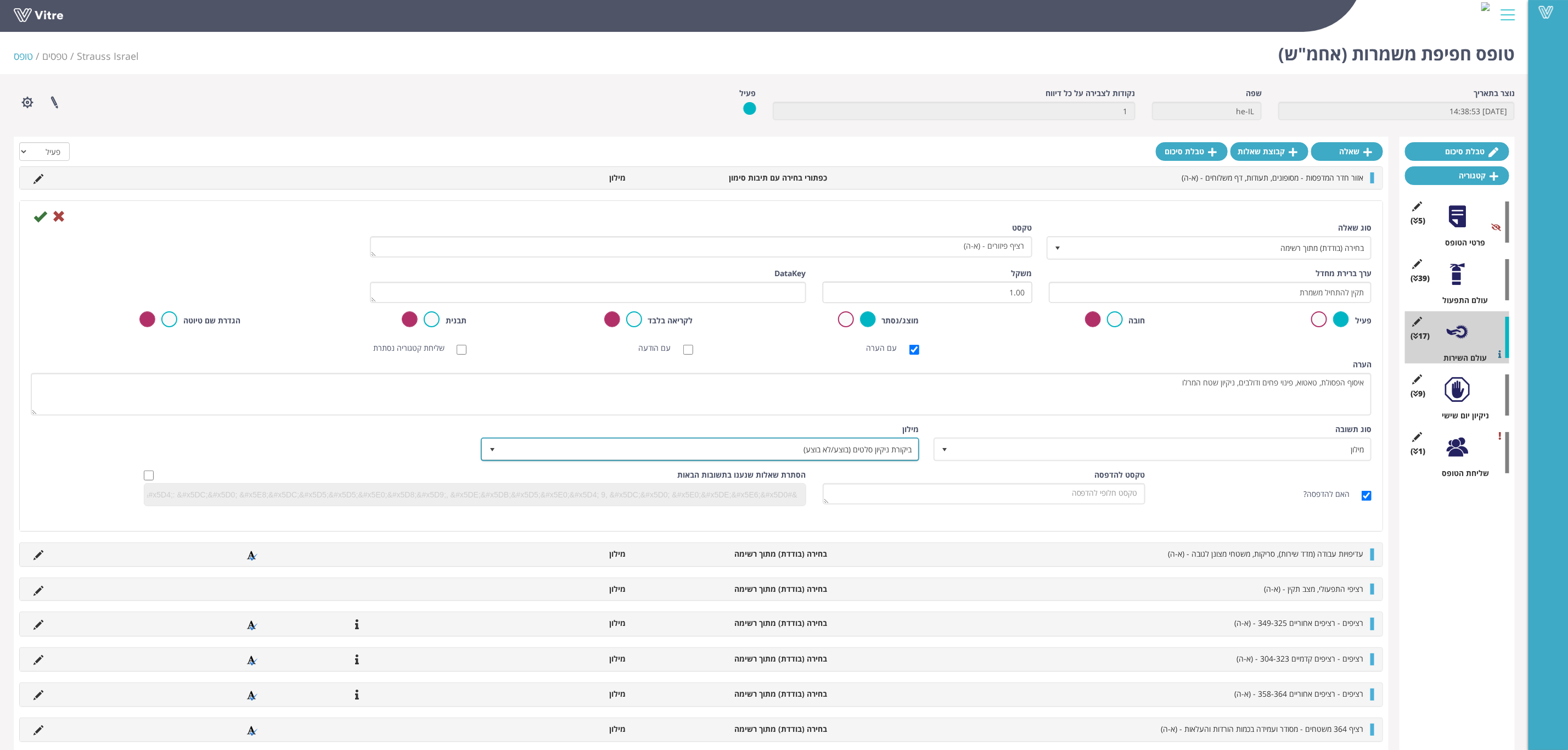
click at [799, 447] on span "ביקורת ניקיון סלטים (בוצע/לא בוצע)" at bounding box center [710, 449] width 416 height 20
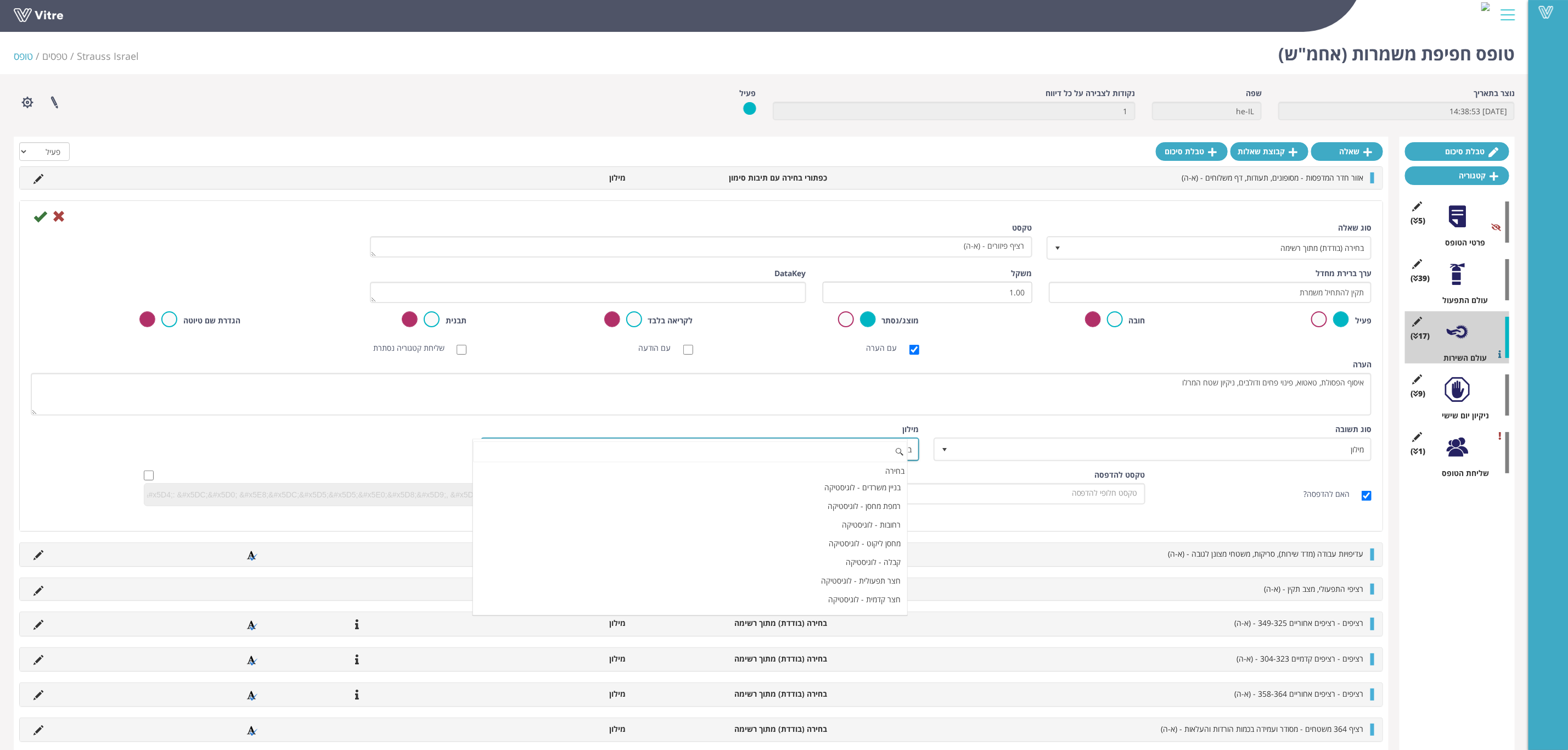
scroll to position [9753, 0]
paste input "כן/לא - רשת קפה עלית"
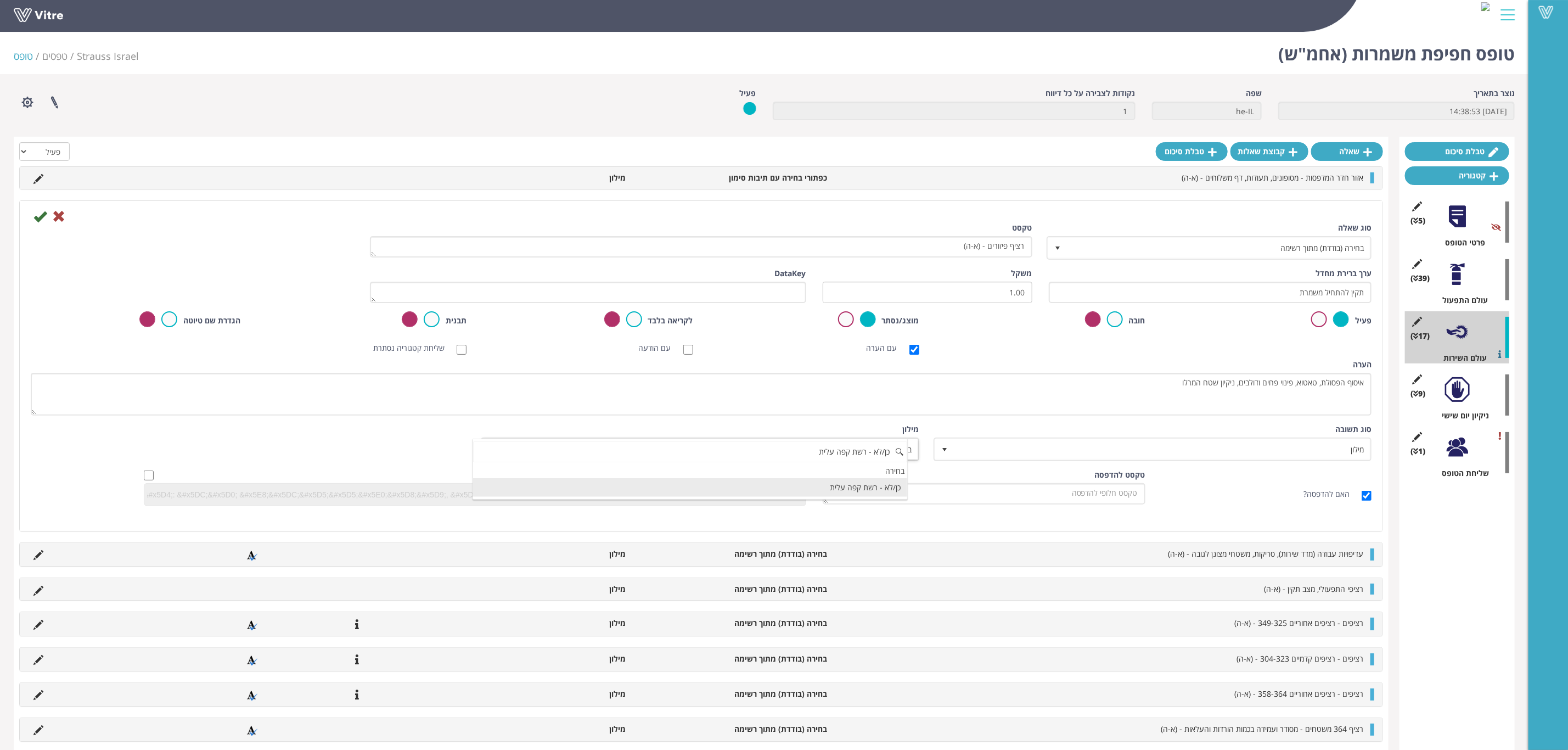
click at [814, 490] on li "כן/לא - רשת קפה עלית" at bounding box center [691, 487] width 434 height 19
type input "כן/לא - רשת קפה עלית"
click at [40, 217] on icon at bounding box center [40, 216] width 13 height 13
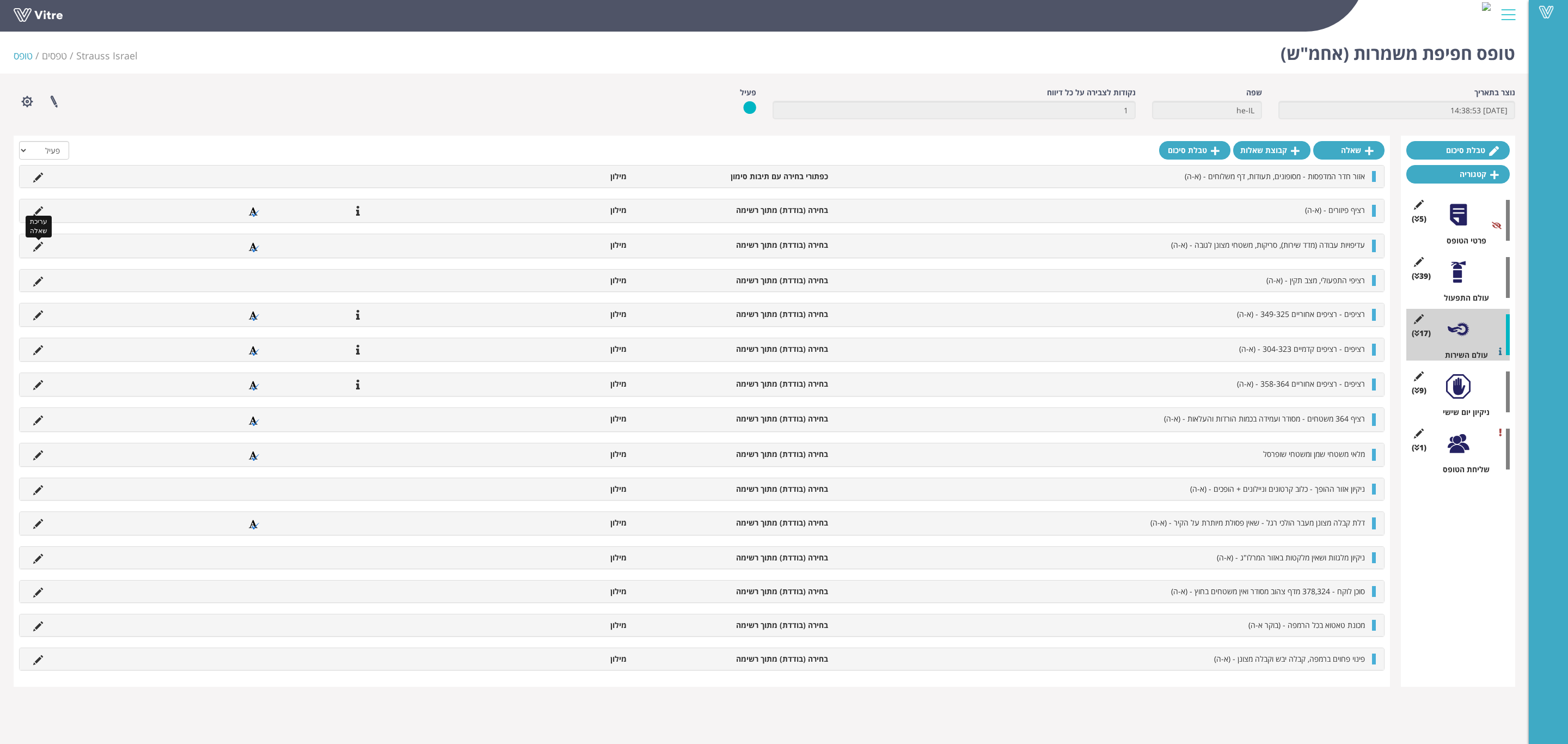
click at [33, 246] on icon at bounding box center [37, 246] width 10 height 10
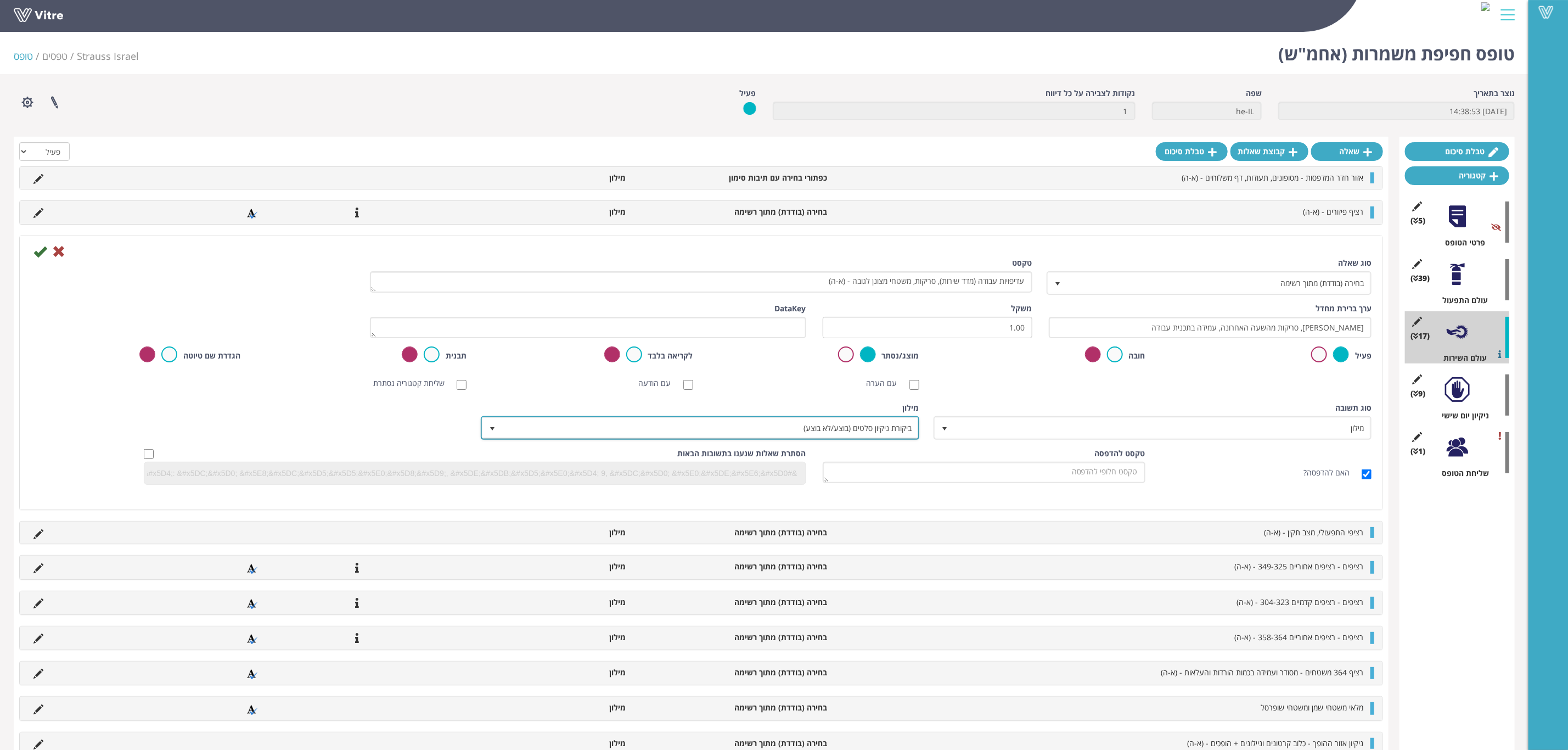
click at [860, 431] on span "ביקורת ניקיון סלטים (בוצע/לא בוצע)" at bounding box center [710, 427] width 416 height 20
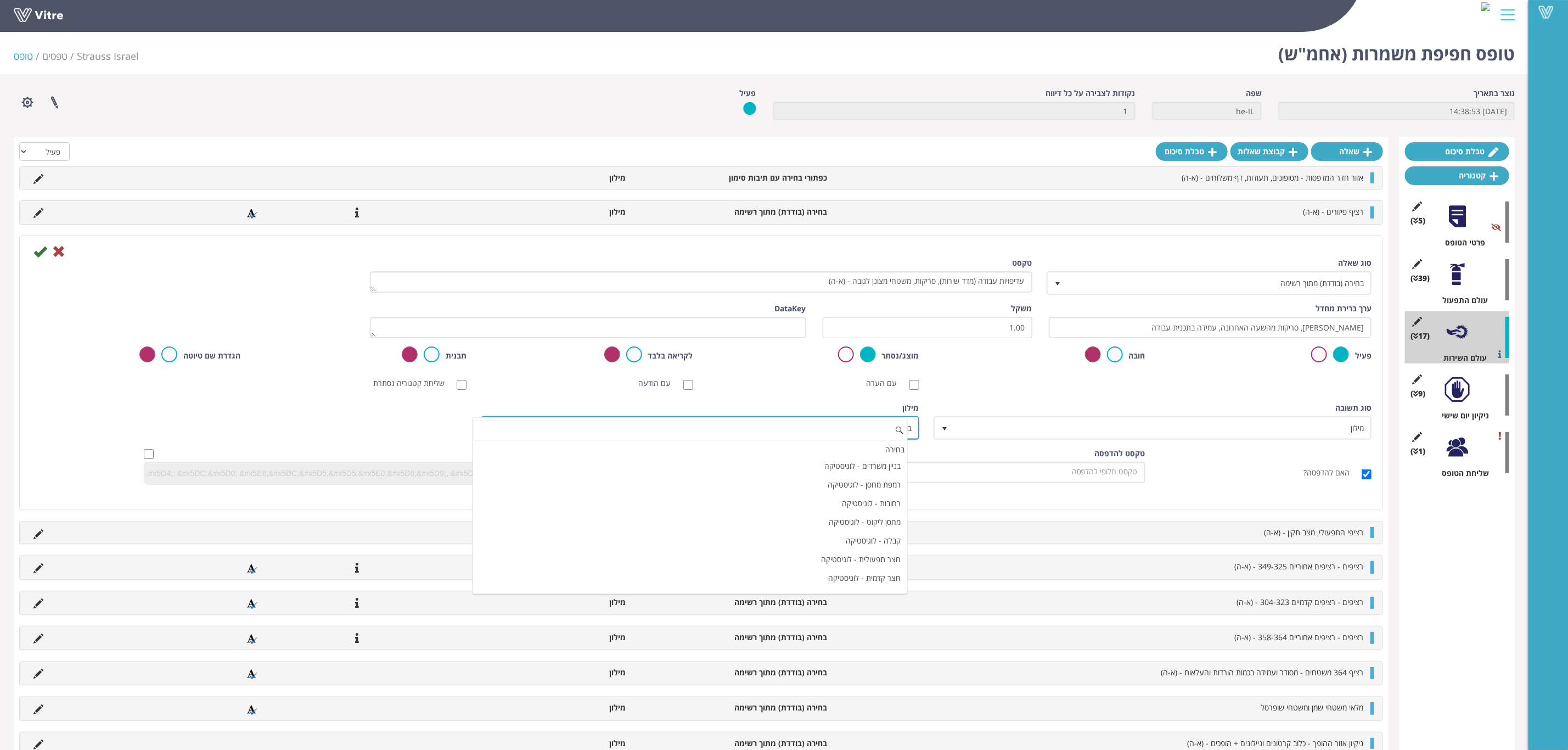
scroll to position [9753, 0]
paste input "כן/לא - רשת קפה עלית"
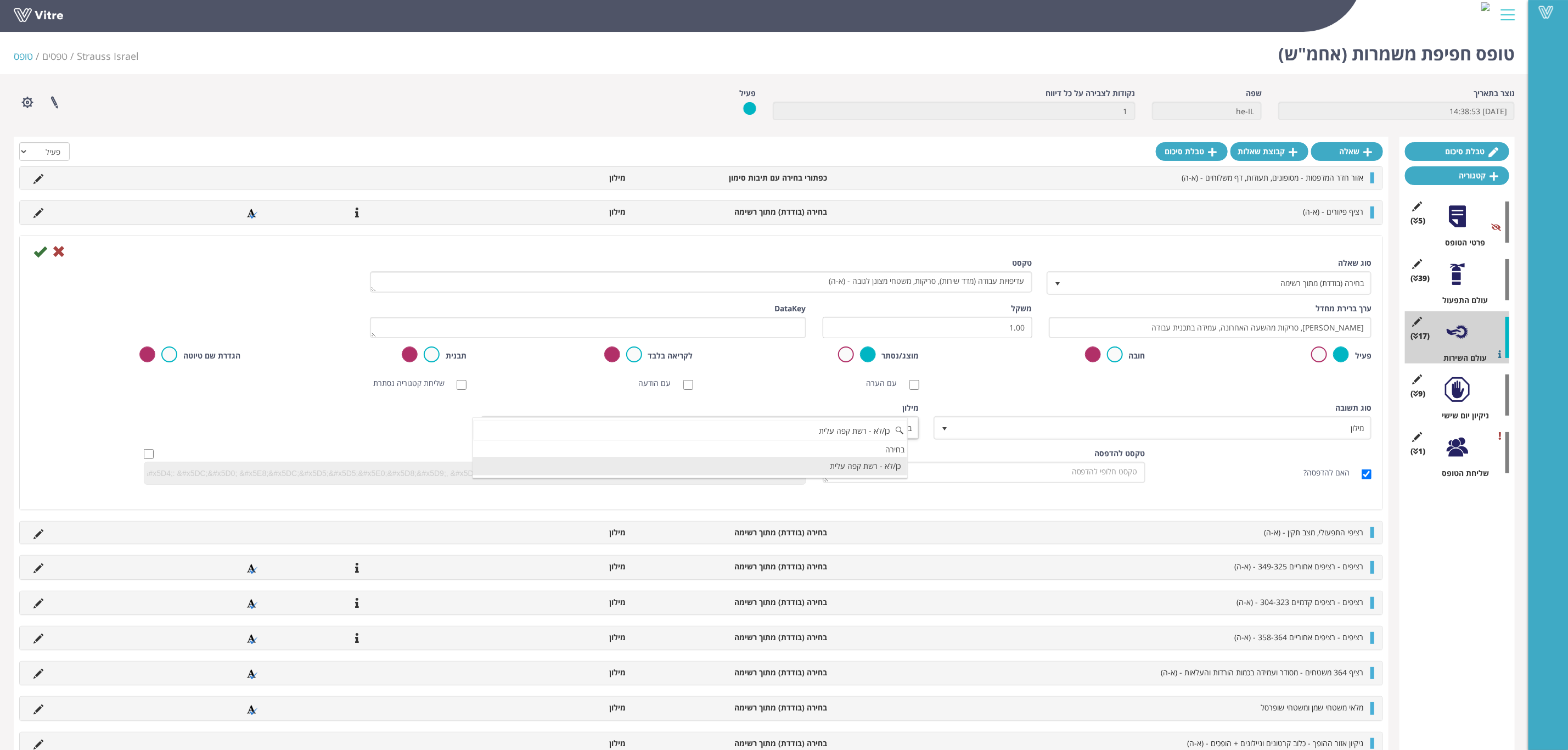
click at [842, 463] on li "כן/לא - רשת קפה עלית" at bounding box center [691, 466] width 434 height 19
type input "כן/לא - רשת קפה עלית"
click at [37, 254] on icon at bounding box center [40, 251] width 13 height 13
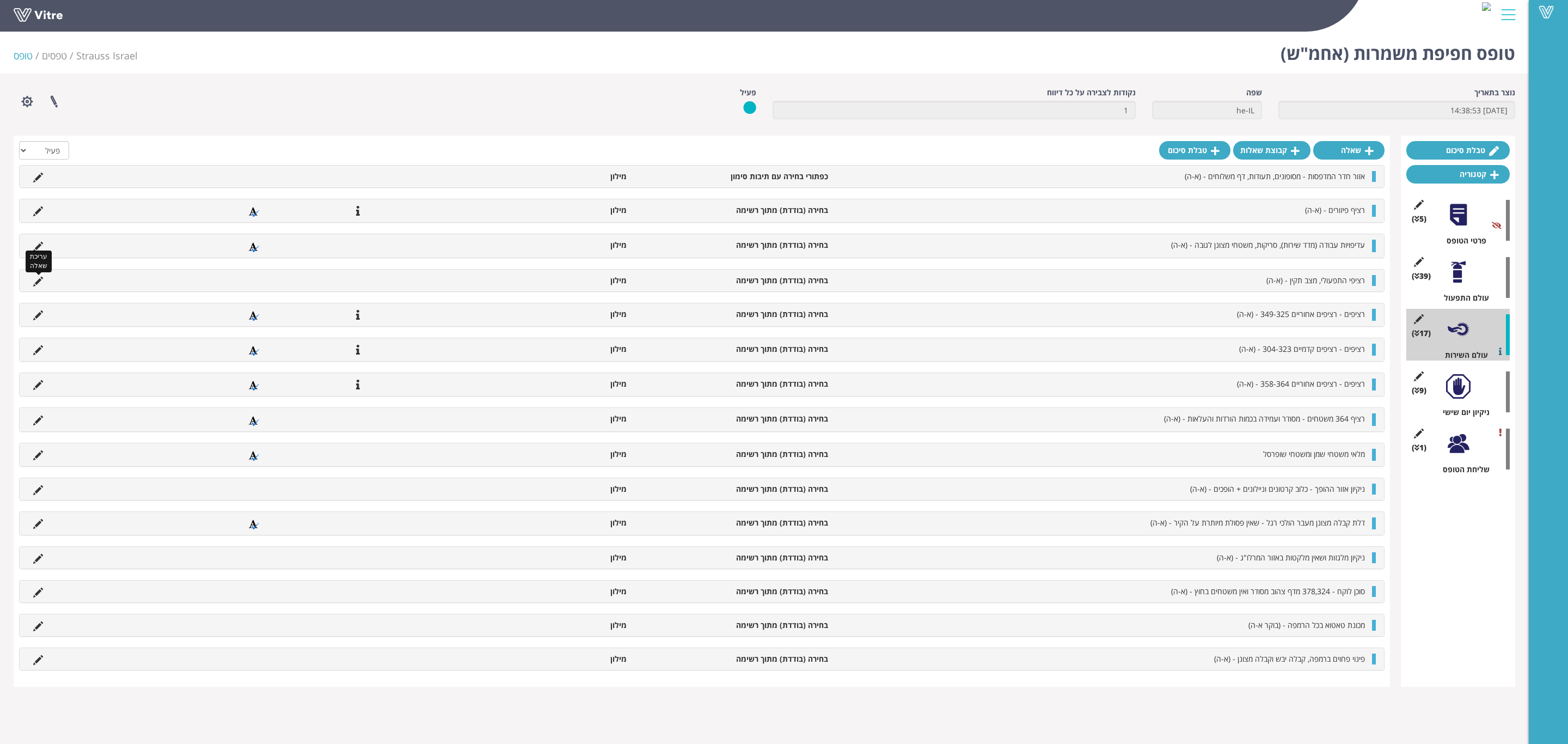
click at [37, 283] on icon at bounding box center [37, 281] width 10 height 10
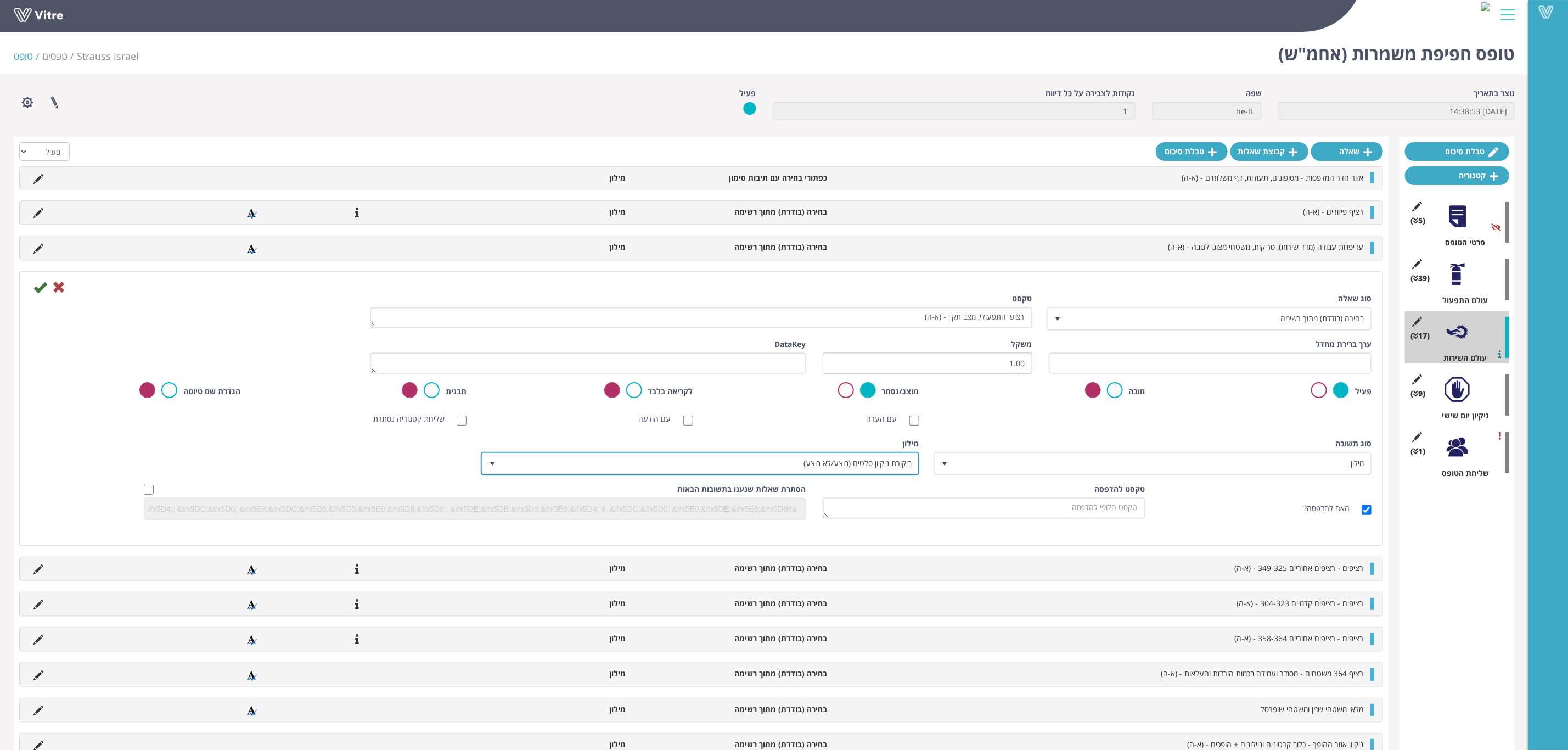
click at [889, 464] on span "ביקורת ניקיון סלטים (בוצע/לא בוצע)" at bounding box center [710, 463] width 416 height 20
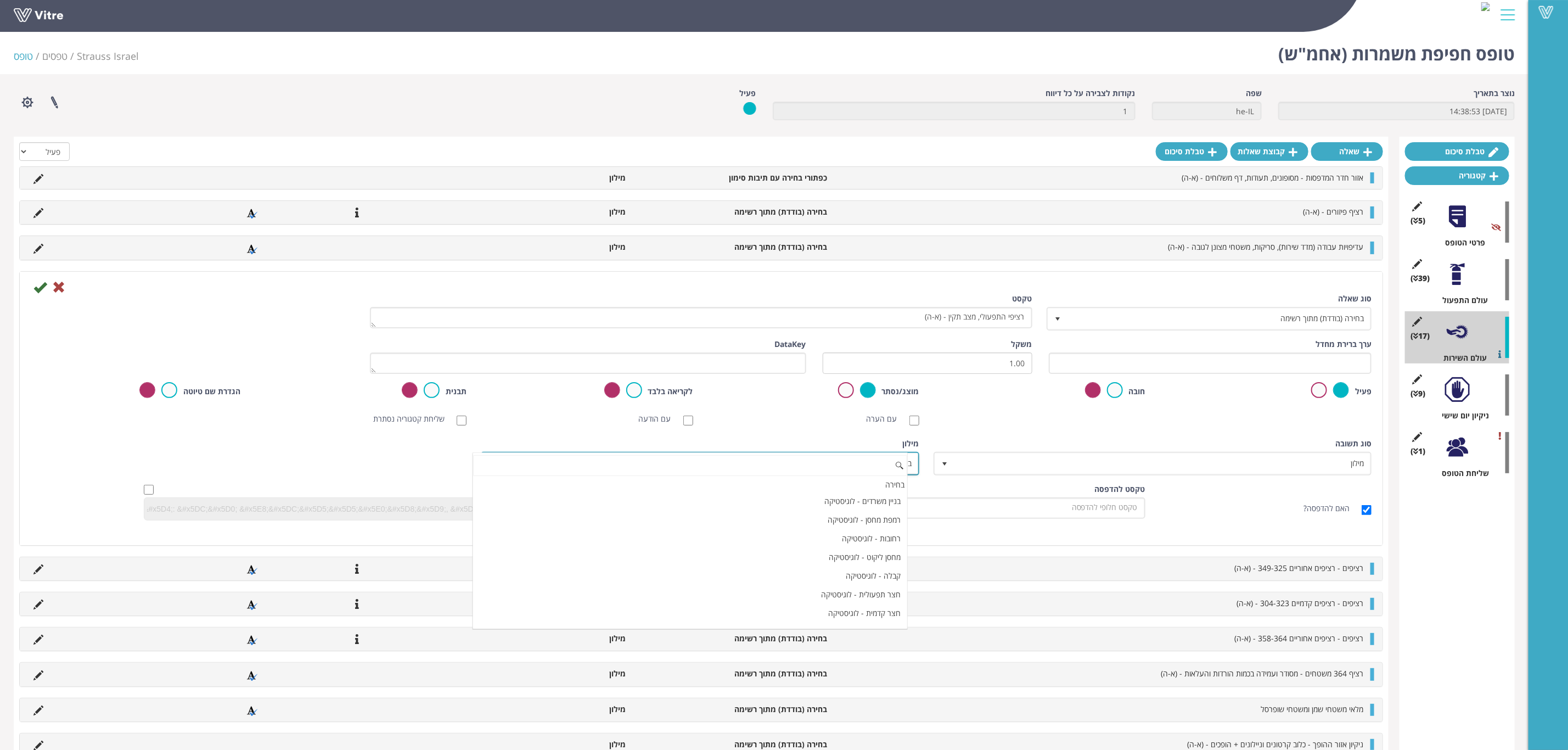
scroll to position [9753, 0]
paste input "כן/לא - רשת קפה עלית"
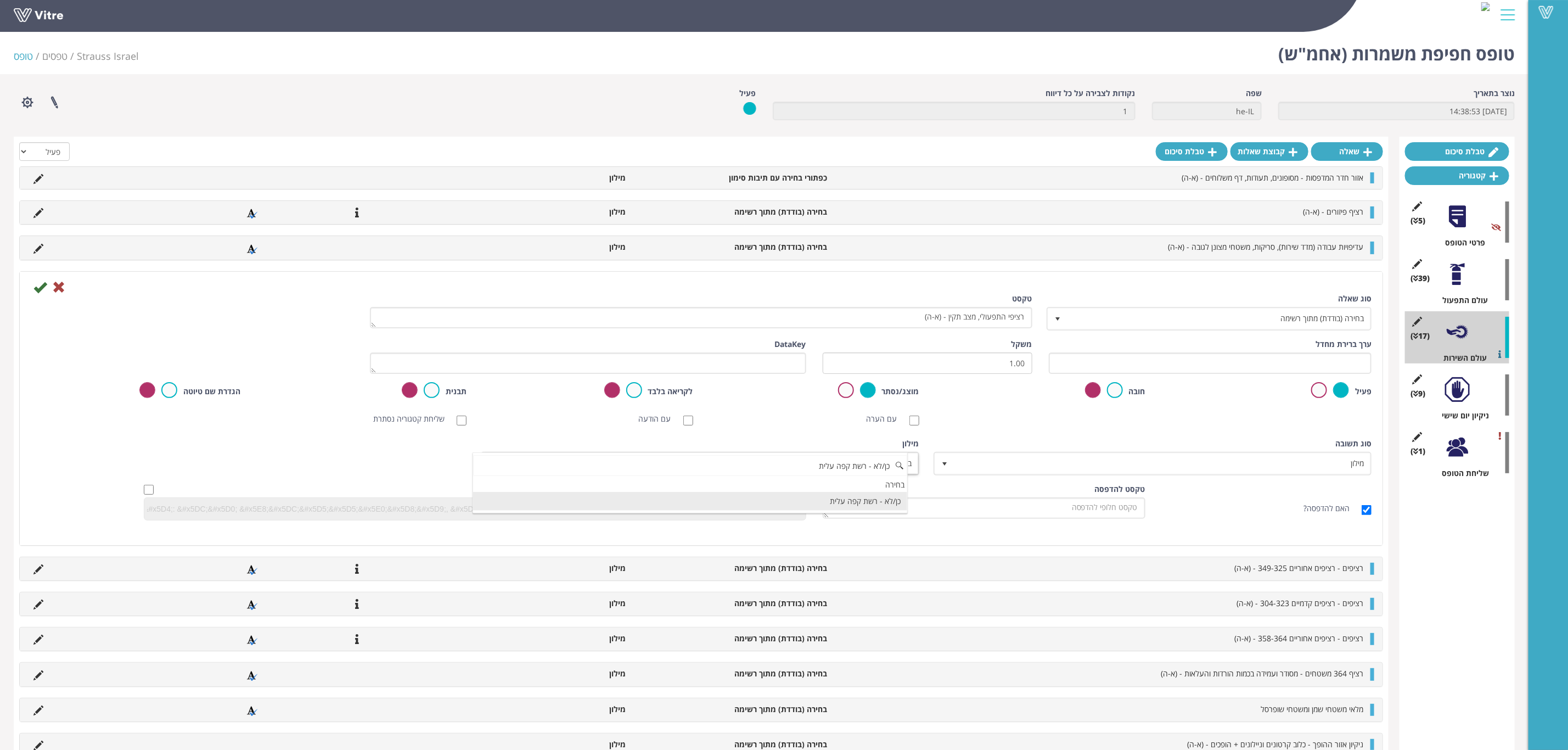
click at [783, 499] on li "כן/לא - רשת קפה עלית" at bounding box center [691, 501] width 434 height 19
type input "כן/לא - רשת קפה עלית"
click at [38, 289] on icon at bounding box center [40, 287] width 13 height 13
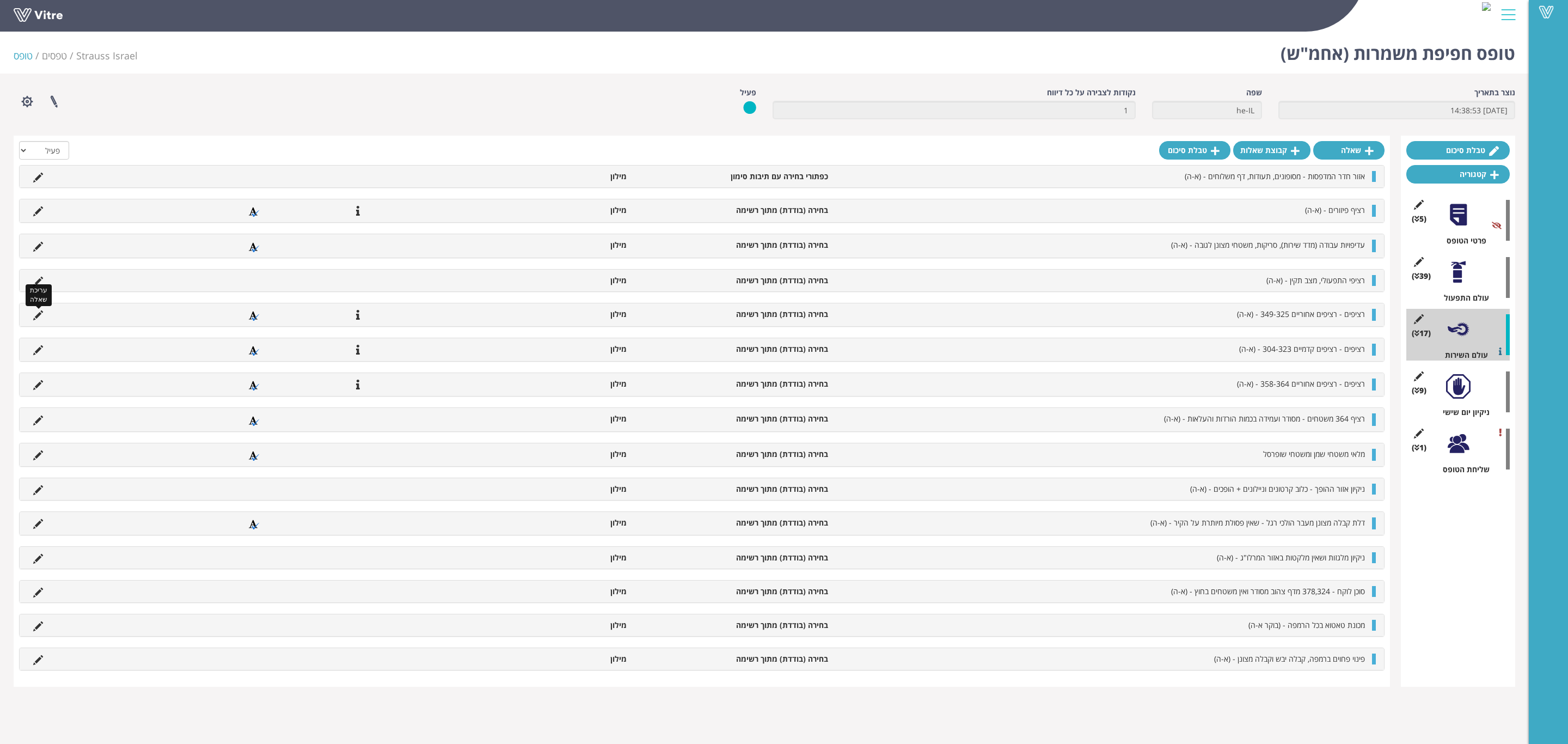
click at [35, 317] on icon at bounding box center [37, 315] width 10 height 10
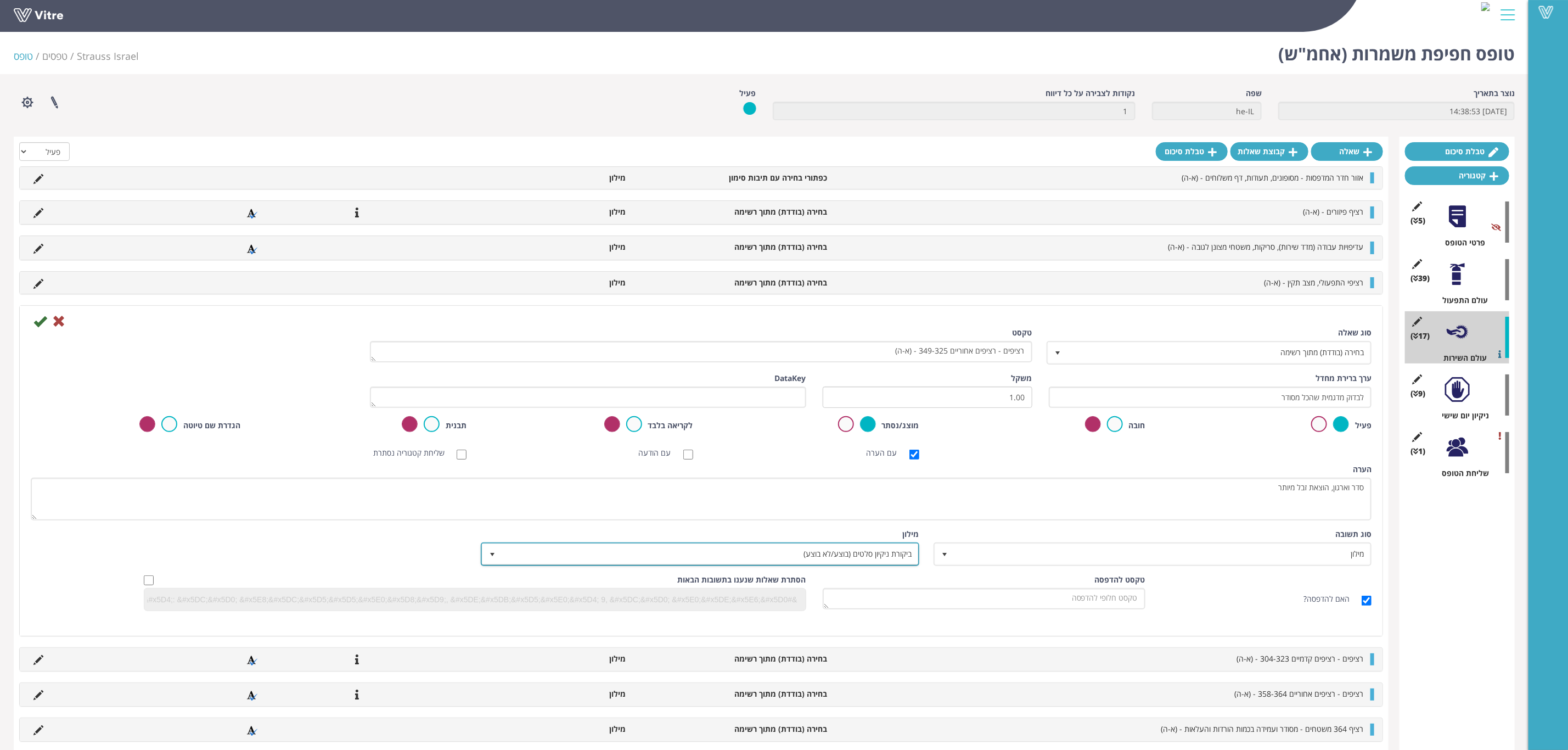
click at [881, 561] on span "ביקורת ניקיון סלטים (בוצע/לא בוצע)" at bounding box center [710, 554] width 416 height 20
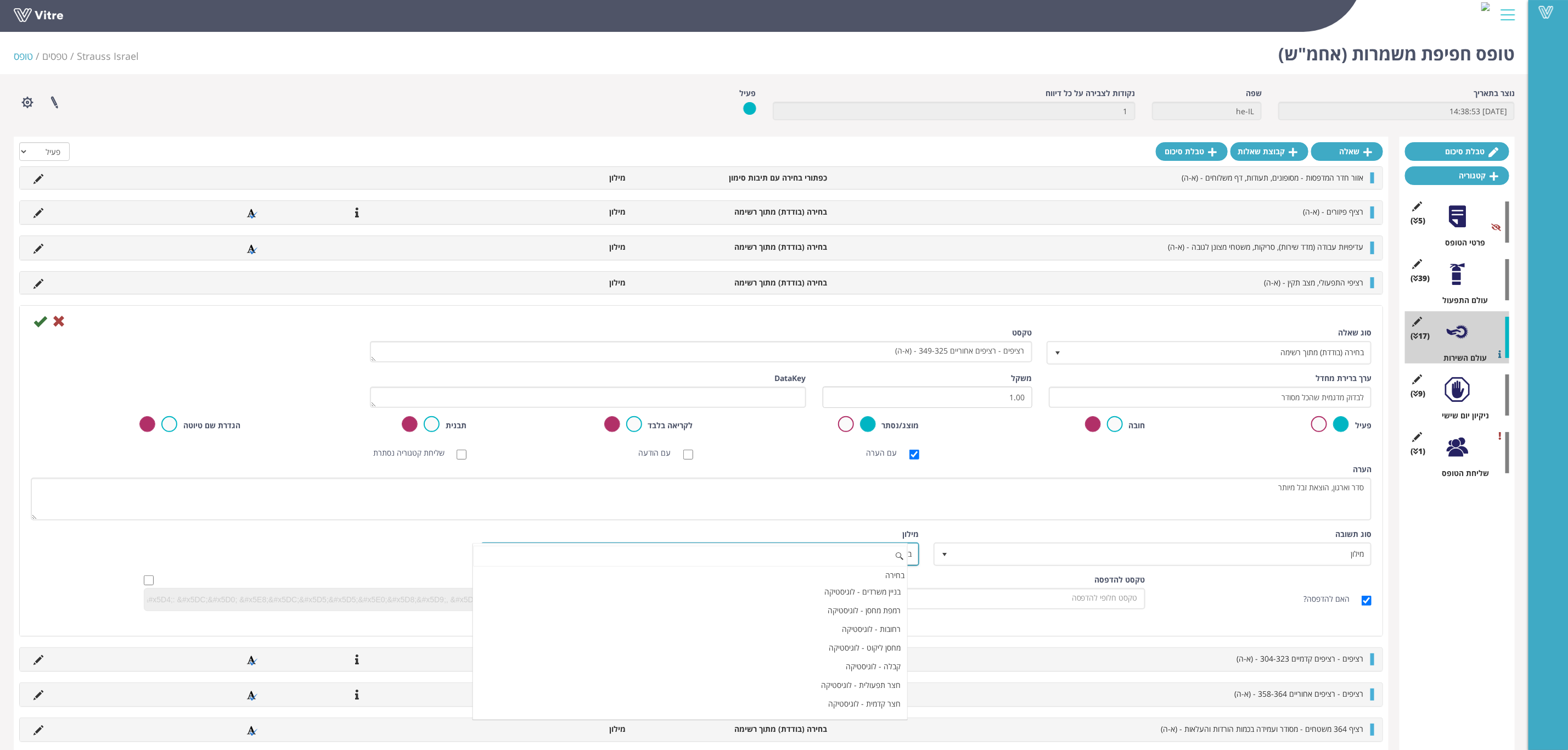
scroll to position [9753, 0]
paste input "כן/לא - רשת קפה עלית"
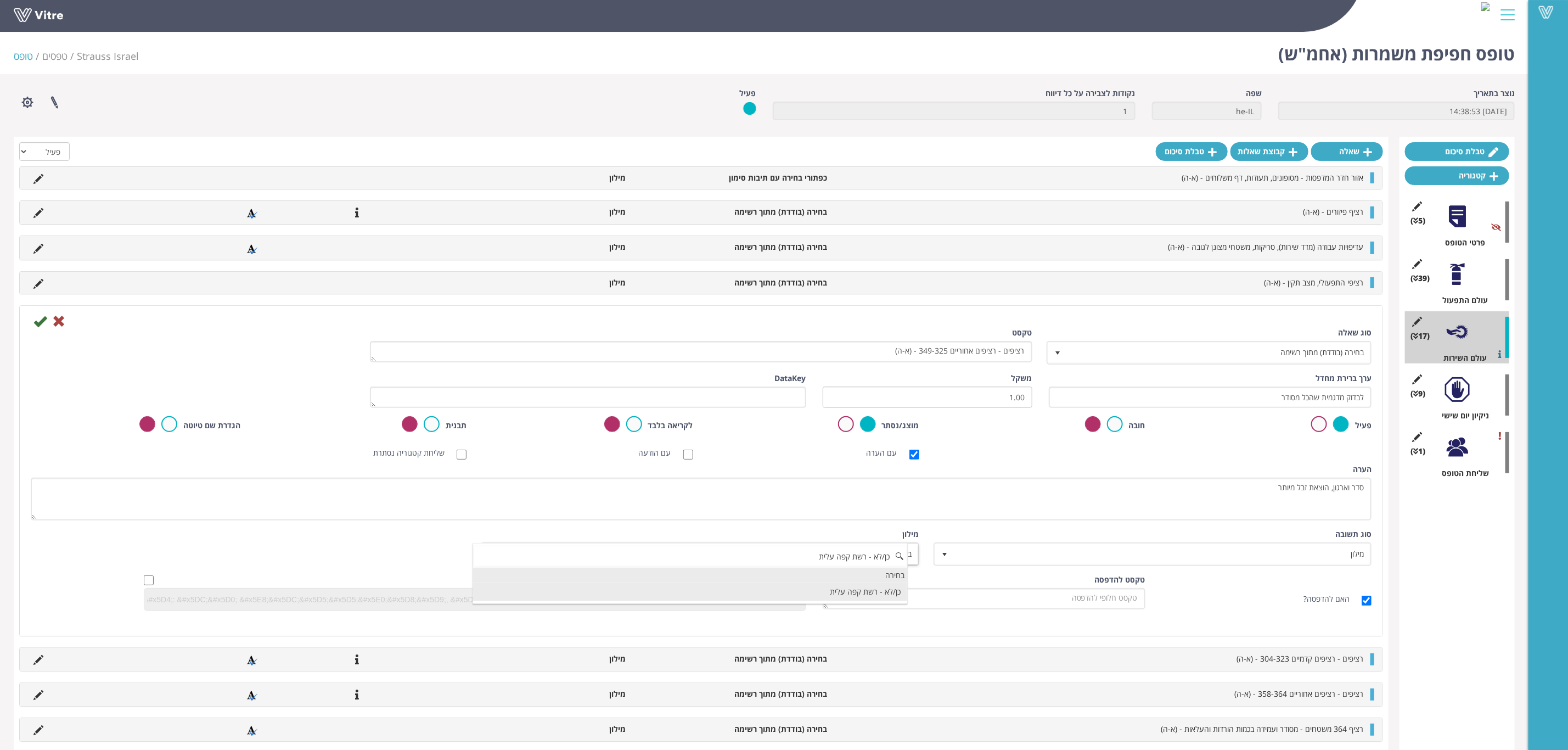
scroll to position [0, 0]
click at [827, 598] on li "כן/לא - רשת קפה עלית" at bounding box center [691, 592] width 434 height 19
type input "כן/לא - רשת קפה עלית"
click at [40, 323] on icon at bounding box center [40, 321] width 13 height 13
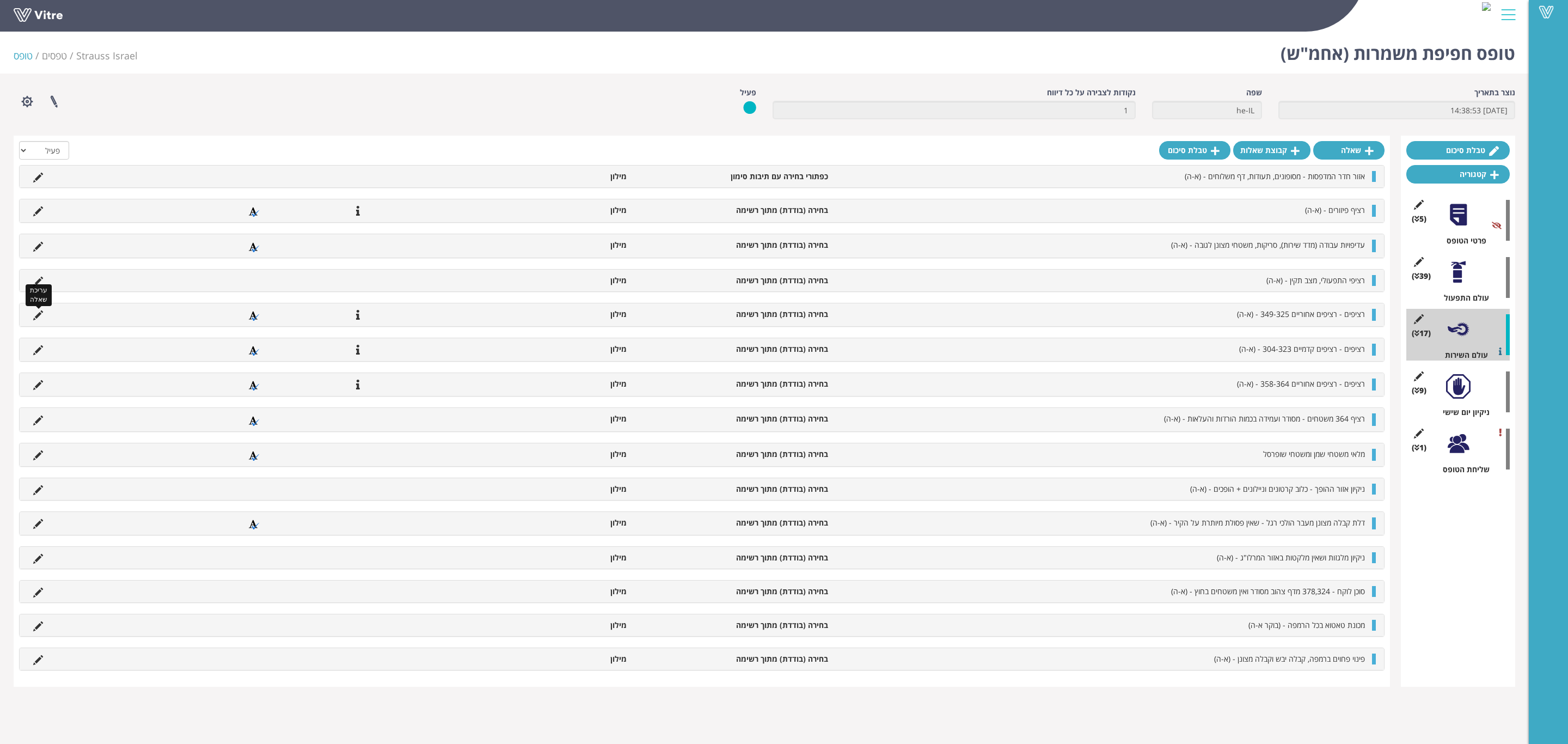
click at [38, 320] on icon at bounding box center [37, 315] width 10 height 10
click at [1456, 281] on div at bounding box center [1458, 272] width 25 height 25
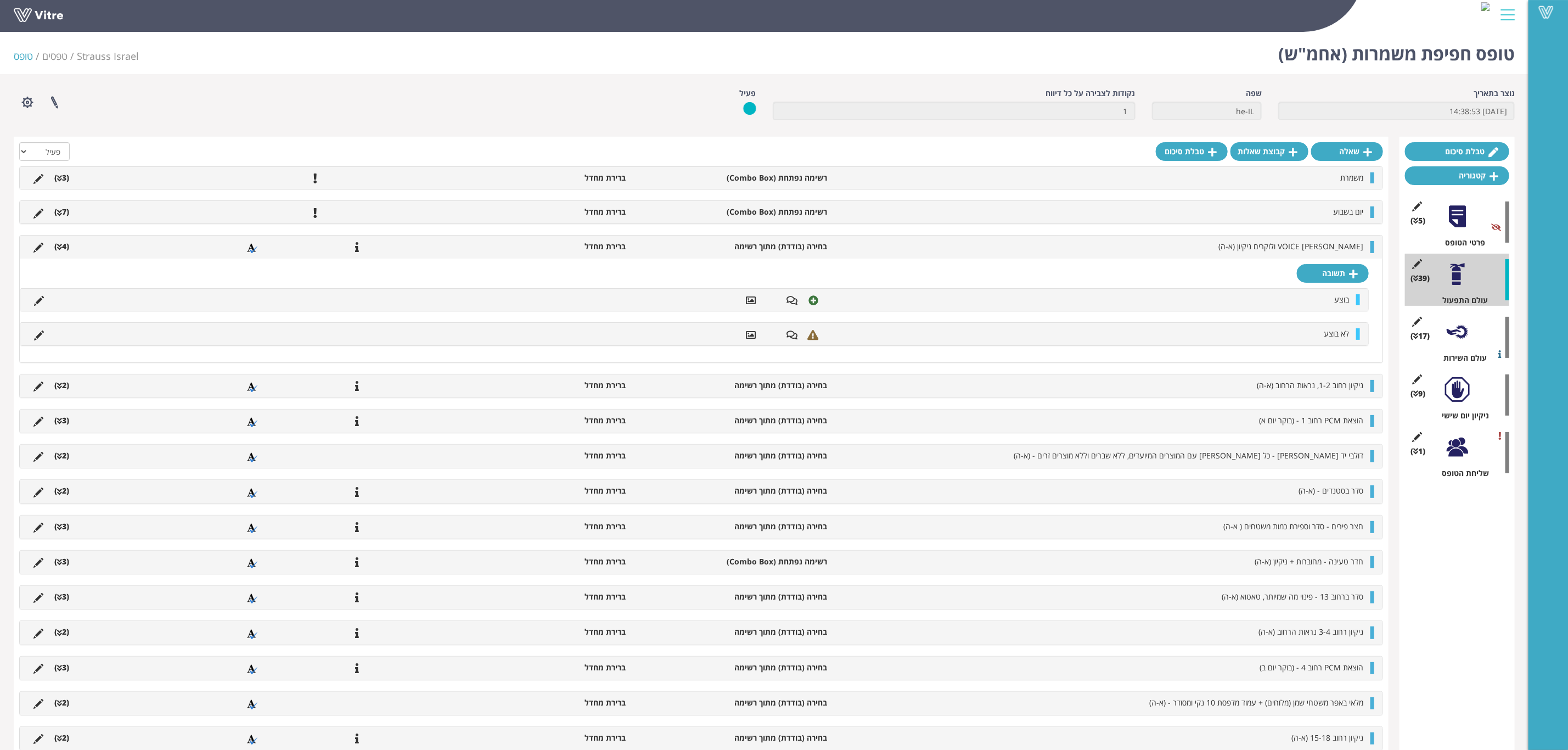
click at [62, 248] on icon at bounding box center [60, 247] width 5 height 8
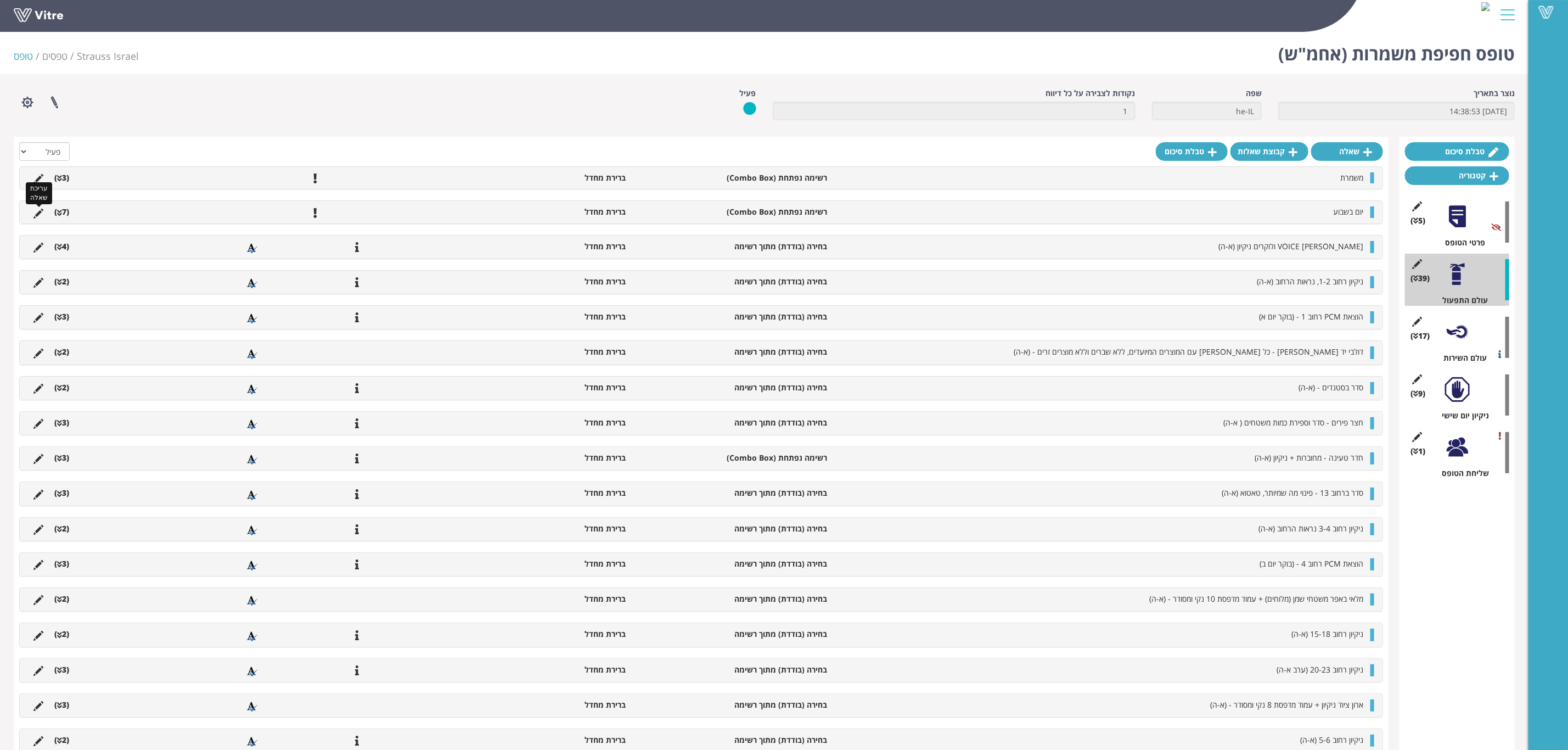
click at [36, 215] on icon at bounding box center [38, 213] width 10 height 10
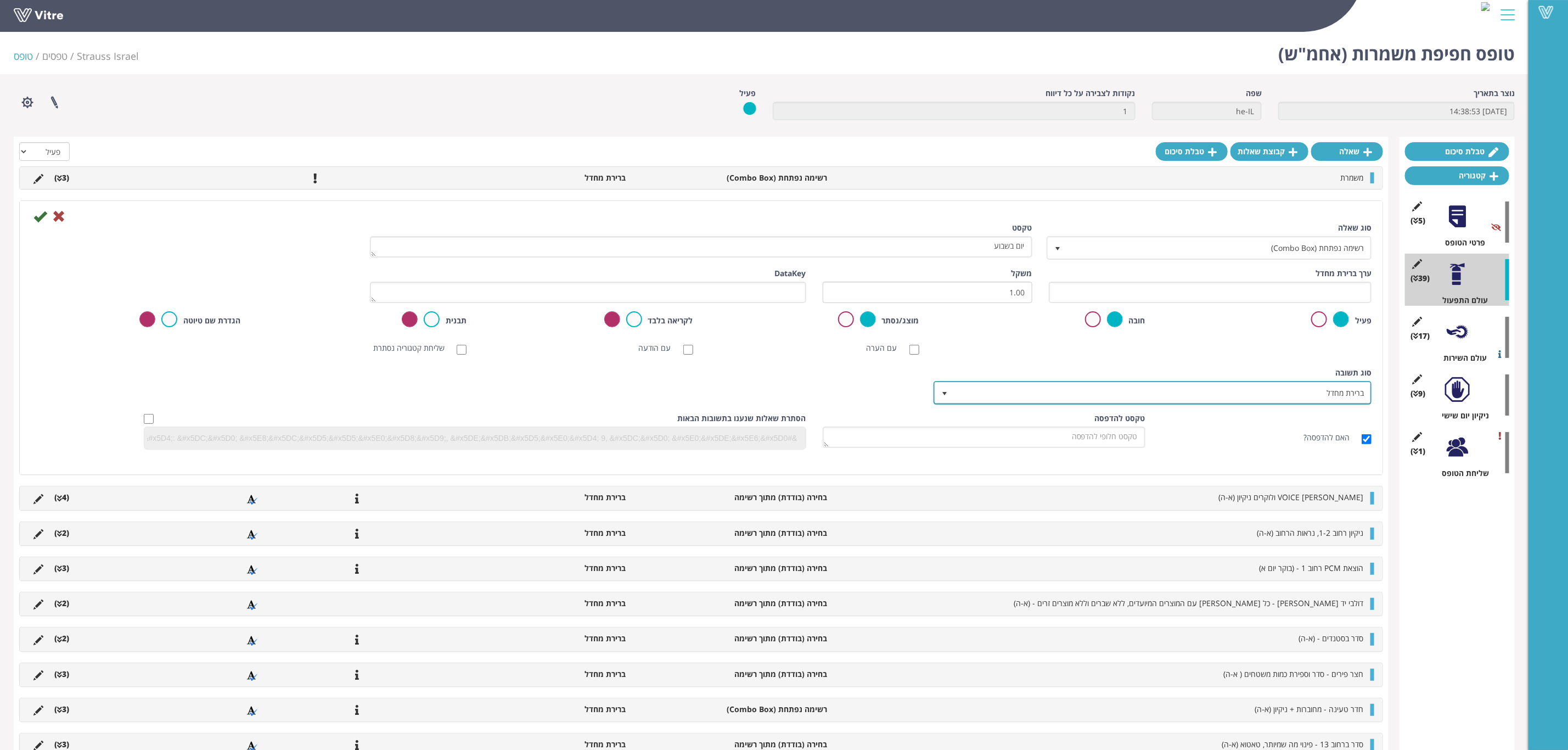
click at [1186, 392] on span "ברירת מחדל" at bounding box center [1163, 392] width 416 height 20
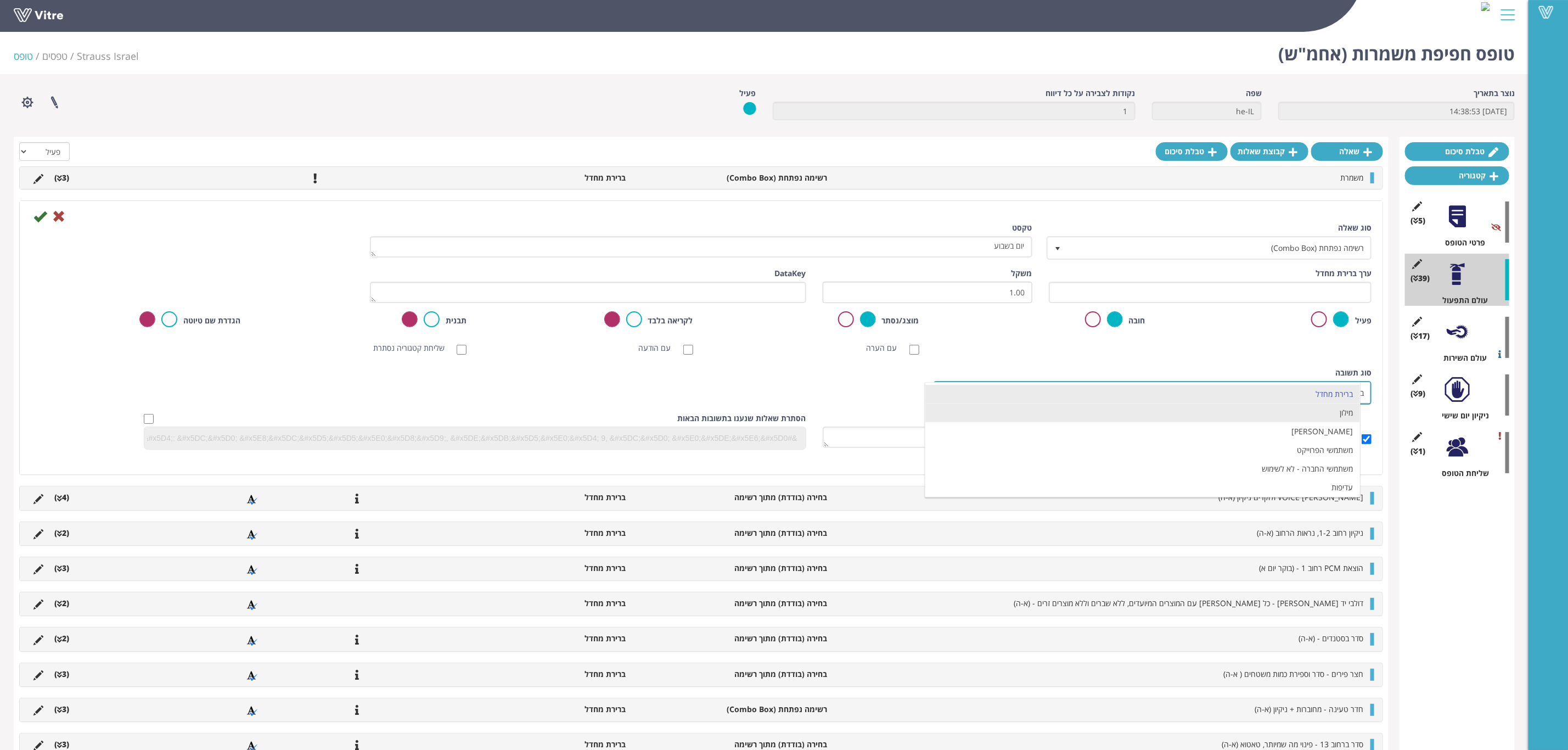
click at [1221, 410] on li "מילון" at bounding box center [1143, 412] width 434 height 19
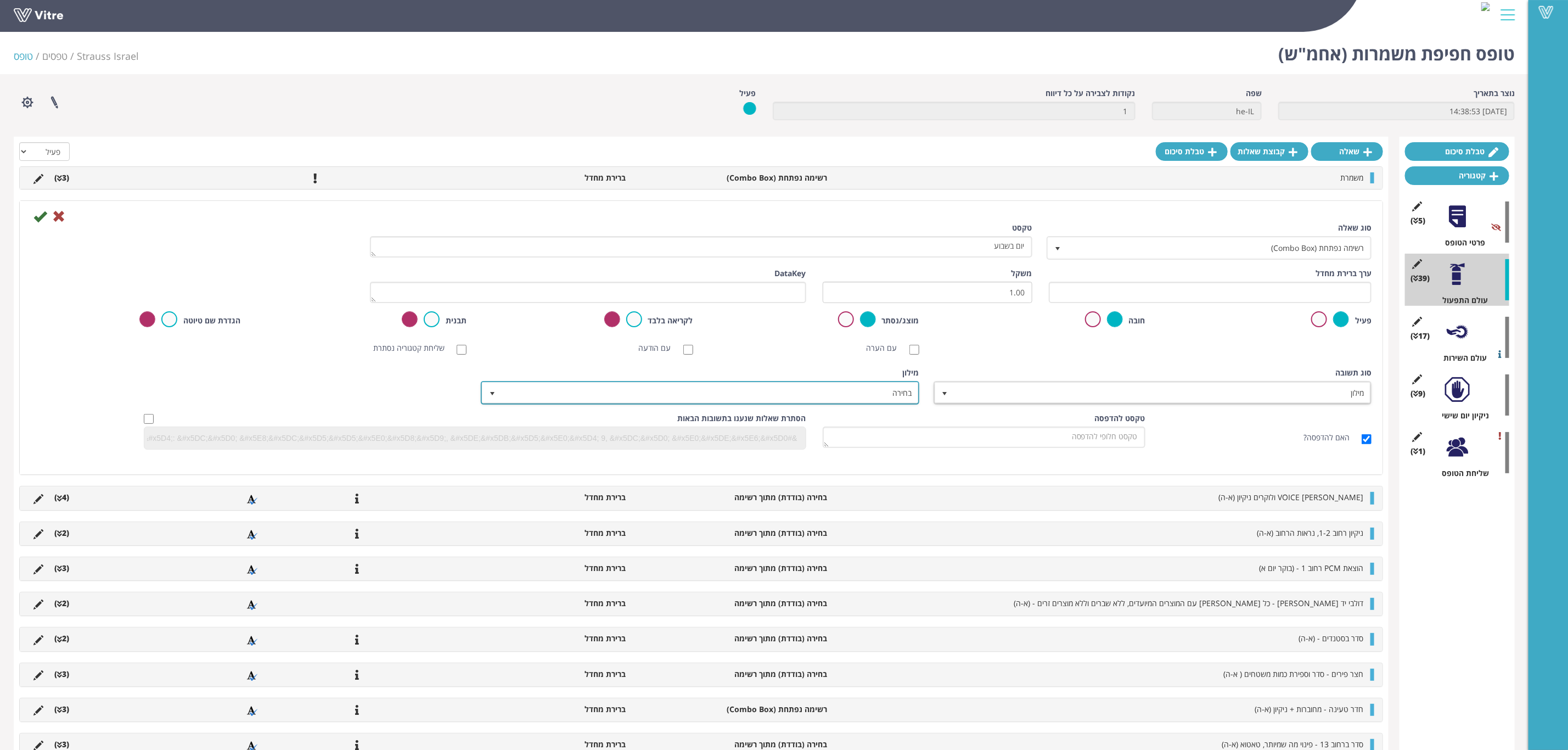
click at [897, 392] on span "בחירה" at bounding box center [710, 392] width 416 height 20
type input "י"
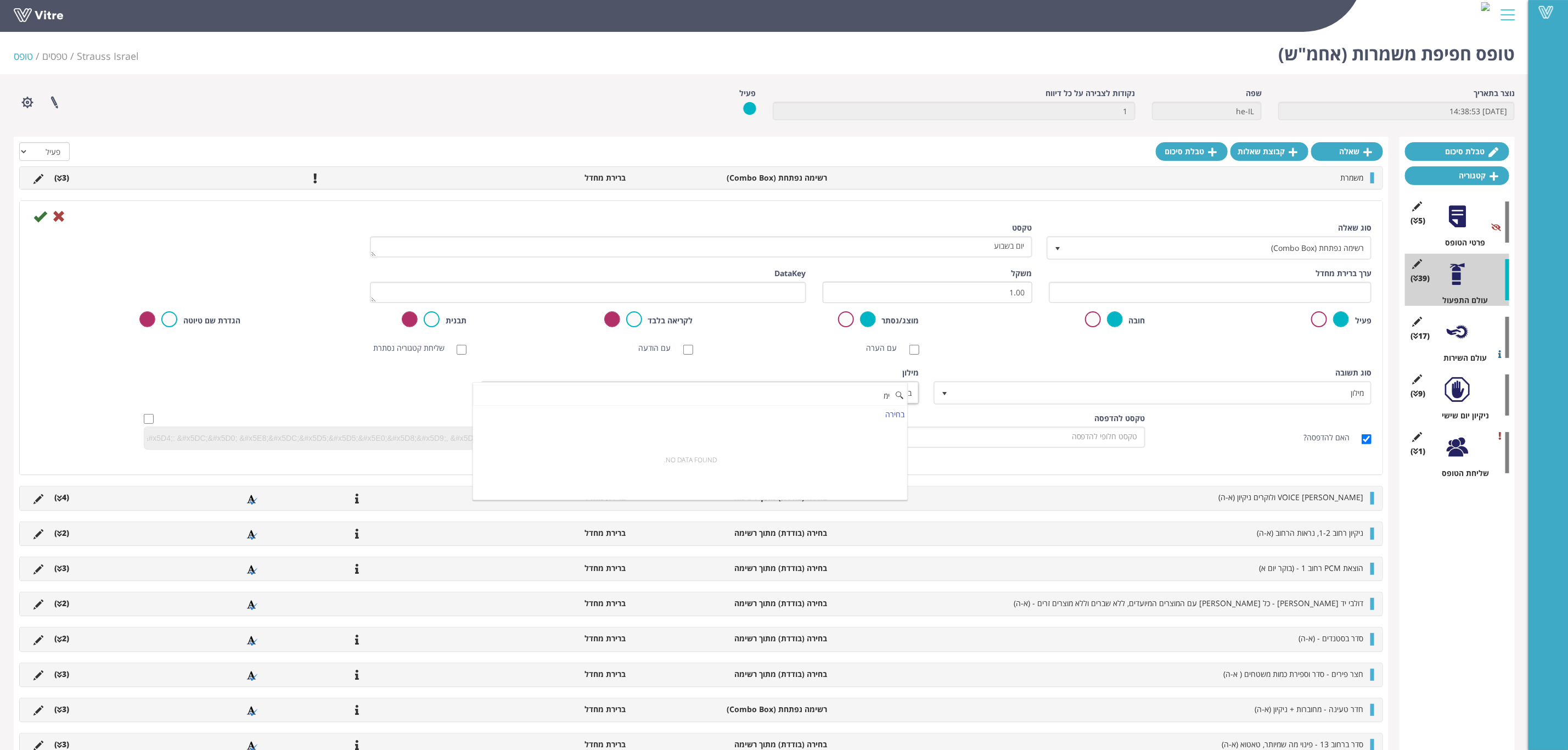
type input "י"
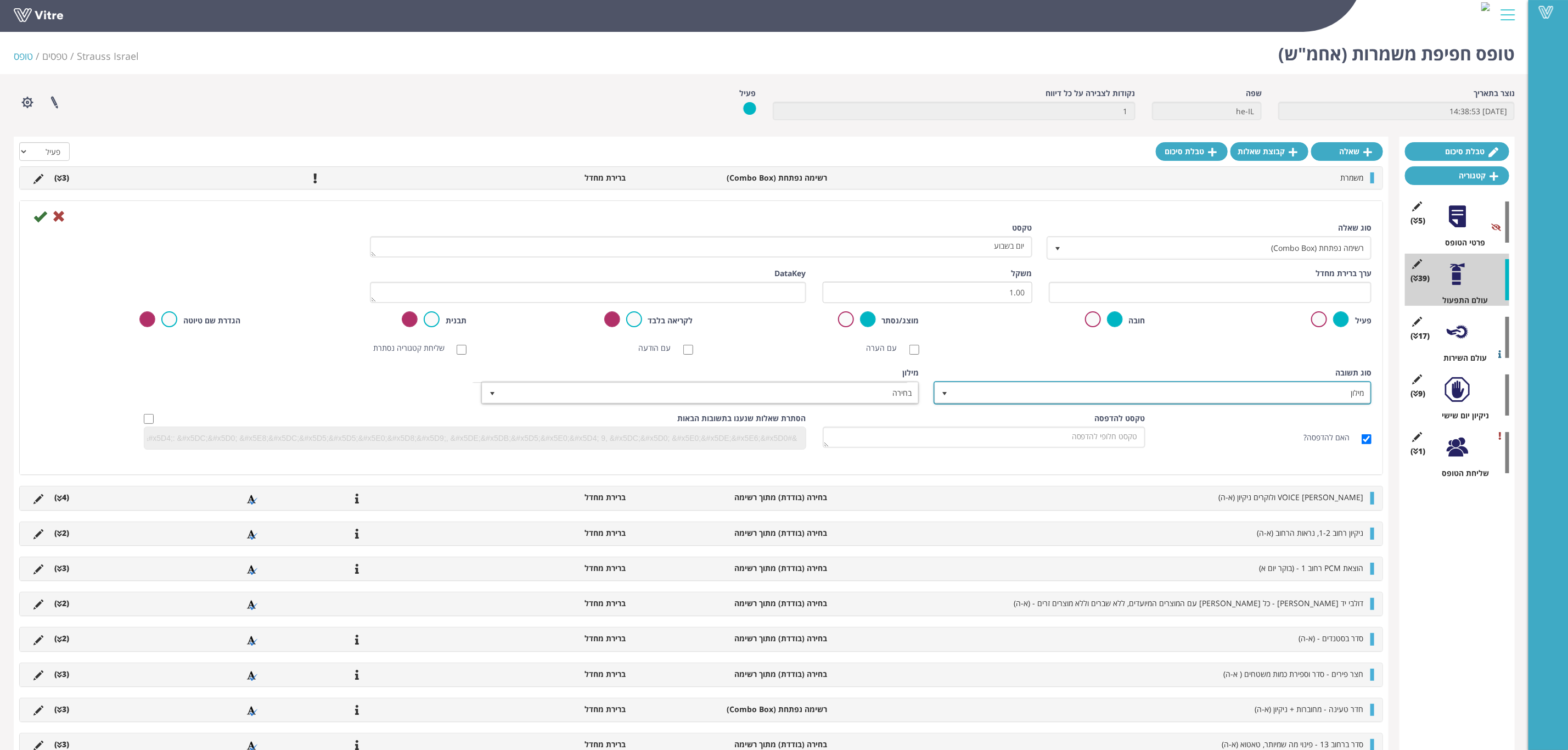
click at [997, 397] on span "מילון" at bounding box center [1163, 392] width 416 height 20
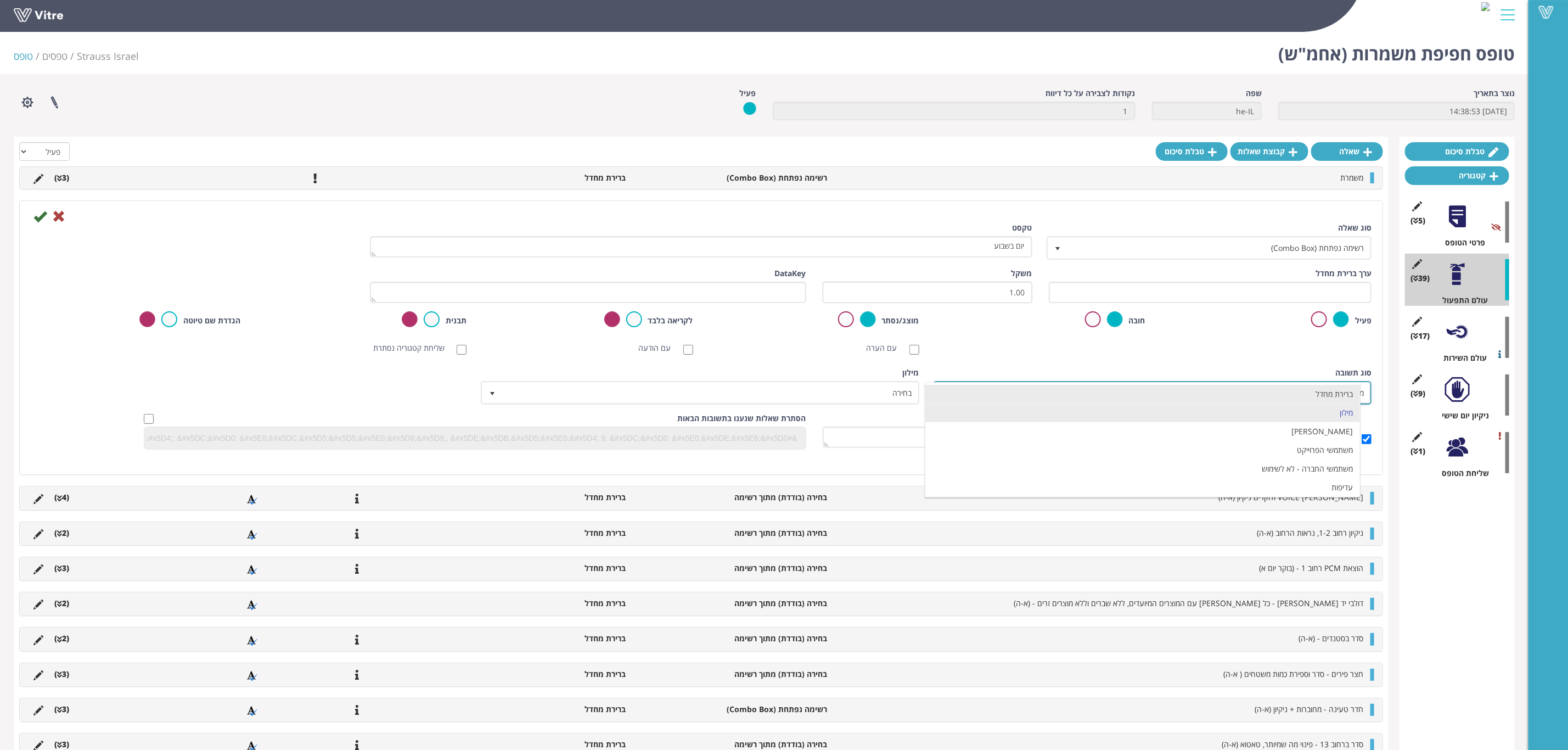
click at [1208, 402] on li "ברירת מחדל" at bounding box center [1143, 394] width 434 height 19
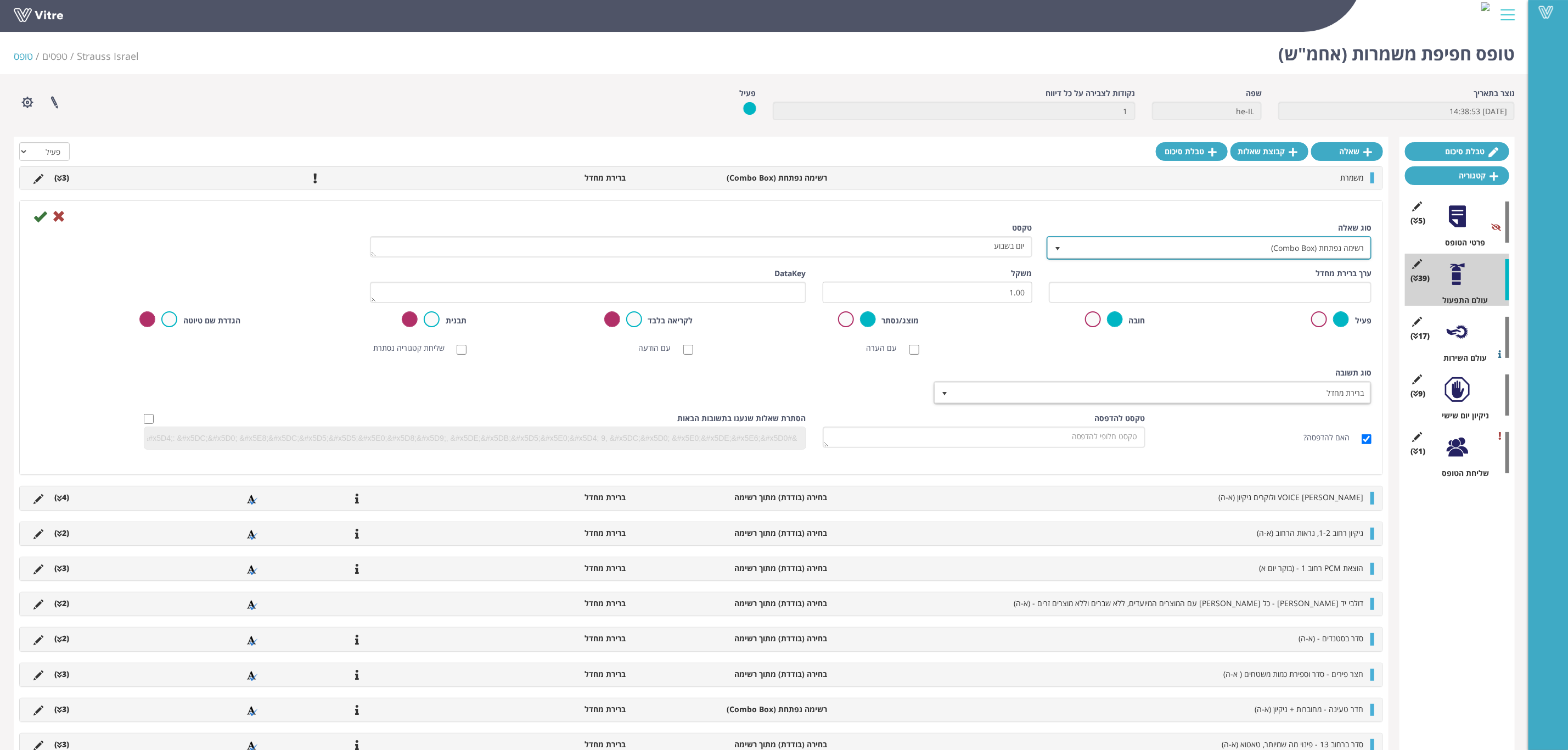
click at [1164, 249] on span "רשימה נפתחת (Combo Box)" at bounding box center [1219, 247] width 303 height 20
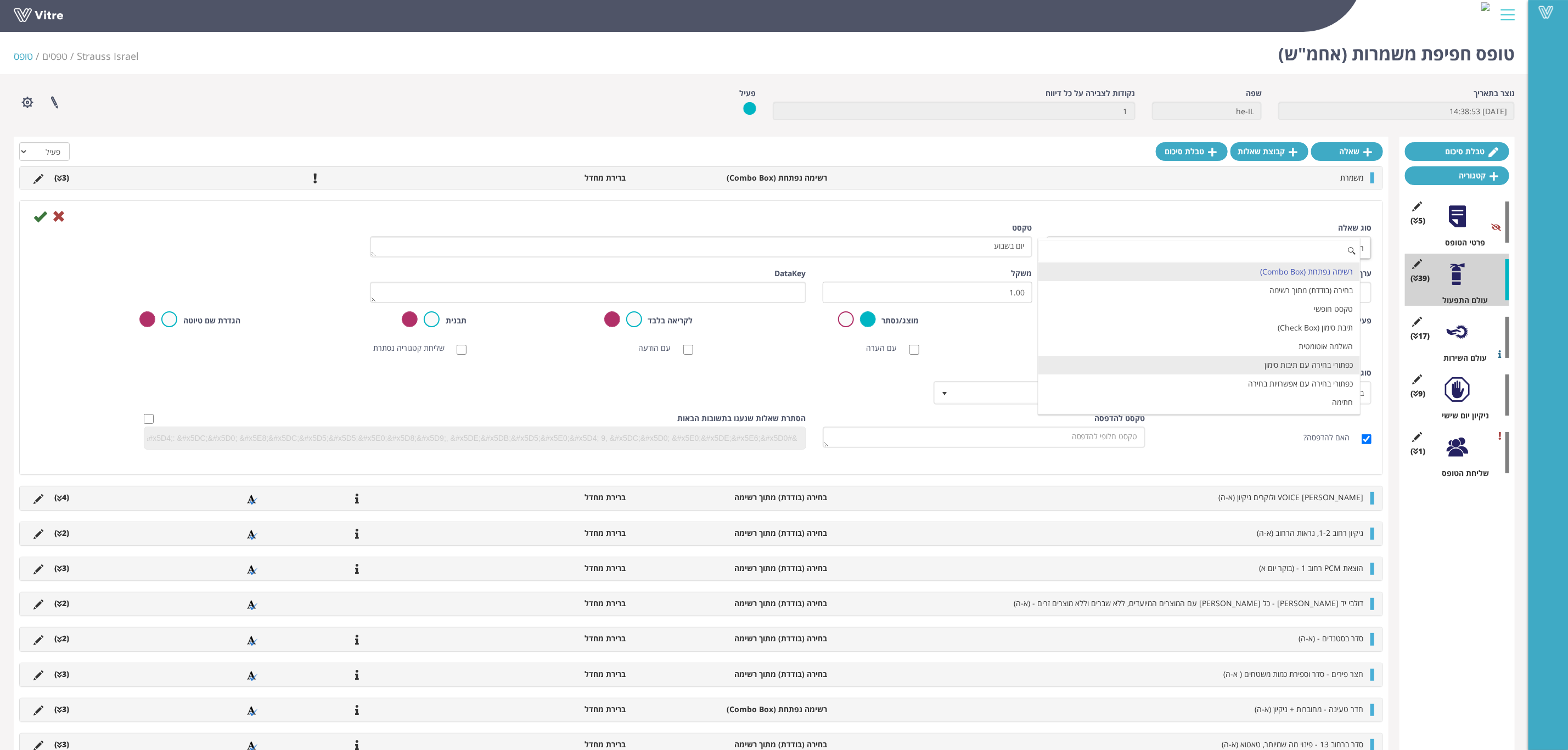
click at [1248, 361] on li "כפתורי בחירה עם תיבות סימון" at bounding box center [1199, 365] width 321 height 19
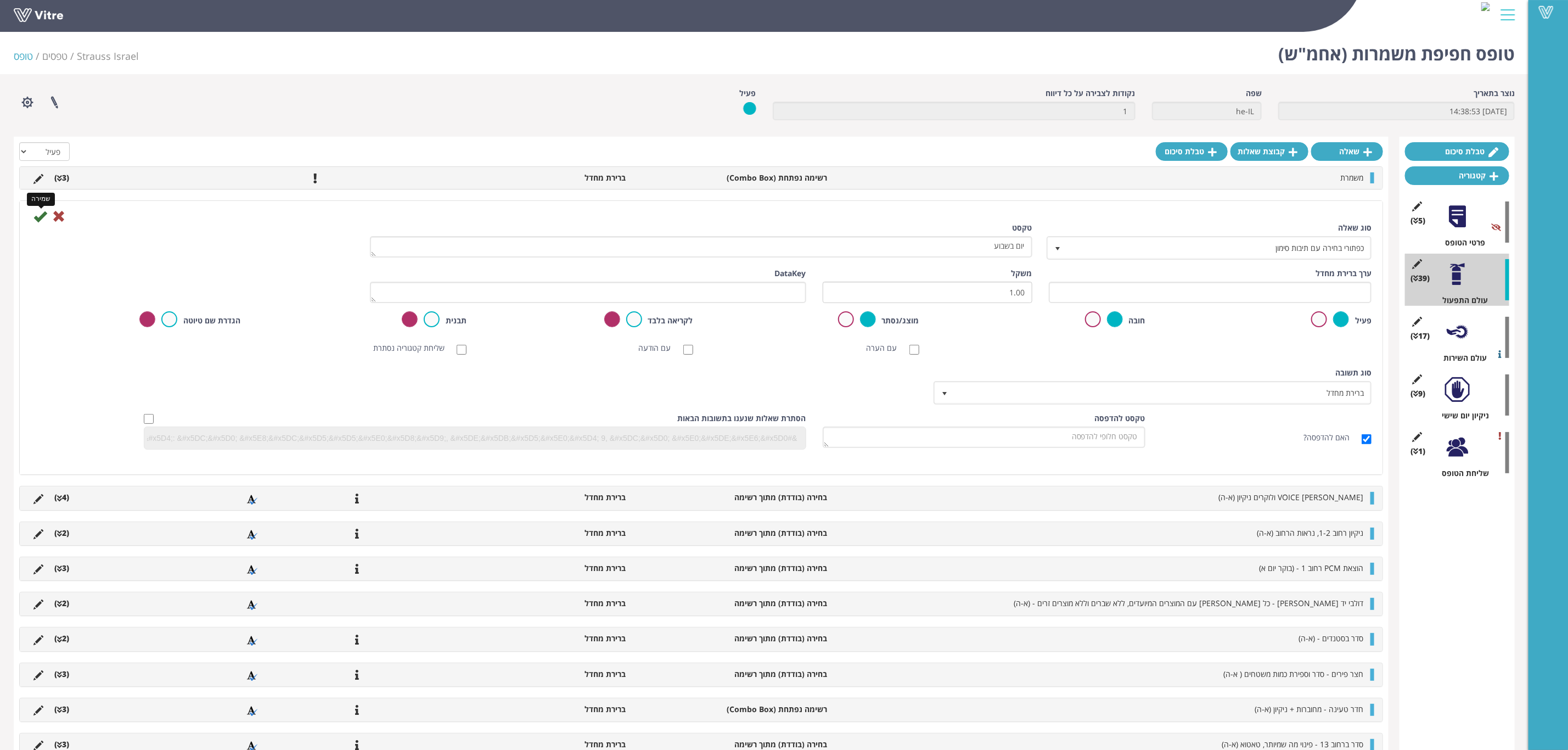
click at [37, 214] on icon at bounding box center [40, 216] width 13 height 13
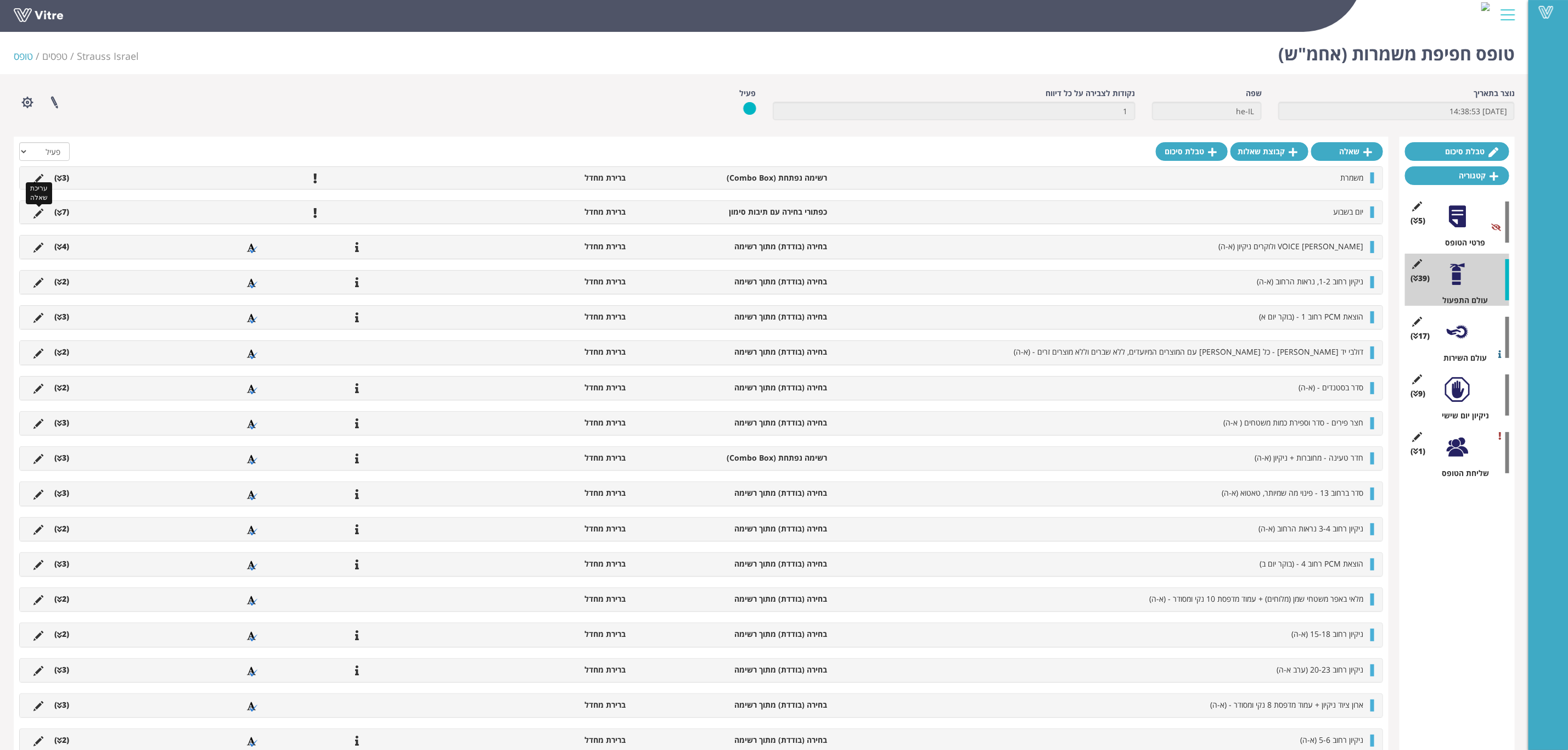
click at [38, 216] on icon at bounding box center [38, 213] width 10 height 10
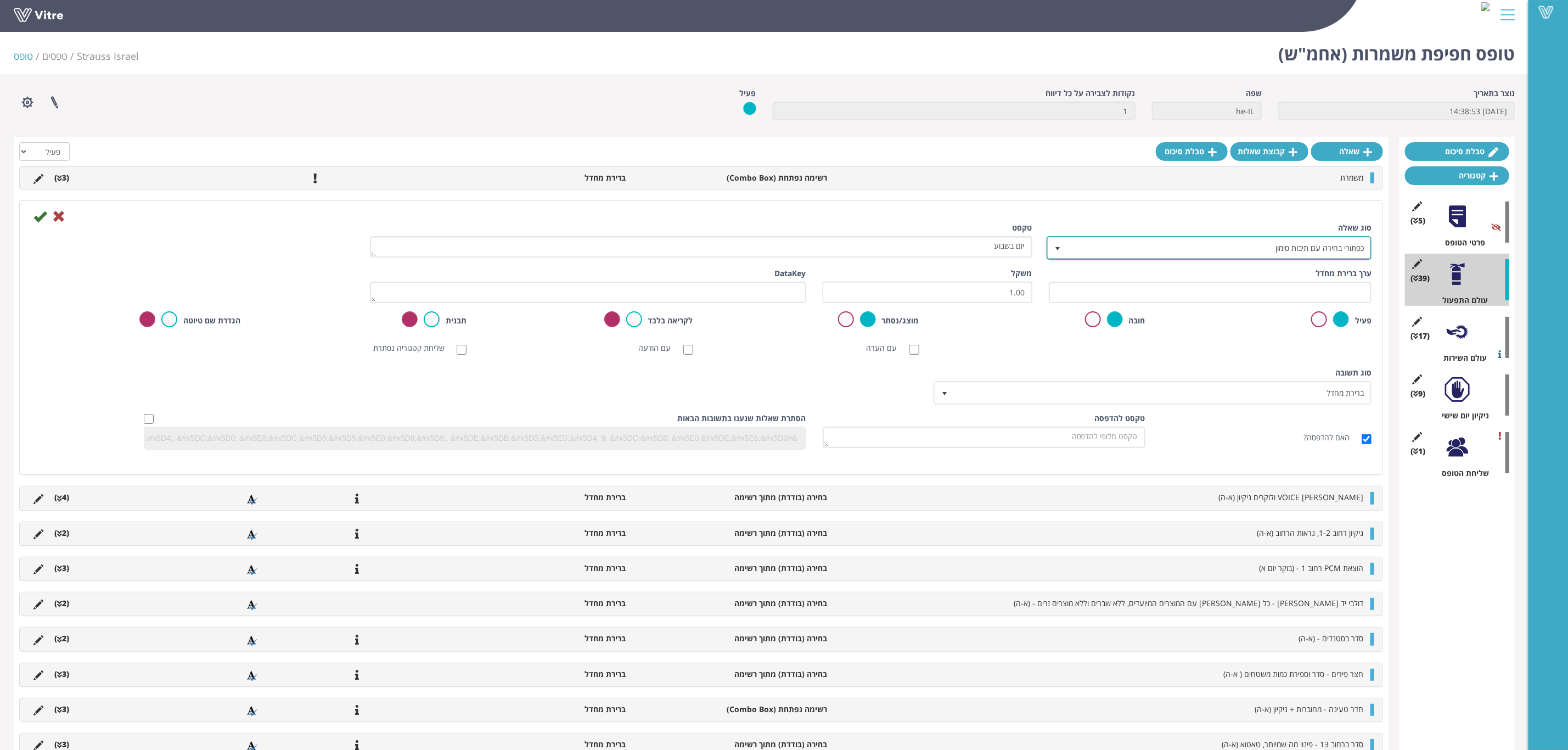
click at [1146, 254] on span "כפתורי בחירה עם תיבות סימון" at bounding box center [1219, 247] width 303 height 20
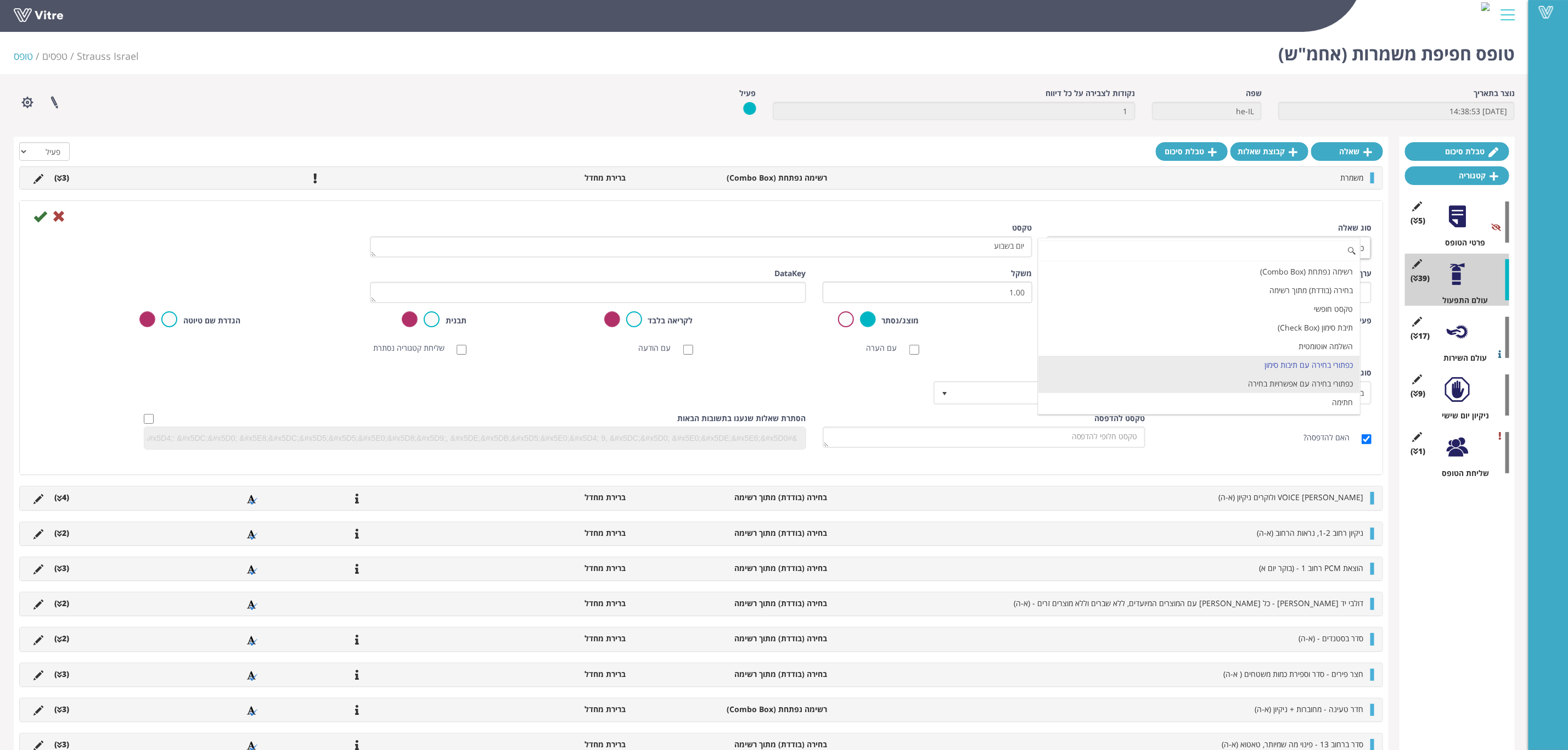
click at [1241, 392] on li "כפתורי בחירה עם אפשרויות בחירה" at bounding box center [1199, 384] width 321 height 19
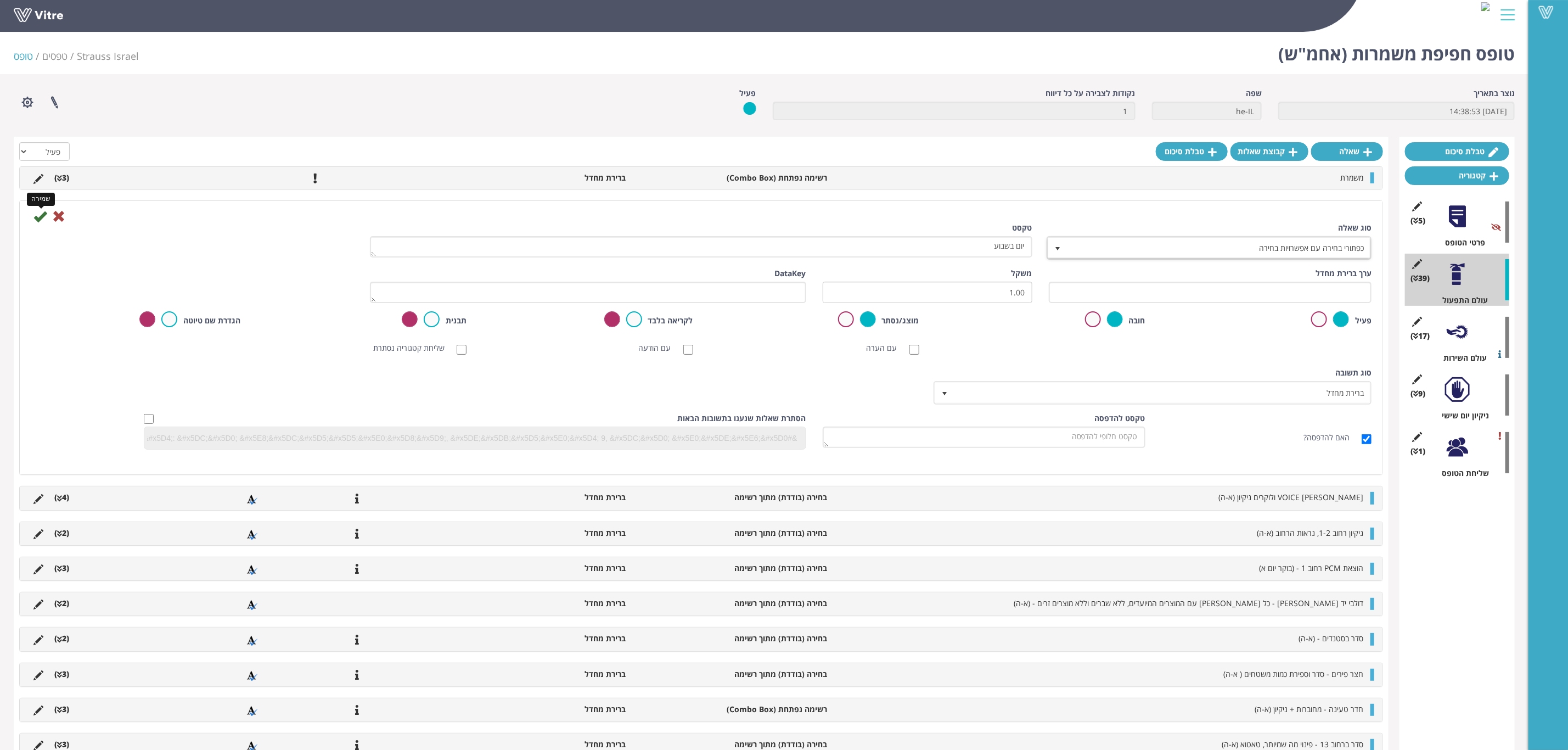
click at [37, 215] on icon at bounding box center [40, 216] width 13 height 13
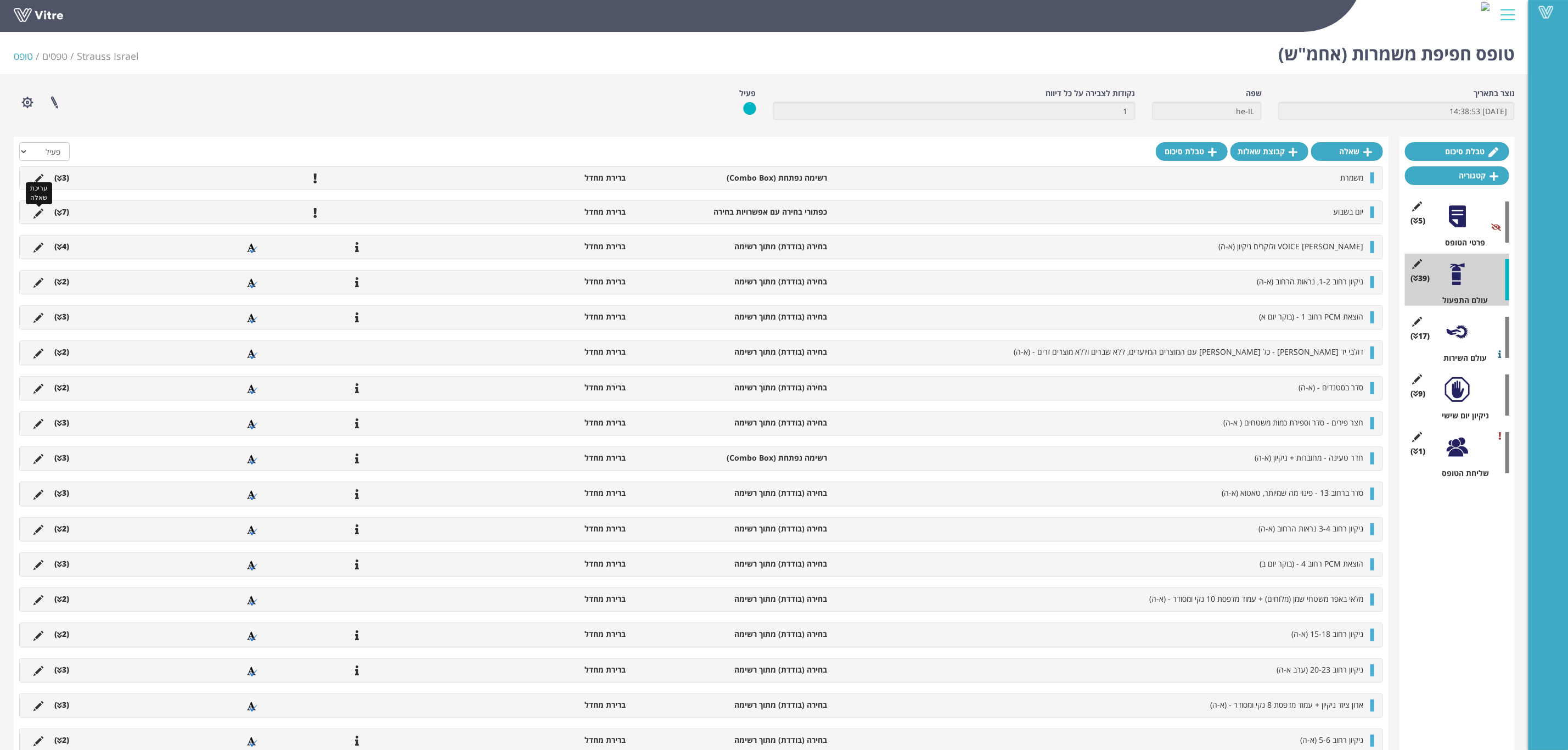
click at [38, 218] on icon at bounding box center [38, 213] width 10 height 10
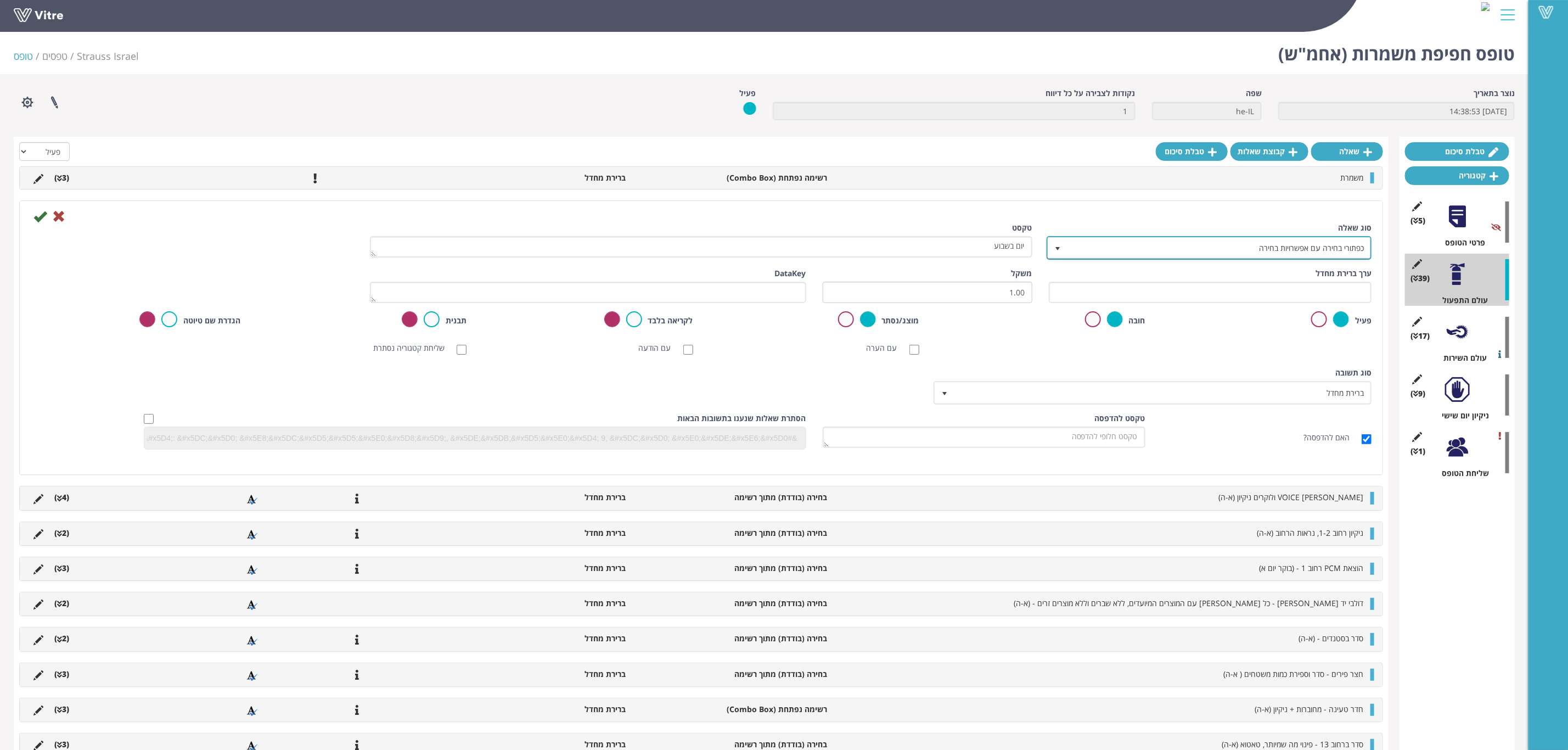
click at [1273, 252] on span "כפתורי בחירה עם אפשרויות בחירה" at bounding box center [1219, 247] width 303 height 20
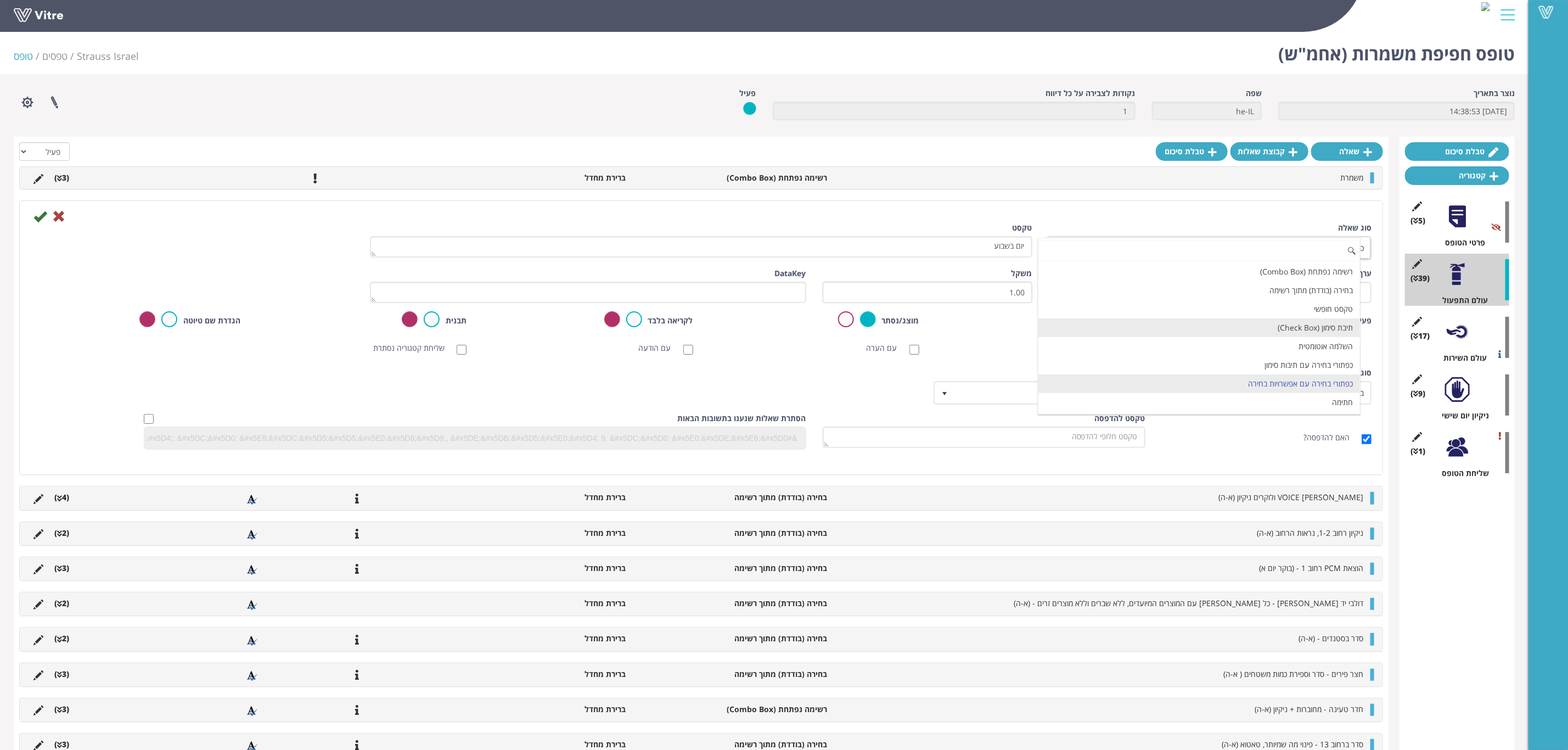
click at [1288, 336] on li "תיבת סימון (Check Box)" at bounding box center [1199, 328] width 321 height 19
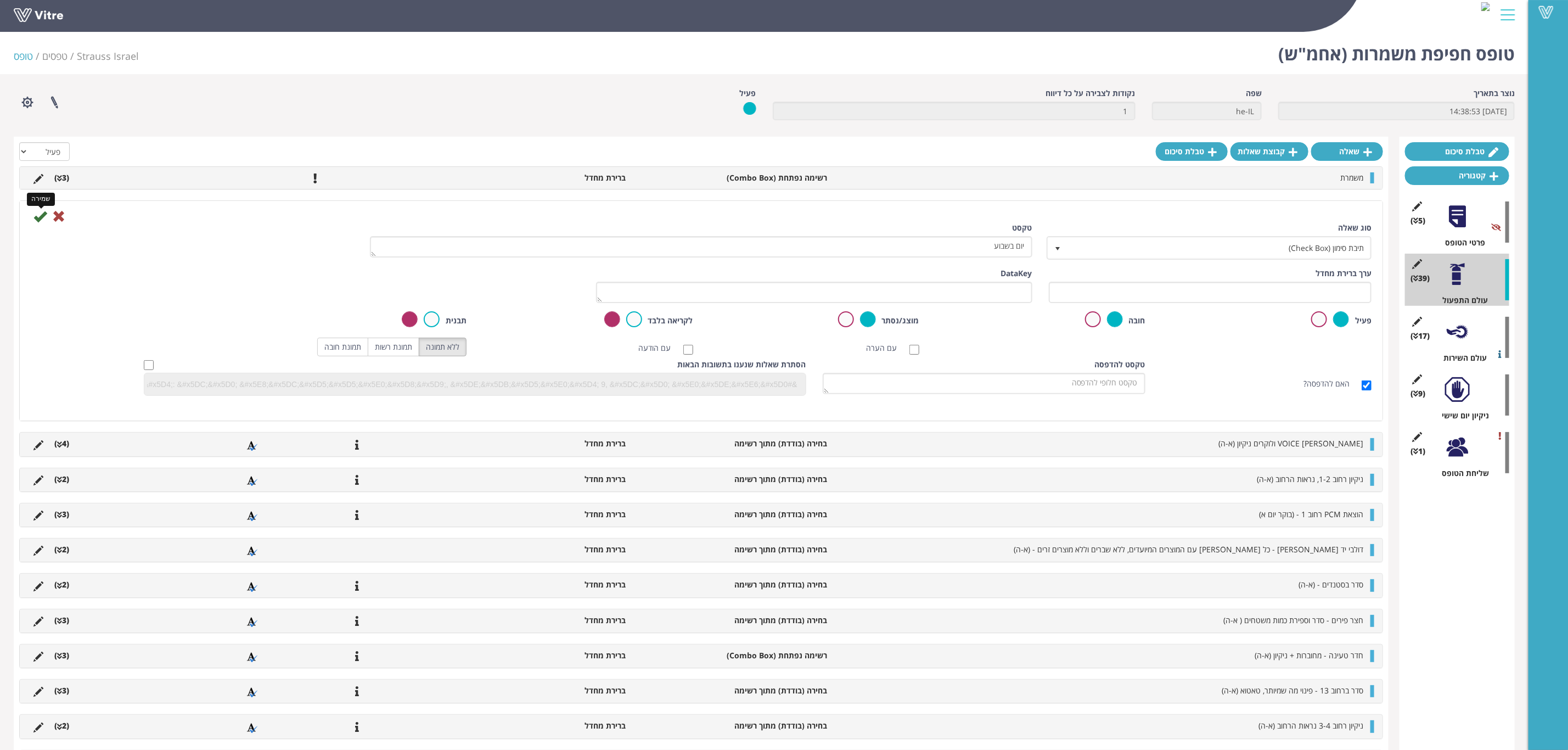
click at [38, 216] on icon at bounding box center [40, 216] width 13 height 13
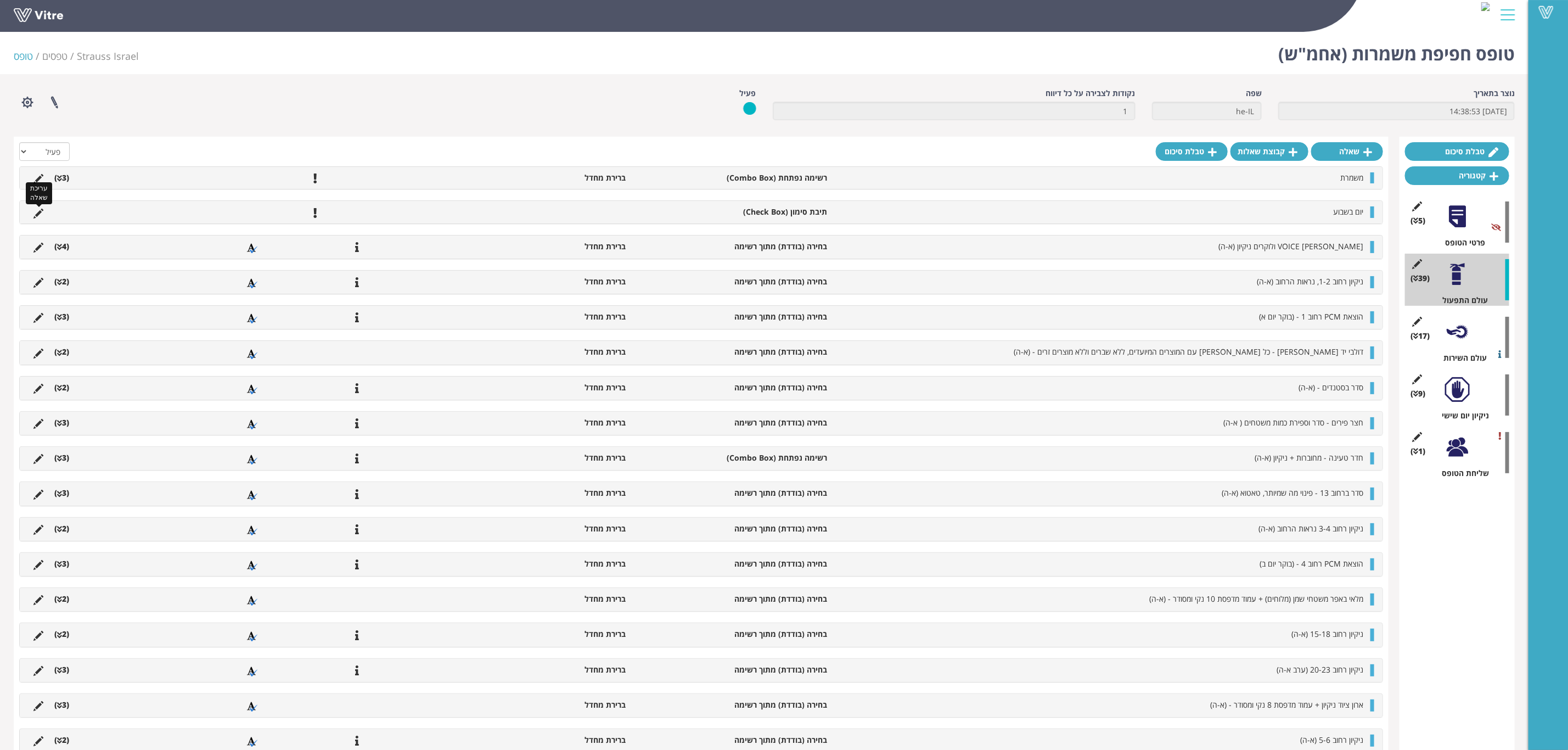
click at [37, 213] on icon at bounding box center [38, 213] width 10 height 10
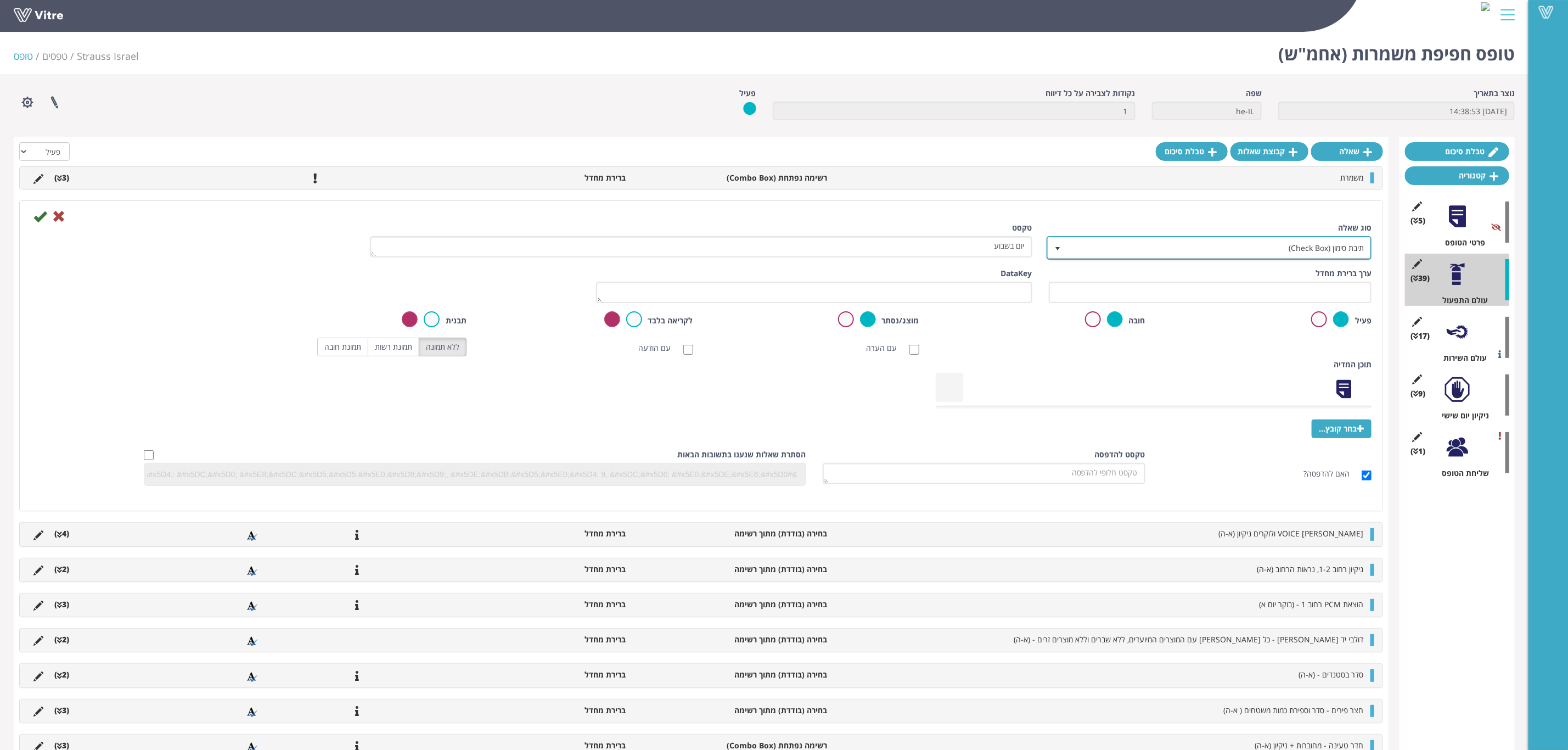
click at [1255, 257] on span "תיבת סימון (Check Box)" at bounding box center [1219, 247] width 303 height 20
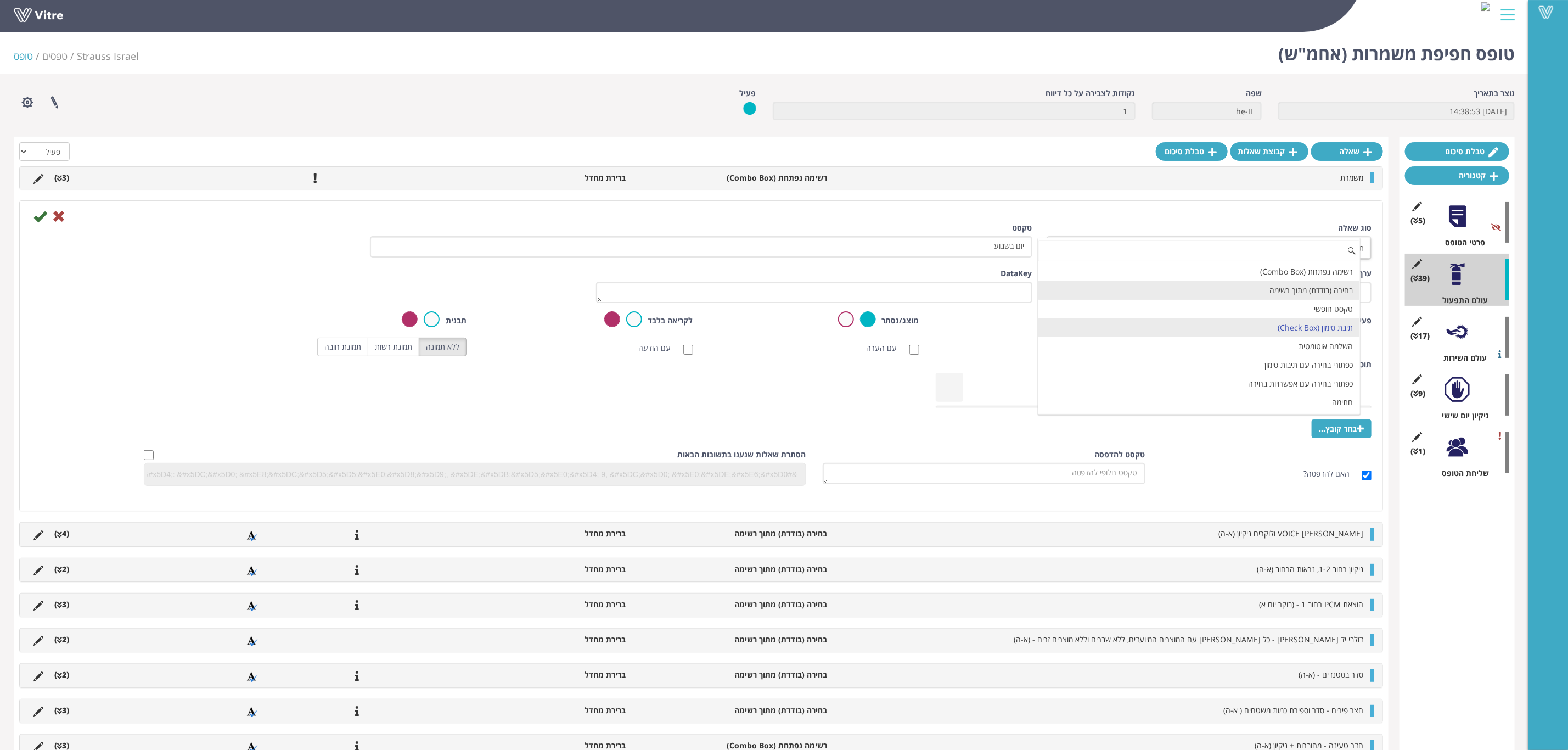
click at [1258, 289] on li "בחירה (בודדת) מתוך רשימה" at bounding box center [1199, 290] width 321 height 19
type input "1"
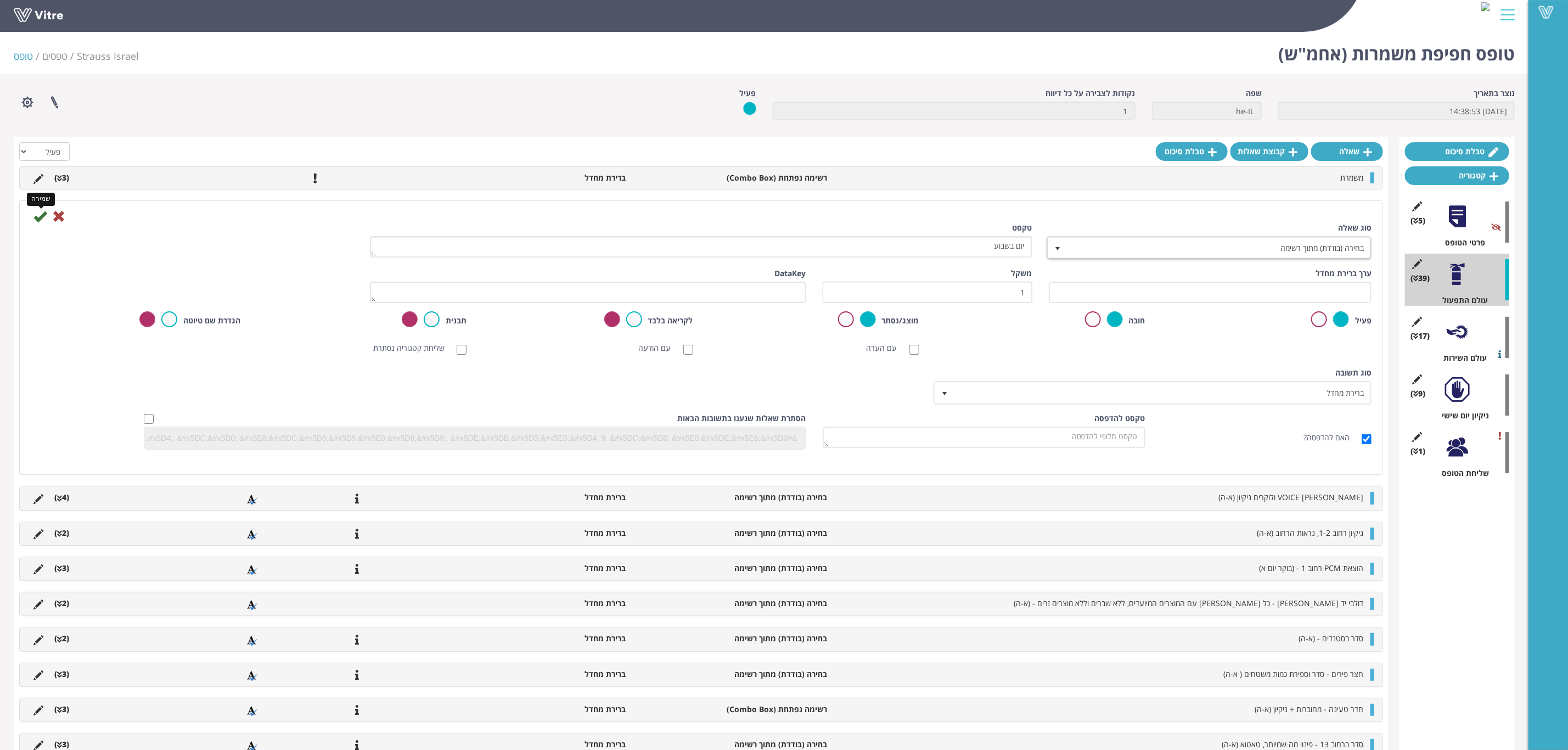
click at [44, 213] on icon at bounding box center [40, 216] width 13 height 13
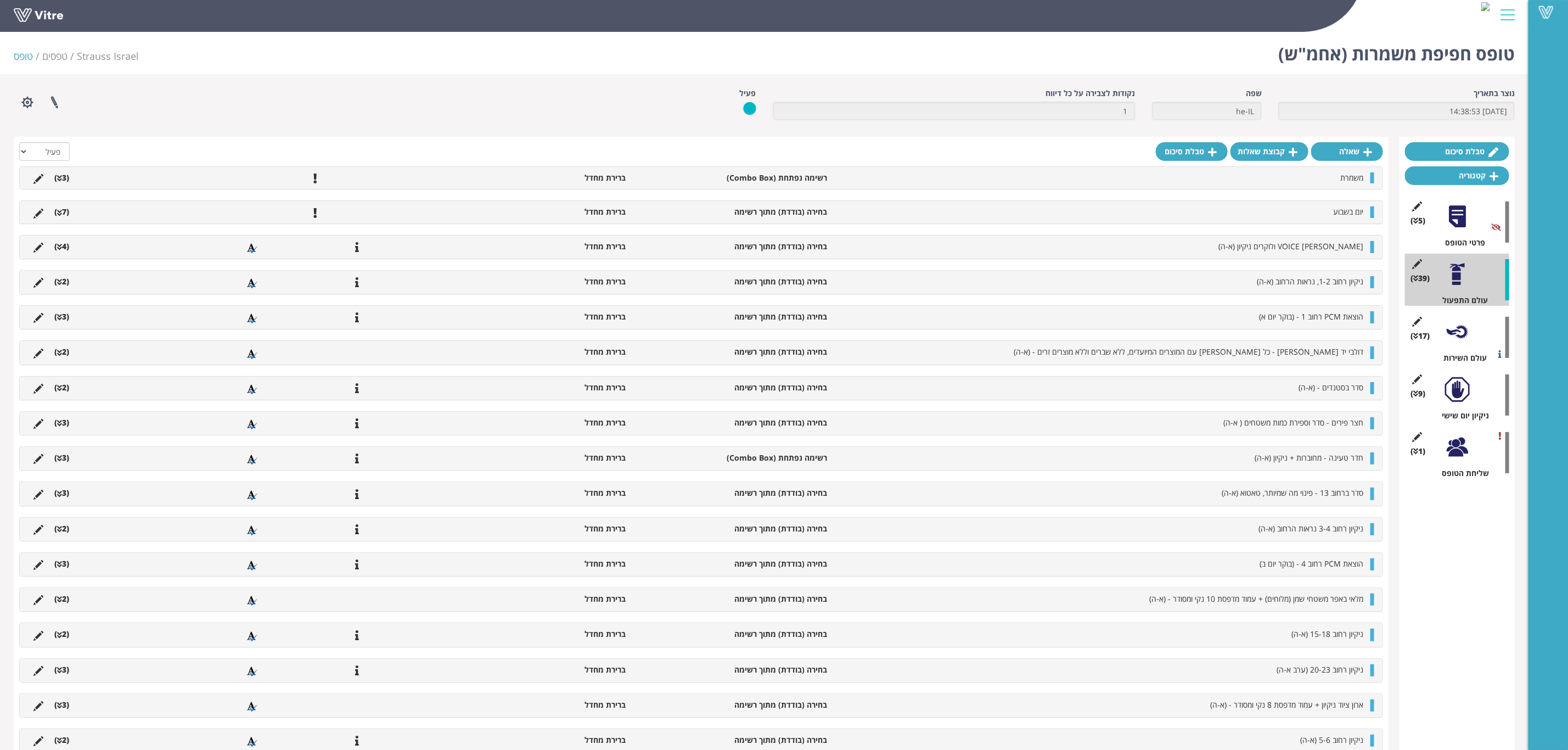
click at [1465, 450] on div at bounding box center [1457, 447] width 25 height 25
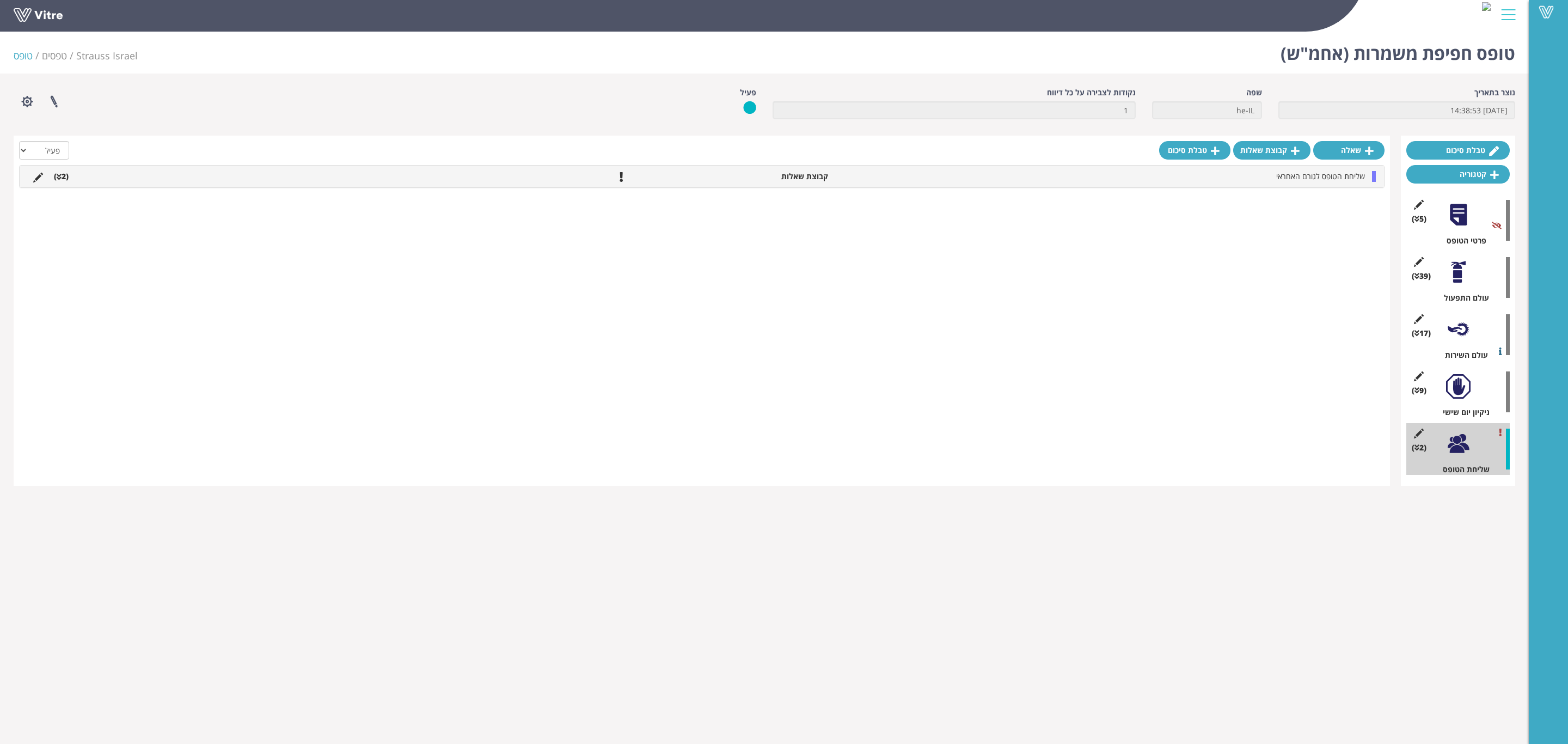
click at [55, 177] on li "(2 )" at bounding box center [61, 176] width 26 height 11
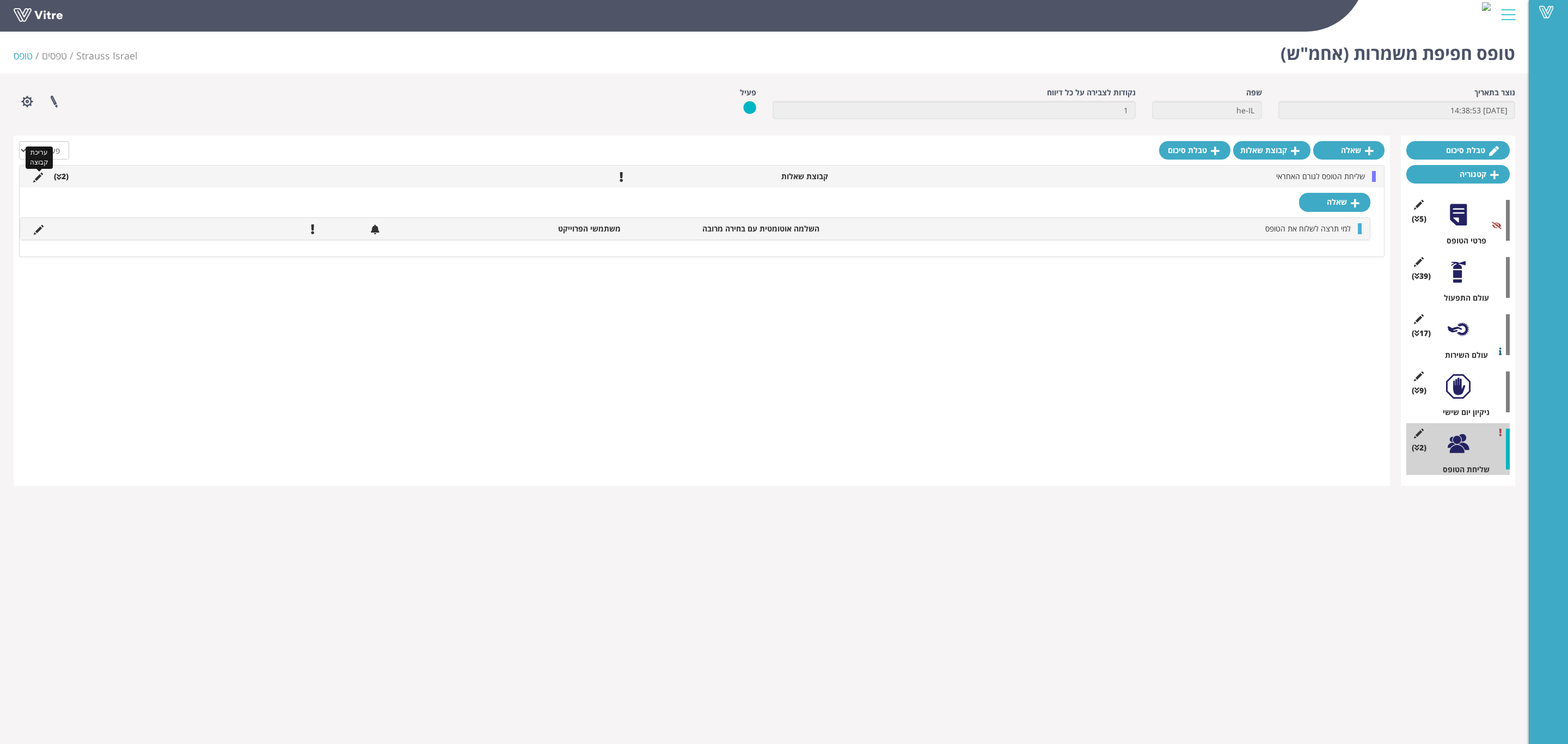
click at [37, 178] on icon at bounding box center [37, 177] width 10 height 10
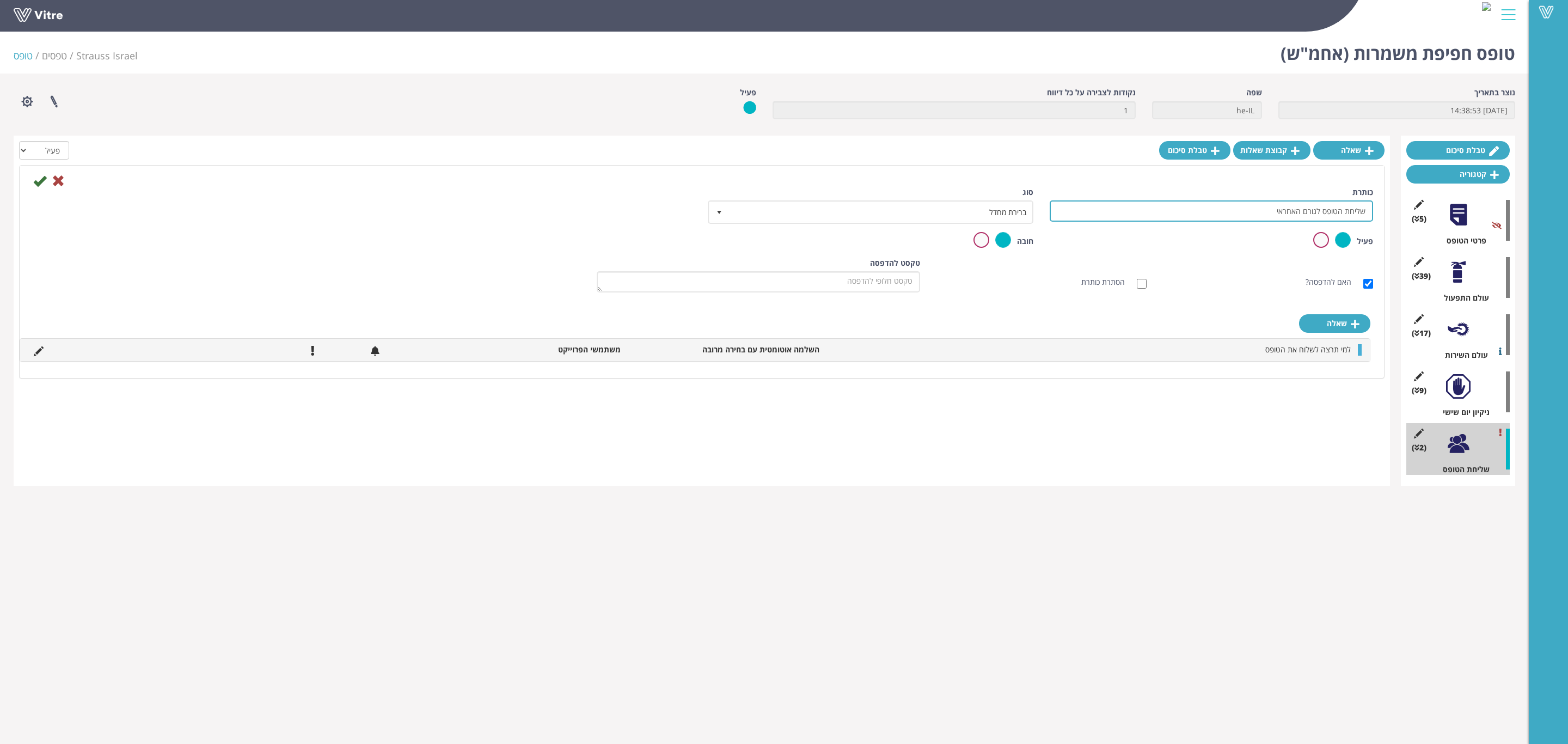
click at [1077, 219] on input "שליחת הטופס לגורם האחראי" at bounding box center [1211, 211] width 323 height 21
type input "שליחת הטופס לגורם לר"צ ולמשמרת היוצאת"
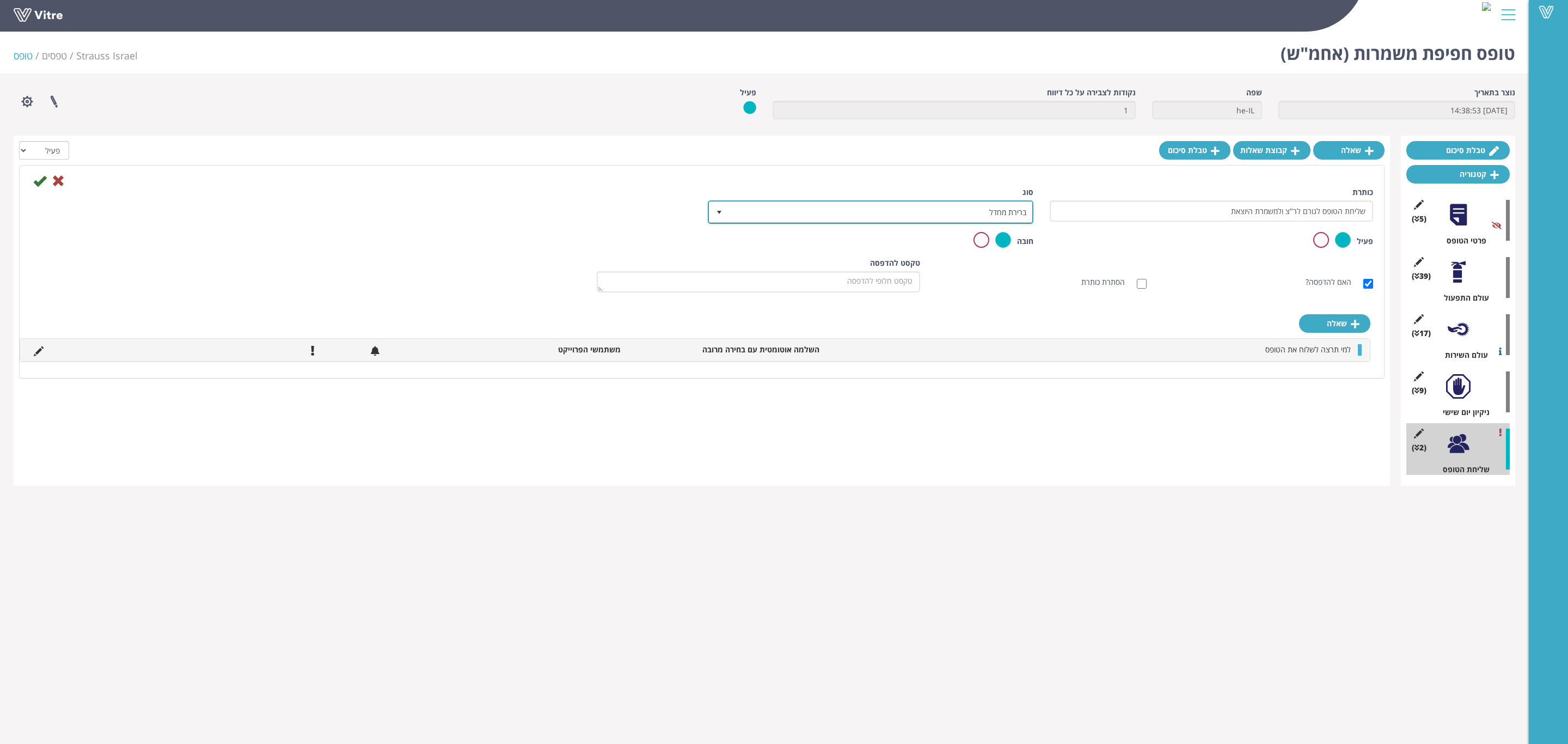
click at [820, 206] on span "ברירת מחדל" at bounding box center [880, 212] width 304 height 19
click at [814, 260] on li "תת פעולה" at bounding box center [860, 264] width 322 height 19
click at [831, 208] on span "תת פעולה" at bounding box center [880, 212] width 304 height 19
click at [885, 221] on li "ברירת מחדל" at bounding box center [860, 227] width 322 height 19
click at [44, 176] on icon at bounding box center [39, 181] width 13 height 13
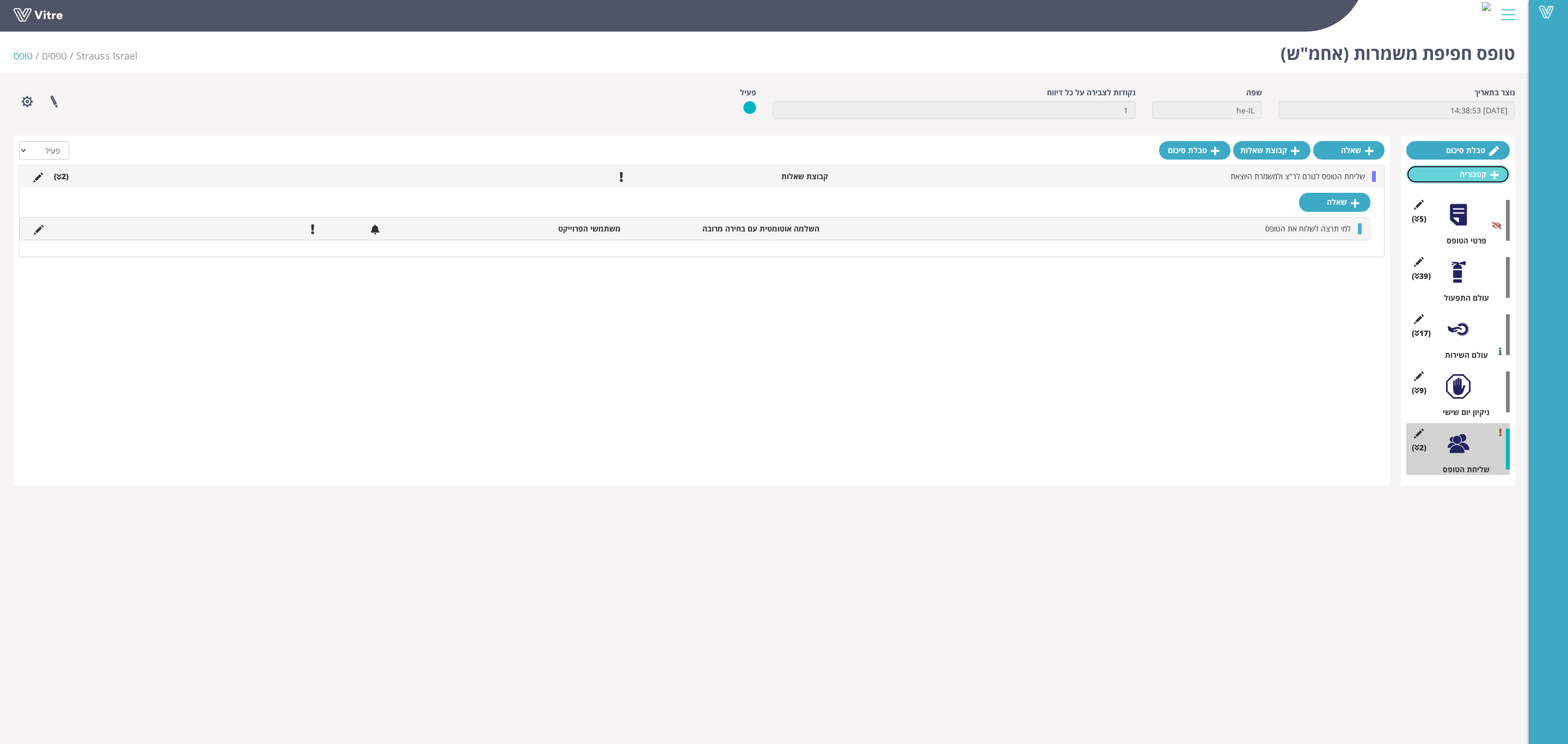
click at [1478, 169] on link "קטגוריה" at bounding box center [1458, 174] width 103 height 19
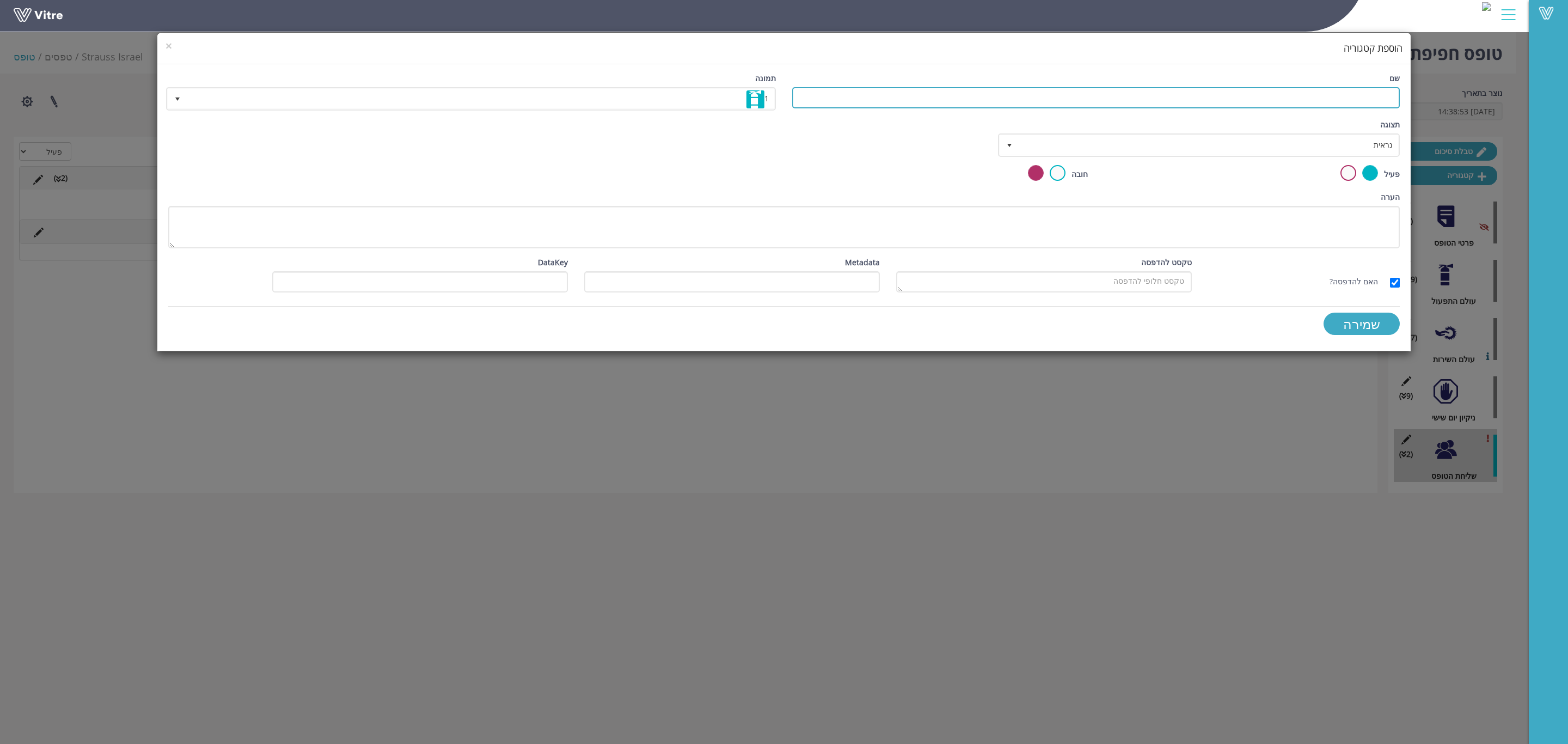
click at [1351, 95] on input "שם" at bounding box center [1096, 97] width 608 height 21
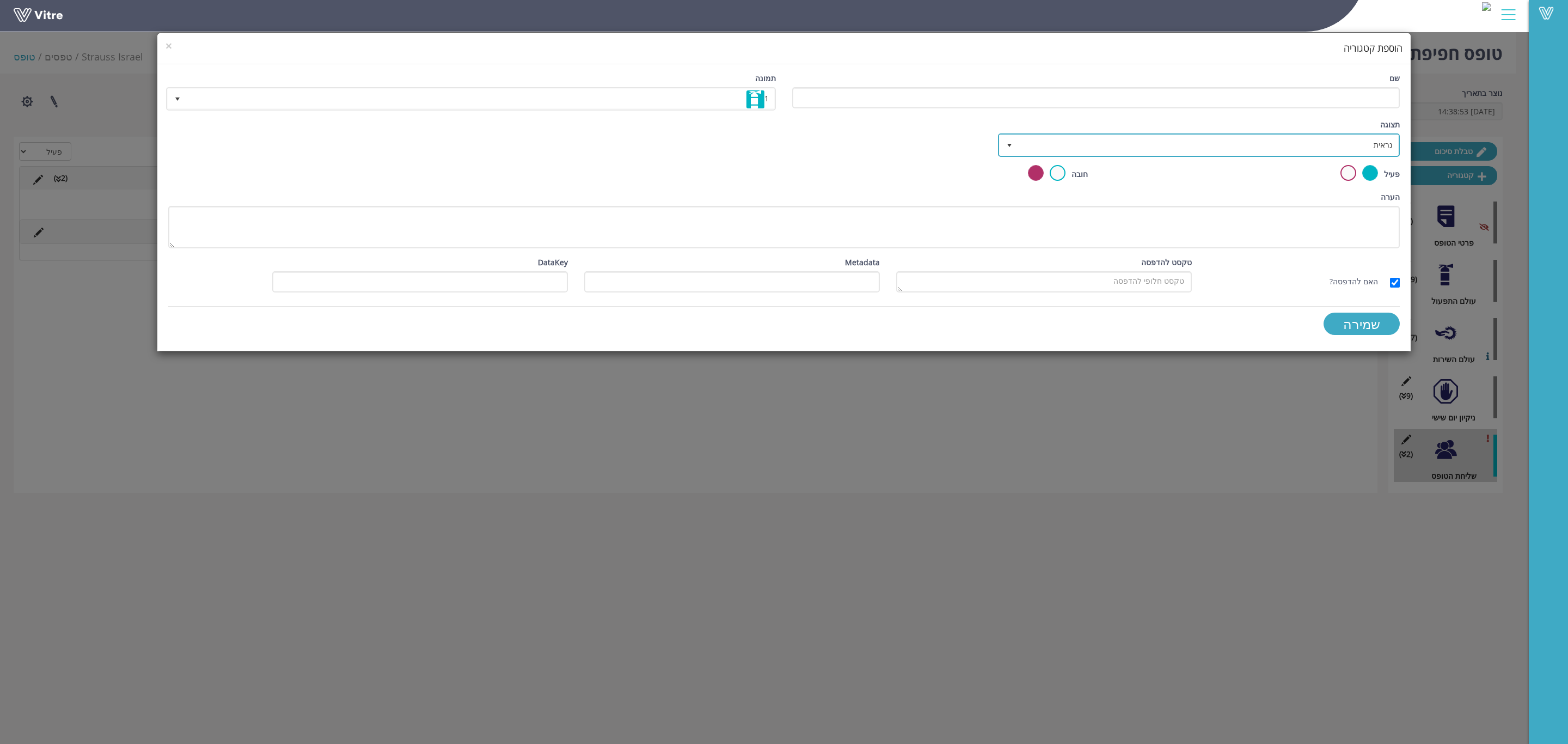
click at [1369, 149] on span "נראית" at bounding box center [1208, 145] width 380 height 19
click at [1331, 236] on textarea "הערה" at bounding box center [784, 227] width 1231 height 43
click at [727, 279] on input "Metadata" at bounding box center [732, 281] width 295 height 21
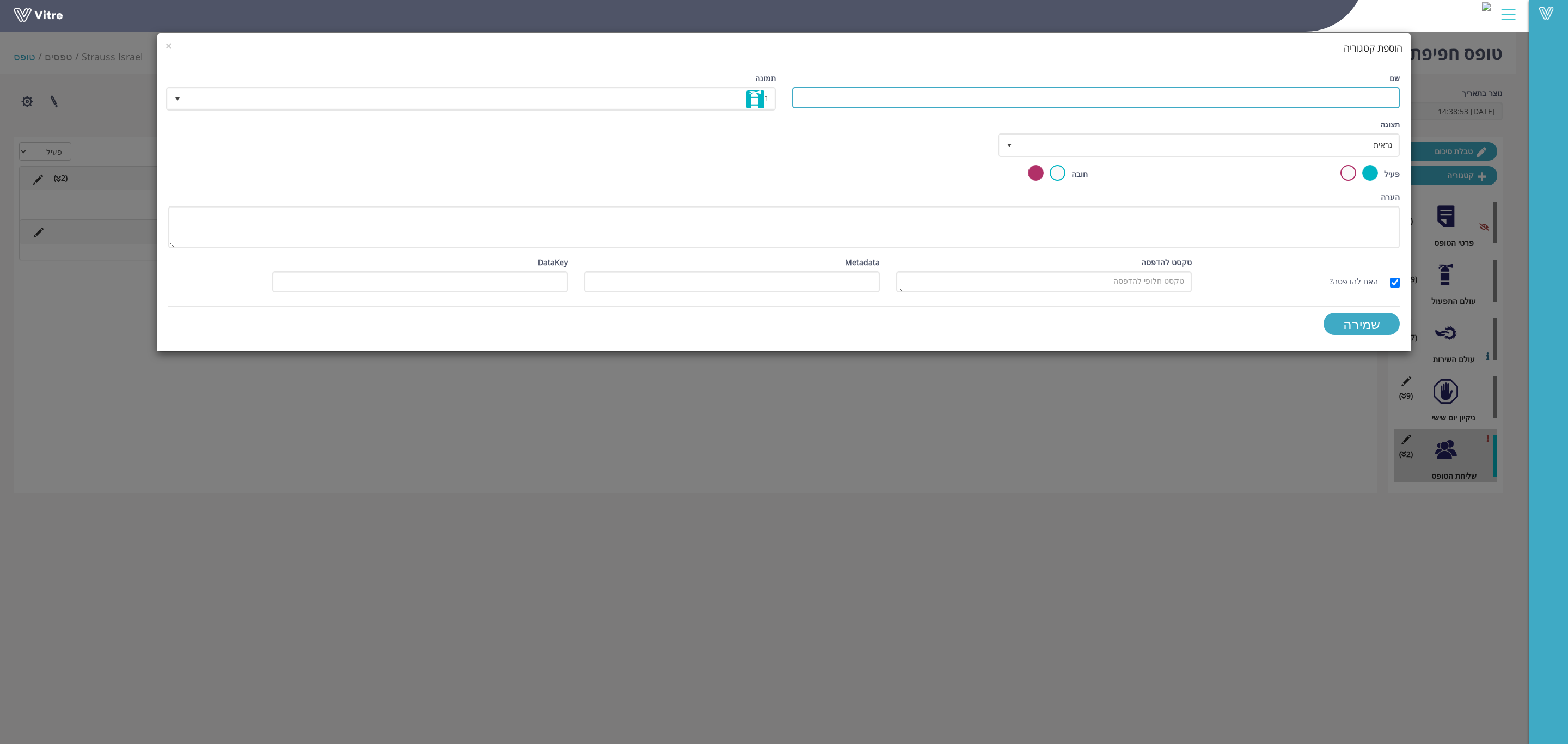
click at [1342, 94] on input "שם" at bounding box center [1096, 97] width 608 height 21
type input "משימה"
click at [1360, 324] on input "שמירה" at bounding box center [1362, 323] width 76 height 23
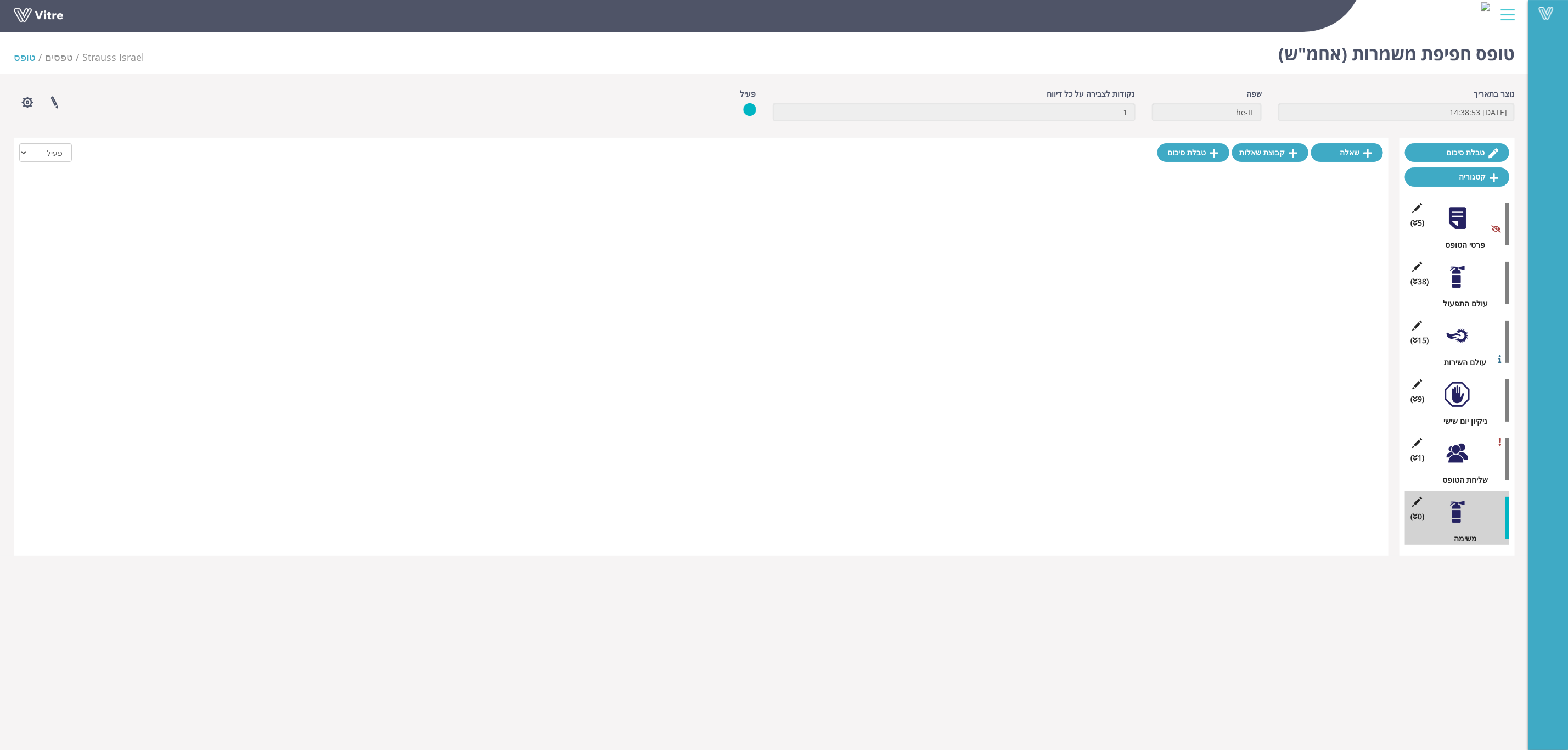
click at [1463, 517] on div at bounding box center [1457, 512] width 25 height 25
click at [1352, 147] on link "שאלה" at bounding box center [1347, 152] width 72 height 19
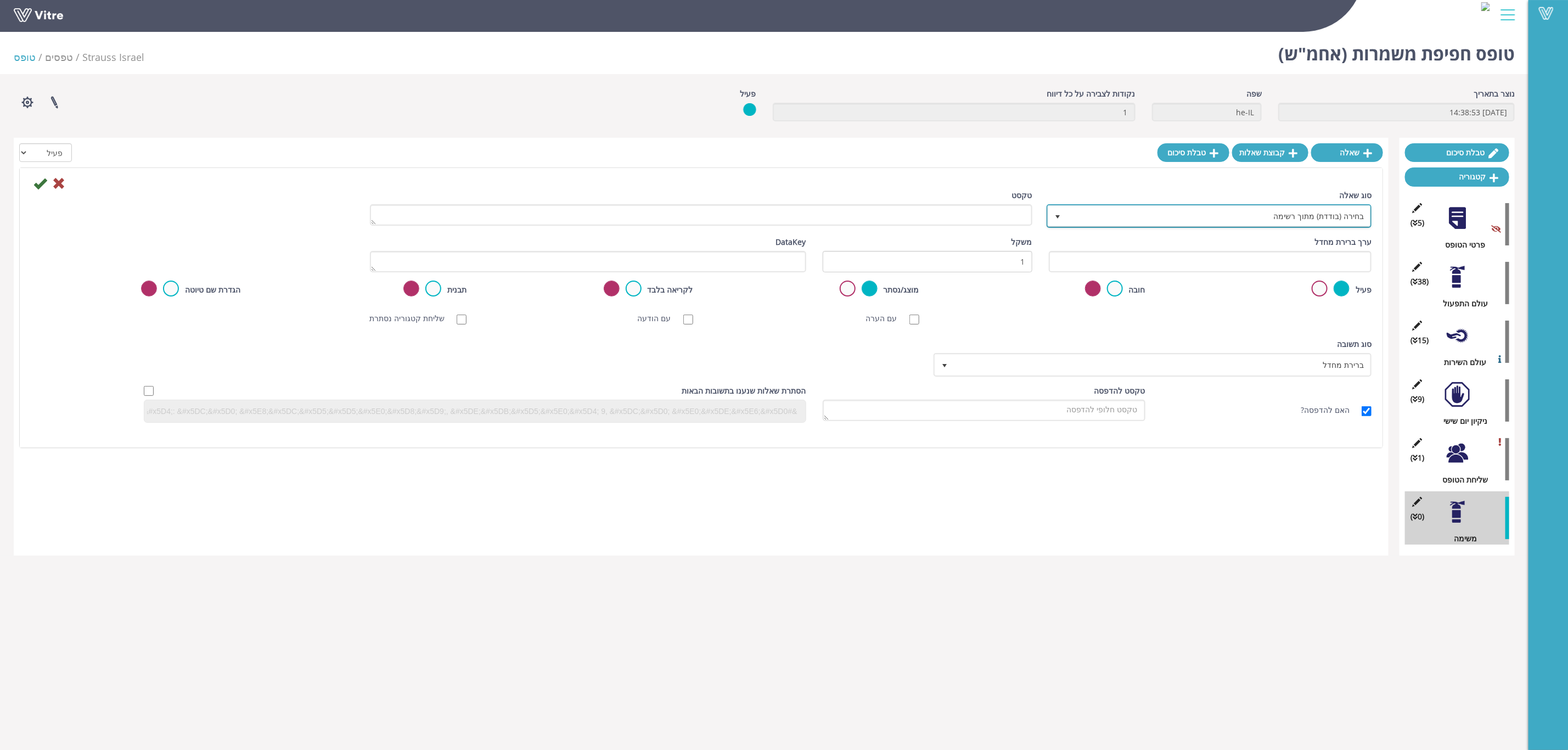
click at [1275, 219] on span "בחירה (בודדת) מתוך רשימה" at bounding box center [1219, 216] width 303 height 20
click at [1280, 219] on span "בחירה (בודדת) מתוך רשימה" at bounding box center [1219, 216] width 303 height 20
type input "מ"
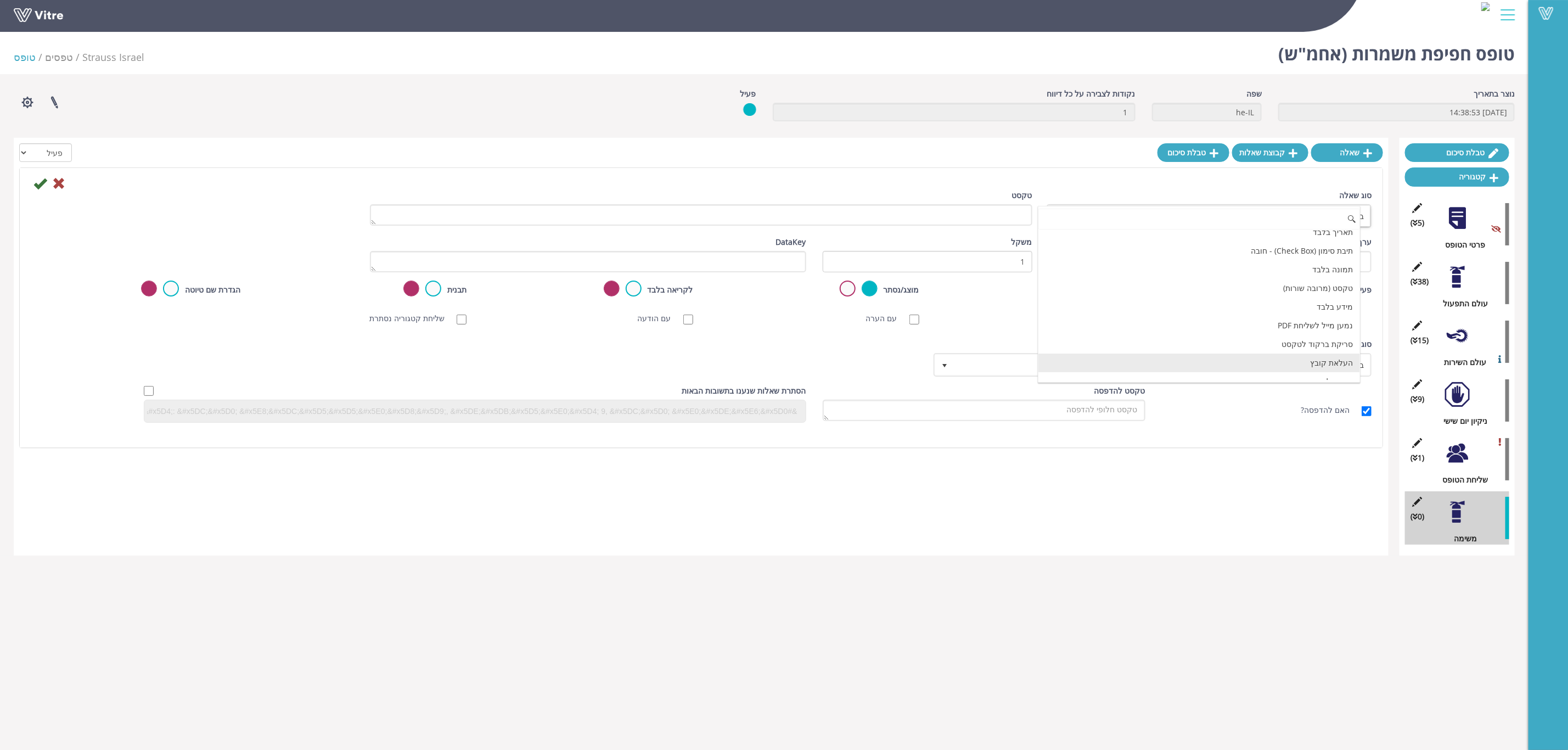
scroll to position [185, 0]
click at [1267, 364] on li "נמען מייל לשליחת PDF" at bounding box center [1199, 354] width 321 height 19
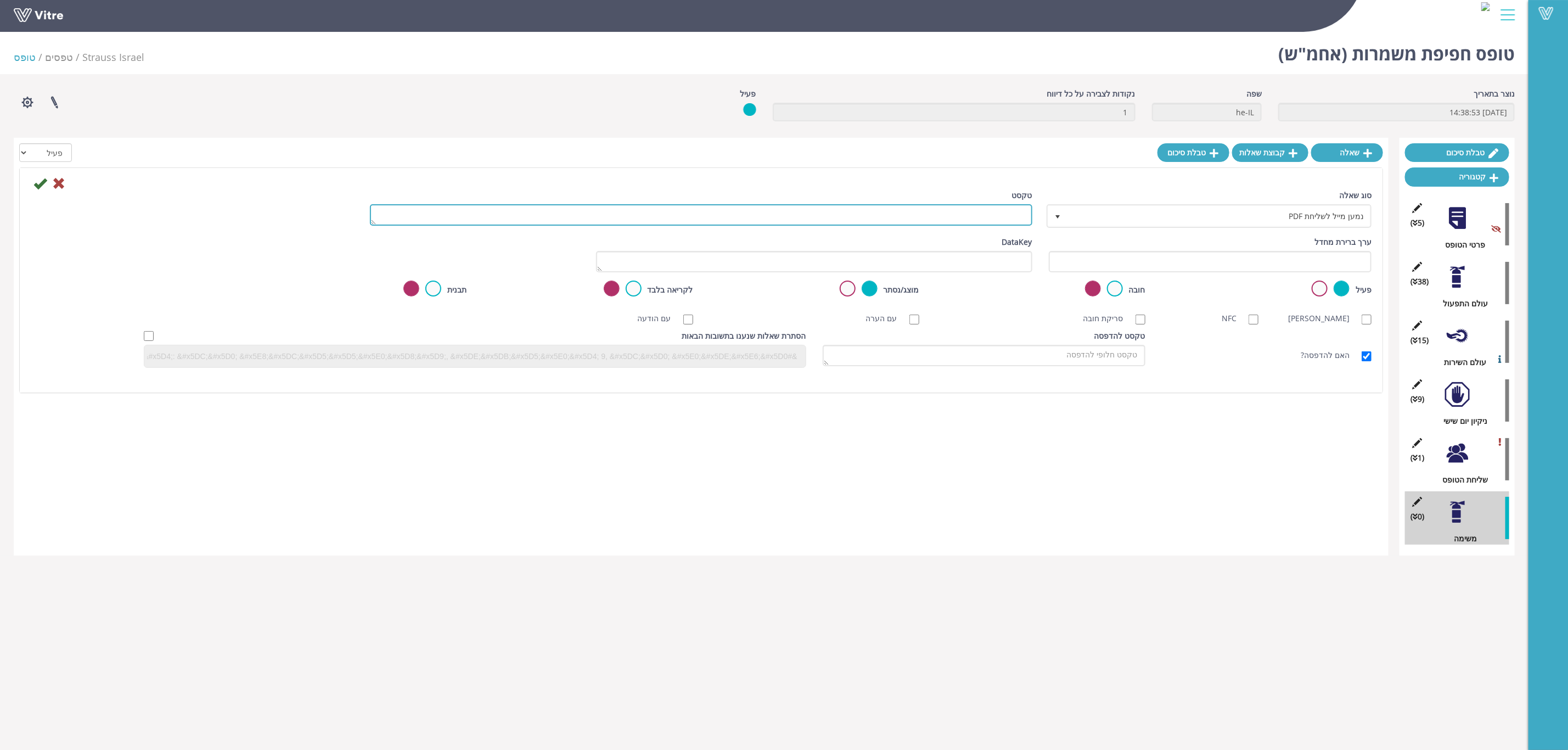
click at [1002, 213] on textarea "טקסט" at bounding box center [701, 215] width 663 height 21
drag, startPoint x: 40, startPoint y: 183, endPoint x: 98, endPoint y: 252, distance: 90.1
click at [40, 183] on icon at bounding box center [40, 183] width 13 height 13
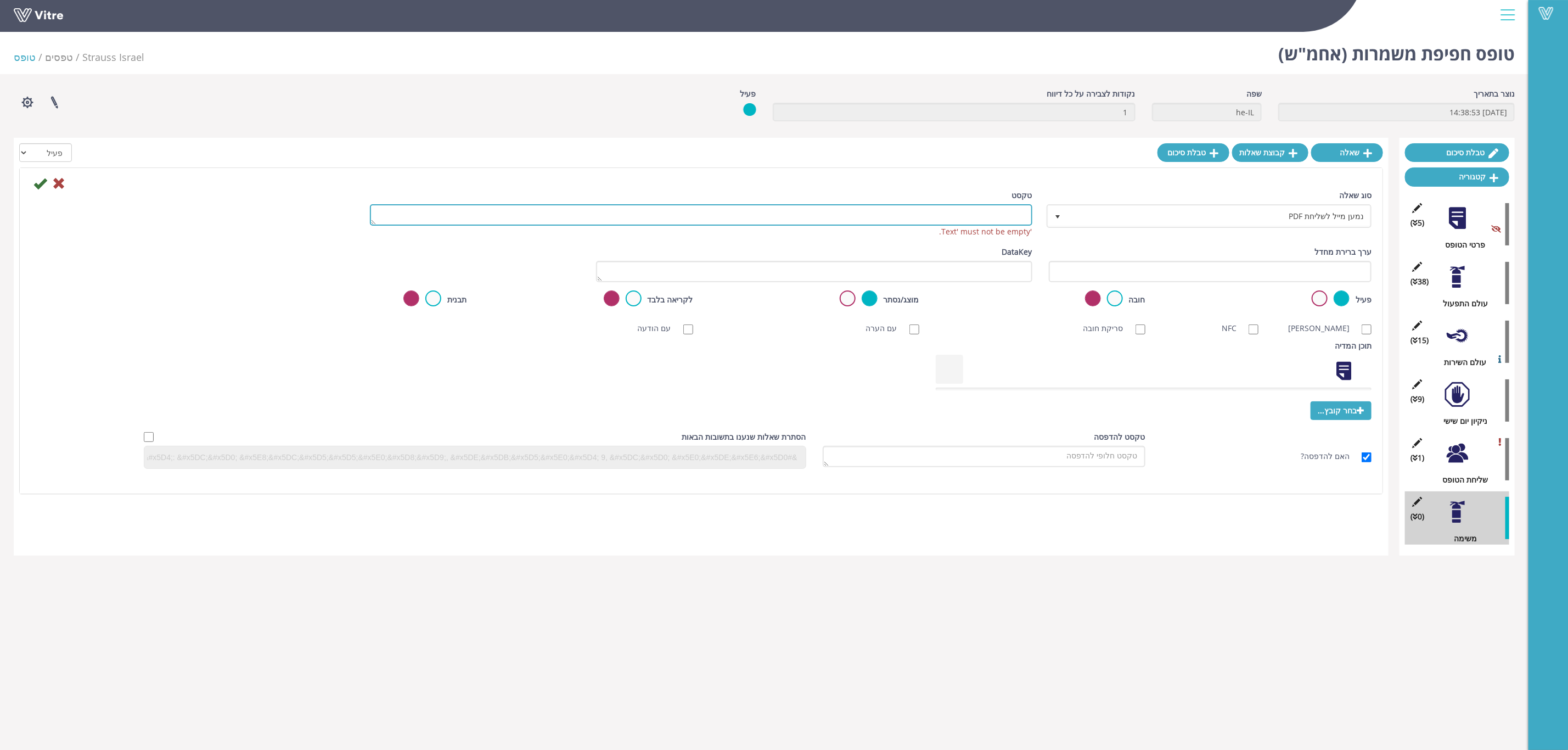
click at [972, 218] on textarea "טקסט" at bounding box center [701, 215] width 663 height 21
type textarea "כעגכדכעגכדע"
click at [35, 183] on icon at bounding box center [40, 183] width 13 height 13
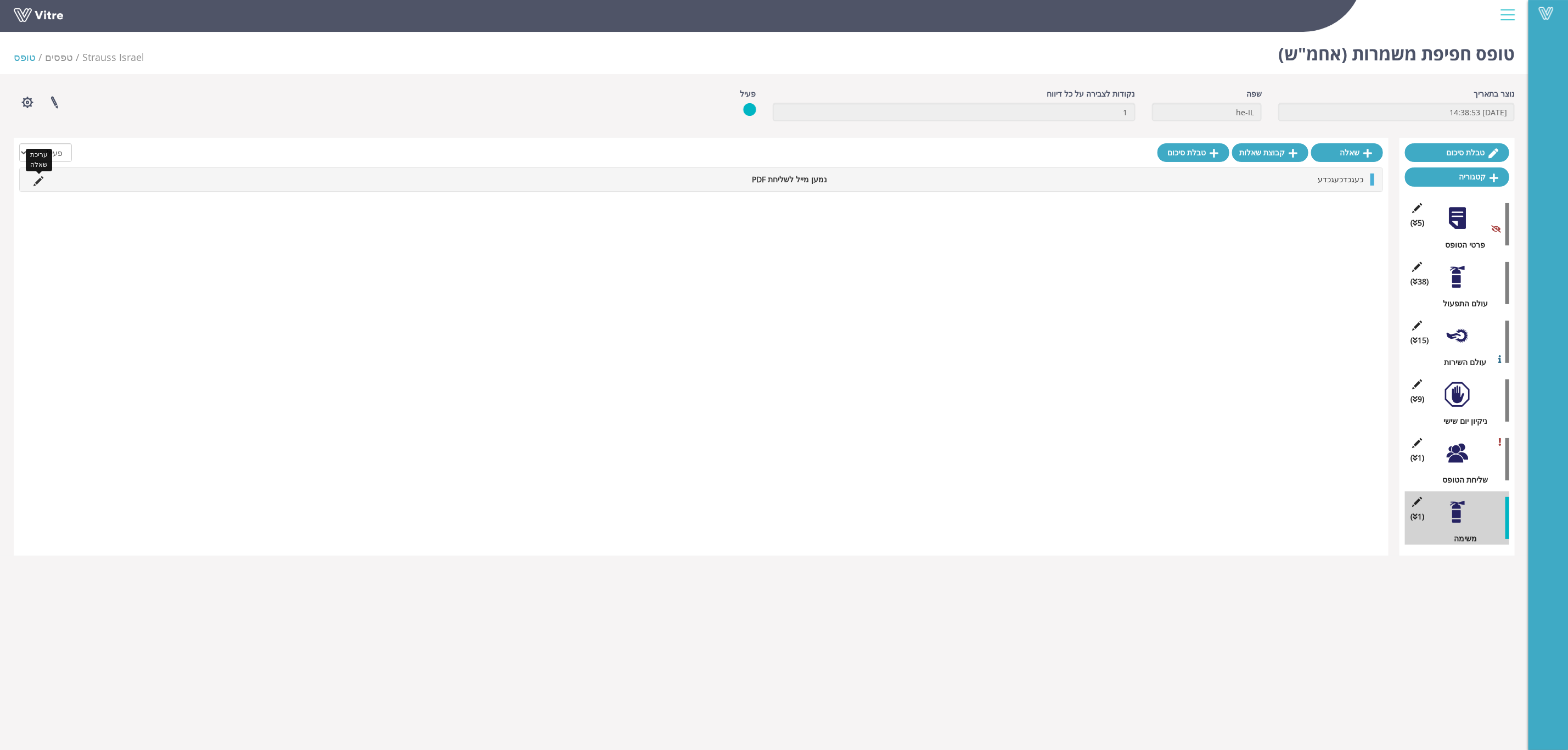
click at [40, 183] on icon at bounding box center [38, 181] width 10 height 10
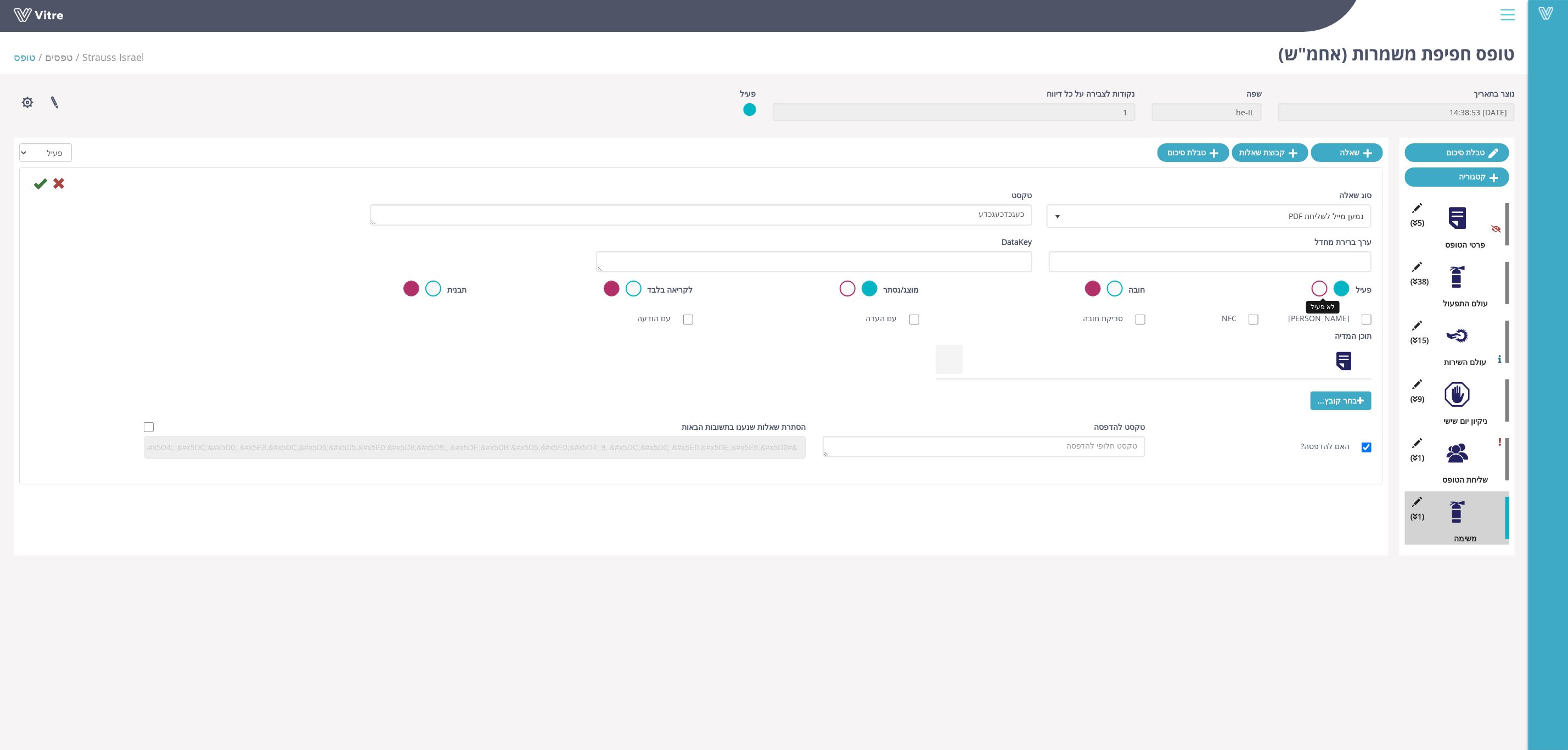
click at [1325, 289] on label at bounding box center [1320, 288] width 16 height 16
click at [0, 0] on input "radio" at bounding box center [0, 0] width 0 height 0
click at [38, 181] on icon at bounding box center [40, 183] width 13 height 13
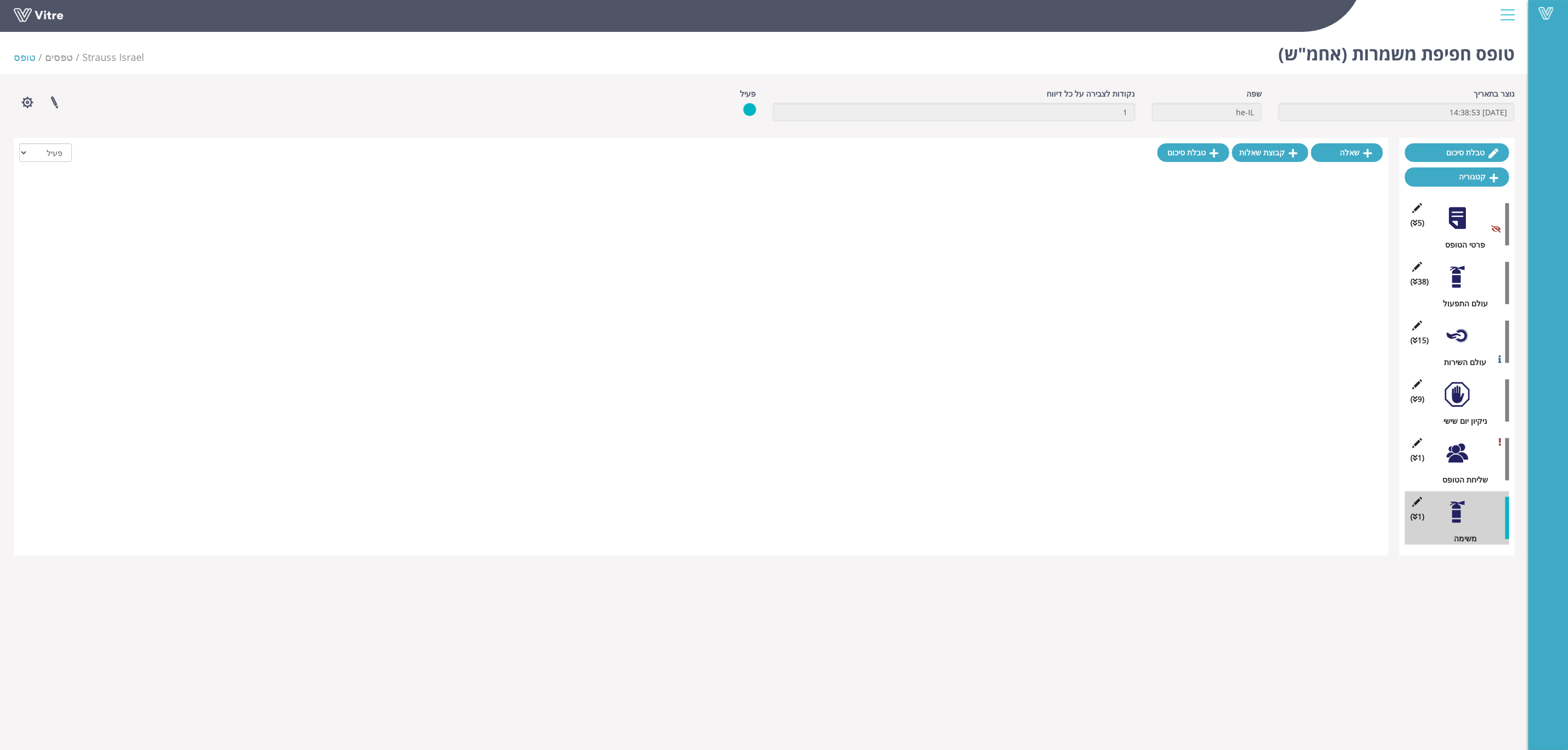
click at [1459, 520] on div at bounding box center [1457, 512] width 25 height 25
click at [33, 153] on select "הכל פעיל לא פעיל" at bounding box center [46, 152] width 53 height 19
click at [20, 143] on select "הכל פעיל לא פעיל" at bounding box center [46, 152] width 53 height 19
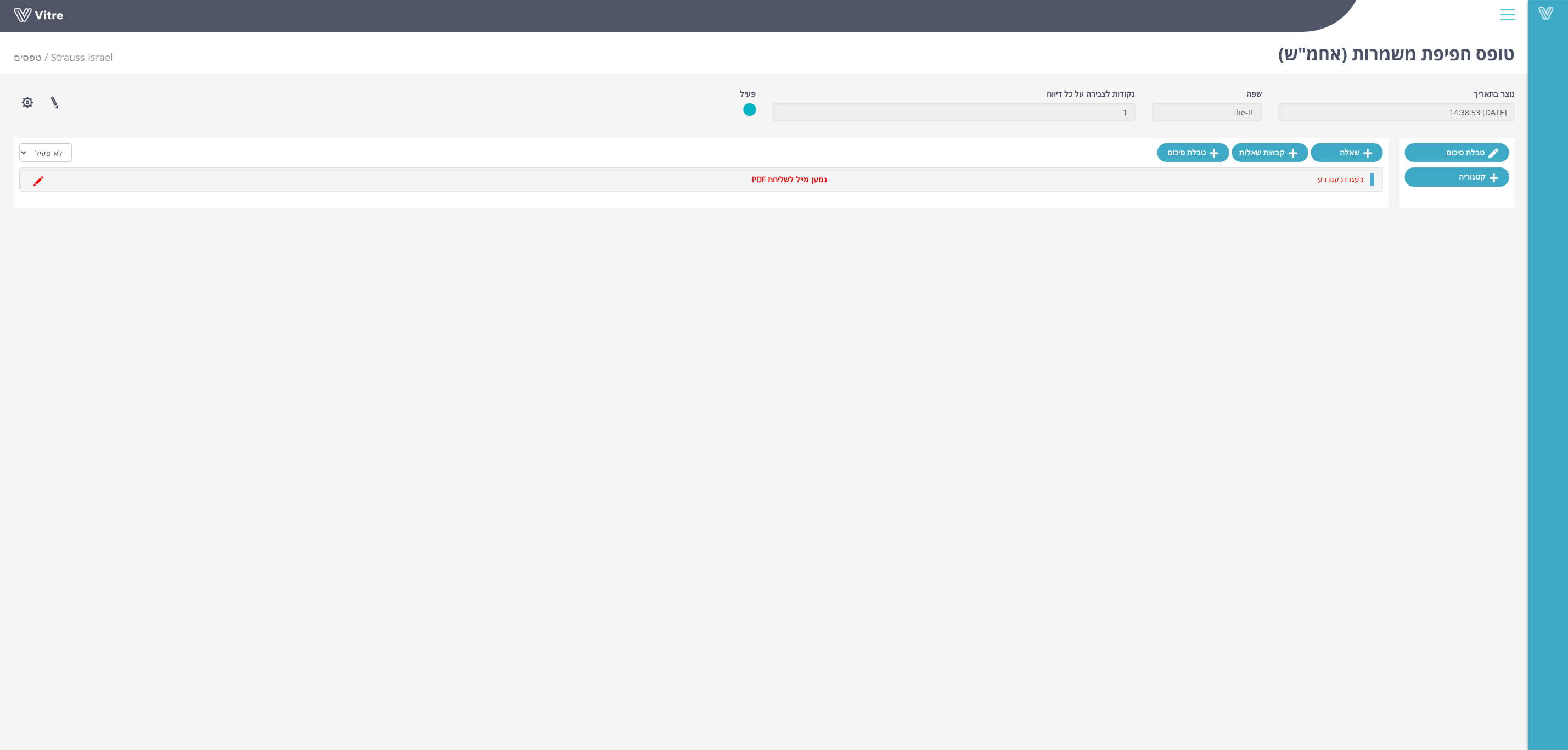
click at [1374, 178] on div at bounding box center [1373, 180] width 4 height 12
click at [49, 155] on select "הכל פעיל לא פעיל" at bounding box center [46, 152] width 53 height 19
select select "2"
click at [20, 143] on select "הכל פעיל לא פעיל" at bounding box center [46, 152] width 53 height 19
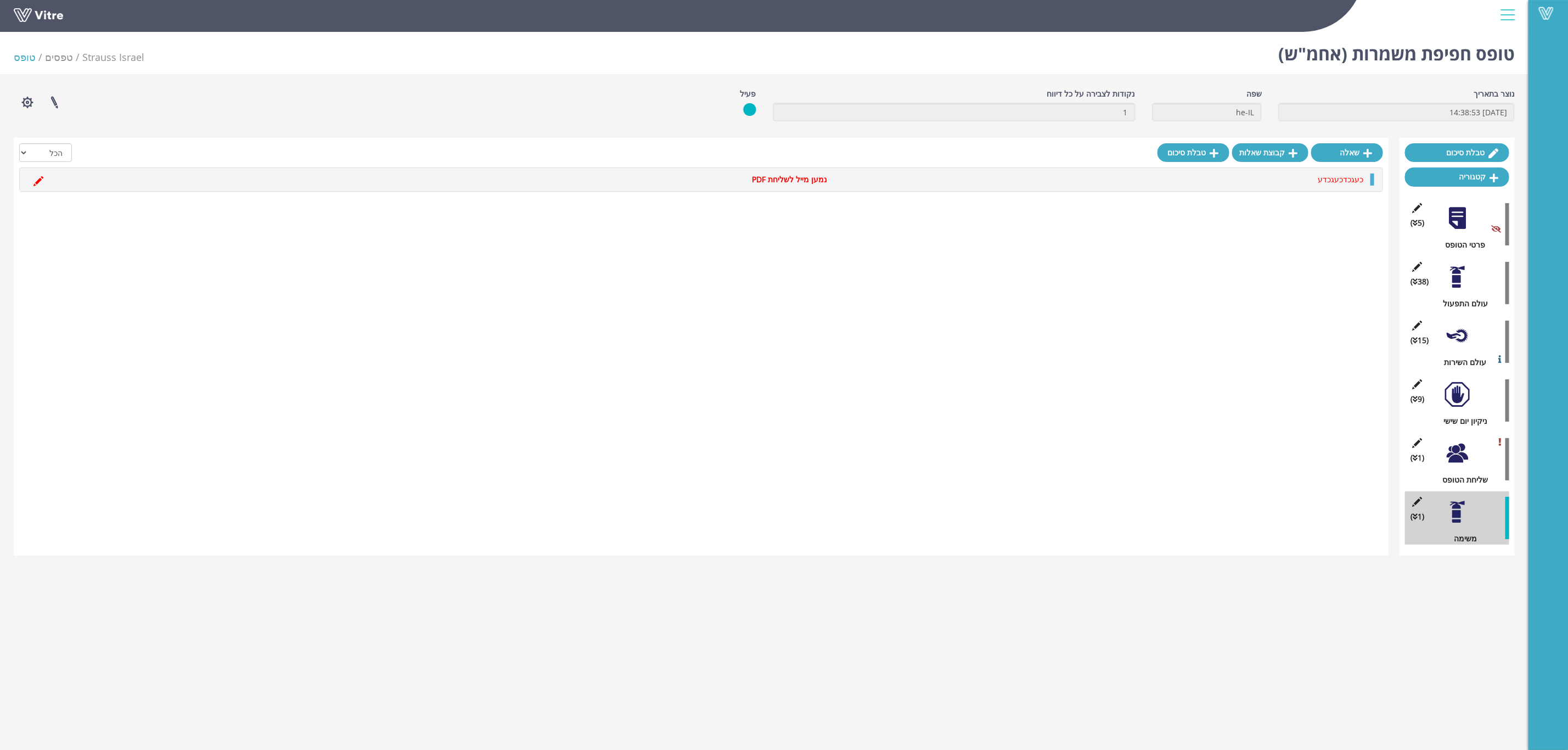
click at [1468, 444] on div at bounding box center [1457, 453] width 25 height 25
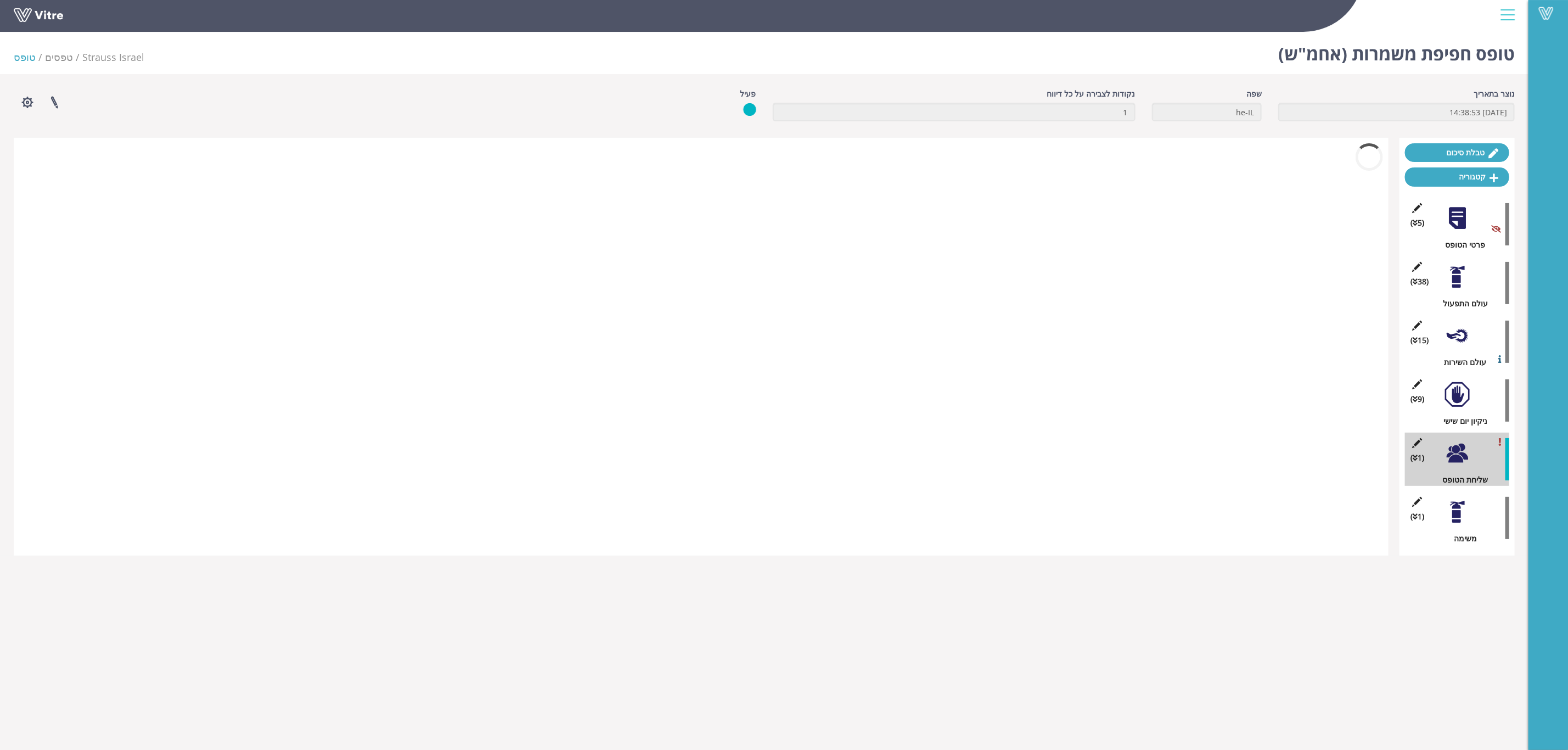
click at [1418, 516] on span "(1 )" at bounding box center [1417, 516] width 14 height 12
click at [1461, 516] on div at bounding box center [1457, 512] width 25 height 25
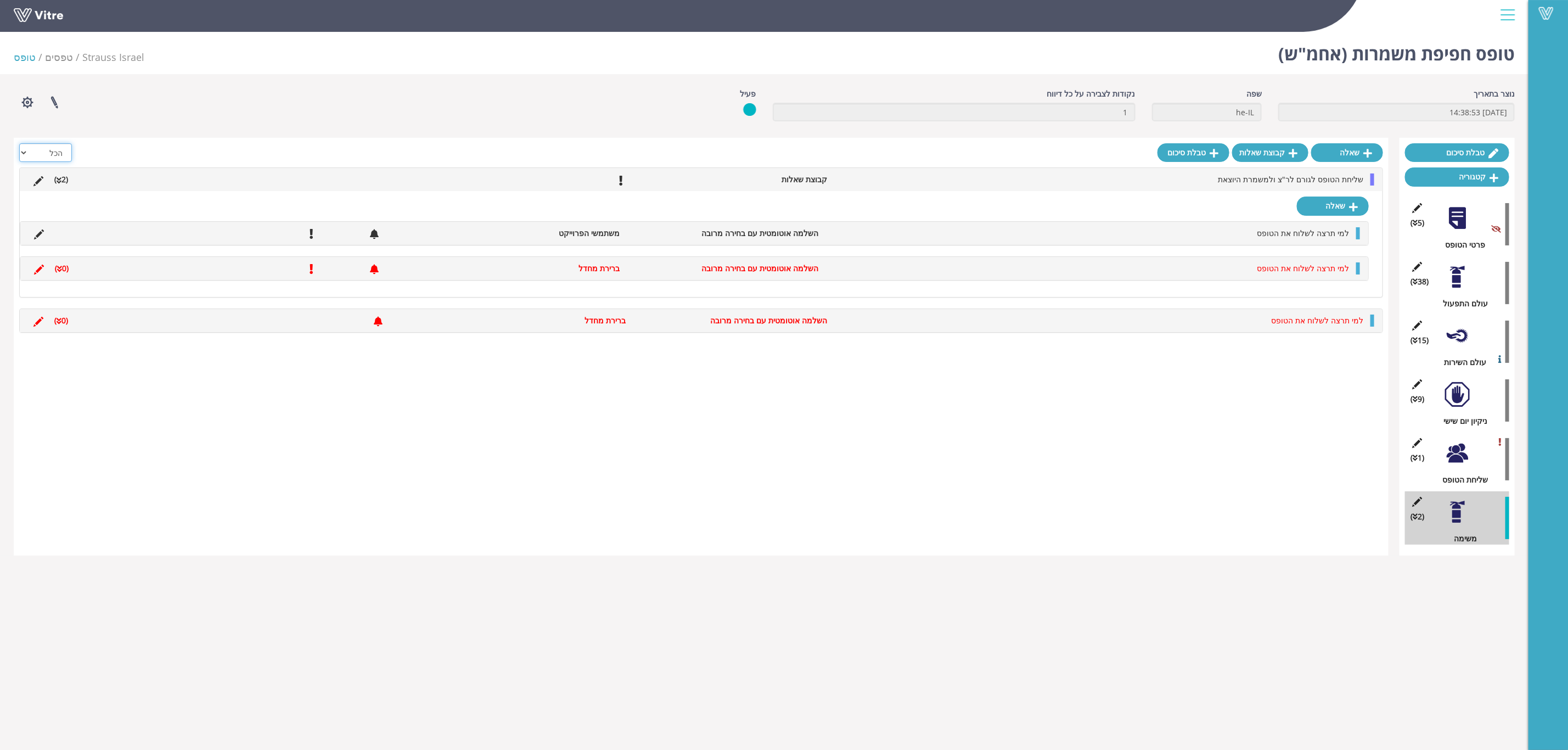
click at [38, 154] on select "הכל פעיל לא פעיל" at bounding box center [46, 152] width 53 height 19
select select "1"
click at [20, 143] on select "הכל פעיל לא פעיל" at bounding box center [46, 152] width 53 height 19
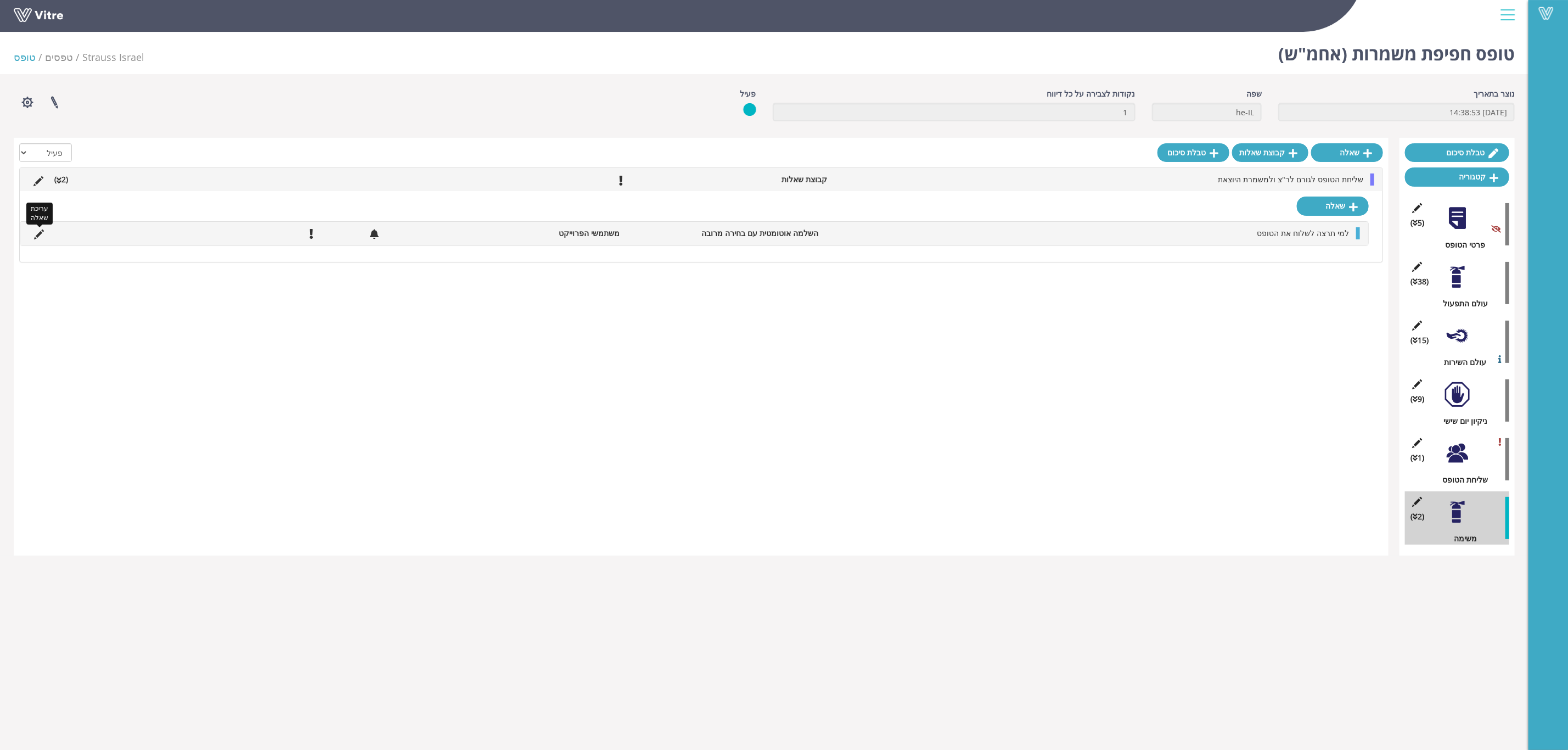
click at [37, 235] on icon at bounding box center [38, 234] width 10 height 10
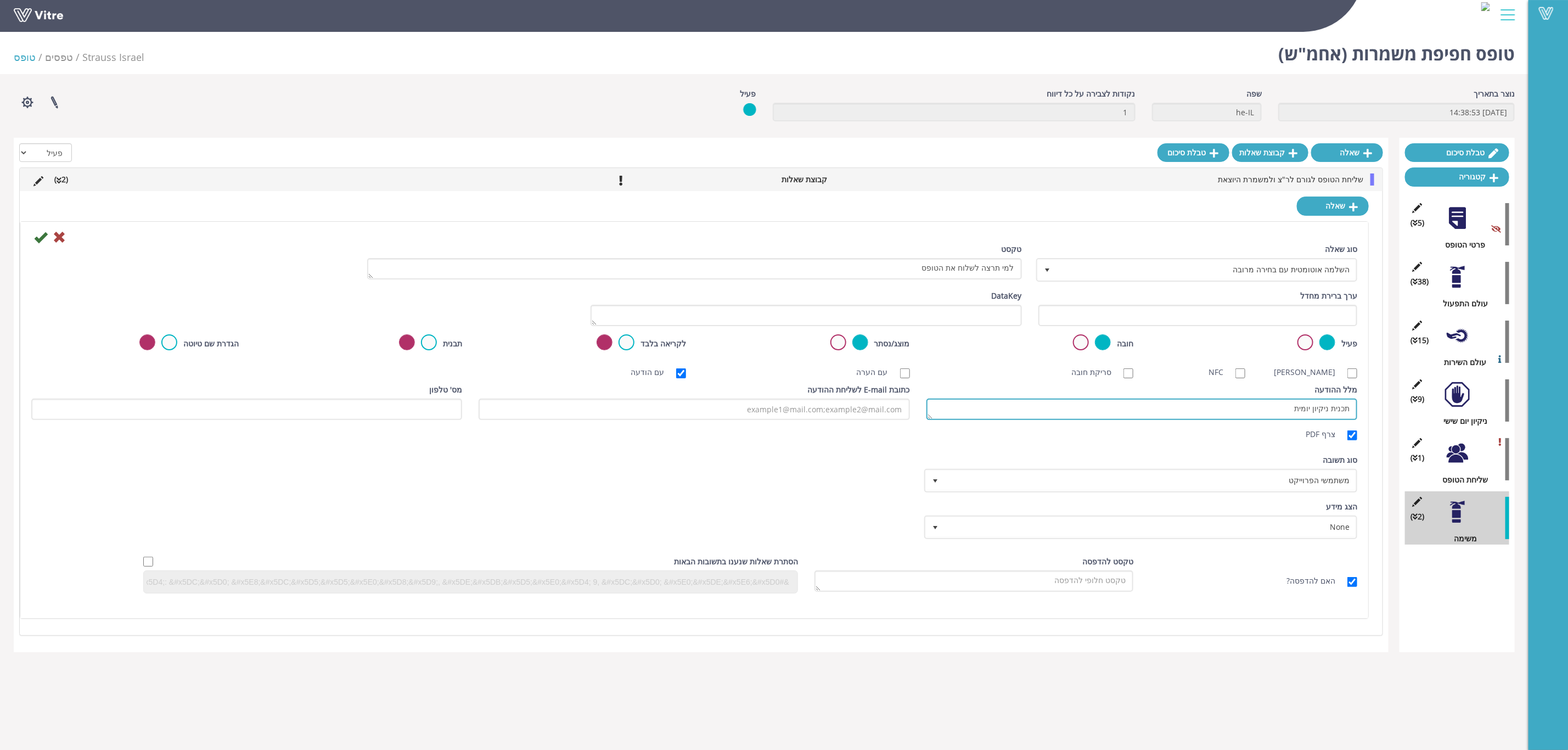
click at [1209, 409] on textarea "תכנית ניקיון יומית" at bounding box center [1142, 409] width 431 height 21
type textarea "חפיפת משמרת"
click at [44, 241] on icon at bounding box center [40, 237] width 13 height 13
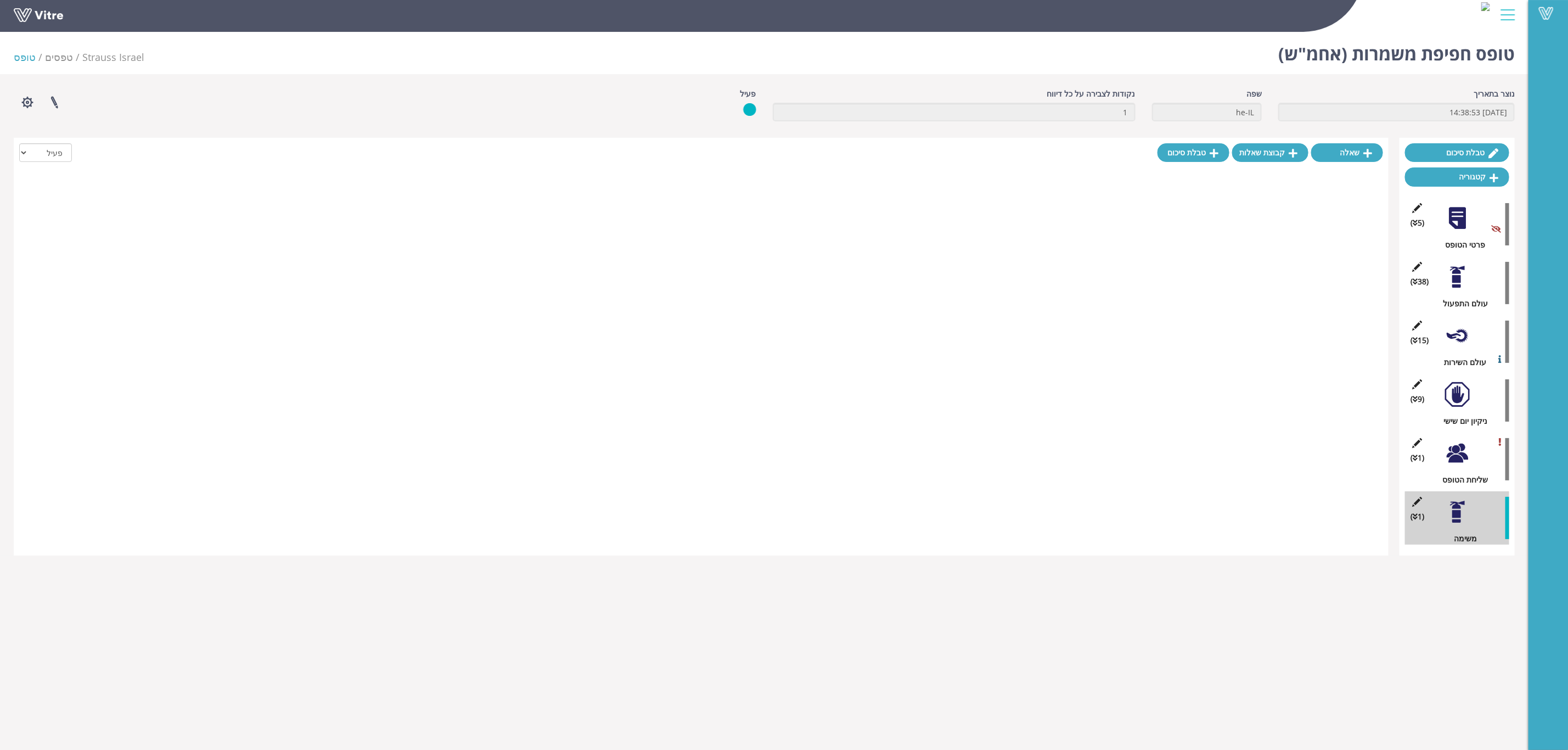
click at [1465, 459] on div at bounding box center [1457, 453] width 25 height 25
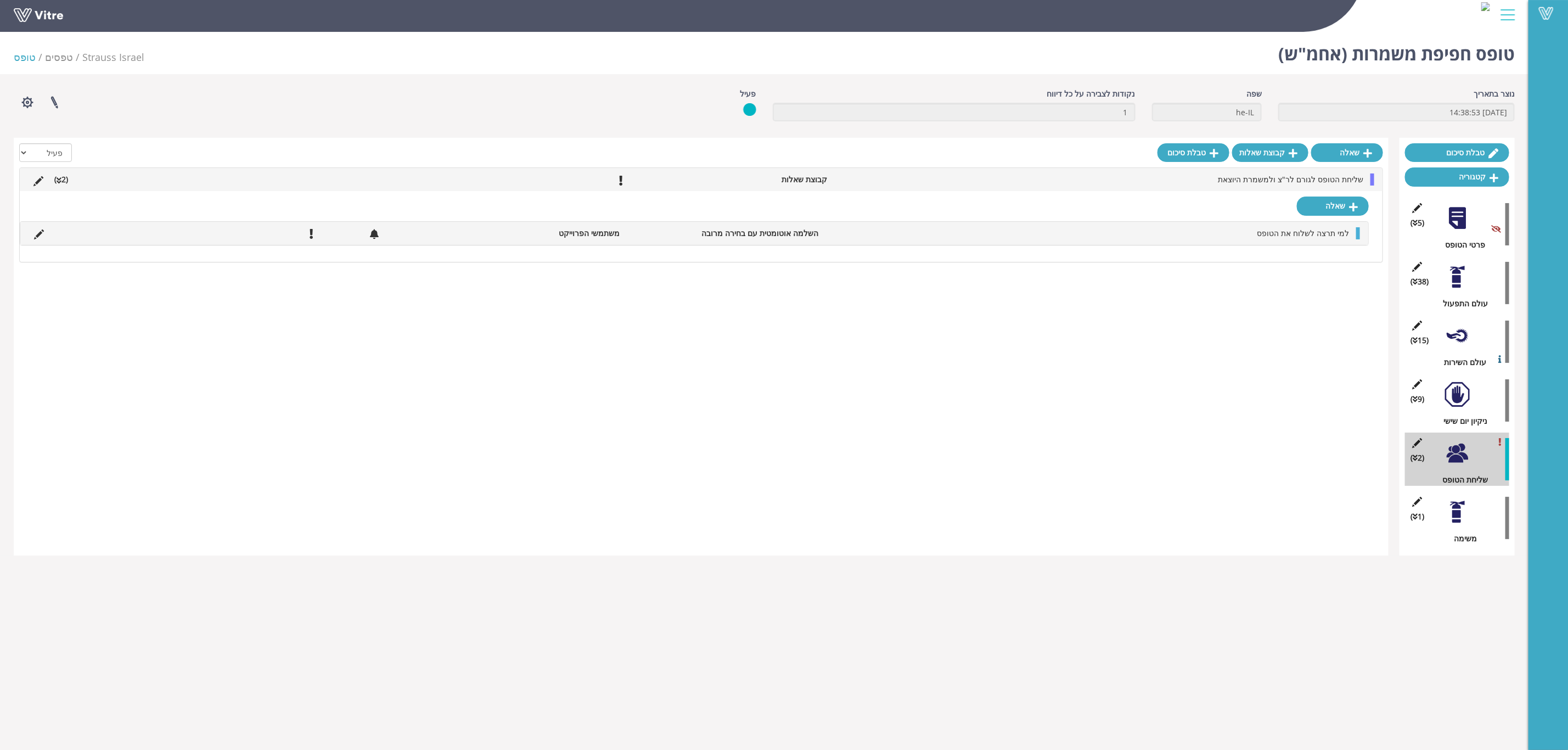
click at [1456, 511] on div at bounding box center [1457, 512] width 25 height 25
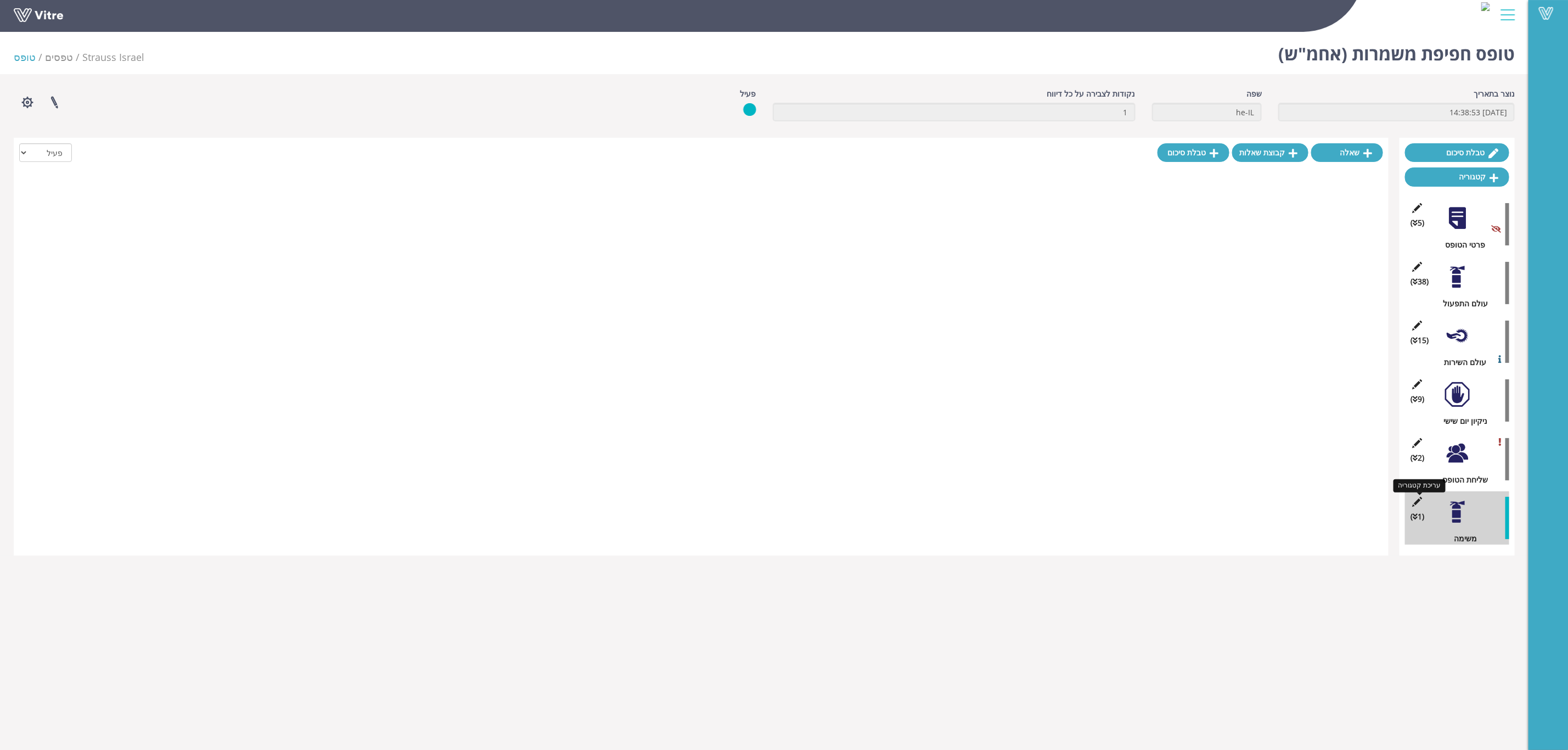
click at [1415, 500] on icon at bounding box center [1417, 502] width 14 height 10
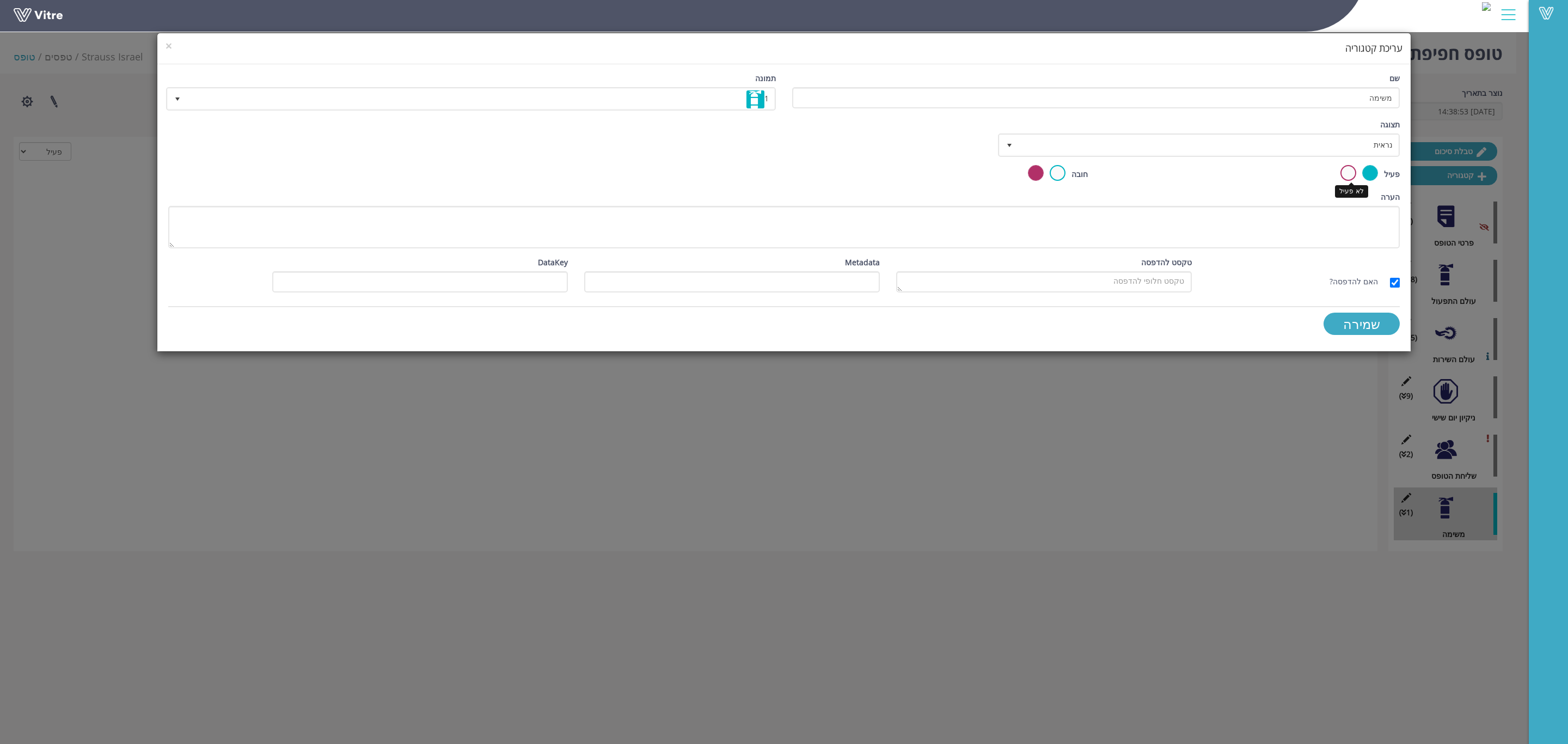
click at [1349, 170] on label at bounding box center [1348, 173] width 15 height 15
click at [0, 0] on input "radio" at bounding box center [0, 0] width 0 height 0
click at [1374, 328] on input "שמירה" at bounding box center [1362, 323] width 76 height 23
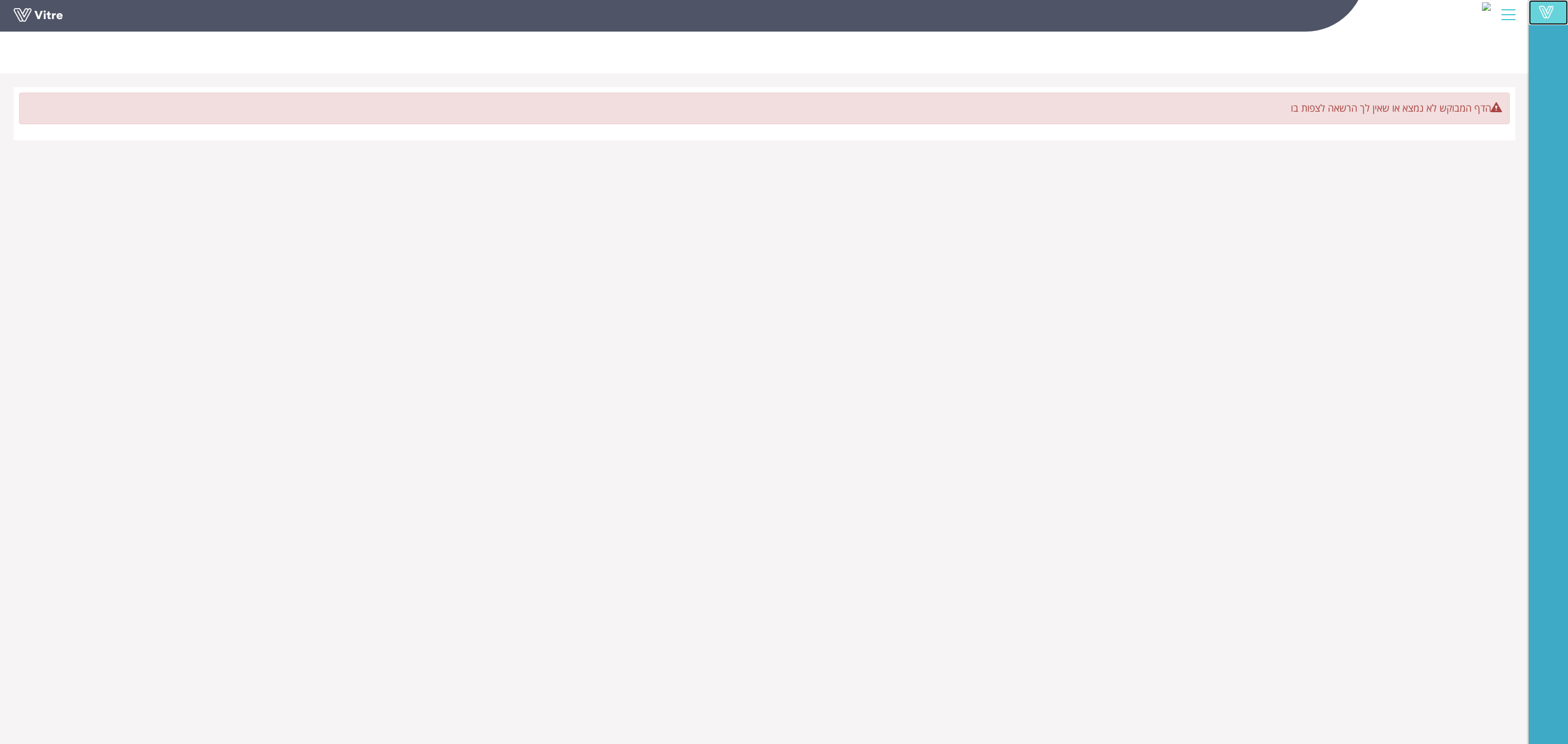
click at [1543, 9] on span at bounding box center [1546, 12] width 27 height 13
click at [1551, 8] on span at bounding box center [1546, 12] width 27 height 13
click at [1545, 15] on span at bounding box center [1546, 12] width 27 height 13
